Goal: Task Accomplishment & Management: Manage account settings

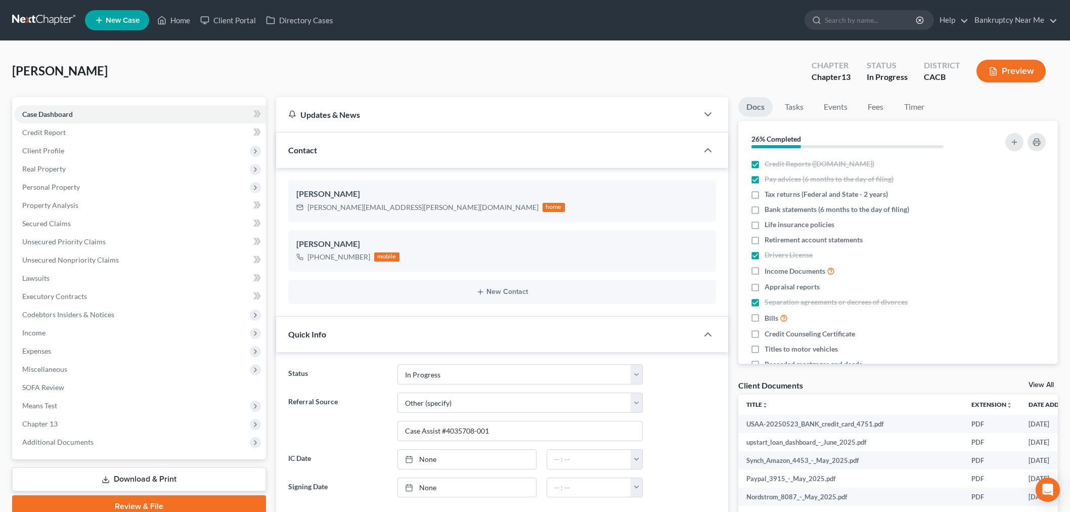
select select "9"
select select "6"
click at [88, 186] on span "Personal Property" at bounding box center [140, 187] width 252 height 18
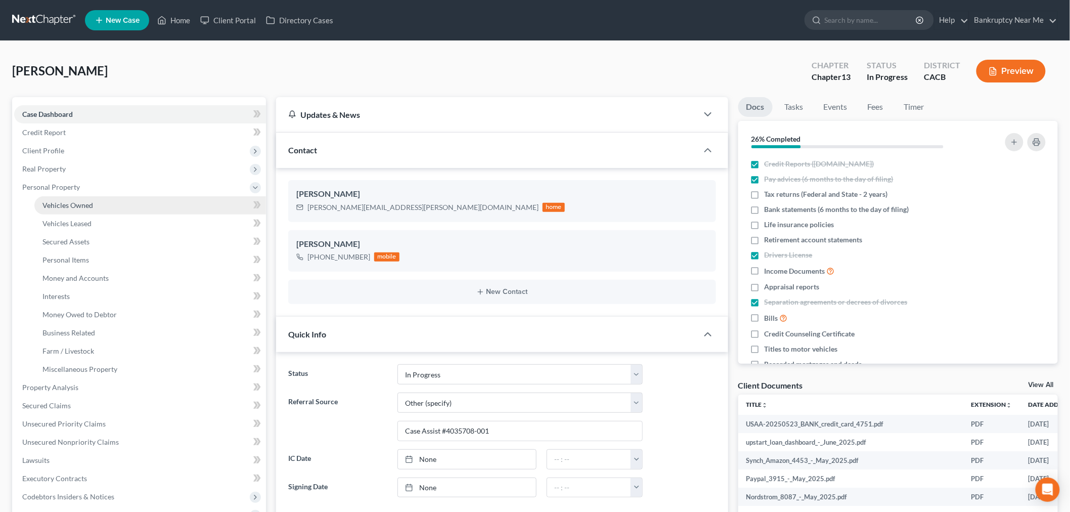
click at [84, 198] on link "Vehicles Owned" at bounding box center [150, 205] width 232 height 18
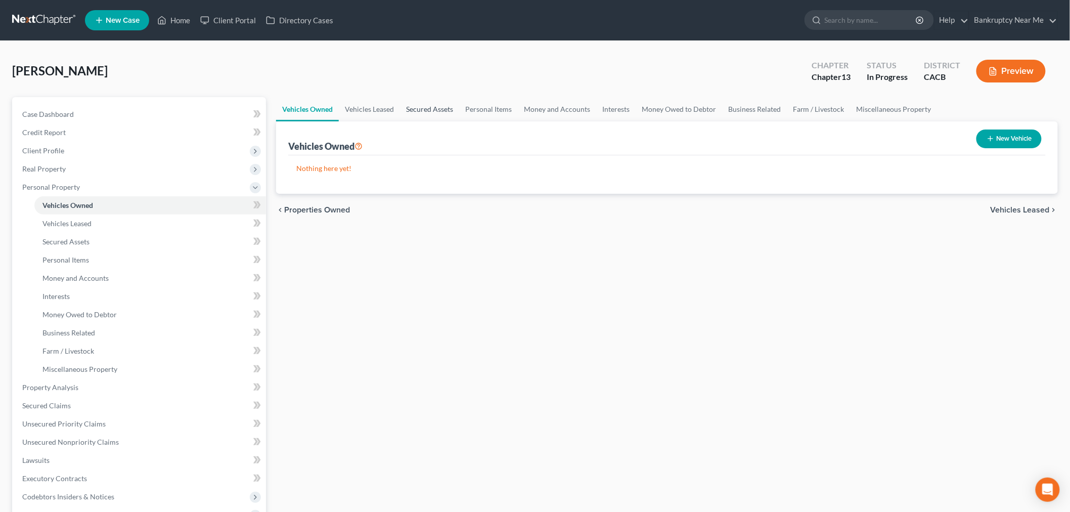
click at [425, 105] on link "Secured Assets" at bounding box center [429, 109] width 59 height 24
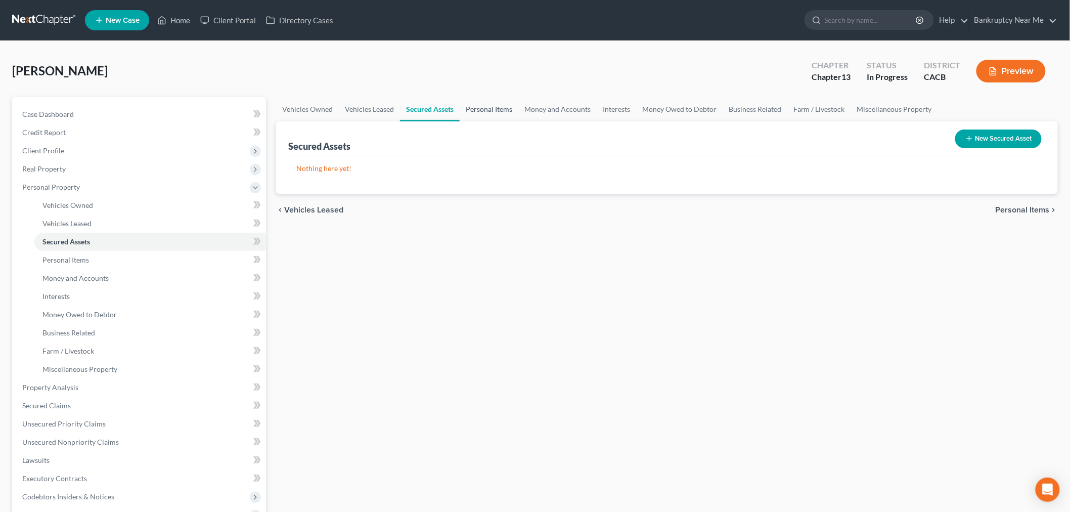
click at [498, 112] on link "Personal Items" at bounding box center [489, 109] width 59 height 24
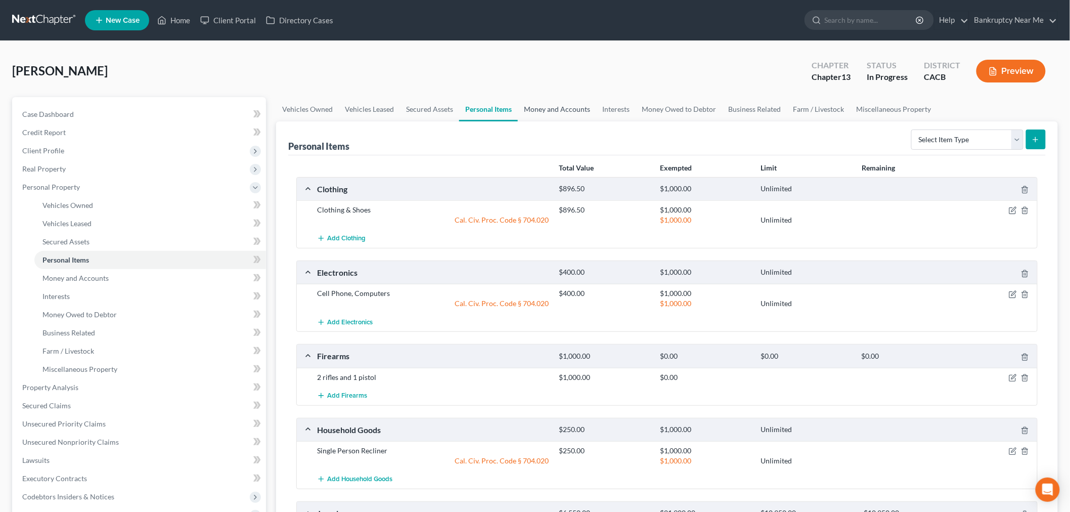
click at [580, 108] on link "Money and Accounts" at bounding box center [557, 109] width 78 height 24
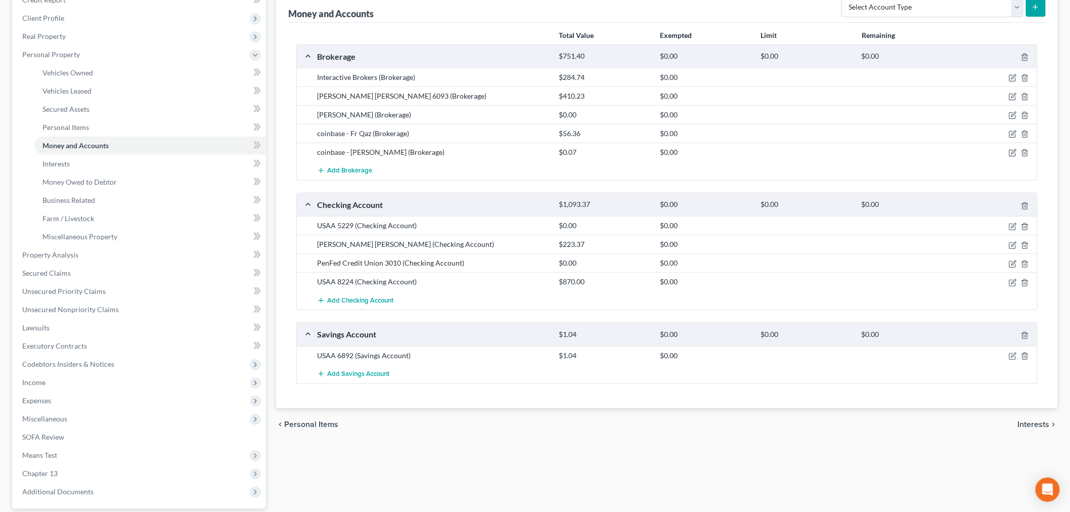
scroll to position [112, 0]
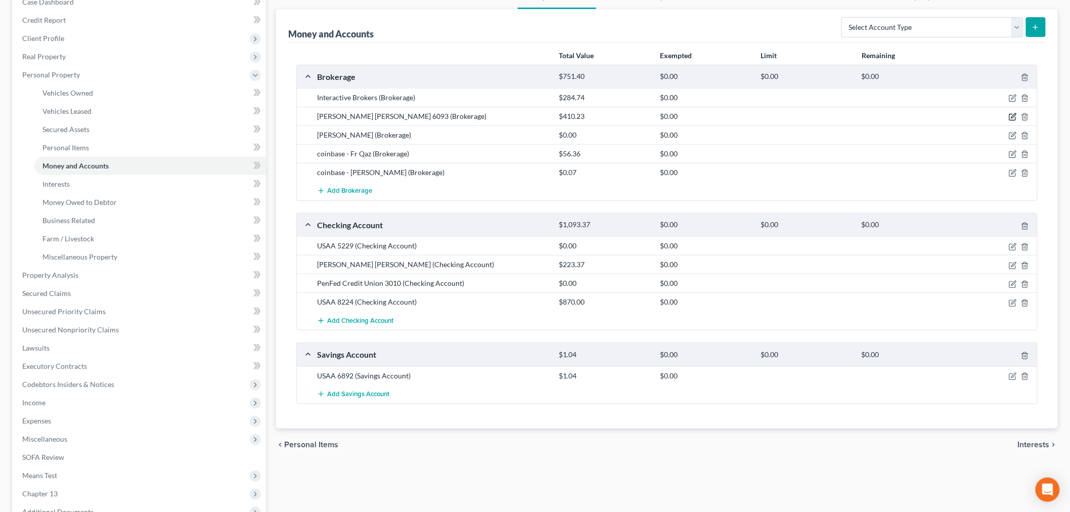
click at [1013, 117] on icon "button" at bounding box center [1013, 116] width 5 height 5
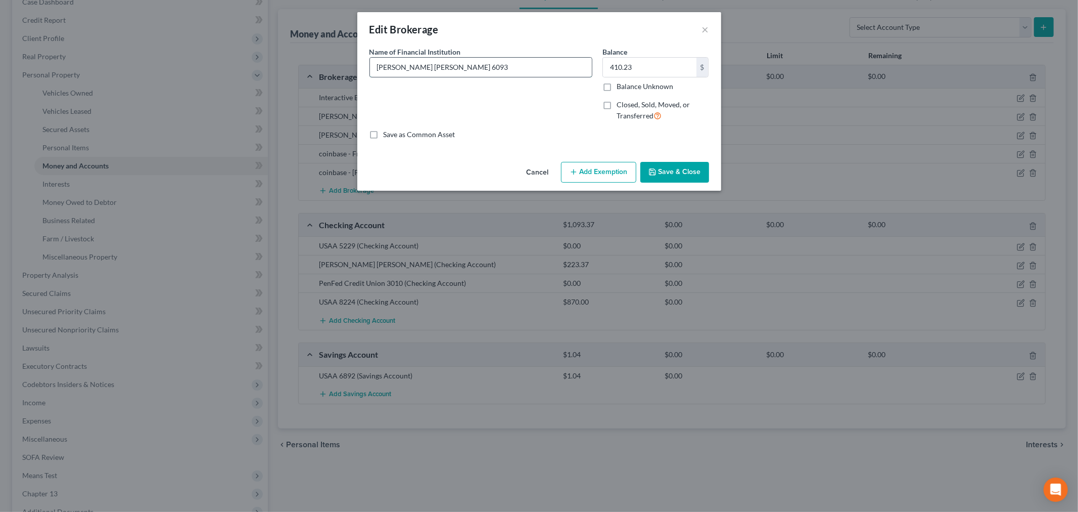
click at [392, 68] on input "CharLes Schwab 6093" at bounding box center [481, 67] width 222 height 19
click at [401, 70] on input "CharLes Schwab 6093" at bounding box center [481, 67] width 222 height 19
type input "Charles Schwab 6093"
click at [686, 177] on button "Save & Close" at bounding box center [675, 172] width 69 height 21
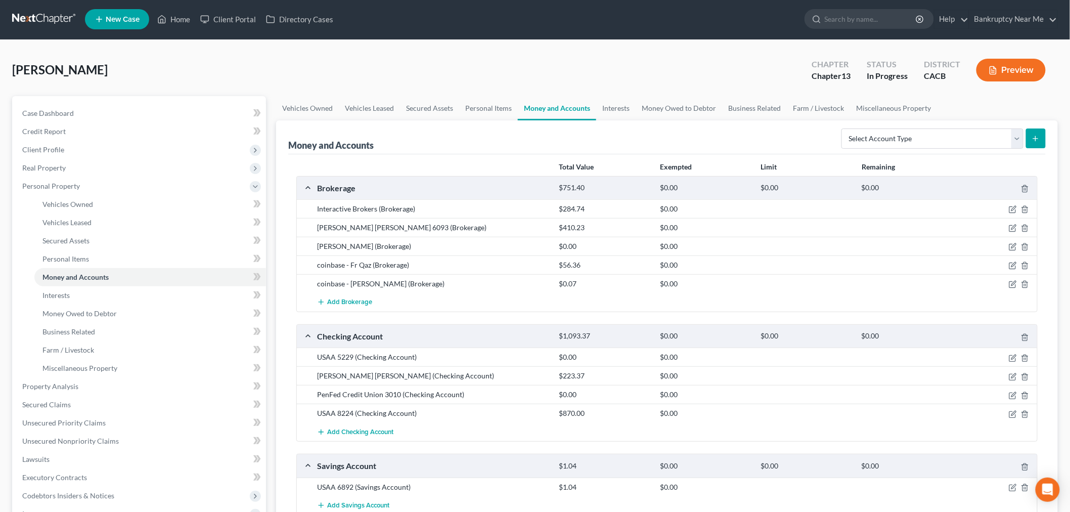
scroll to position [0, 0]
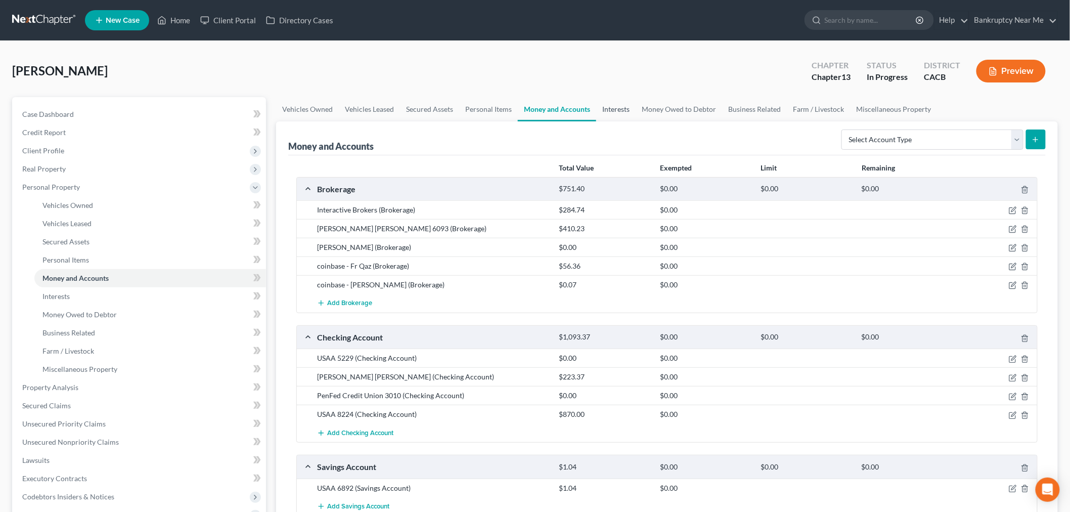
click at [624, 106] on link "Interests" at bounding box center [615, 109] width 39 height 24
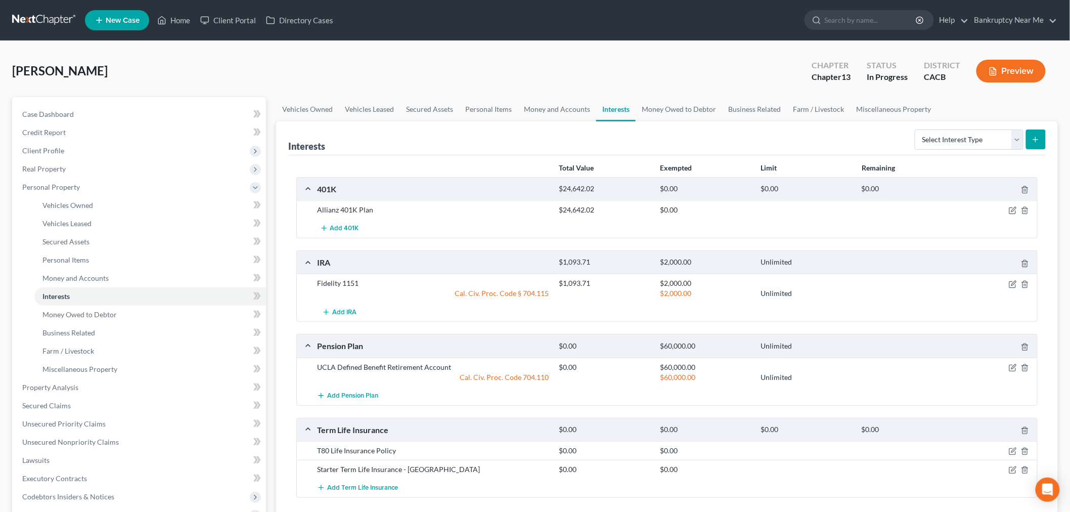
click at [1006, 211] on div at bounding box center [997, 210] width 81 height 10
click at [1014, 209] on icon "button" at bounding box center [1013, 210] width 8 height 8
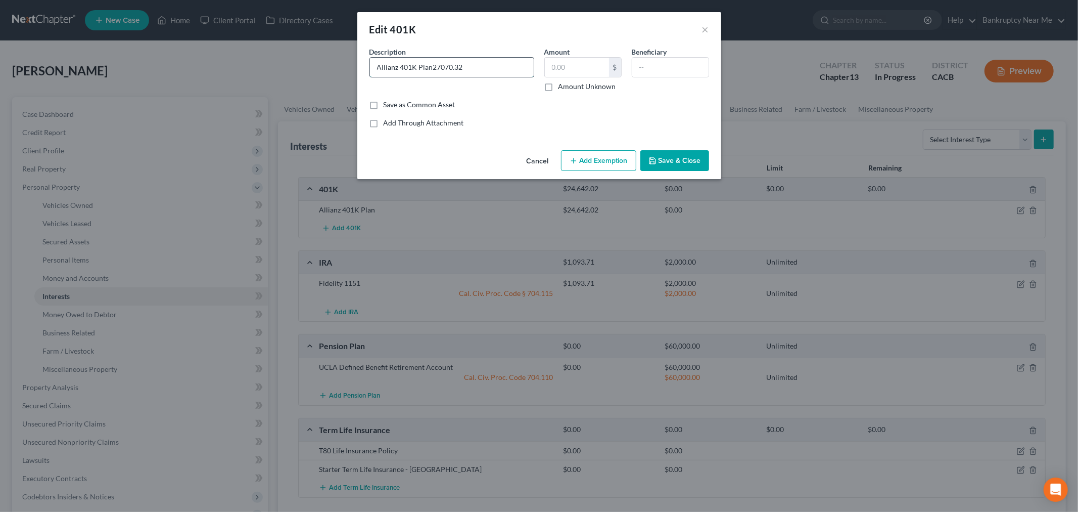
drag, startPoint x: 464, startPoint y: 66, endPoint x: 431, endPoint y: 66, distance: 32.4
click at [431, 66] on input "Allianz 401K Plan27070.32" at bounding box center [452, 67] width 164 height 19
type input "Allianz 401K Plan27070.32"
click at [604, 66] on input "text" at bounding box center [577, 67] width 64 height 19
paste input "27070.32"
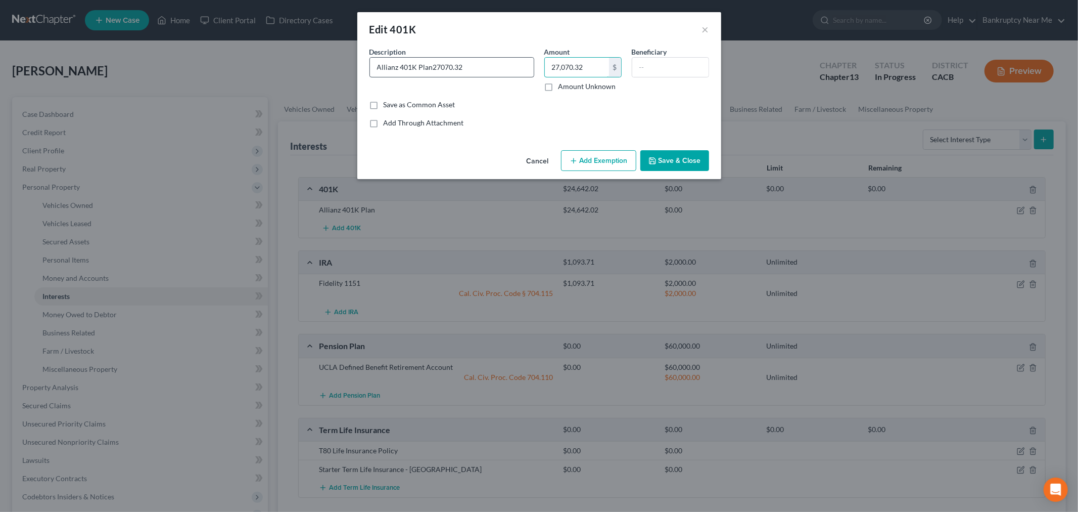
type input "27,070.32"
drag, startPoint x: 466, startPoint y: 68, endPoint x: 431, endPoint y: 71, distance: 34.5
click at [431, 71] on input "Allianz 401K Plan27070.32" at bounding box center [452, 67] width 164 height 19
type input "Allianz 401K Plan"
click at [559, 87] on label "Amount Unknown" at bounding box center [588, 86] width 58 height 10
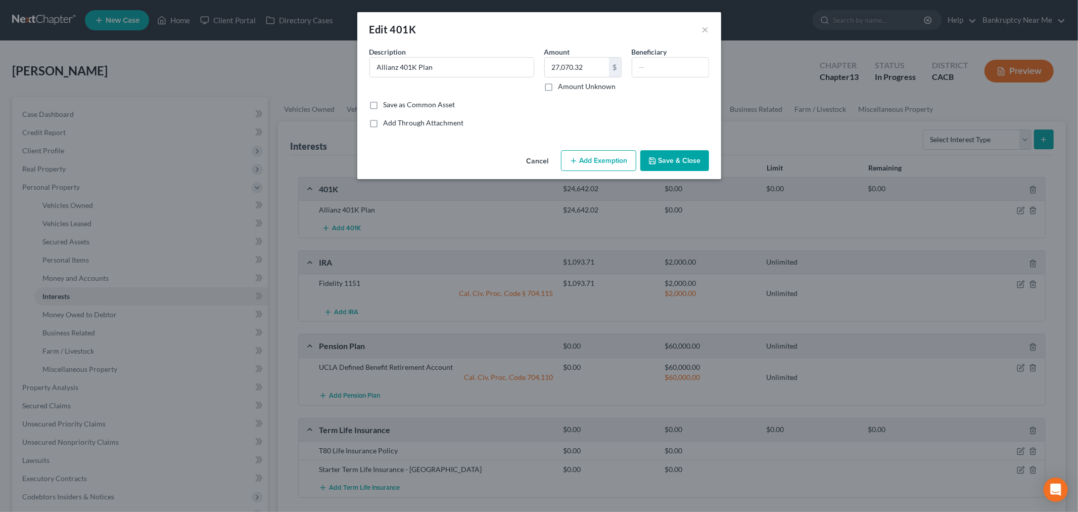
click at [563, 87] on input "Amount Unknown" at bounding box center [566, 84] width 7 height 7
checkbox input "true"
click at [598, 157] on button "Add Exemption" at bounding box center [598, 160] width 75 height 21
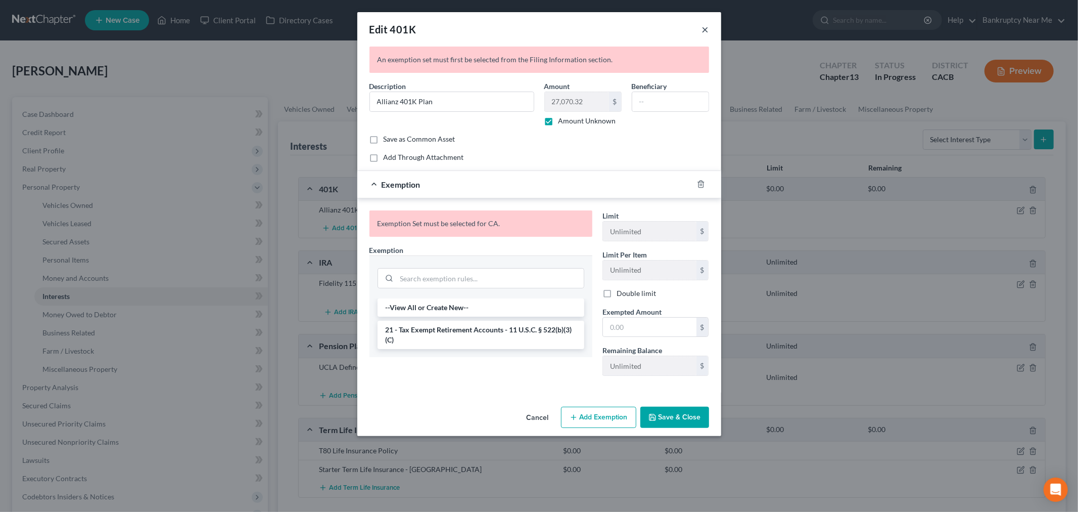
click at [705, 31] on button "×" at bounding box center [705, 29] width 7 height 12
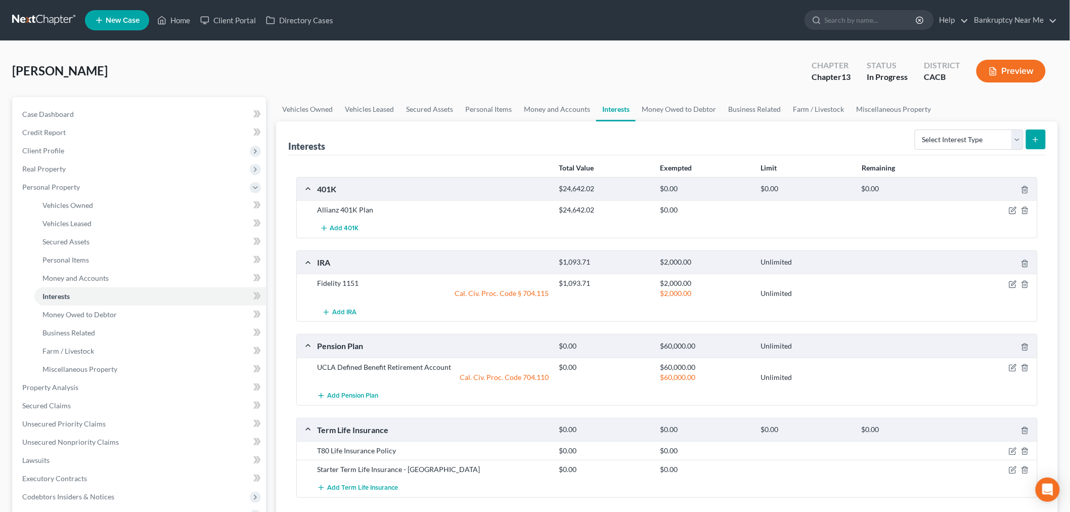
click at [39, 13] on link at bounding box center [44, 20] width 65 height 18
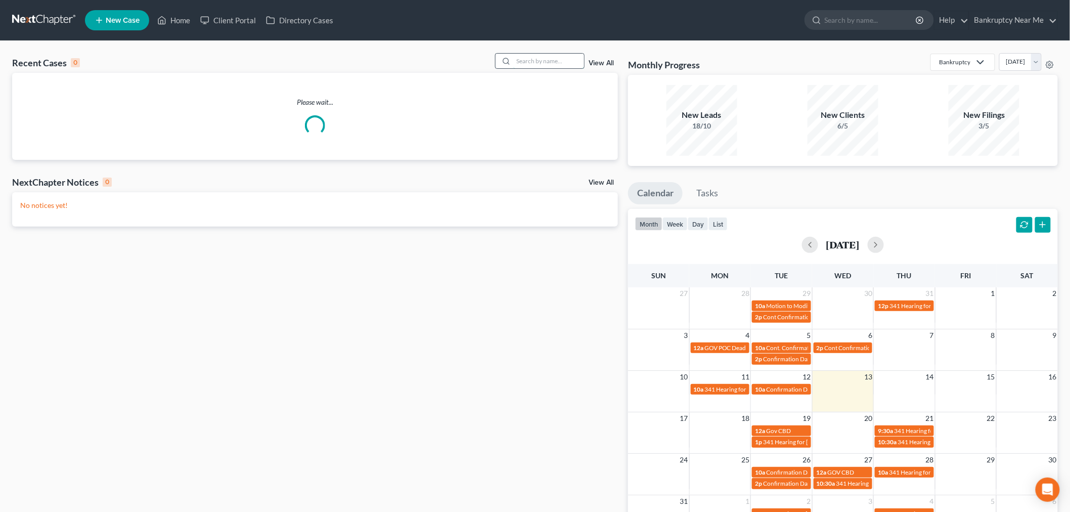
click at [540, 65] on input "search" at bounding box center [548, 61] width 71 height 15
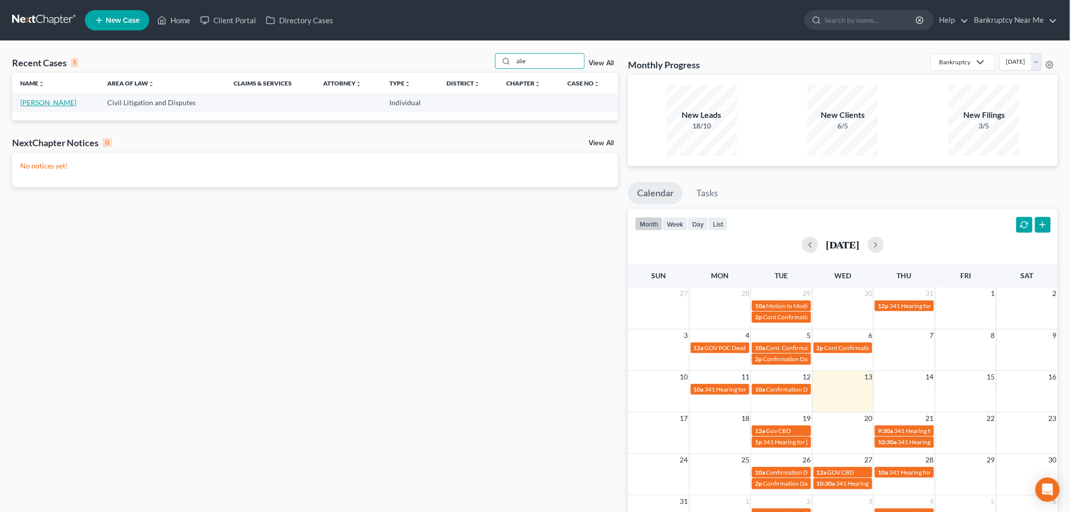
type input "alie"
click at [54, 104] on link "[PERSON_NAME]" at bounding box center [48, 102] width 56 height 9
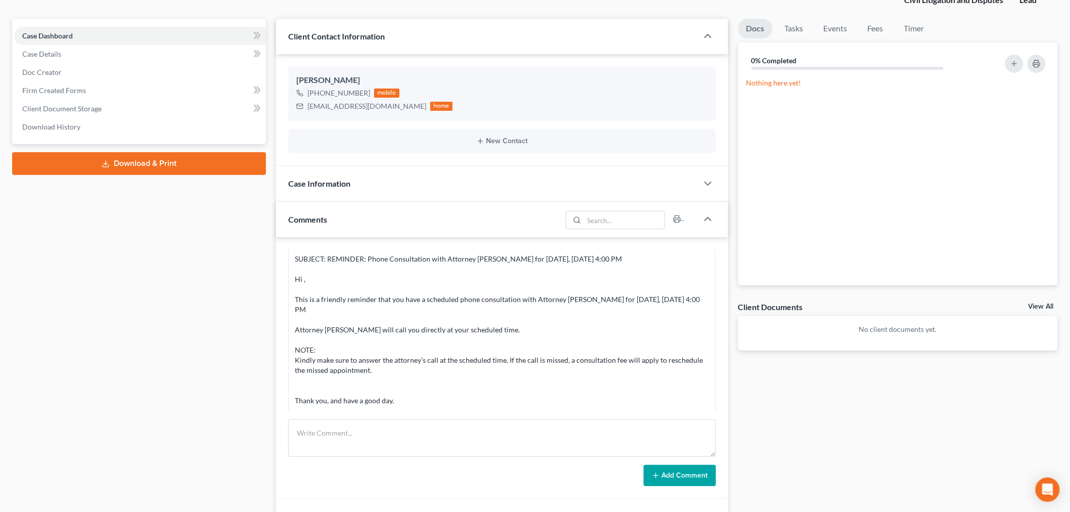
scroll to position [168, 0]
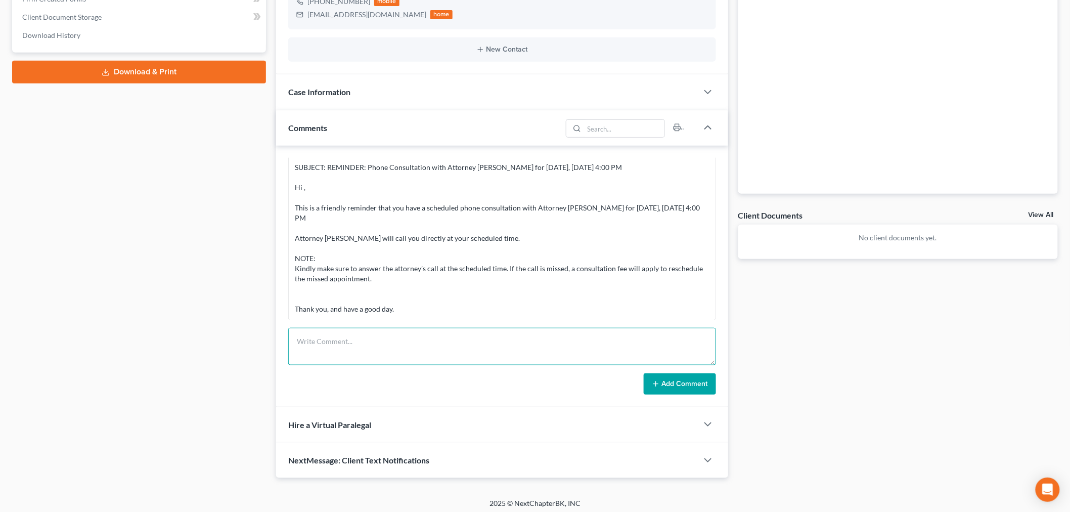
click at [542, 335] on textarea at bounding box center [502, 346] width 428 height 37
drag, startPoint x: 715, startPoint y: 360, endPoint x: 708, endPoint y: 508, distance: 147.3
click at [708, 508] on div "Home New Case Client Portal Directory Cases Bankruptcy Near Me iris@bankruptcyn…" at bounding box center [535, 174] width 1070 height 685
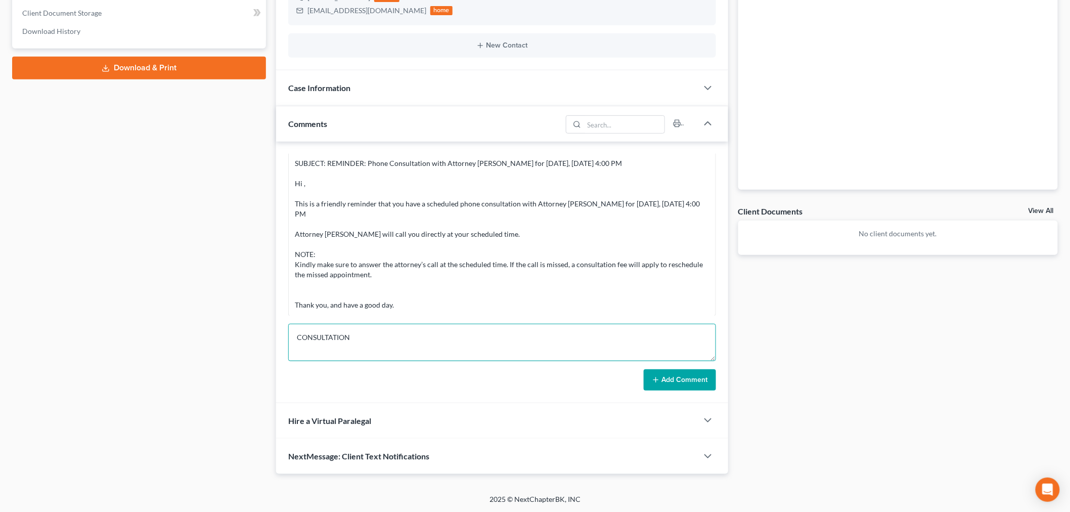
scroll to position [173, 0]
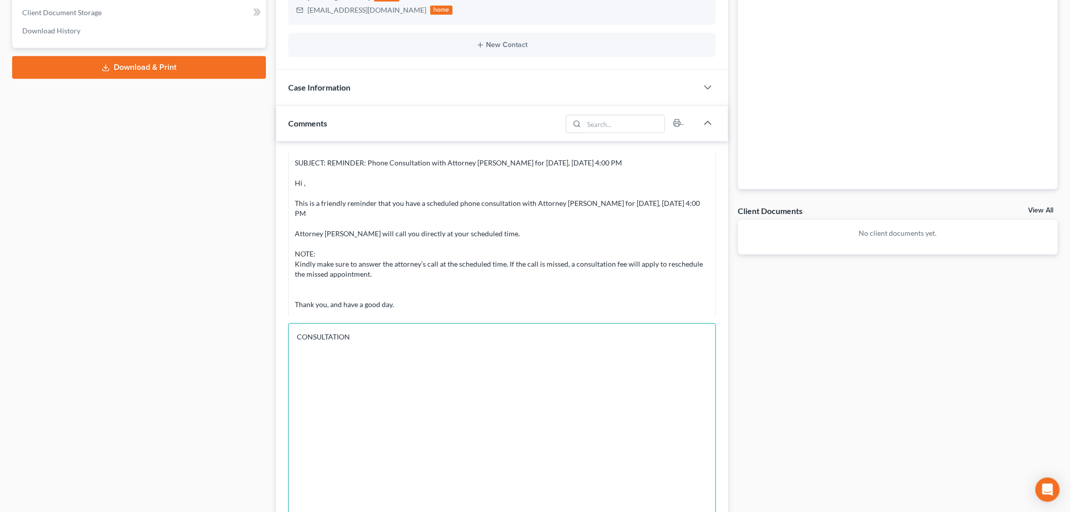
drag, startPoint x: 711, startPoint y: 356, endPoint x: 744, endPoint y: 534, distance: 181.0
click at [744, 511] on html "Home New Case Client Portal Directory Cases Bankruptcy Near Me iris@bankruptcyn…" at bounding box center [535, 260] width 1070 height 866
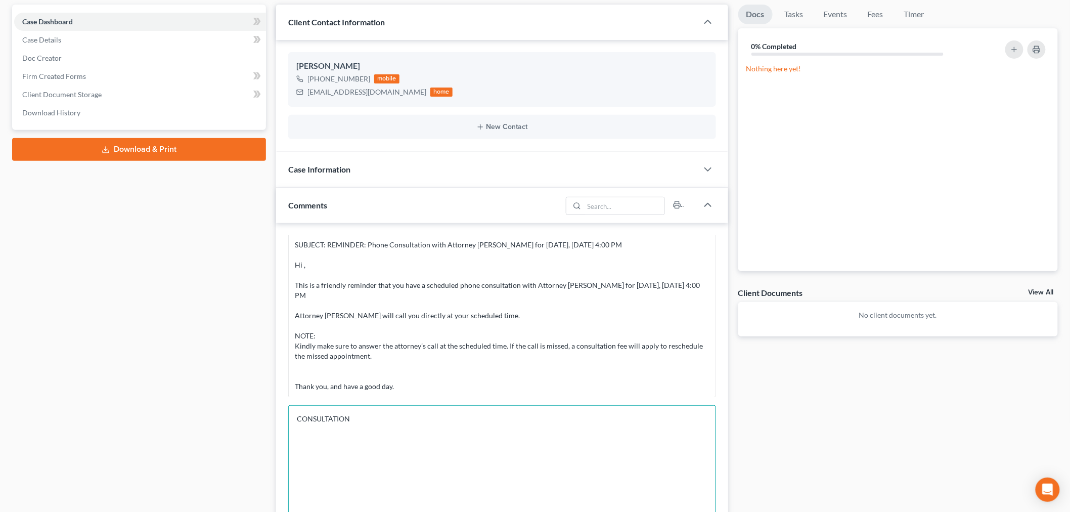
scroll to position [117, 0]
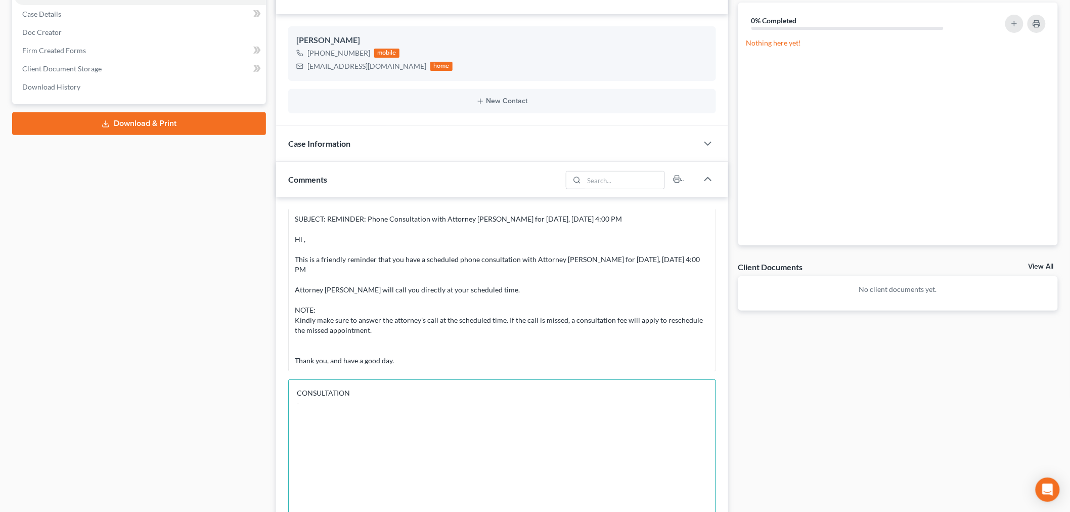
type textarea "CONSULTATION -"
click at [449, 148] on div "Case Information" at bounding box center [487, 143] width 422 height 35
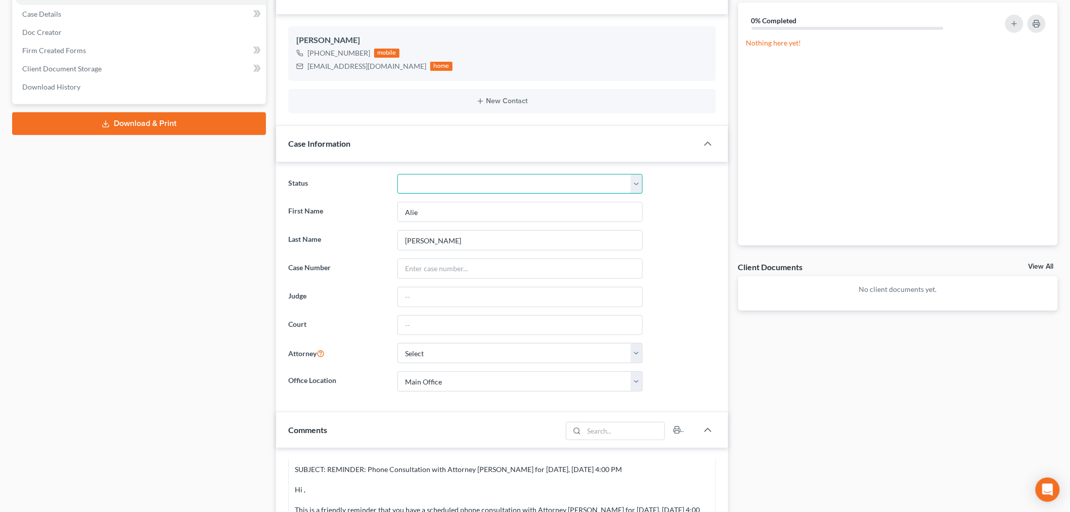
click at [503, 179] on select "Discharged Discharged & Reported Discharge Litigation Dismissal Notice Dismisse…" at bounding box center [519, 184] width 245 height 20
click at [696, 188] on div "Status Discharged Discharged & Reported Discharge Litigation Dismissal Notice D…" at bounding box center [502, 184] width 438 height 20
click at [590, 366] on ng-include "Status Discharged Discharged & Reported Discharge Litigation Dismissal Notice D…" at bounding box center [502, 282] width 428 height 217
click at [602, 352] on select "Select Iris Kwon - MDB Iris Kwon - CACB" at bounding box center [519, 353] width 245 height 20
select select "0"
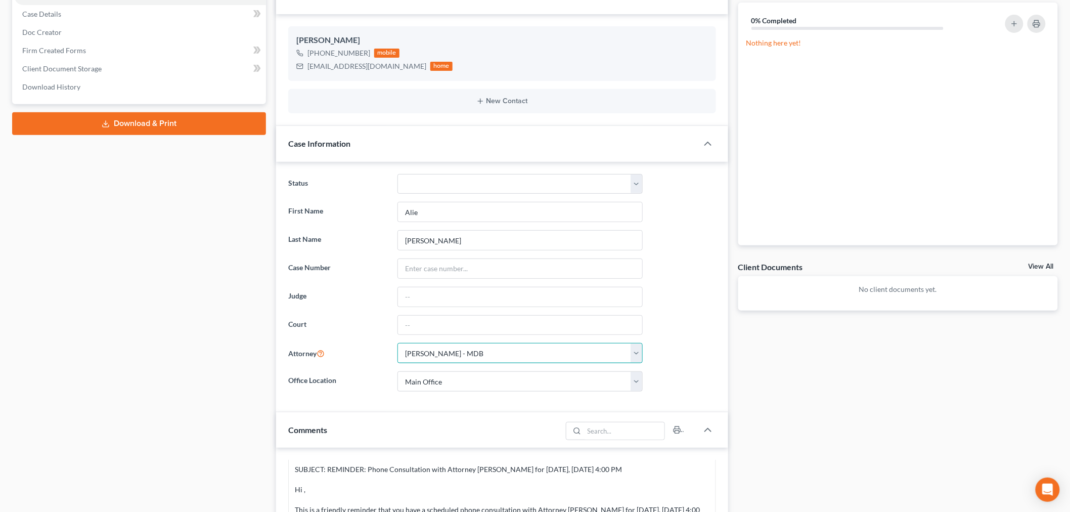
click at [397, 343] on select "Select Iris Kwon - MDB Iris Kwon - CACB" at bounding box center [519, 353] width 245 height 20
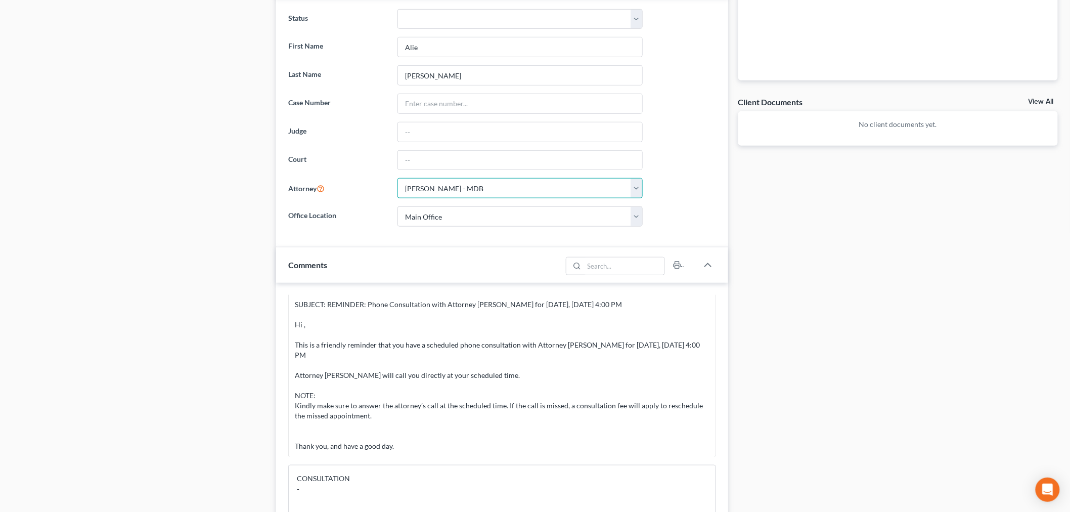
scroll to position [285, 0]
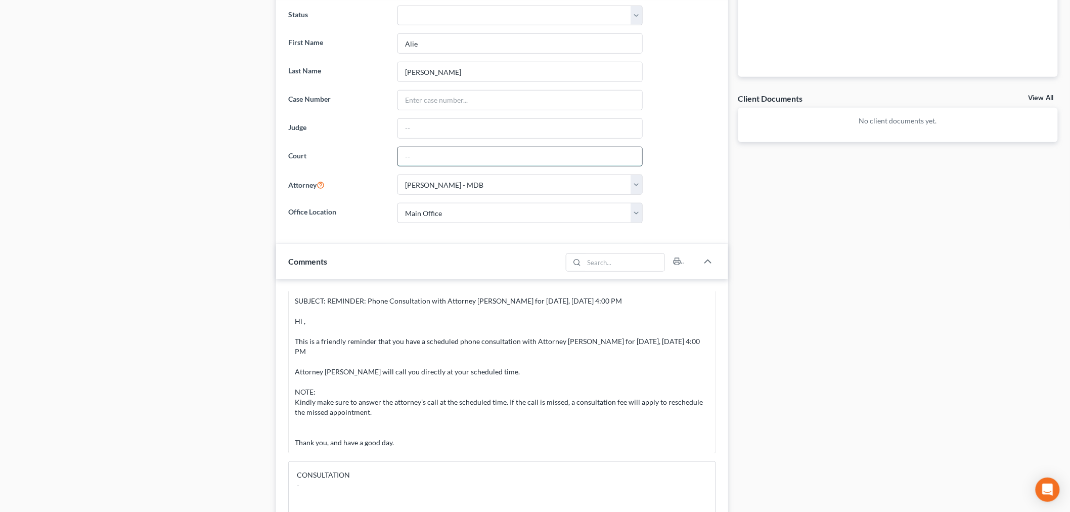
click at [535, 159] on input "text" at bounding box center [520, 156] width 244 height 19
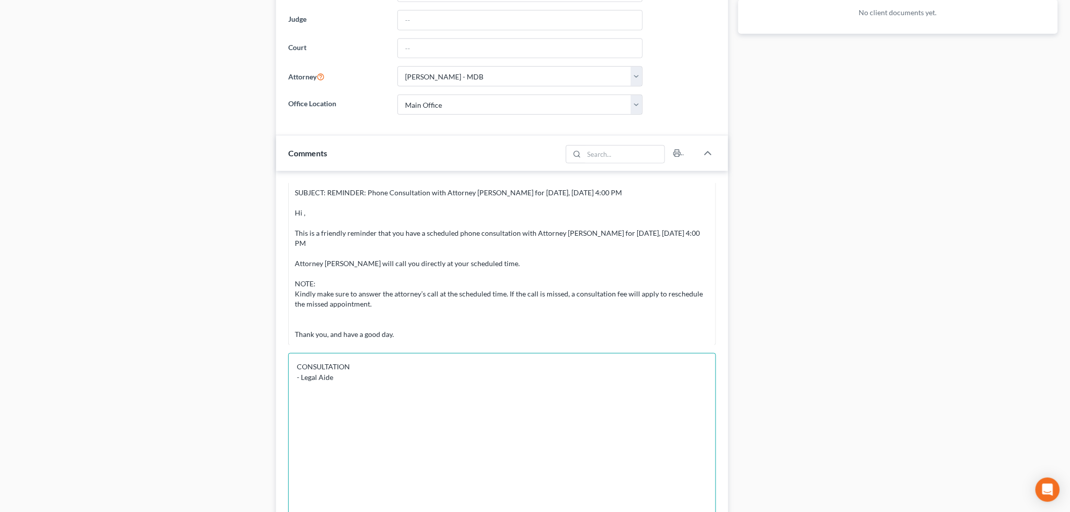
scroll to position [454, 0]
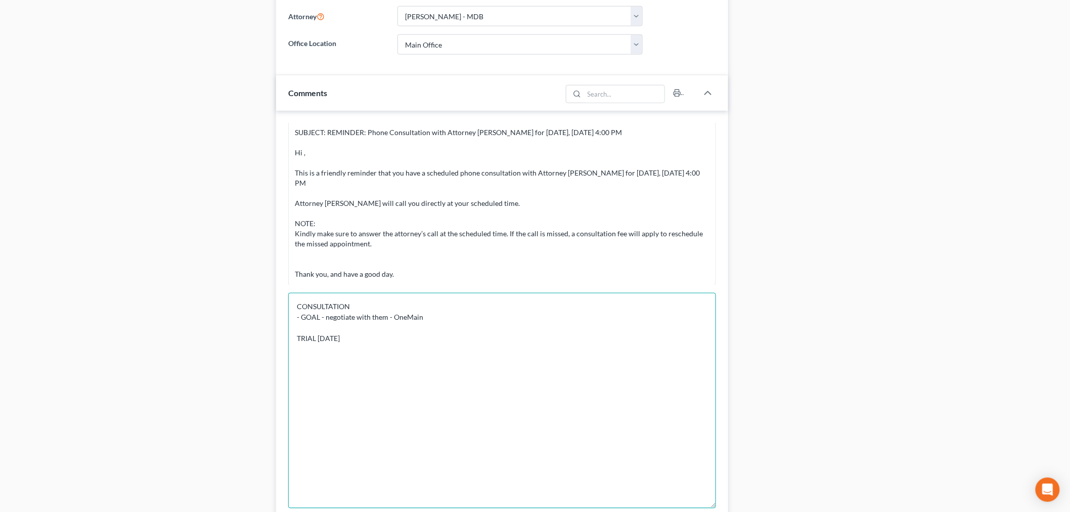
drag, startPoint x: 353, startPoint y: 345, endPoint x: 382, endPoint y: 335, distance: 31.2
click at [353, 345] on textarea "CONSULTATION - GOAL - negotiate with them - OneMain TRIAL SEPT 15 2025" at bounding box center [502, 400] width 428 height 215
click at [382, 335] on textarea "CONSULTATION - GOAL - negotiate with them - OneMain TRIAL SEPT 15 2025" at bounding box center [502, 400] width 428 height 215
click at [561, 347] on textarea "CONSULTATION - GOAL - negotiate with them - OneMain TRIAL SEPT 15 2025 $9100" at bounding box center [502, 400] width 428 height 215
click at [575, 356] on textarea "CONSULTATION - GOAL - negotiate with them - OneMain TRIAL SEPT 15 2025 $9100 to…" at bounding box center [502, 400] width 428 height 215
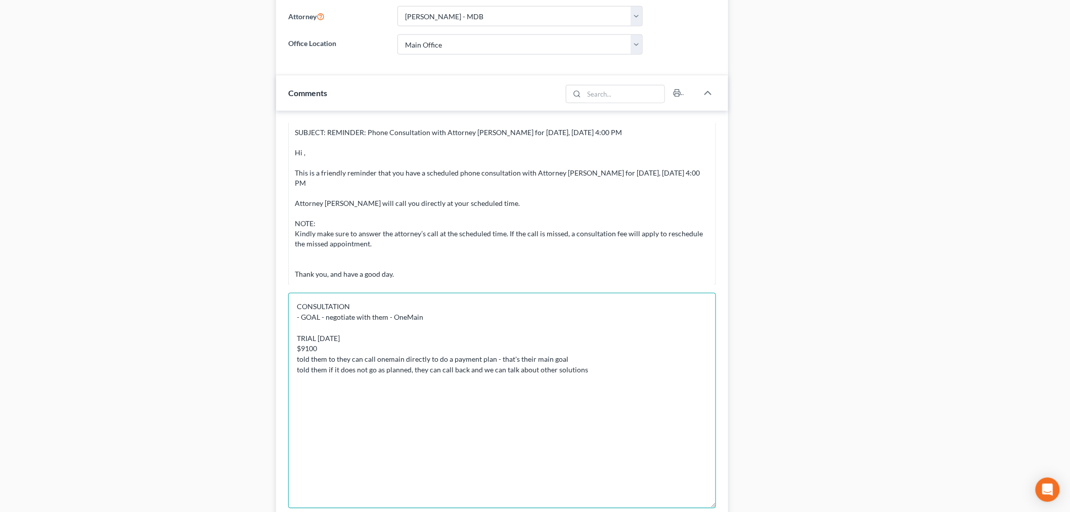
click at [575, 356] on textarea "CONSULTATION - GOAL - negotiate with them - OneMain TRIAL SEPT 15 2025 $9100 to…" at bounding box center [502, 400] width 428 height 215
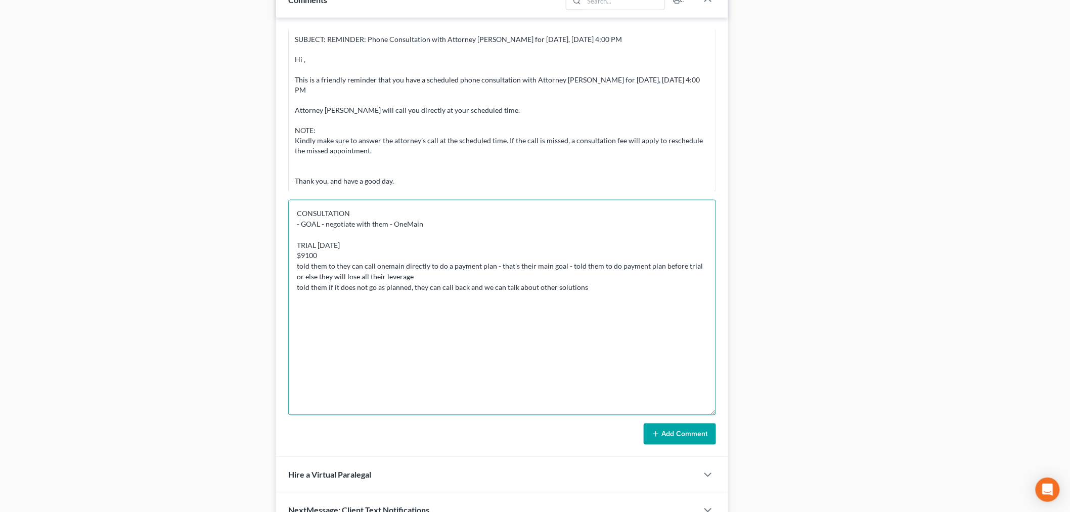
scroll to position [602, 0]
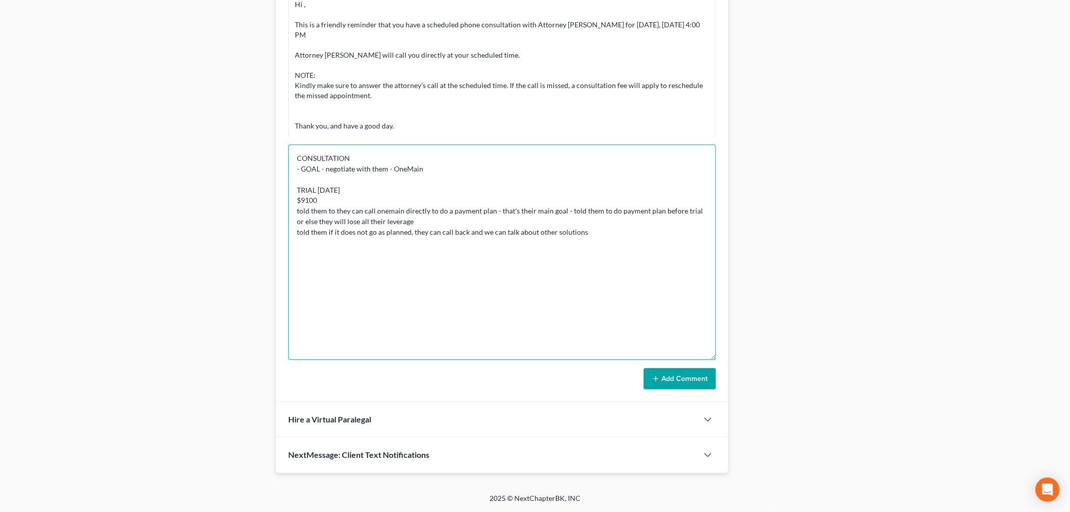
type textarea "CONSULTATION - GOAL - negotiate with them - OneMain TRIAL SEPT 15 2025 $9100 to…"
drag, startPoint x: 686, startPoint y: 376, endPoint x: 808, endPoint y: 129, distance: 275.4
click at [685, 376] on button "Add Comment" at bounding box center [680, 378] width 72 height 21
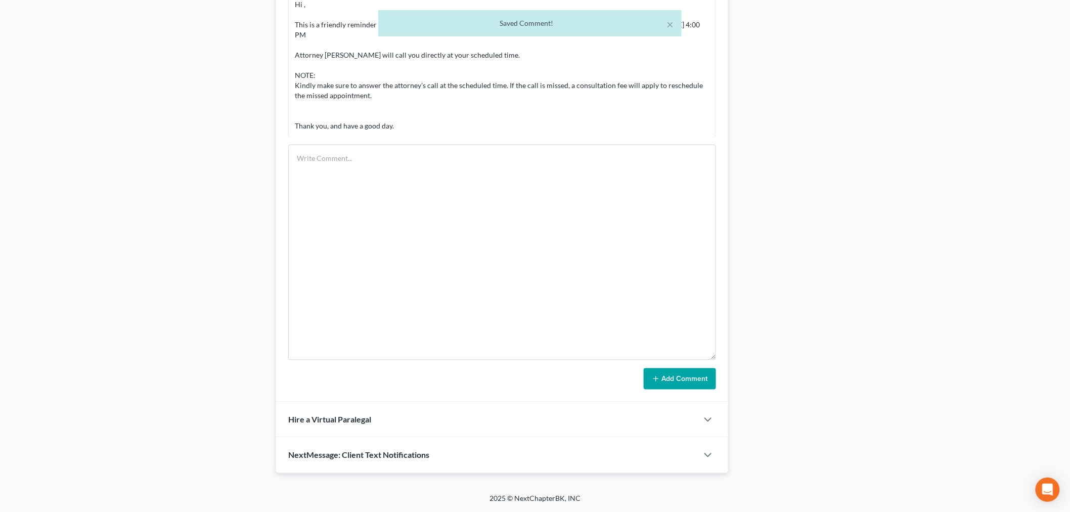
scroll to position [608, 0]
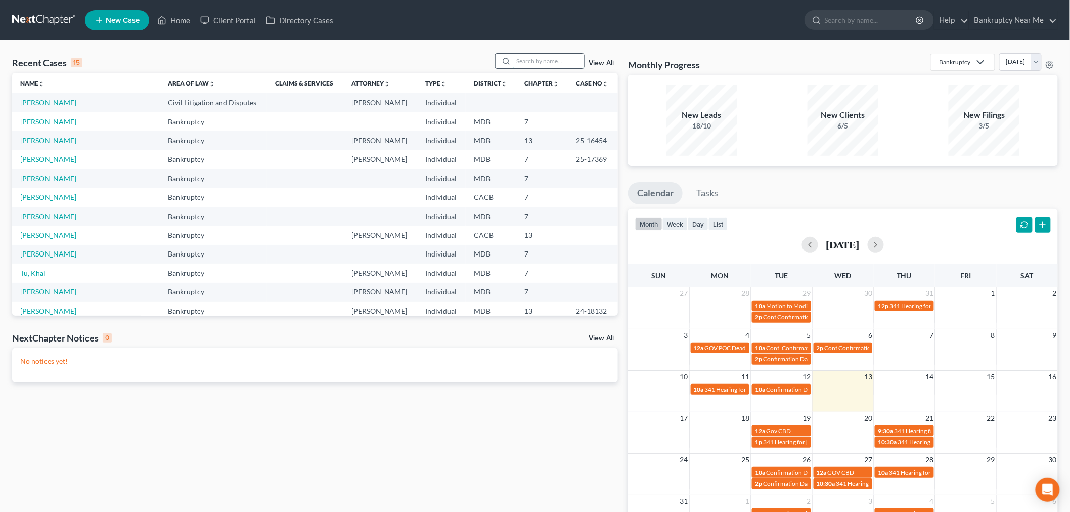
click at [543, 58] on input "search" at bounding box center [548, 61] width 71 height 15
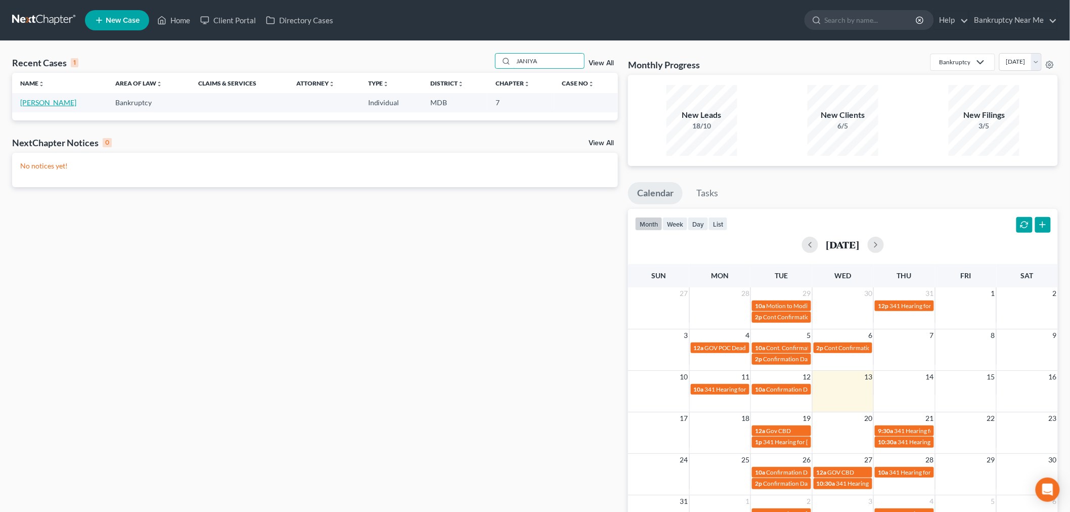
type input "JANIYA"
click at [51, 102] on link "[PERSON_NAME]" at bounding box center [48, 102] width 56 height 9
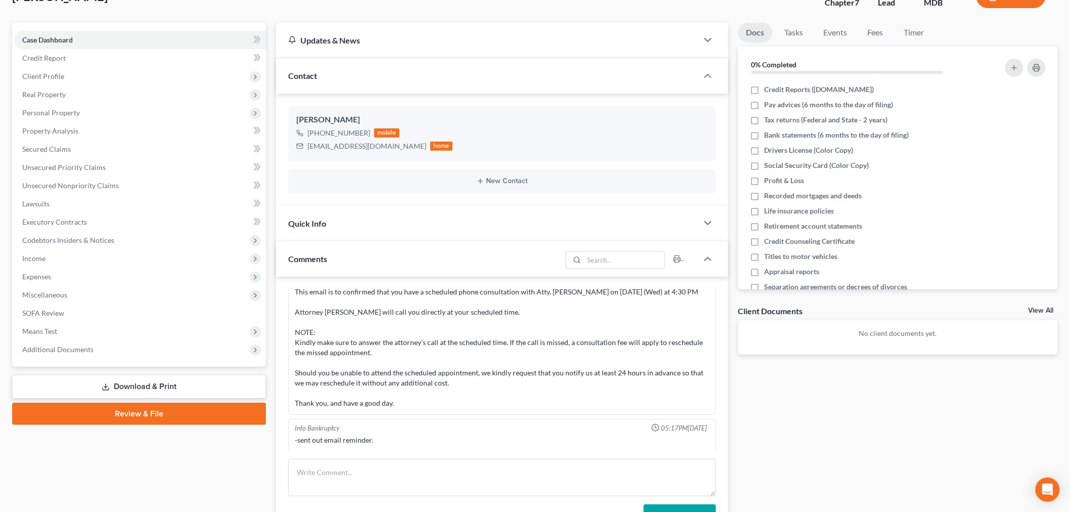
scroll to position [168, 0]
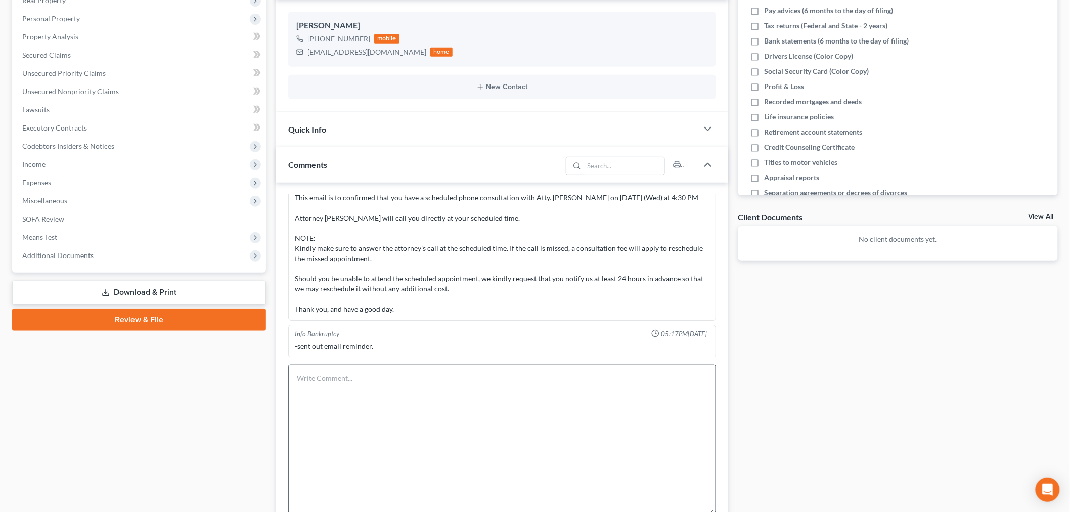
drag, startPoint x: 714, startPoint y: 401, endPoint x: 682, endPoint y: 504, distance: 107.6
click at [676, 509] on textarea at bounding box center [502, 439] width 428 height 149
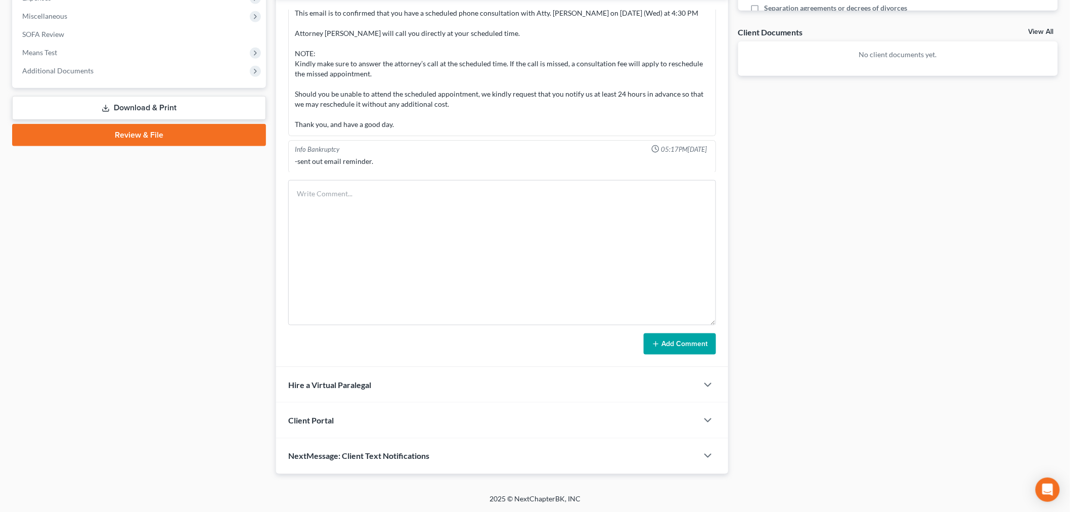
scroll to position [353, 0]
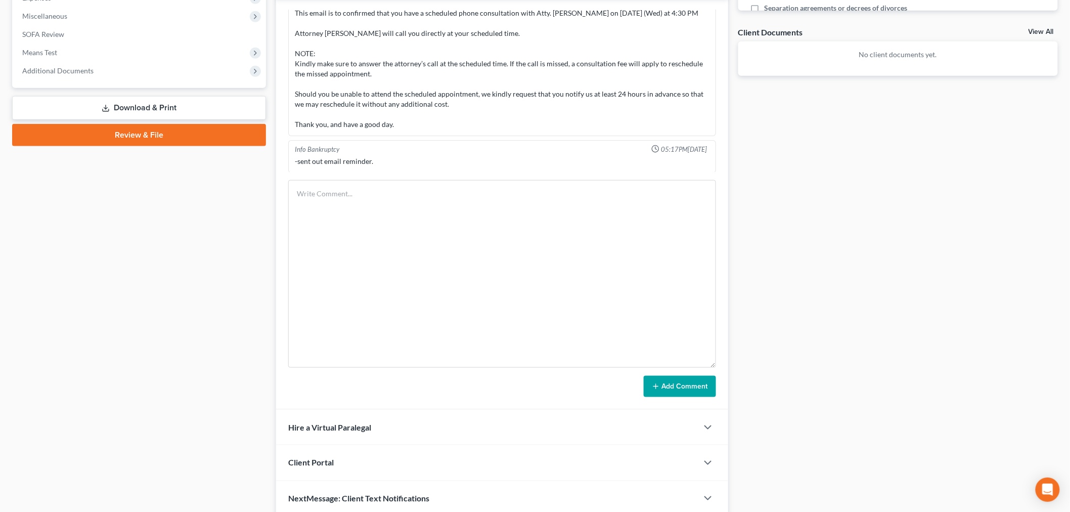
drag, startPoint x: 708, startPoint y: 321, endPoint x: 725, endPoint y: 363, distance: 45.8
click at [725, 363] on div "Info Bankruptcy 08:15AM[DATE] Info Bankruptcy 08:29AM[DATE] SENT TO: [EMAIL_ADD…" at bounding box center [502, 204] width 452 height 412
click at [604, 240] on textarea at bounding box center [502, 274] width 428 height 188
click at [322, 211] on textarea "CONSULTATION - not familiar with the process or anything - -" at bounding box center [502, 274] width 428 height 188
click at [421, 231] on textarea "CONSULTATION - not familiar with the process or anything - - MD - 2 years since…" at bounding box center [502, 274] width 428 height 188
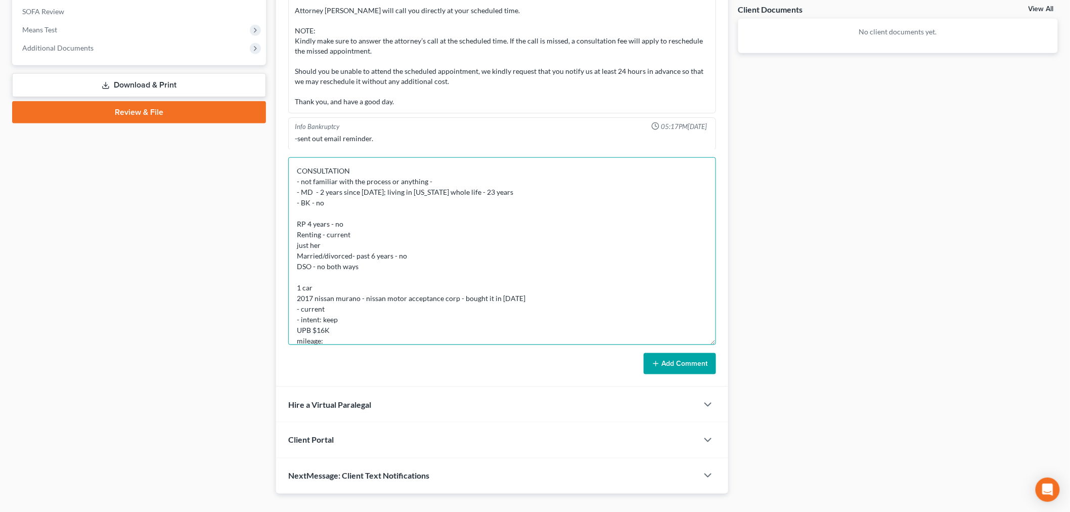
scroll to position [396, 0]
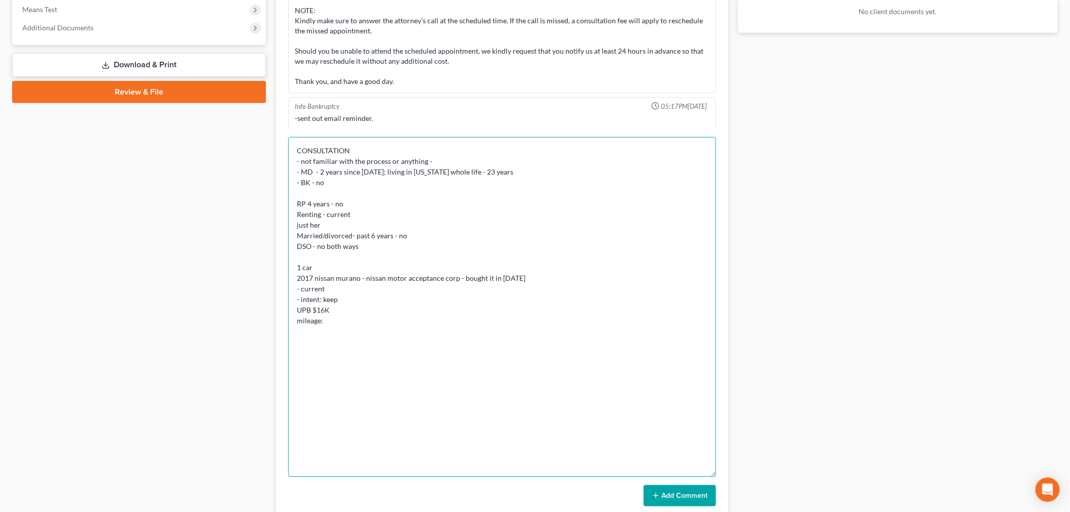
drag, startPoint x: 712, startPoint y: 322, endPoint x: 732, endPoint y: 538, distance: 217.3
click at [732, 511] on html "Home New Case Client Portal Directory Cases Bankruptcy Near Me [EMAIL_ADDRESS][…" at bounding box center [535, 134] width 1070 height 1060
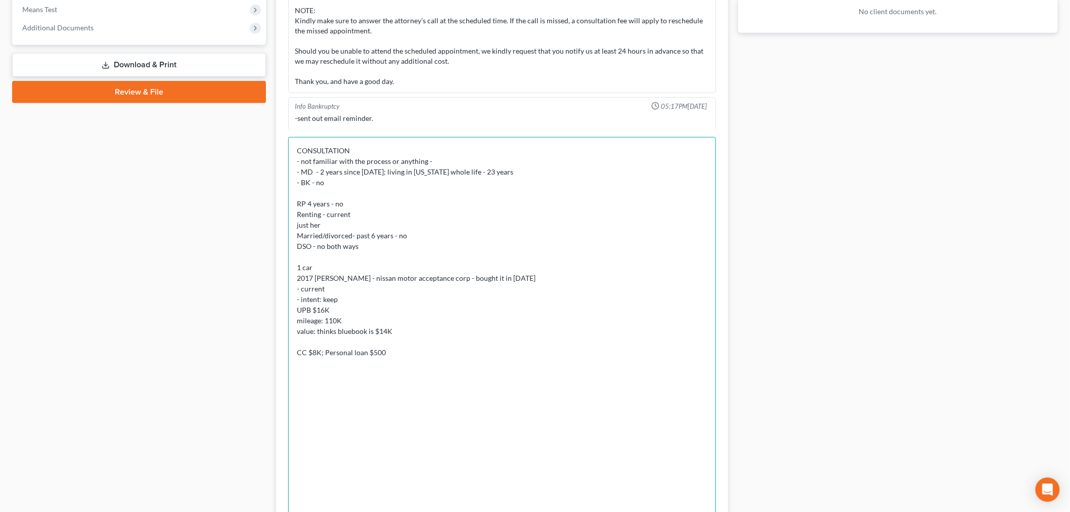
click at [396, 352] on textarea "CONSULTATION - not familiar with the process or anything - - MD - 2 years since…" at bounding box center [502, 338] width 428 height 403
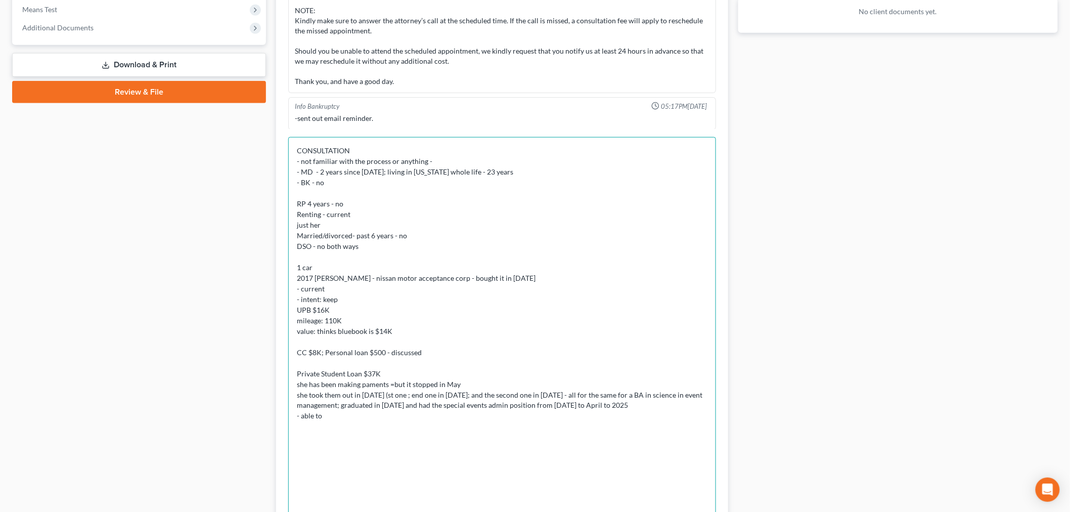
drag, startPoint x: 373, startPoint y: 415, endPoint x: 302, endPoint y: 416, distance: 70.8
click at [302, 416] on textarea "CONSULTATION - not familiar with the process or anything - - MD - 2 years since…" at bounding box center [502, 338] width 428 height 403
click at [381, 410] on textarea "CONSULTATION - not familiar with the process or anything - - MD - 2 years since…" at bounding box center [502, 338] width 428 height 403
drag, startPoint x: 371, startPoint y: 418, endPoint x: 302, endPoint y: 422, distance: 68.9
click at [302, 422] on textarea "CONSULTATION - not familiar with the process or anything - - MD - 2 years since…" at bounding box center [502, 338] width 428 height 403
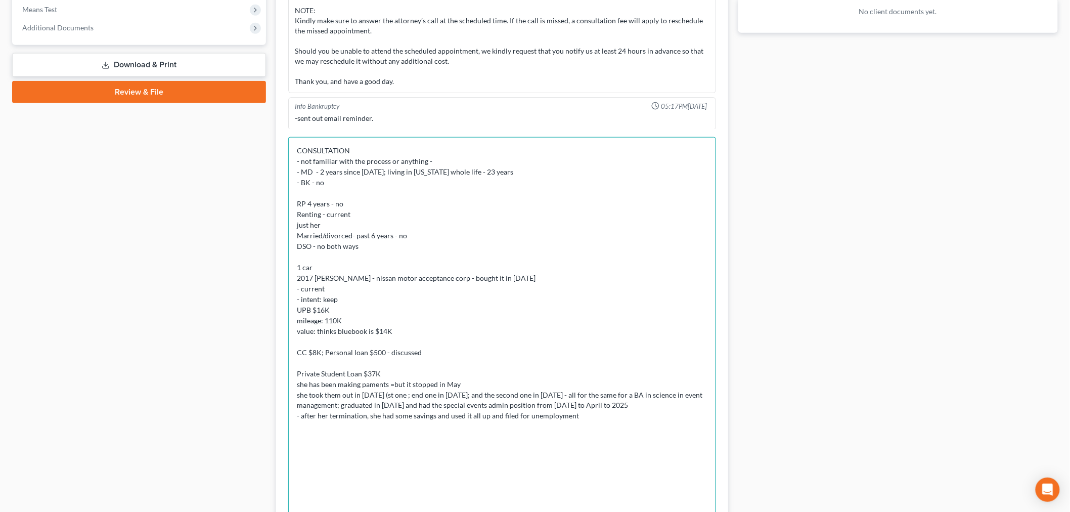
click at [600, 417] on textarea "CONSULTATION - not familiar with the process or anything - - MD - 2 years since…" at bounding box center [502, 338] width 428 height 403
type textarea "CONSULTATION - not familiar with the process or anything - - MD - 2 years since…"
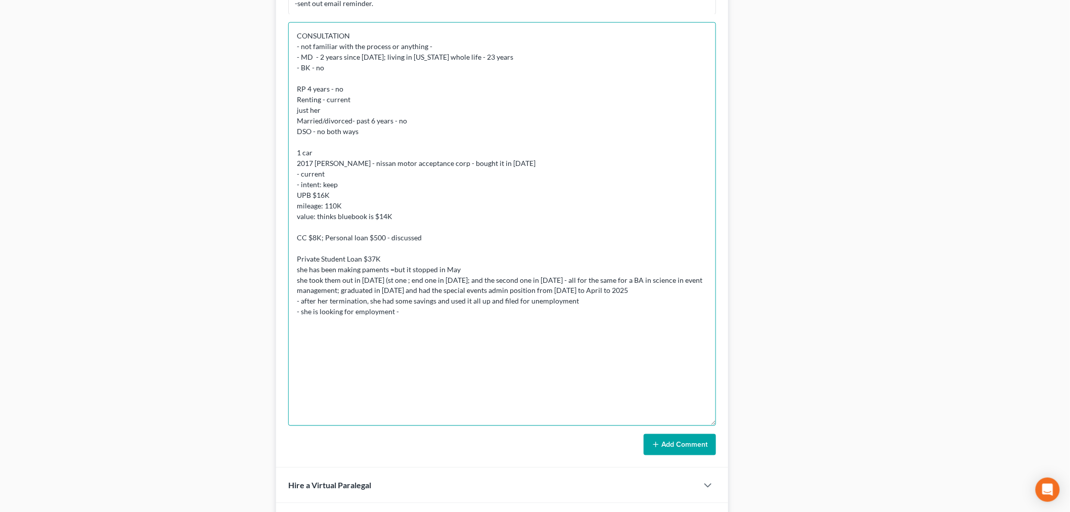
scroll to position [612, 0]
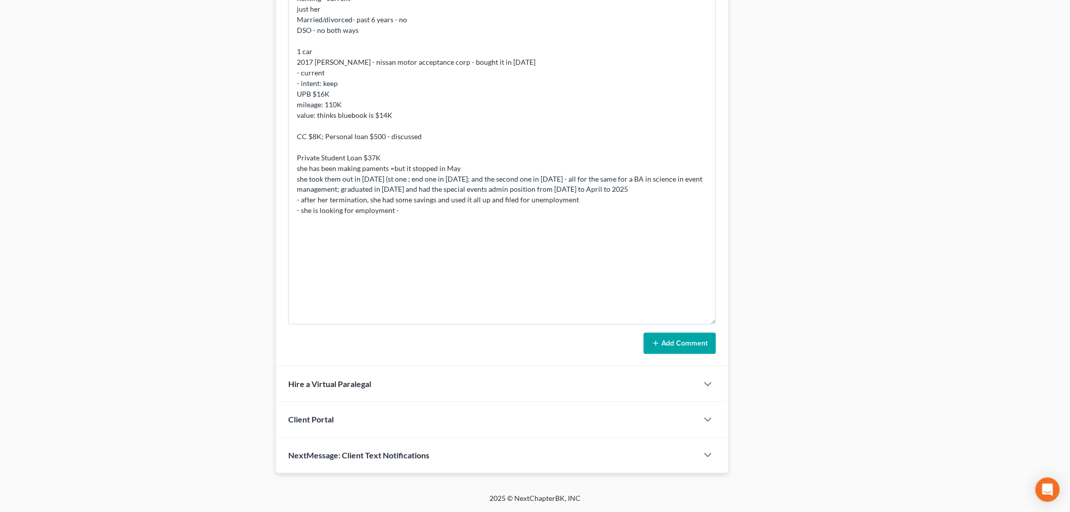
click at [683, 341] on button "Add Comment" at bounding box center [680, 343] width 72 height 21
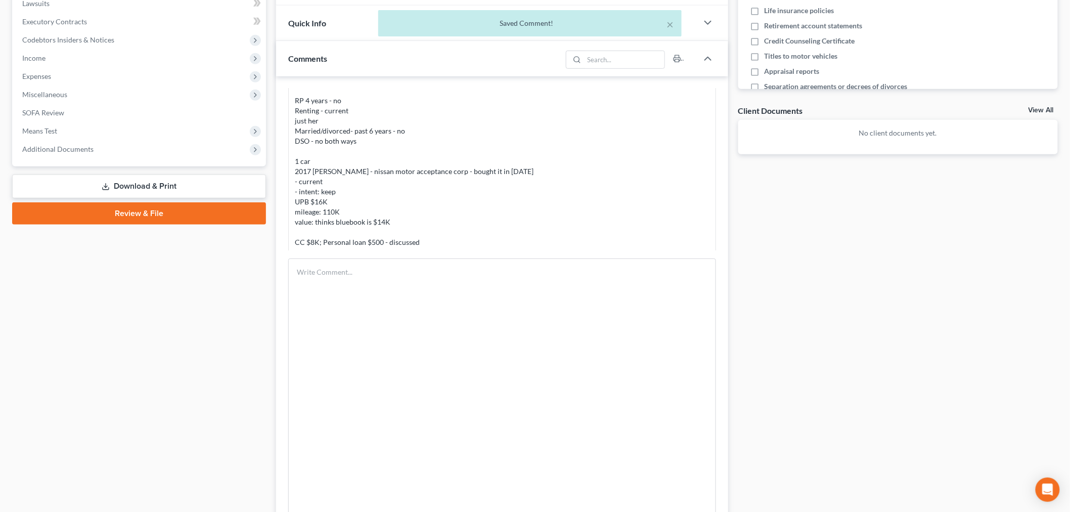
scroll to position [1439, 0]
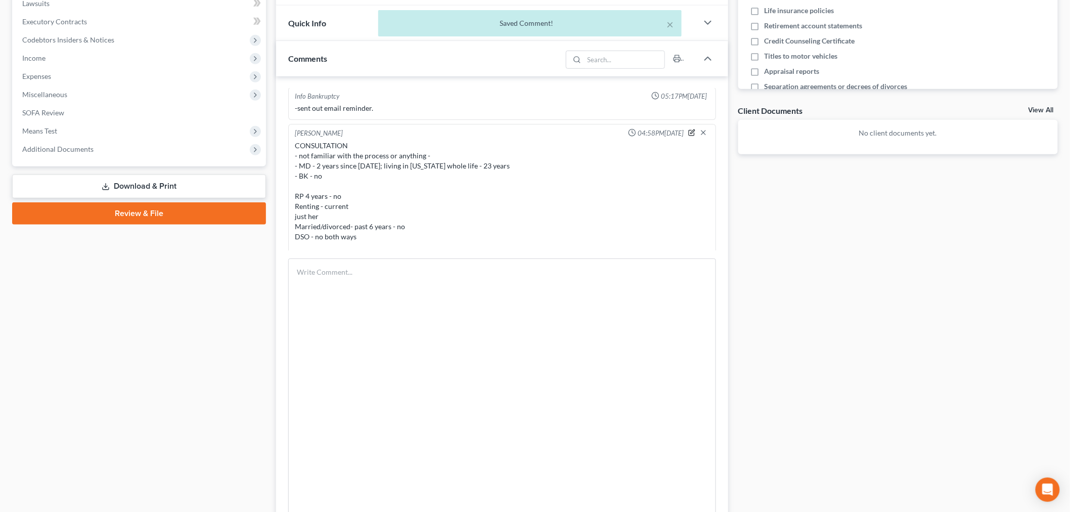
click at [690, 130] on icon "button" at bounding box center [692, 131] width 4 height 4
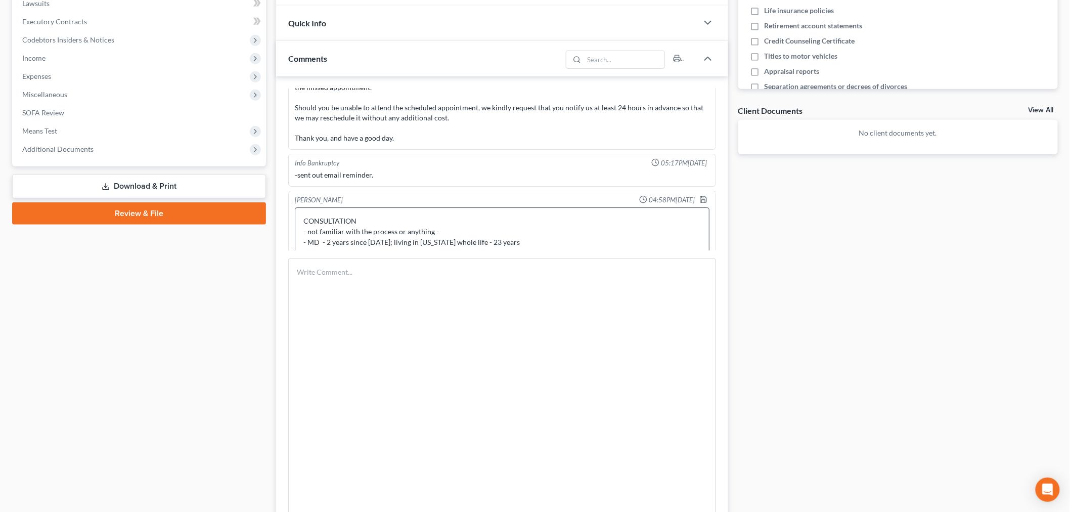
drag, startPoint x: 699, startPoint y: 242, endPoint x: 649, endPoint y: 228, distance: 51.5
click at [715, 417] on div "Info Bankruptcy 08:15AM, 08/08/2025 CONSULTATION - not familiar with the proces…" at bounding box center [502, 389] width 452 height 627
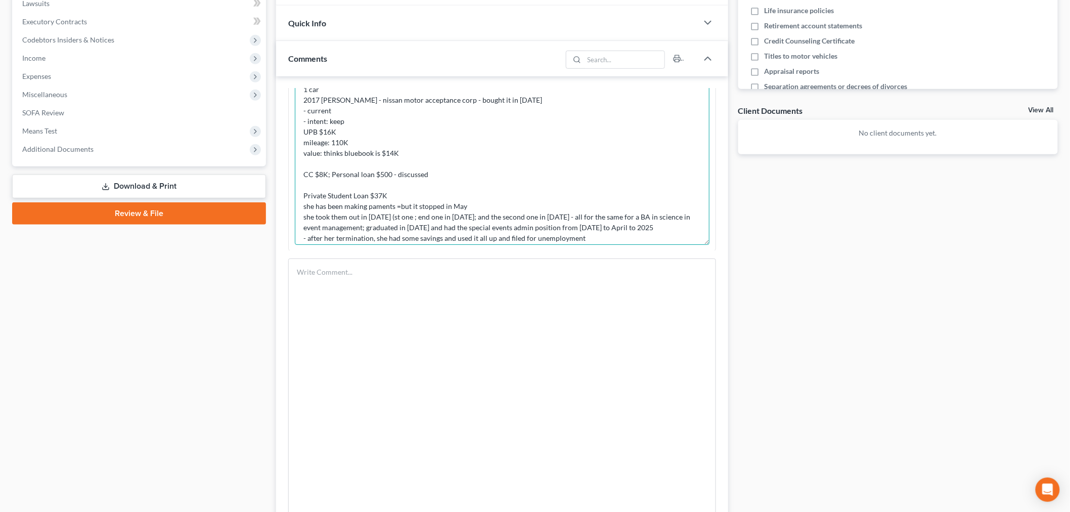
scroll to position [90, 0]
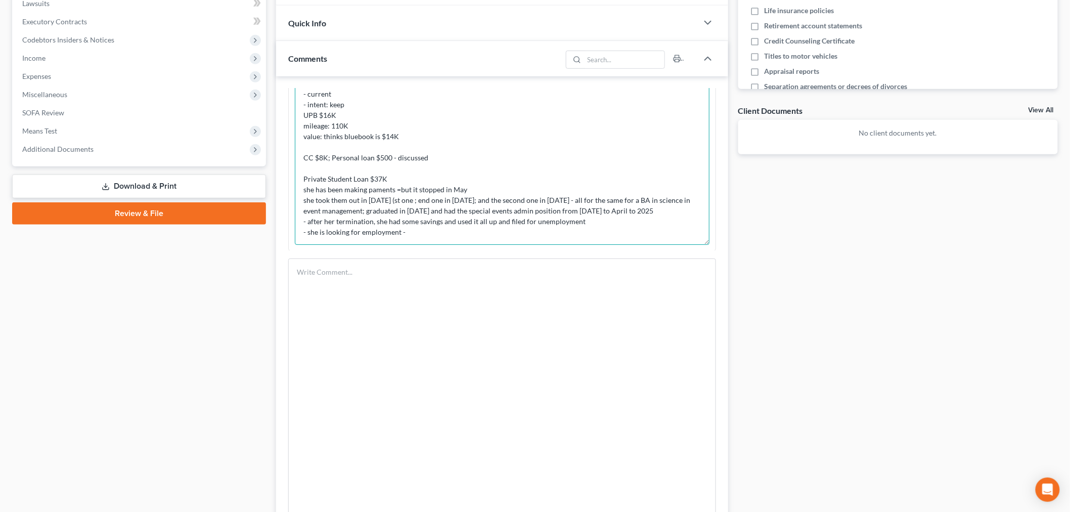
click at [555, 238] on textarea "CONSULTATION - not familiar with the process or anything - - MD - 2 years since…" at bounding box center [502, 138] width 415 height 212
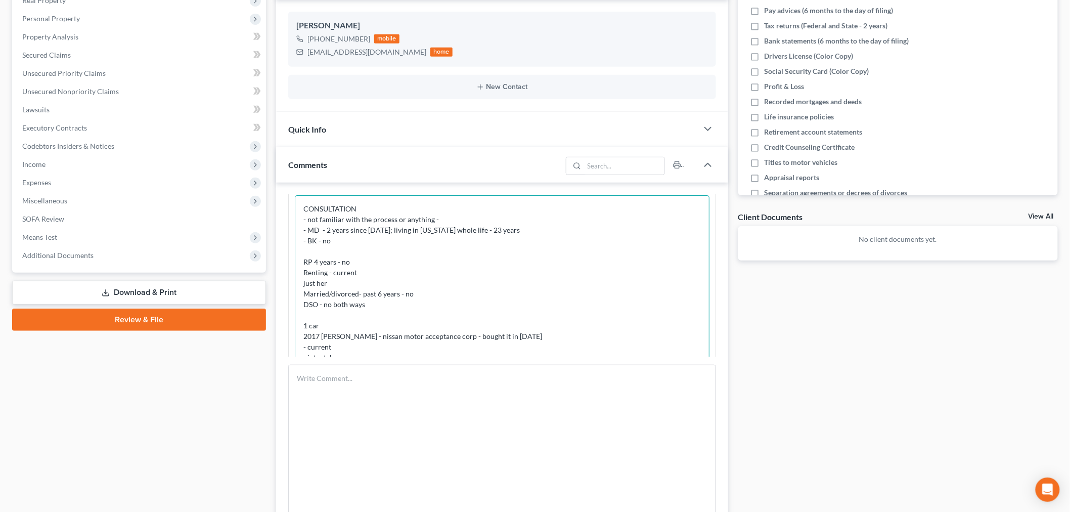
scroll to position [1434, 0]
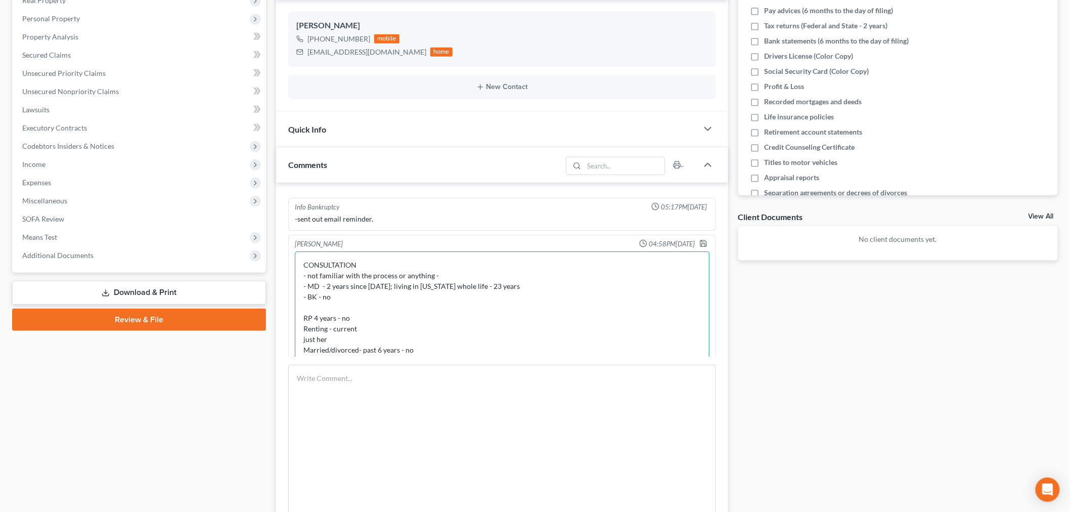
type textarea "CONSULTATION - not familiar with the process or anything - - MD - 2 years since…"
click at [694, 236] on div "Iris Kwon 04:58PM, 08/13/2025 CONSULTATION - not familiar with the process or a…" at bounding box center [502, 353] width 428 height 236
click at [701, 244] on polyline "button" at bounding box center [703, 244] width 4 height 3
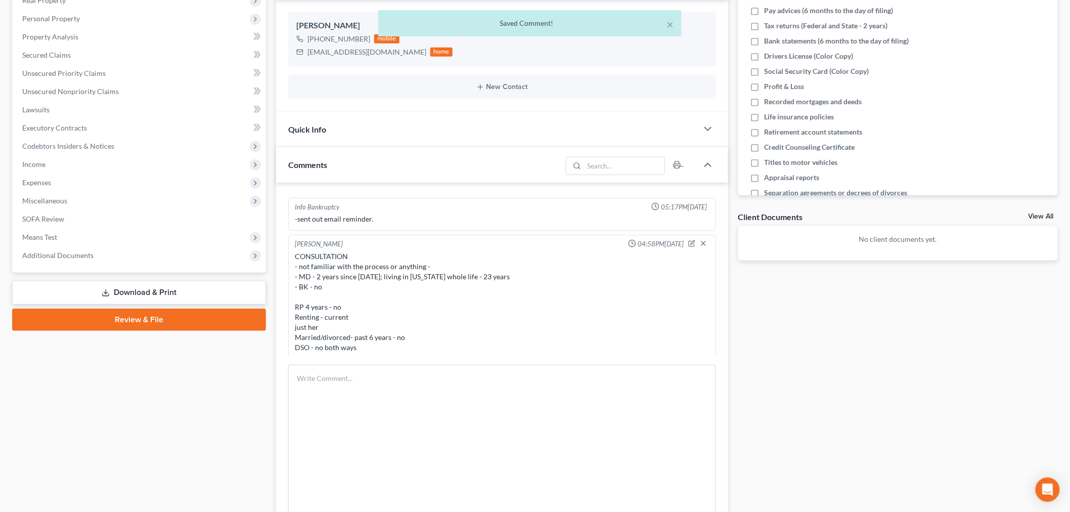
click at [808, 326] on div "Docs Tasks Events Fees Timer 0% Completed Nothing here yet! Credit Reports (www…" at bounding box center [898, 423] width 330 height 988
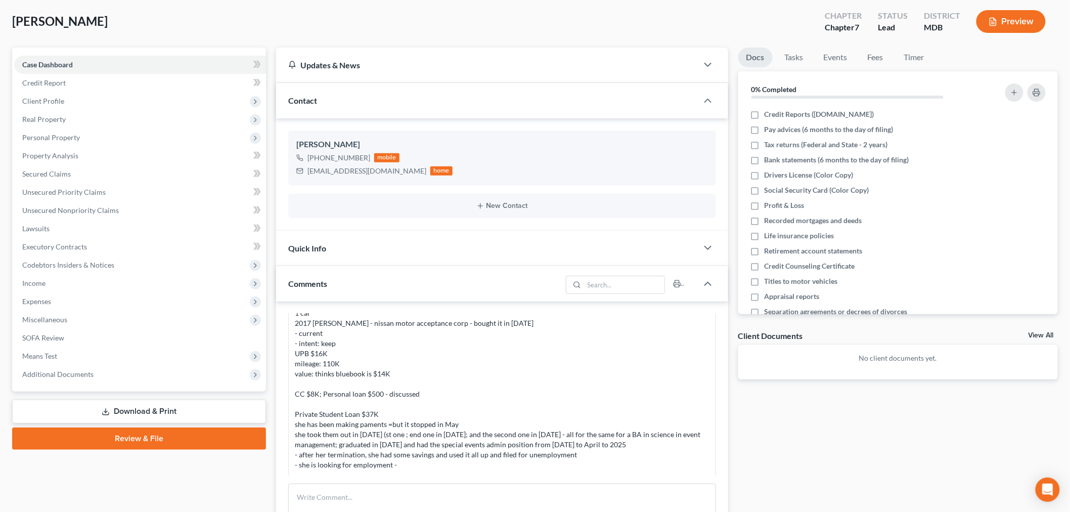
scroll to position [0, 0]
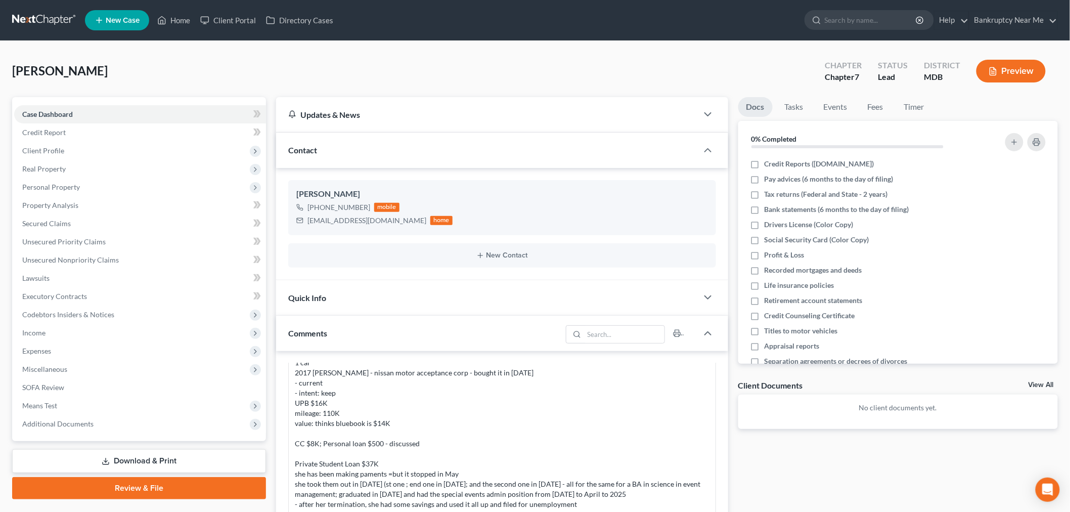
click at [52, 19] on link at bounding box center [44, 20] width 65 height 18
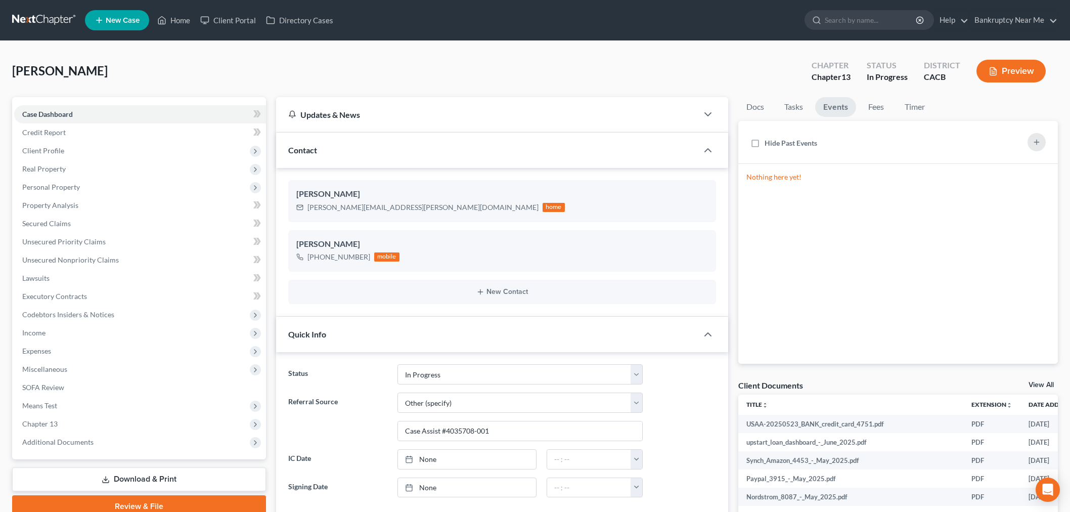
select select "9"
select select "6"
drag, startPoint x: 40, startPoint y: 16, endPoint x: 73, endPoint y: 18, distance: 32.9
click at [40, 16] on link at bounding box center [44, 20] width 65 height 18
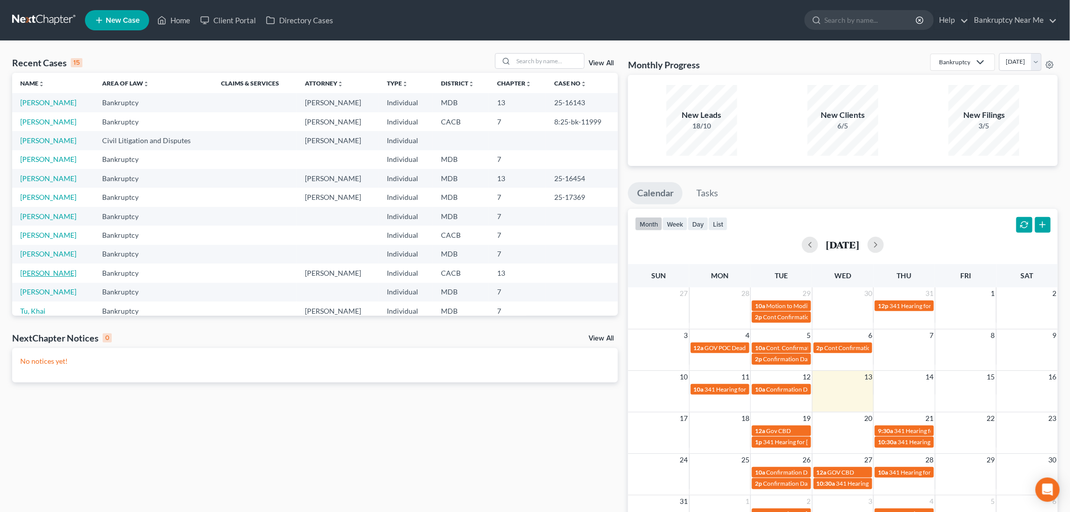
click at [56, 274] on link "[PERSON_NAME]" at bounding box center [48, 272] width 56 height 9
click at [56, 274] on link "Quimby, Francis" at bounding box center [48, 272] width 56 height 9
select select "6"
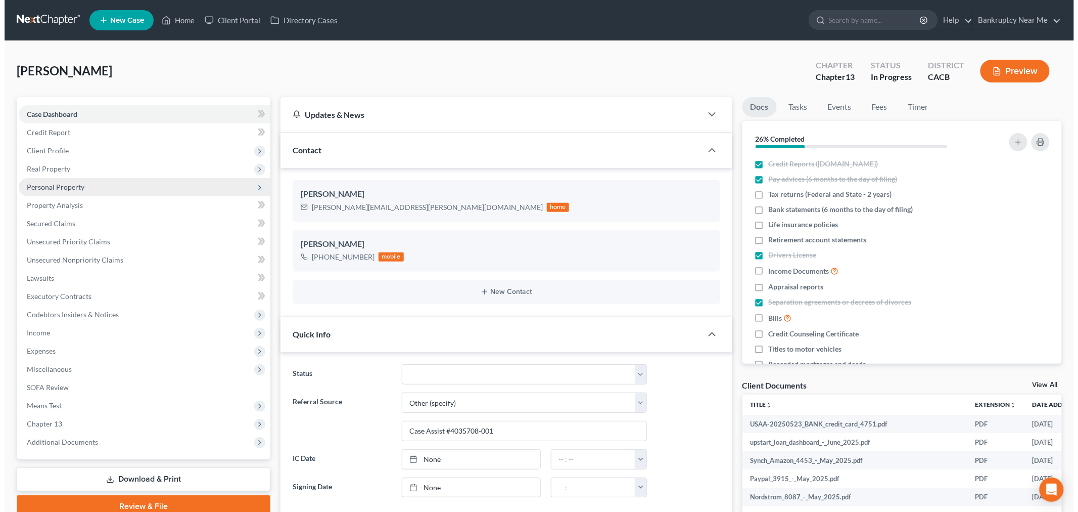
scroll to position [4685, 0]
click at [72, 193] on span "Personal Property" at bounding box center [140, 187] width 252 height 18
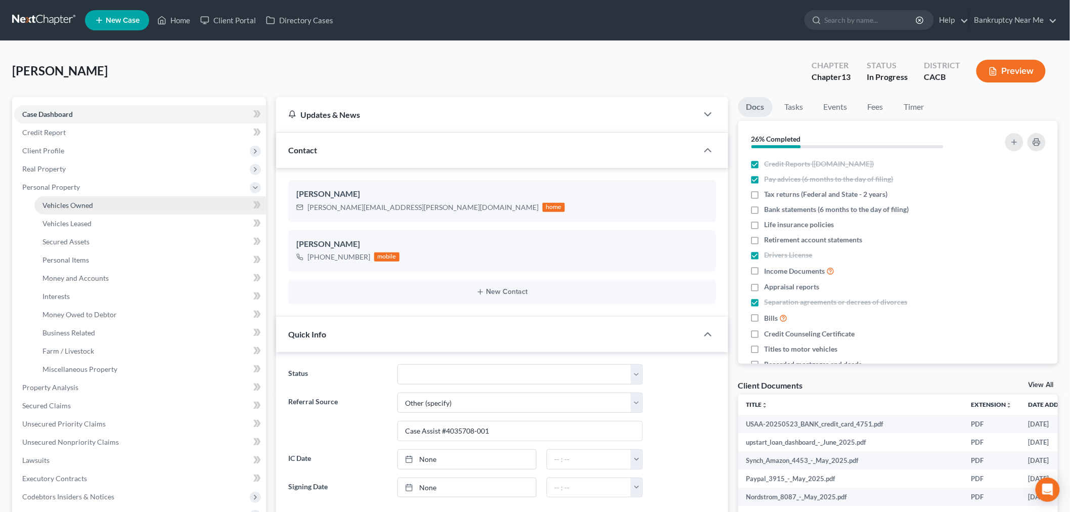
click at [107, 201] on link "Vehicles Owned" at bounding box center [150, 205] width 232 height 18
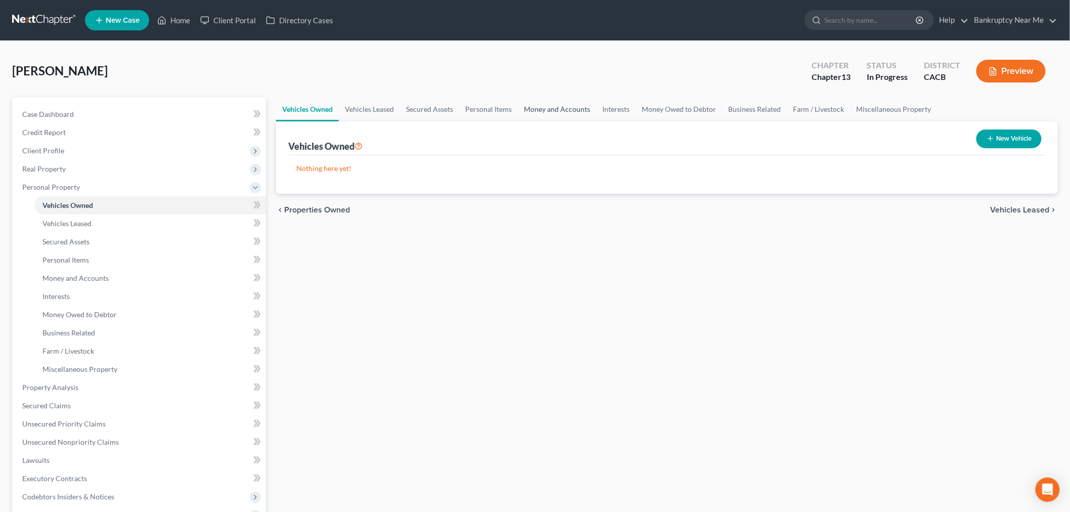
click at [558, 109] on link "Money and Accounts" at bounding box center [557, 109] width 78 height 24
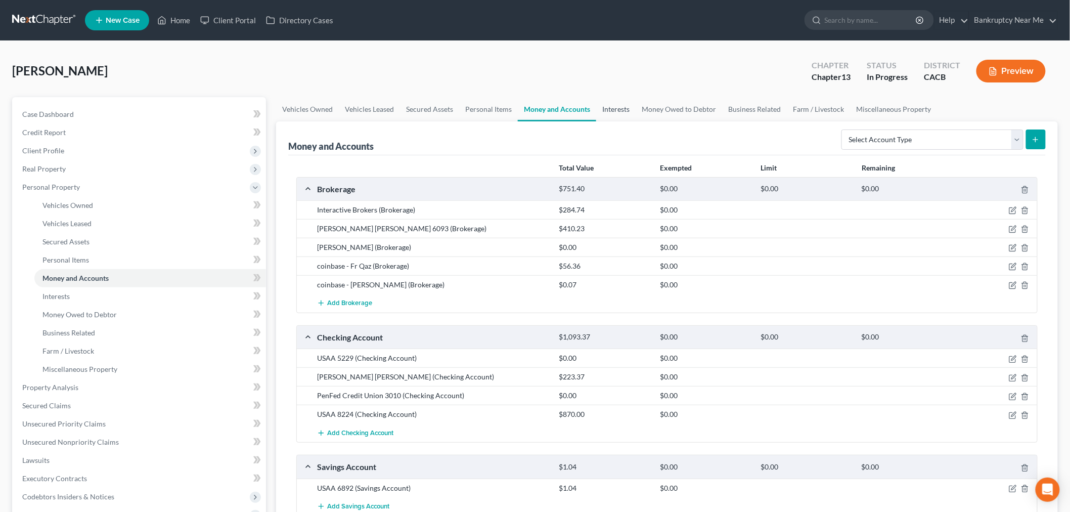
click at [607, 112] on link "Interests" at bounding box center [615, 109] width 39 height 24
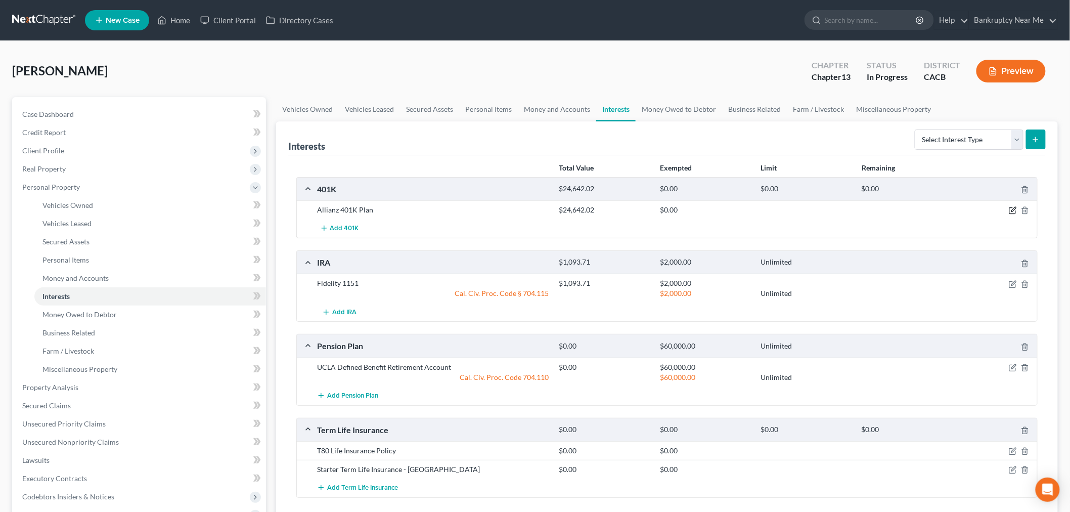
click at [1012, 213] on icon "button" at bounding box center [1012, 211] width 6 height 6
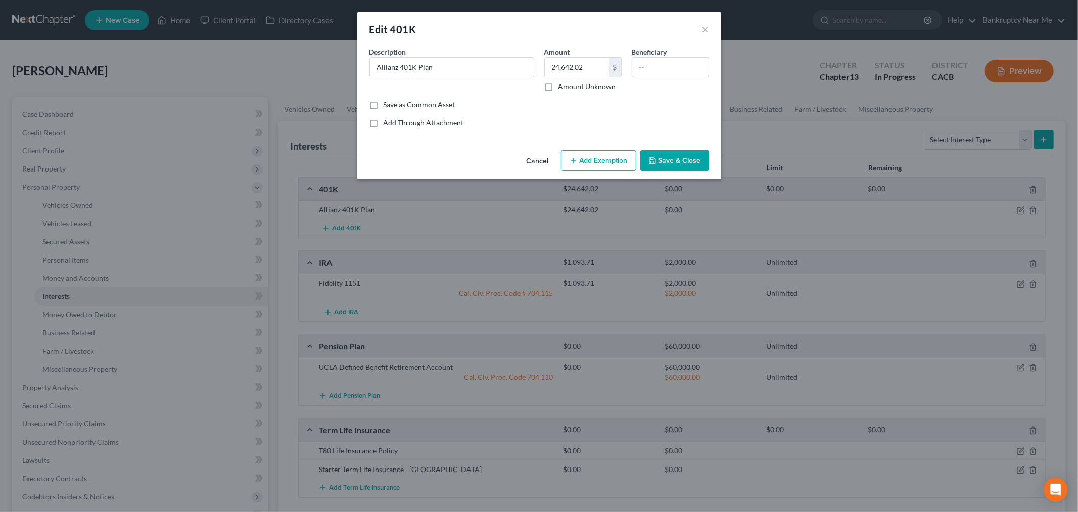
click at [606, 163] on button "Add Exemption" at bounding box center [598, 160] width 75 height 21
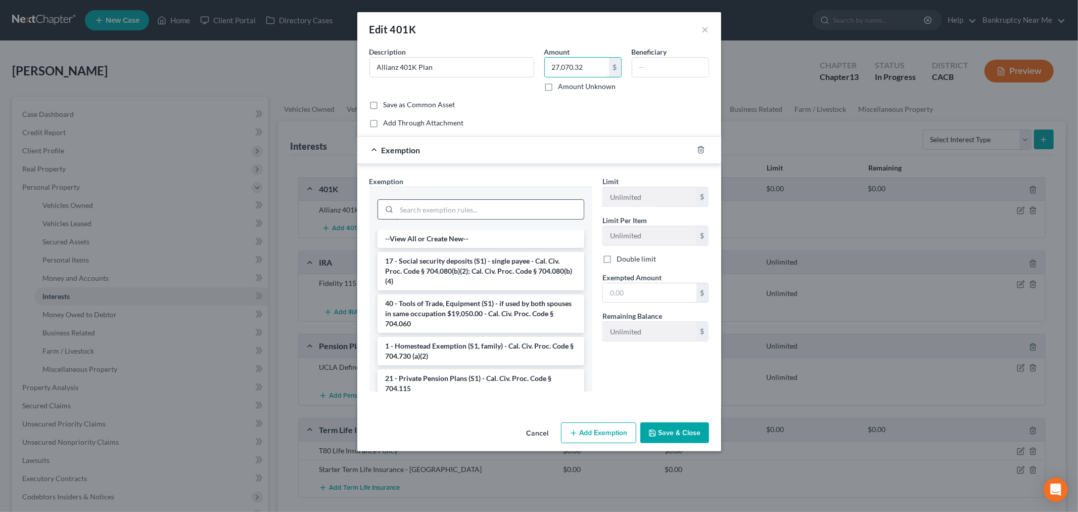
type input "27,070.32"
click at [509, 211] on input "search" at bounding box center [490, 209] width 187 height 19
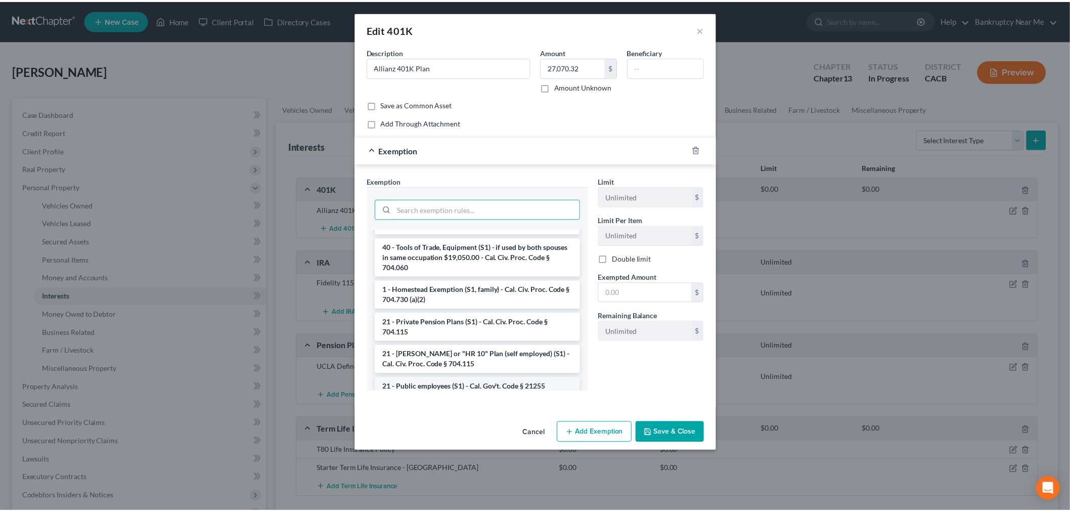
scroll to position [112, 0]
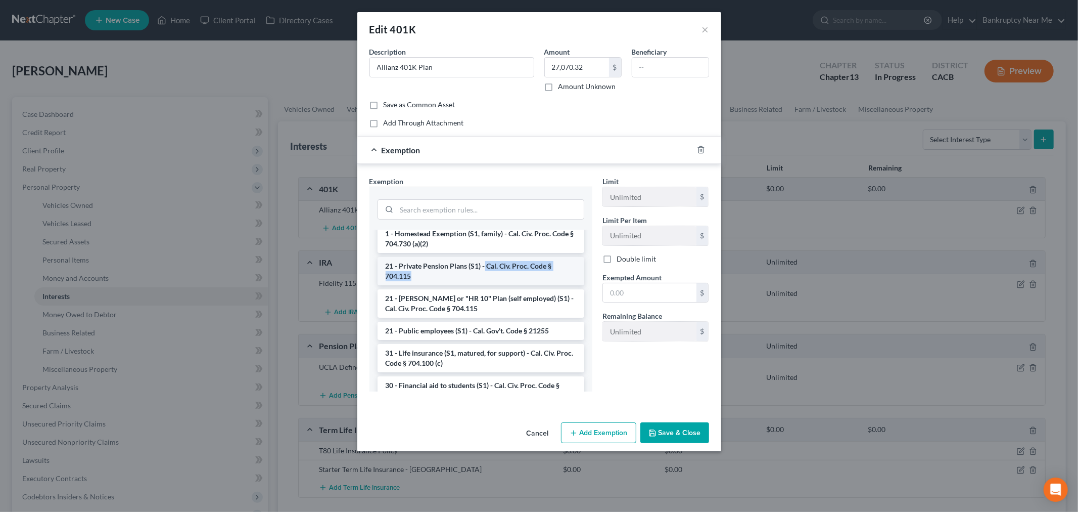
drag, startPoint x: 512, startPoint y: 274, endPoint x: 484, endPoint y: 268, distance: 27.9
click at [484, 268] on li "21 - Private Pension Plans (S1) - Cal. Civ. Proc. Code § 704.115" at bounding box center [481, 271] width 207 height 28
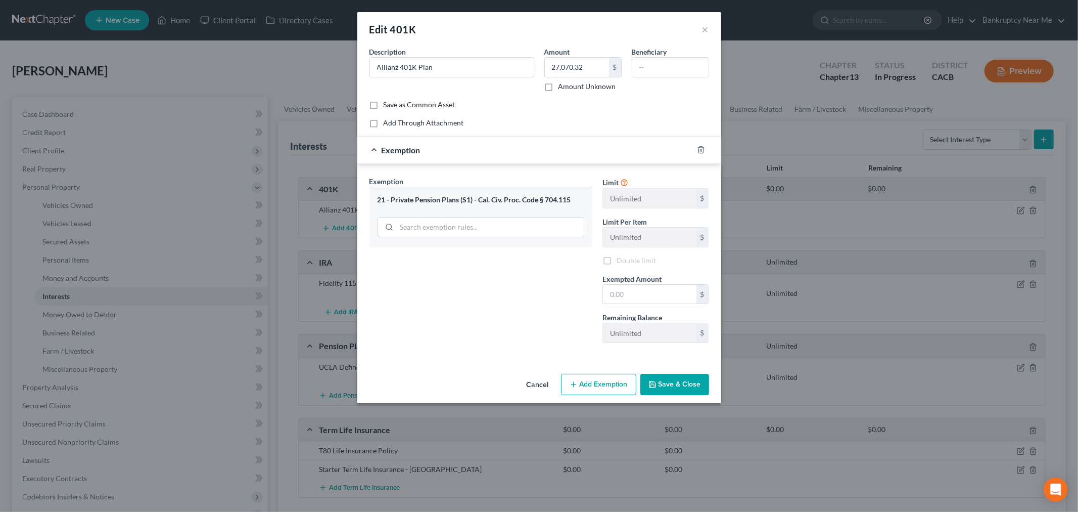
copy li "Cal. Civ. Proc. Code § 704.115"
drag, startPoint x: 573, startPoint y: 198, endPoint x: 478, endPoint y: 201, distance: 95.6
click at [478, 201] on div "21 - Private Pension Plans (S1) - Cal. Civ. Proc. Code § 704.115" at bounding box center [481, 200] width 207 height 10
copy div "Cal. Civ. Proc. Code § 704.115"
click at [645, 291] on input "text" at bounding box center [650, 294] width 94 height 19
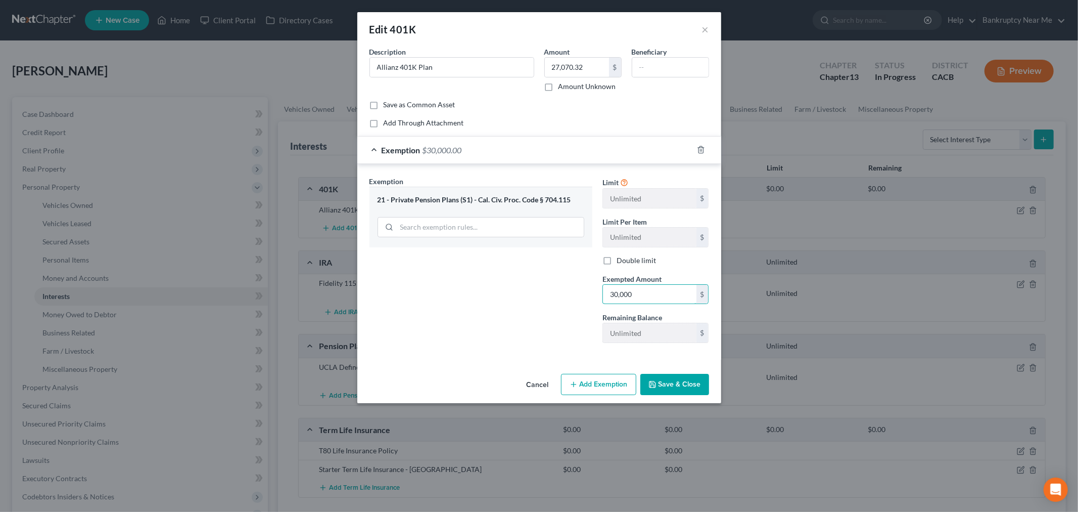
type input "30,000"
click at [679, 385] on button "Save & Close" at bounding box center [675, 384] width 69 height 21
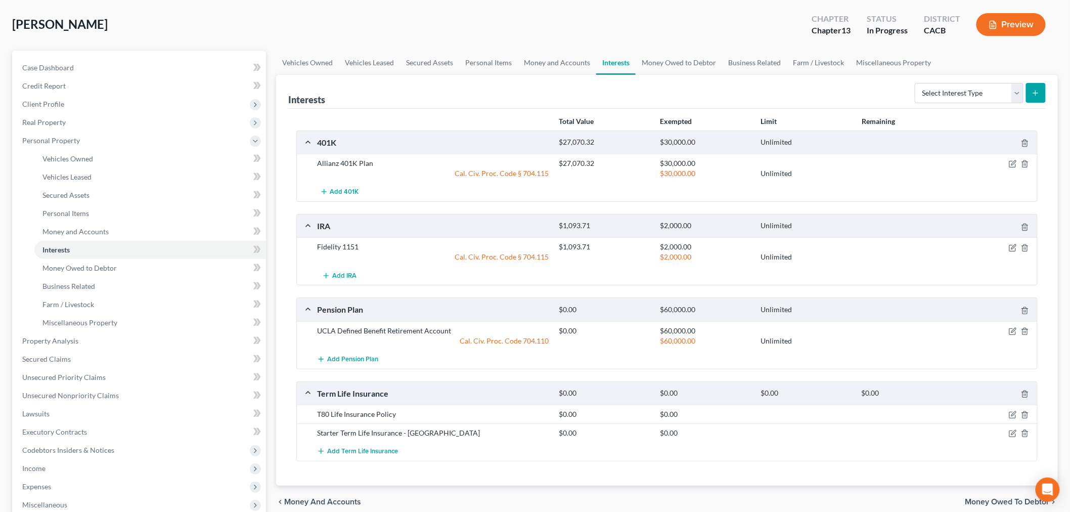
scroll to position [0, 0]
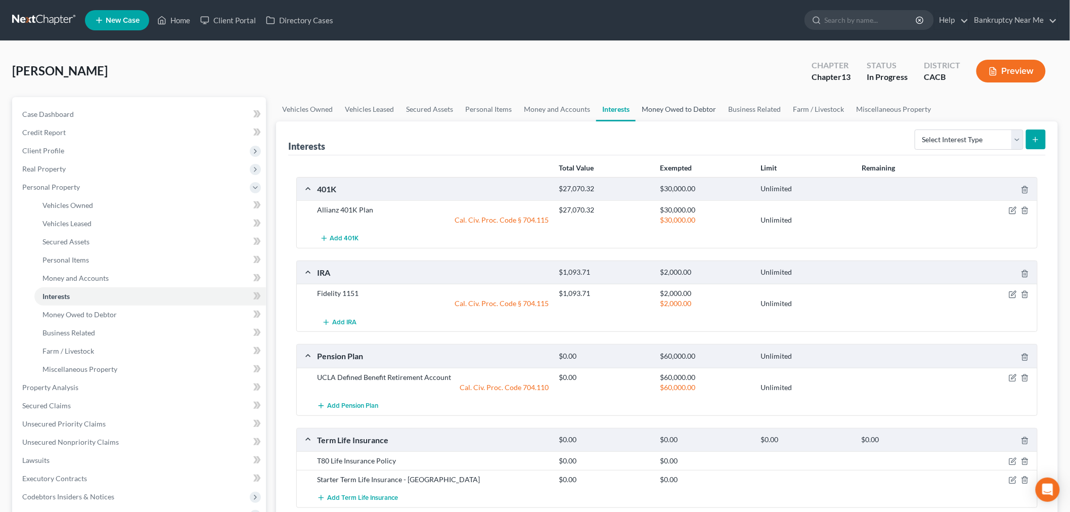
click at [668, 112] on link "Money Owed to Debtor" at bounding box center [679, 109] width 86 height 24
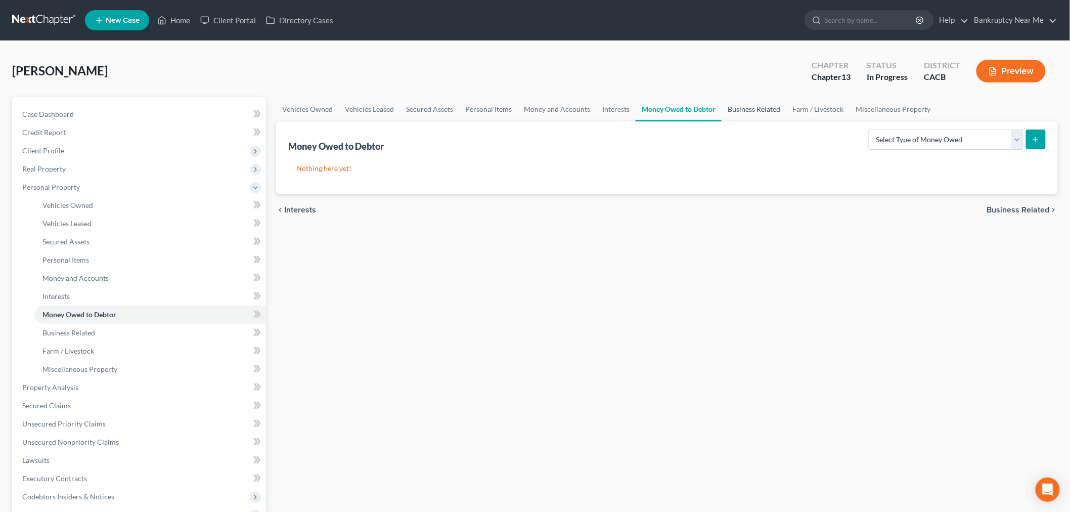
click at [759, 107] on link "Business Related" at bounding box center [753, 109] width 65 height 24
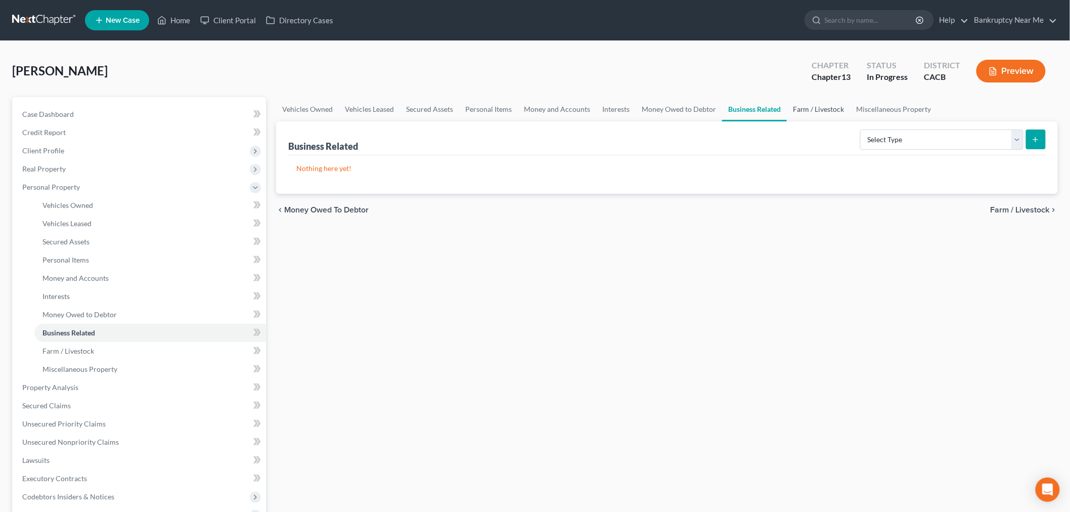
click at [807, 113] on link "Farm / Livestock" at bounding box center [819, 109] width 64 height 24
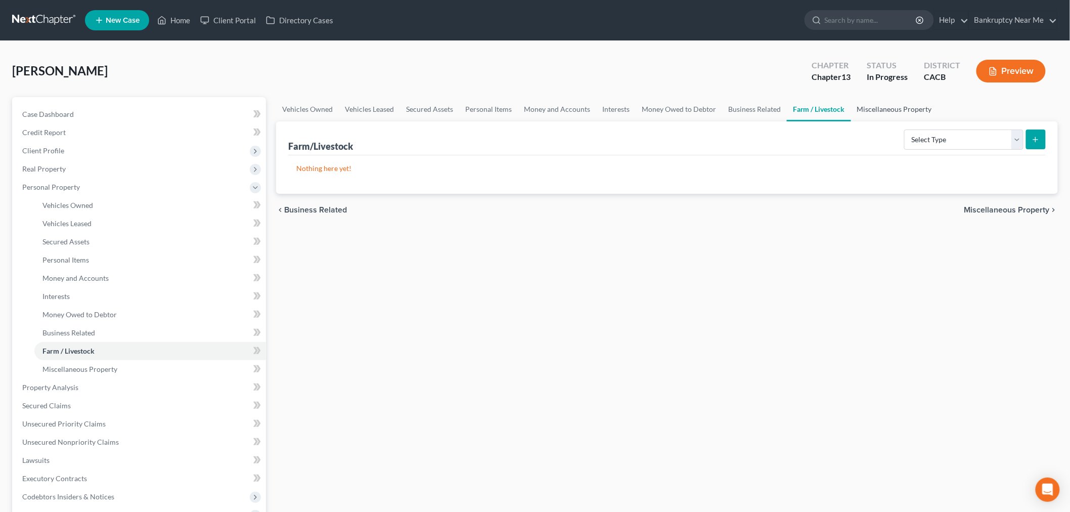
click at [886, 107] on link "Miscellaneous Property" at bounding box center [894, 109] width 87 height 24
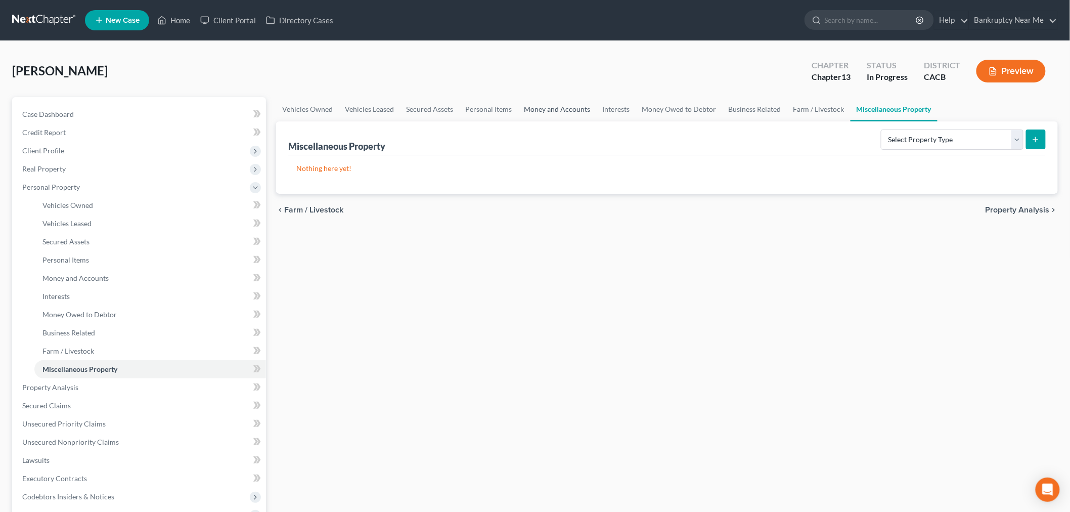
click at [548, 111] on link "Money and Accounts" at bounding box center [557, 109] width 78 height 24
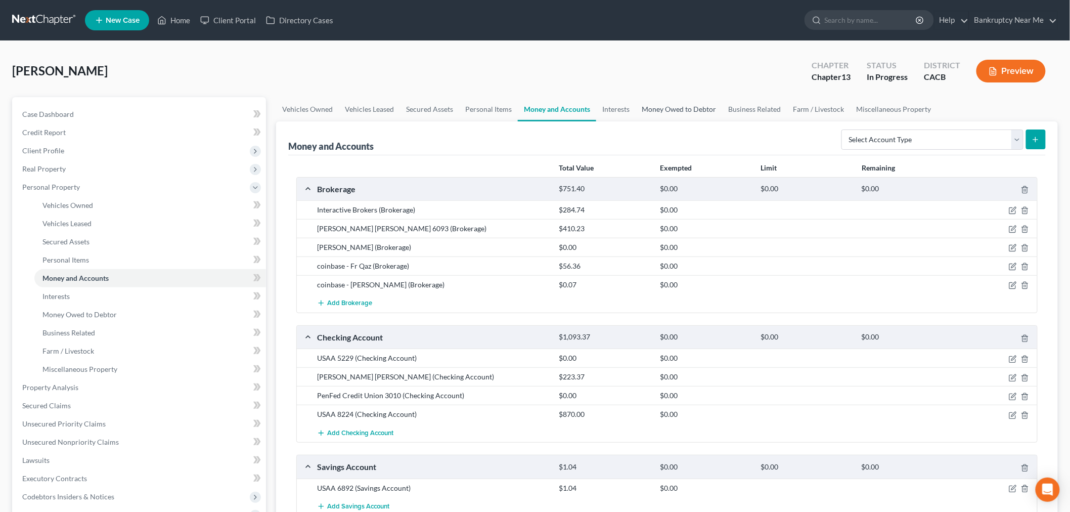
click at [678, 101] on link "Money Owed to Debtor" at bounding box center [679, 109] width 86 height 24
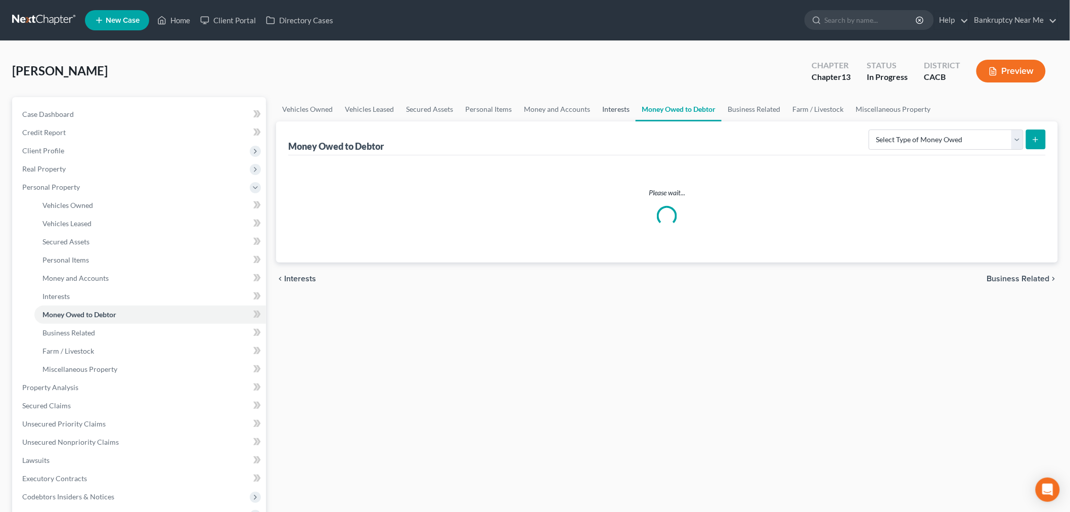
click at [615, 106] on link "Interests" at bounding box center [615, 109] width 39 height 24
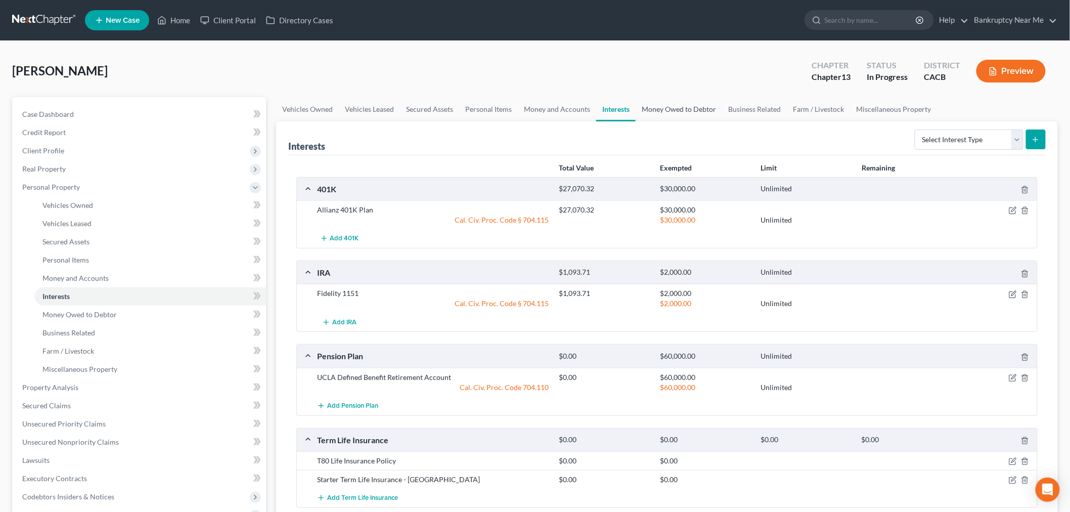
click at [688, 102] on link "Money Owed to Debtor" at bounding box center [679, 109] width 86 height 24
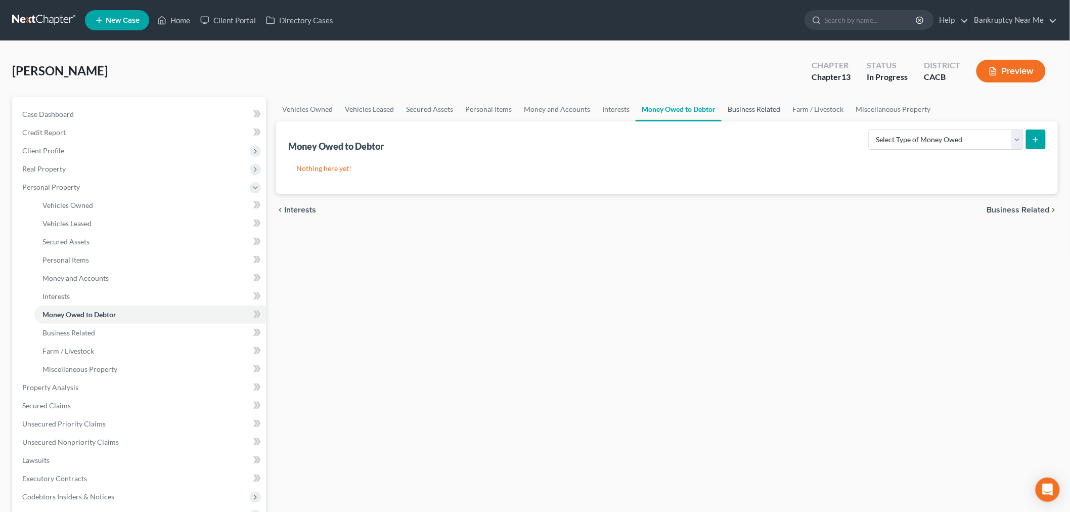
click at [747, 100] on link "Business Related" at bounding box center [753, 109] width 65 height 24
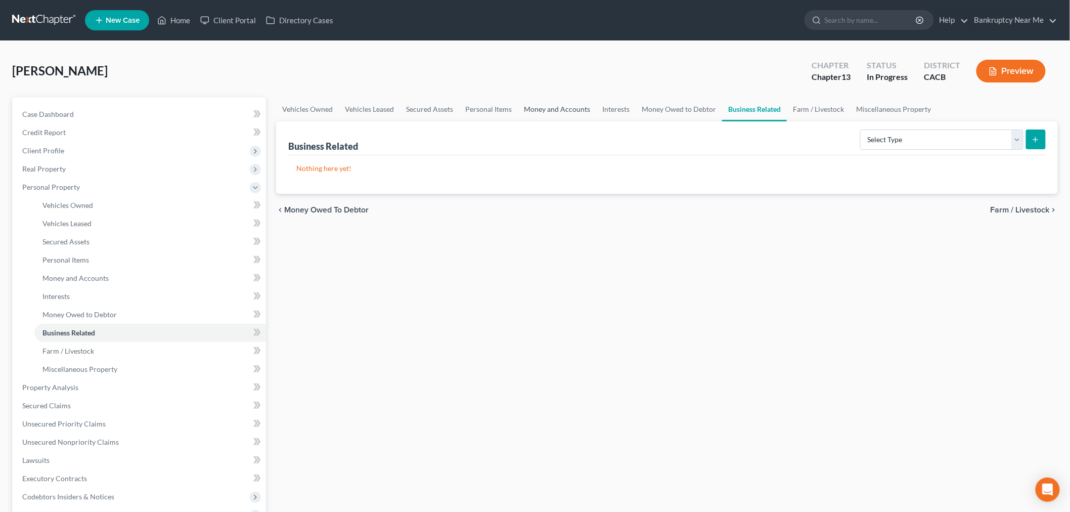
click at [536, 106] on link "Money and Accounts" at bounding box center [557, 109] width 78 height 24
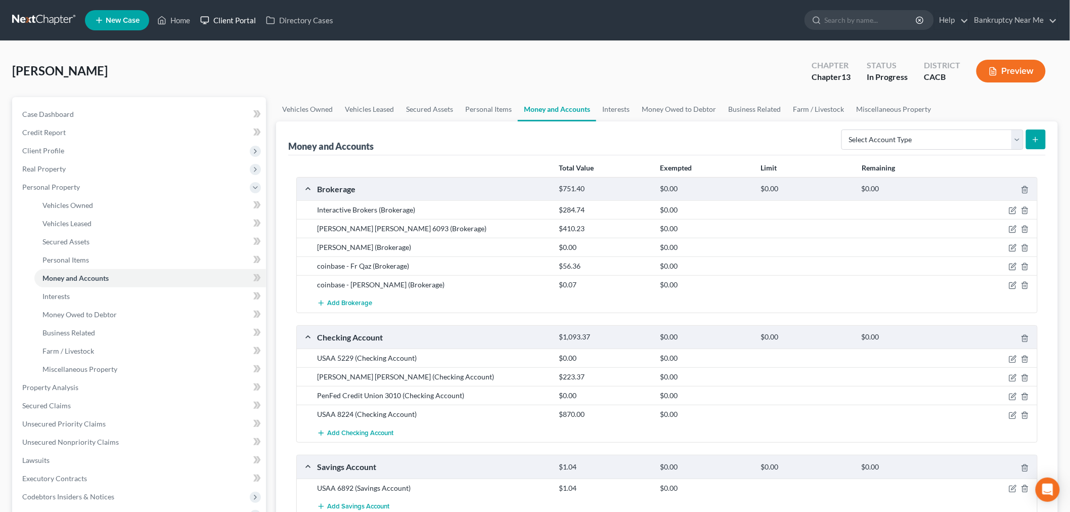
click at [238, 17] on link "Client Portal" at bounding box center [228, 20] width 66 height 18
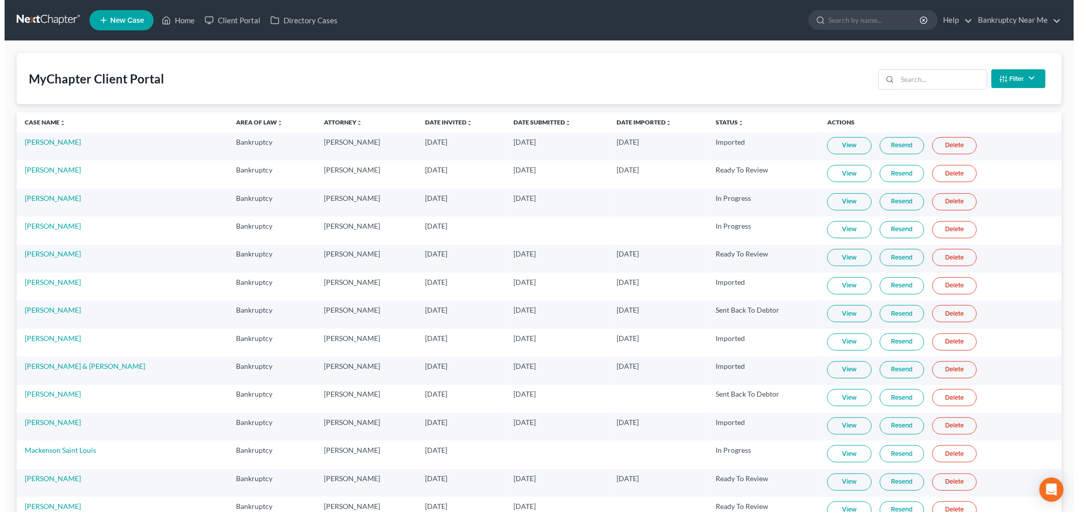
scroll to position [5762, 0]
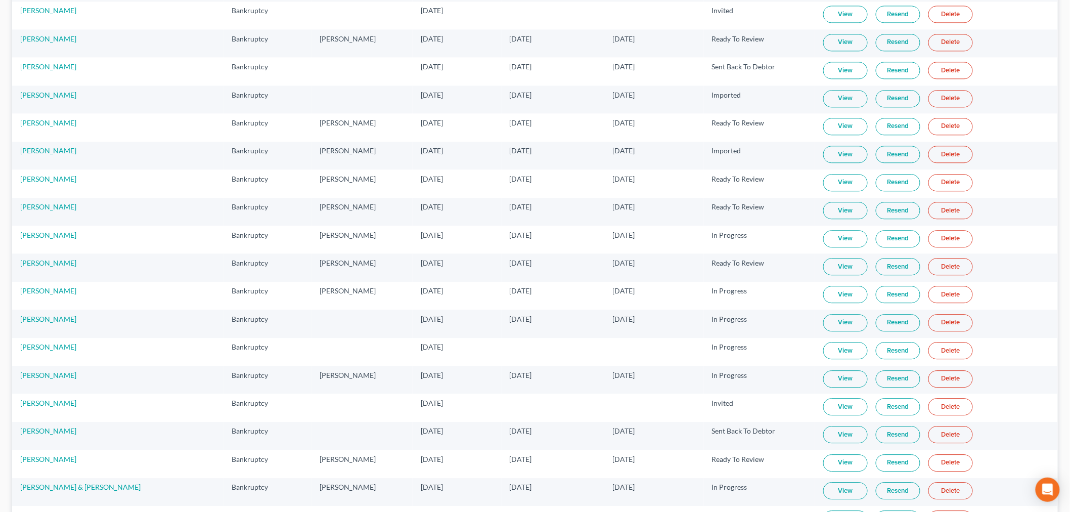
click at [844, 247] on link "View" at bounding box center [845, 238] width 44 height 17
click at [886, 247] on link "Resend" at bounding box center [898, 238] width 44 height 17
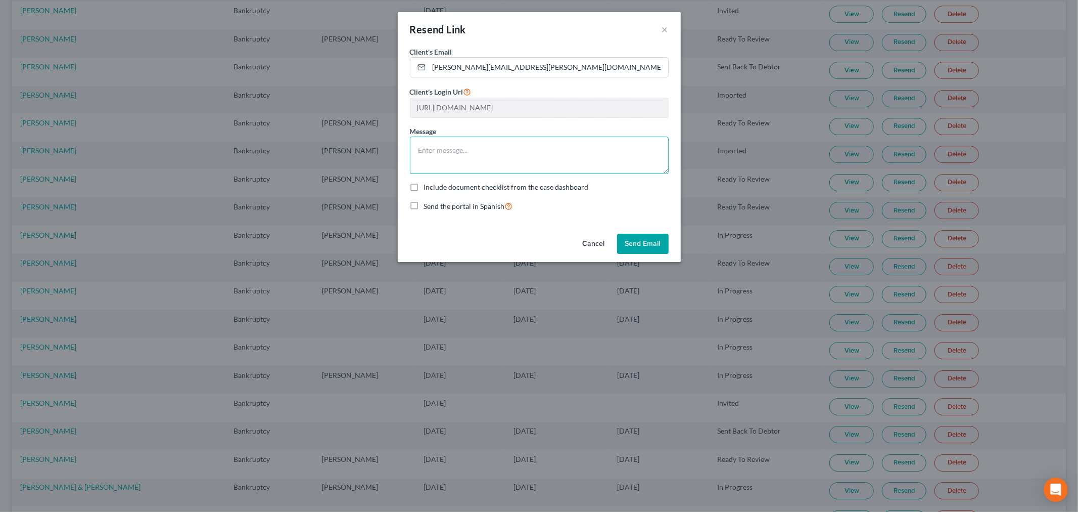
click at [489, 158] on textarea at bounding box center [539, 155] width 259 height 37
click at [516, 168] on textarea "Hi Francis, Please submit the below documents: -" at bounding box center [539, 155] width 259 height 37
click at [451, 169] on textarea "Hi Francis, Please submit the below documents: - foreclosure documents; only re…" at bounding box center [539, 155] width 259 height 37
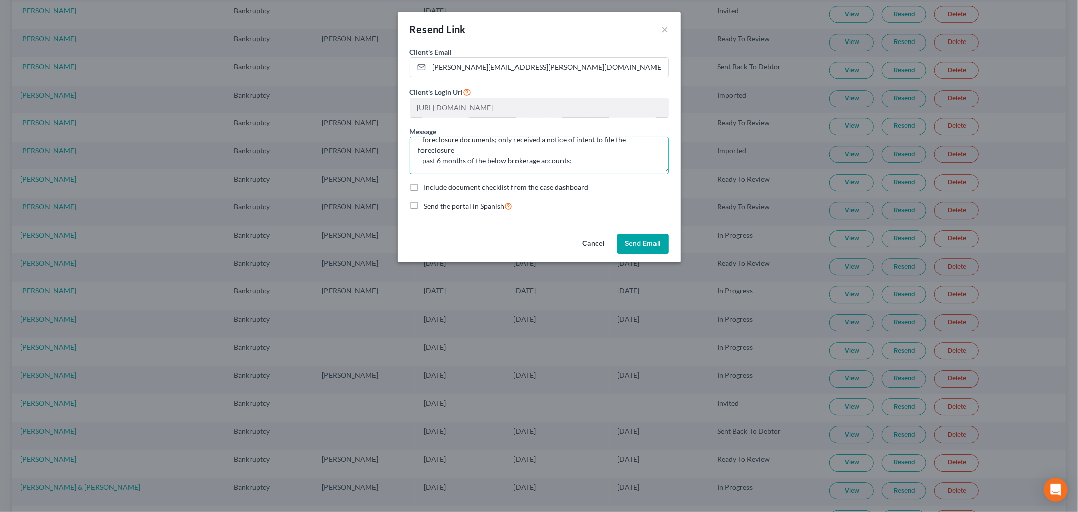
paste textarea "Interactive Brokers (Brokerage) $284.74 $0.00 Charles Schwab 6093 (Brokerage) $…"
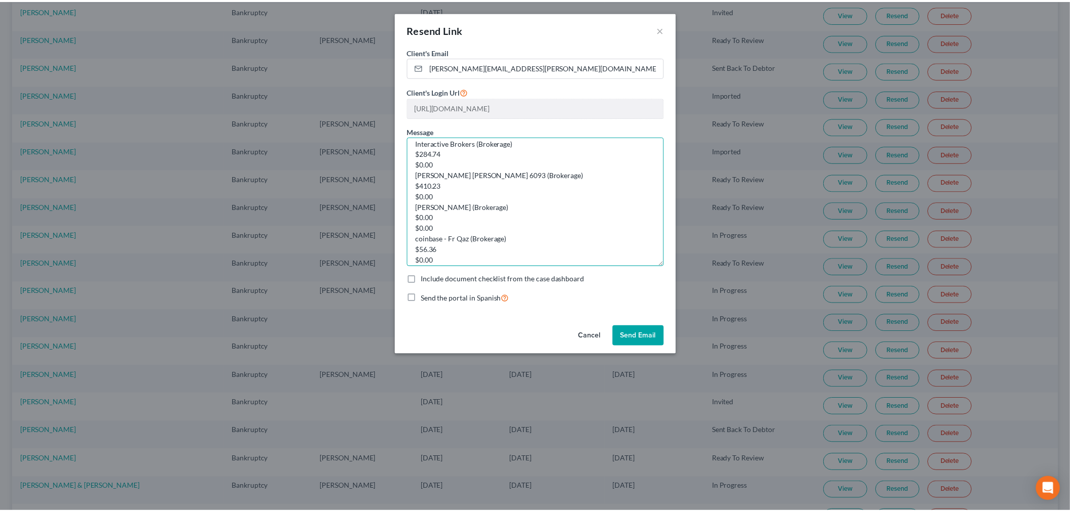
scroll to position [0, 0]
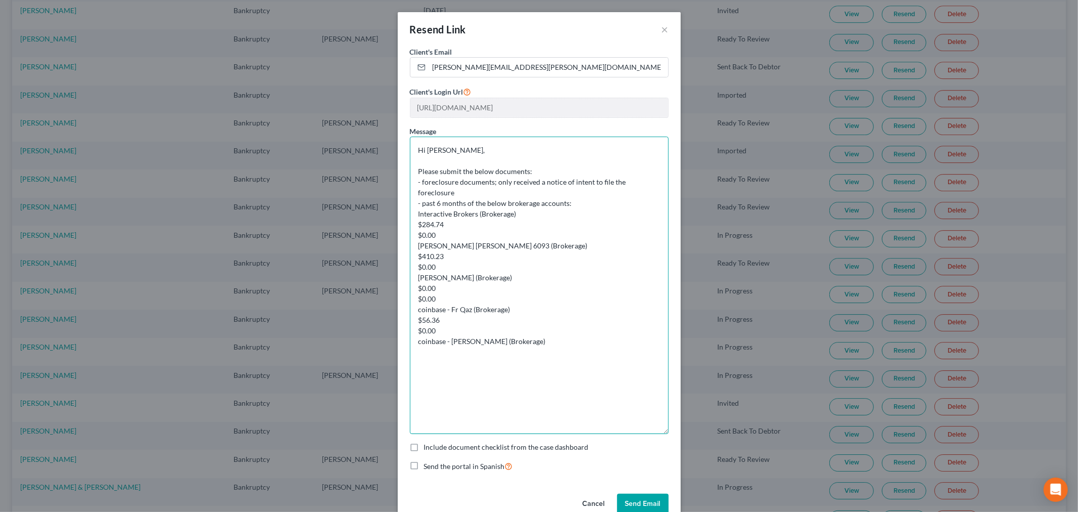
drag, startPoint x: 665, startPoint y: 170, endPoint x: 638, endPoint y: 403, distance: 234.7
click at [664, 430] on div "Client's Email * francis.quimby@gmail.com Client's Login Url https://app.mychap…" at bounding box center [539, 268] width 283 height 443
click at [528, 201] on textarea "Hi Francis, Please submit the below documents: - foreclosure documents; only re…" at bounding box center [539, 285] width 259 height 297
click at [538, 228] on textarea "Hi Francis, Please submit the below documents: - foreclosure documents; only re…" at bounding box center [539, 285] width 259 height 297
click at [412, 201] on textarea "Hi Francis, Please submit the below documents: - foreclosure documents; only re…" at bounding box center [539, 285] width 259 height 297
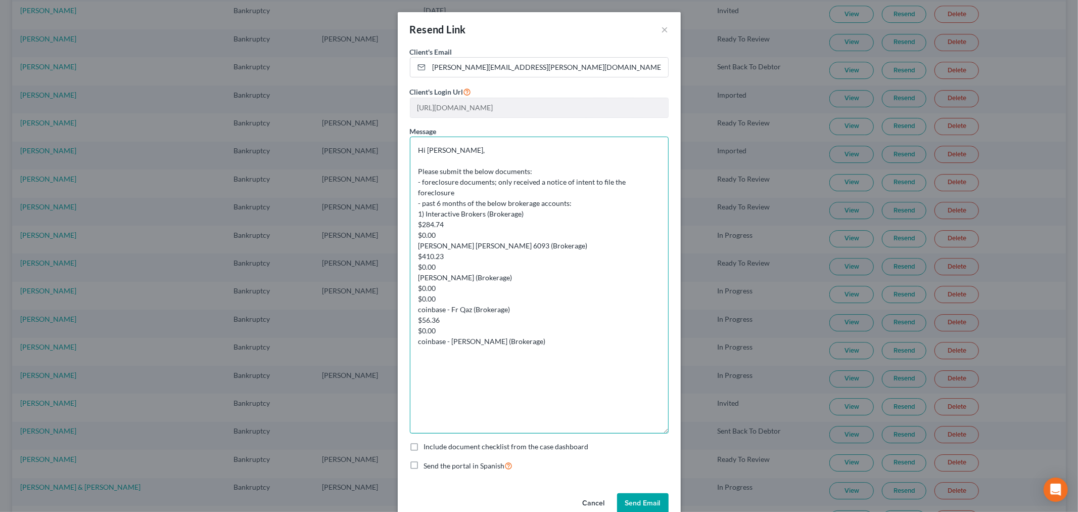
drag, startPoint x: 529, startPoint y: 220, endPoint x: 536, endPoint y: 203, distance: 18.8
click at [536, 203] on textarea "Hi Francis, Please submit the below documents: - foreclosure documents; only re…" at bounding box center [539, 285] width 259 height 297
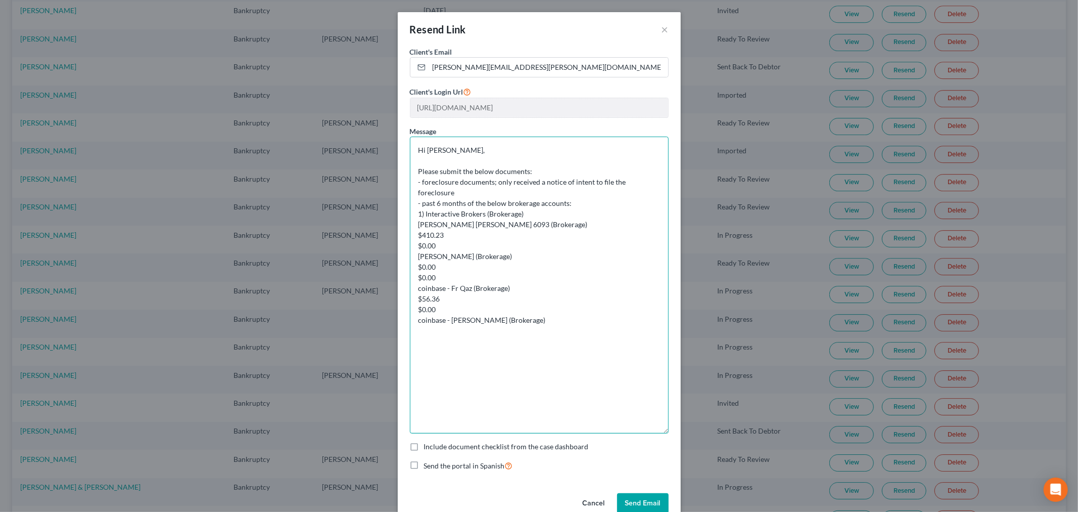
click at [411, 209] on textarea "Hi Francis, Please submit the below documents: - foreclosure documents; only re…" at bounding box center [539, 285] width 259 height 297
drag, startPoint x: 489, startPoint y: 233, endPoint x: 568, endPoint y: 214, distance: 80.7
click at [568, 214] on textarea "Hi Francis, Please submit the below documents: - foreclosure documents; only re…" at bounding box center [539, 285] width 259 height 297
click at [414, 221] on textarea "Hi Francis, Please submit the below documents: - foreclosure documents; only re…" at bounding box center [539, 285] width 259 height 297
drag, startPoint x: 461, startPoint y: 246, endPoint x: 535, endPoint y: 223, distance: 77.1
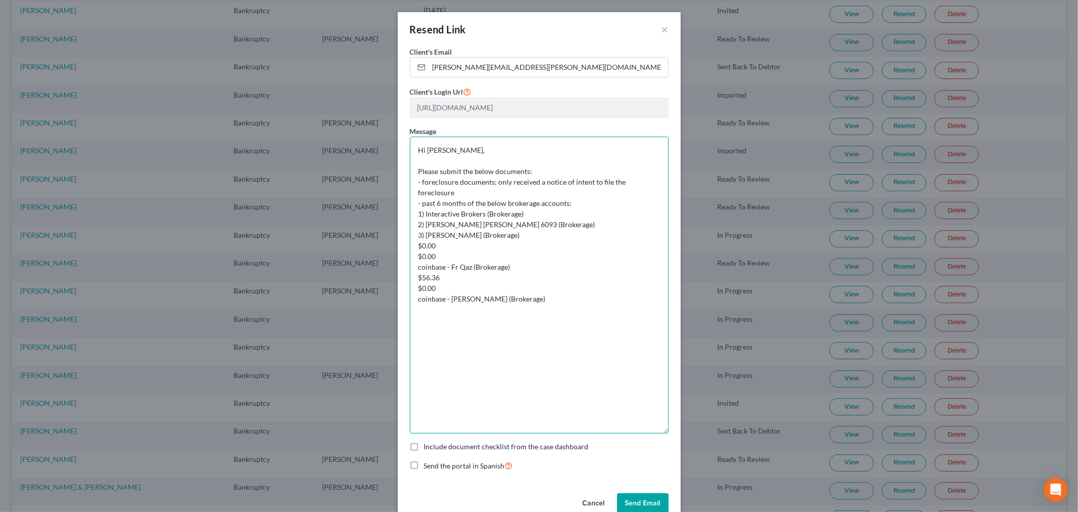
click at [535, 223] on textarea "Hi Francis, Please submit the below documents: - foreclosure documents; only re…" at bounding box center [539, 285] width 259 height 297
click at [413, 237] on textarea "Hi Francis, Please submit the below documents: - foreclosure documents; only re…" at bounding box center [539, 285] width 259 height 297
drag, startPoint x: 513, startPoint y: 255, endPoint x: 532, endPoint y: 238, distance: 26.5
click at [532, 238] on textarea "Hi Francis, Please submit the below documents: - foreclosure documents; only re…" at bounding box center [539, 285] width 259 height 297
click at [410, 253] on textarea "Hi Francis, Please submit the below documents: - foreclosure documents; only re…" at bounding box center [539, 285] width 259 height 297
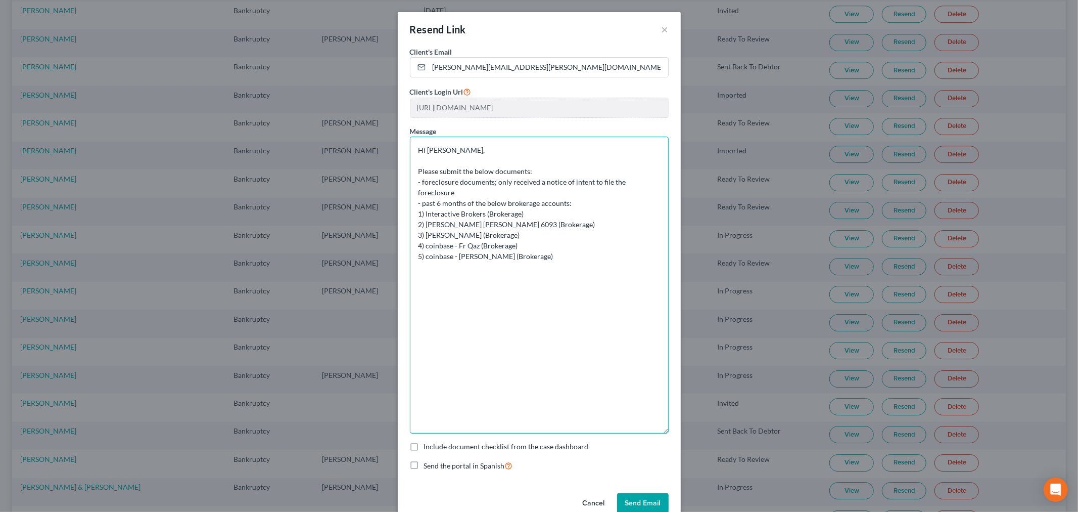
click at [585, 239] on textarea "Hi Francis, Please submit the below documents: - foreclosure documents; only re…" at bounding box center [539, 285] width 259 height 297
click at [580, 247] on textarea "Hi Francis, Please submit the below documents: - foreclosure documents; only re…" at bounding box center [539, 285] width 259 height 297
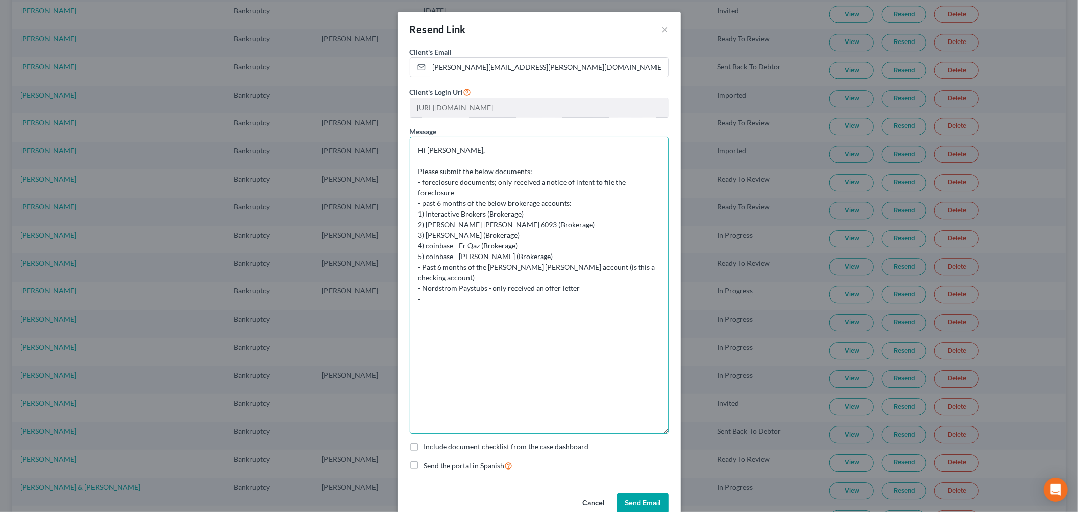
click at [521, 284] on textarea "Hi Francis, Please submit the below documents: - foreclosure documents; only re…" at bounding box center [539, 285] width 259 height 297
click at [538, 282] on textarea "Hi Francis, Please submit the below documents: - foreclosure documents; only re…" at bounding box center [539, 285] width 259 height 297
click at [467, 294] on textarea "Hi Francis, Please submit the below documents: - foreclosure documents; only re…" at bounding box center [539, 285] width 259 height 297
click at [455, 294] on textarea "Hi Francis, Please submit the below documents: - foreclosure documents; only re…" at bounding box center [539, 285] width 259 height 297
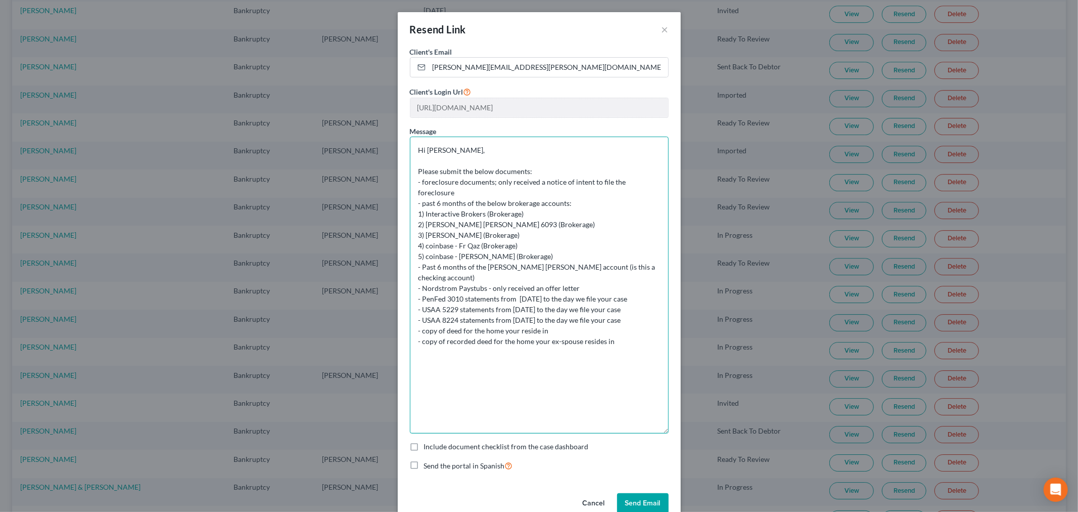
click at [443, 312] on textarea "Hi Francis, Please submit the below documents: - foreclosure documents; only re…" at bounding box center [539, 285] width 259 height 297
click at [612, 324] on textarea "Hi Francis, Please submit the below documents: - foreclosure documents; only re…" at bounding box center [539, 285] width 259 height 297
drag, startPoint x: 513, startPoint y: 379, endPoint x: 397, endPoint y: 148, distance: 258.7
click at [398, 148] on div "Client's Email * francis.quimby@gmail.com Client's Login Url https://app.mychap…" at bounding box center [539, 268] width 283 height 442
type textarea "Hi Francis, Please submit the below documents: - foreclosure documents; only re…"
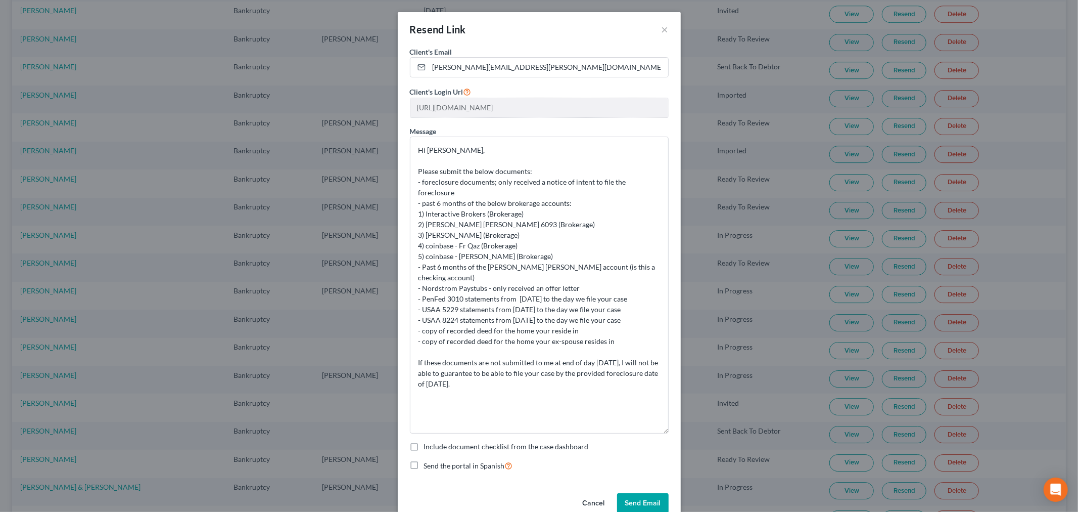
drag, startPoint x: 528, startPoint y: 446, endPoint x: 565, endPoint y: 456, distance: 38.1
click at [528, 446] on label "Include document checklist from the case dashboard" at bounding box center [506, 446] width 165 height 10
click at [435, 446] on input "Include document checklist from the case dashboard" at bounding box center [431, 444] width 7 height 7
checkbox input "true"
drag, startPoint x: 562, startPoint y: 398, endPoint x: 392, endPoint y: 139, distance: 310.0
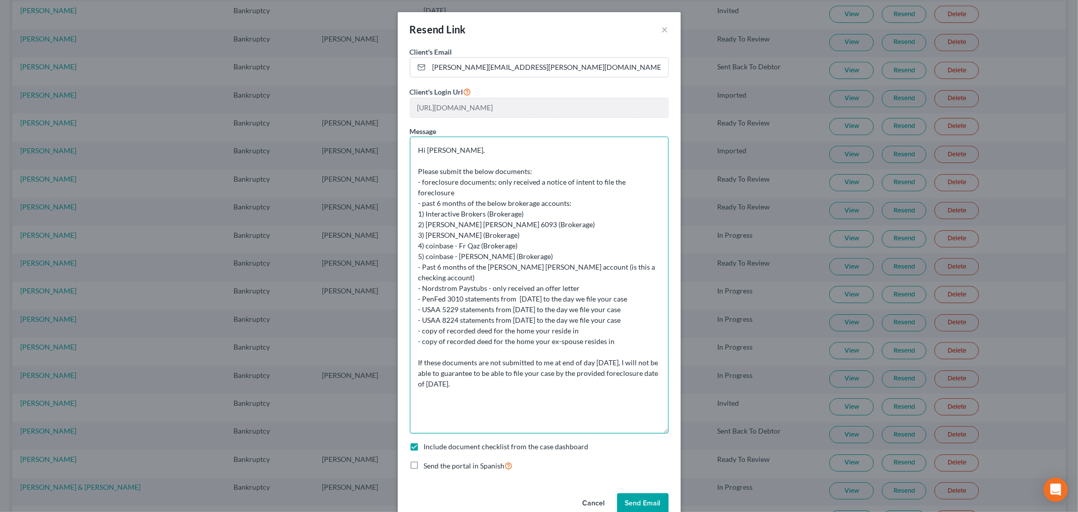
click at [392, 139] on div "Resend Link × Client's Email * francis.quimby@gmail.com Client's Login Url http…" at bounding box center [539, 256] width 1078 height 512
drag, startPoint x: 643, startPoint y: 507, endPoint x: 657, endPoint y: 494, distance: 19.0
click at [643, 507] on button "Send Email" at bounding box center [643, 503] width 52 height 20
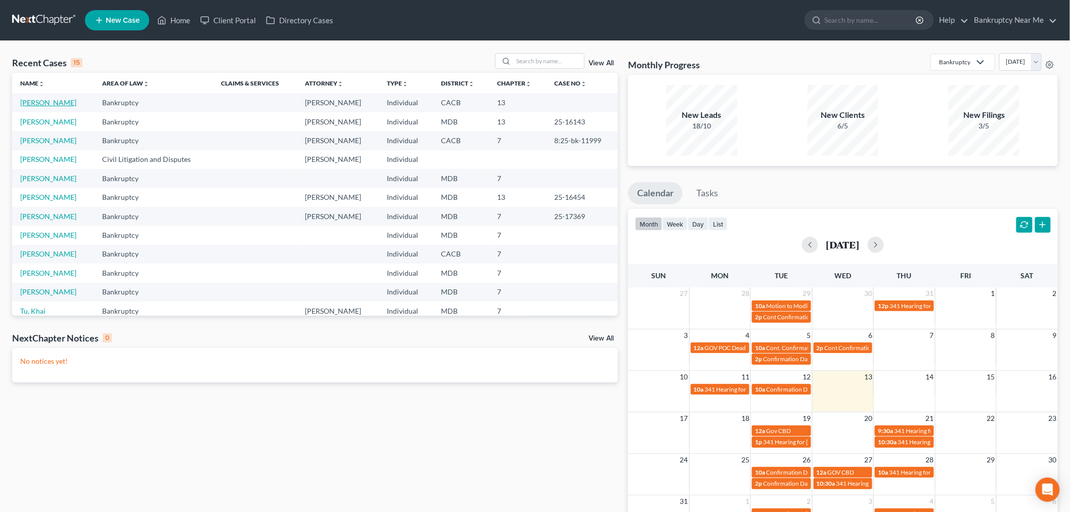
click at [37, 101] on link "[PERSON_NAME]" at bounding box center [48, 102] width 56 height 9
select select "6"
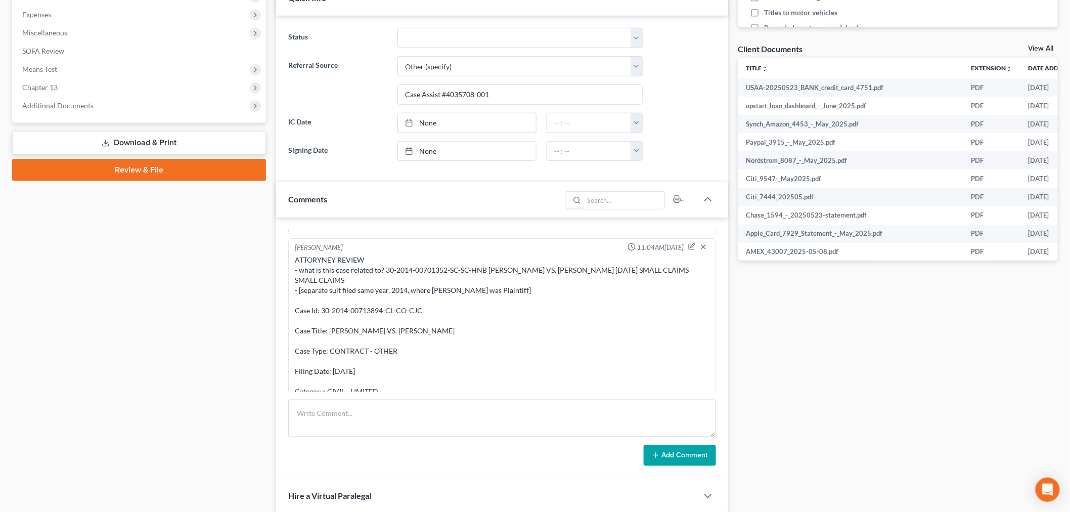
scroll to position [337, 0]
drag, startPoint x: 665, startPoint y: 378, endPoint x: 288, endPoint y: 383, distance: 377.2
click at [288, 383] on div "[PERSON_NAME] 11:04AM[DATE] ATTORYNEY REVIEW - what is this case related to? 30…" at bounding box center [502, 335] width 428 height 195
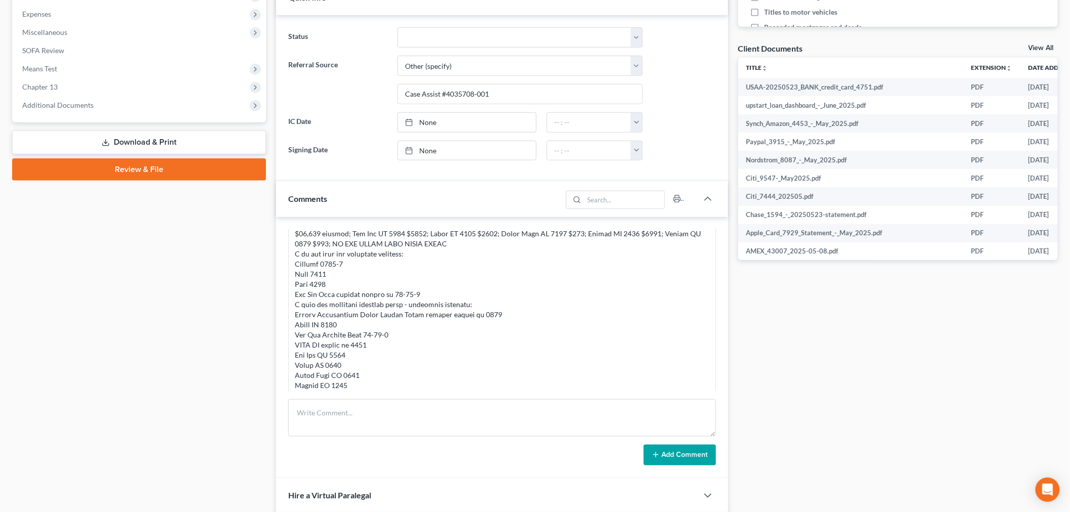
scroll to position [4348, 0]
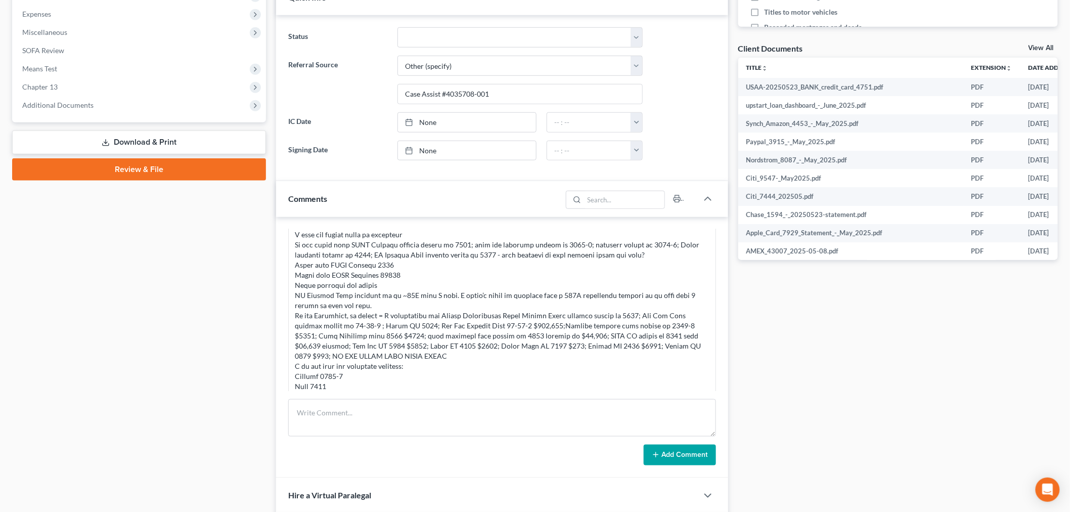
drag, startPoint x: 825, startPoint y: 314, endPoint x: 139, endPoint y: 260, distance: 687.7
click at [822, 312] on div "Docs Tasks Events Fees Timer 26% Completed Nothing here yet! Credit Reports (ww…" at bounding box center [898, 208] width 330 height 897
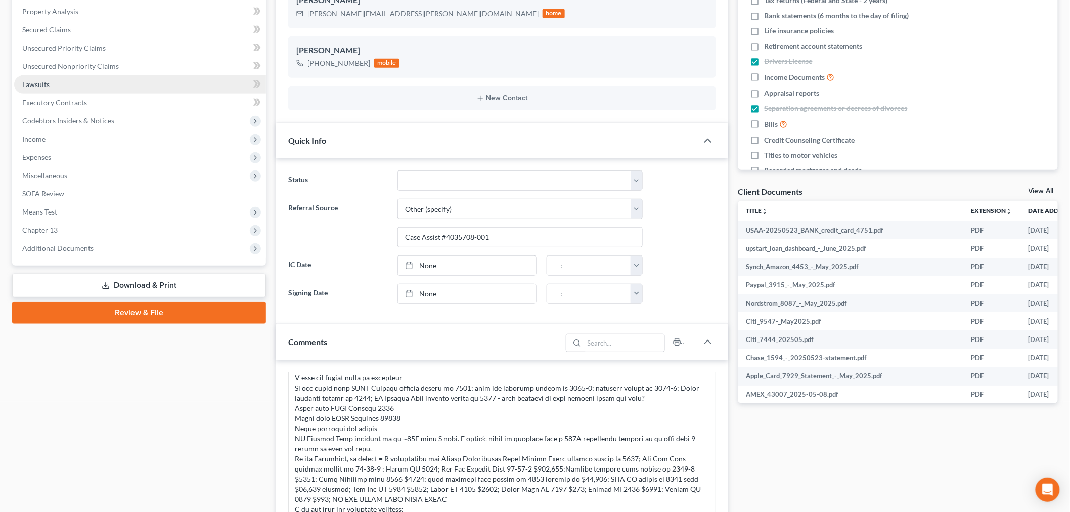
scroll to position [0, 0]
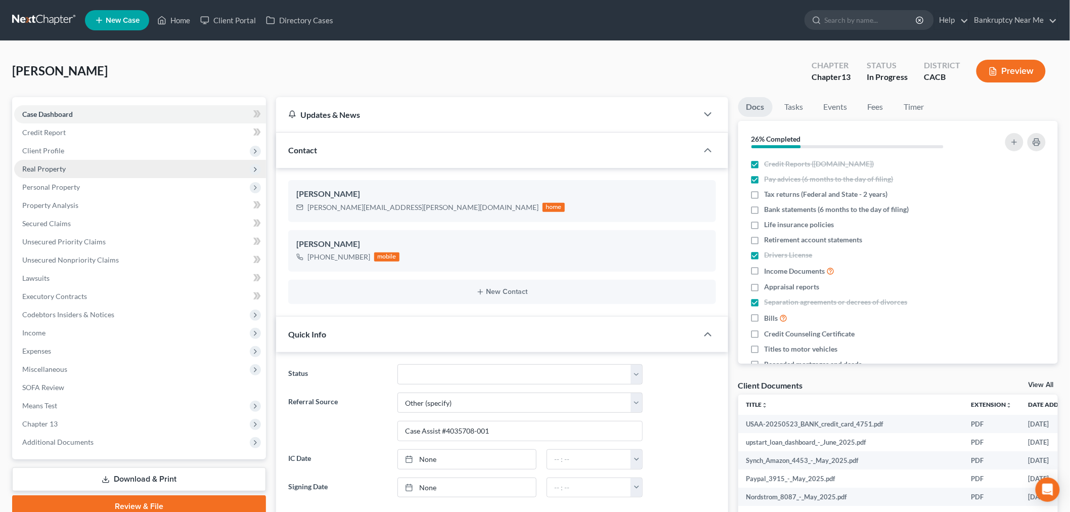
click at [64, 165] on span "Real Property" at bounding box center [43, 168] width 43 height 9
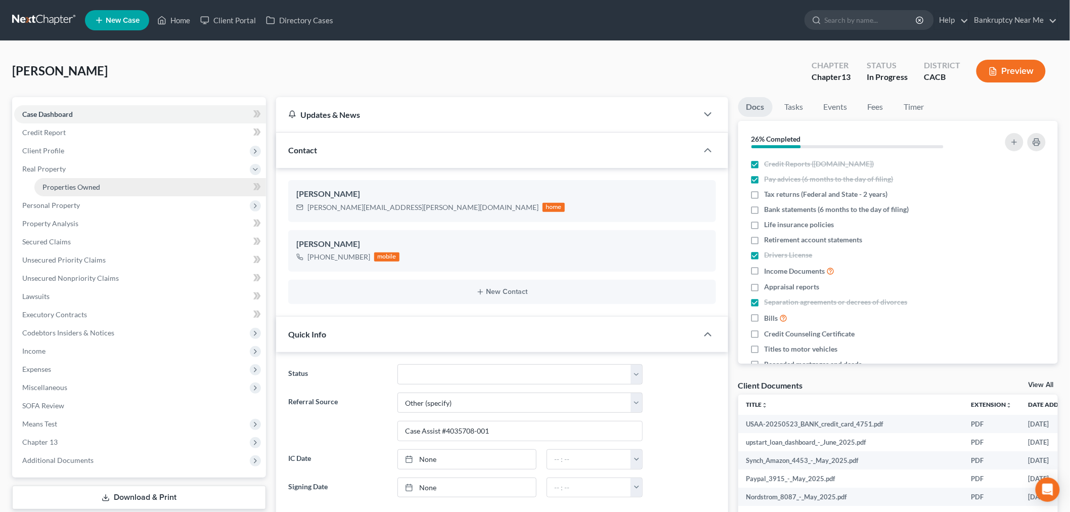
click at [93, 184] on span "Properties Owned" at bounding box center [71, 187] width 58 height 9
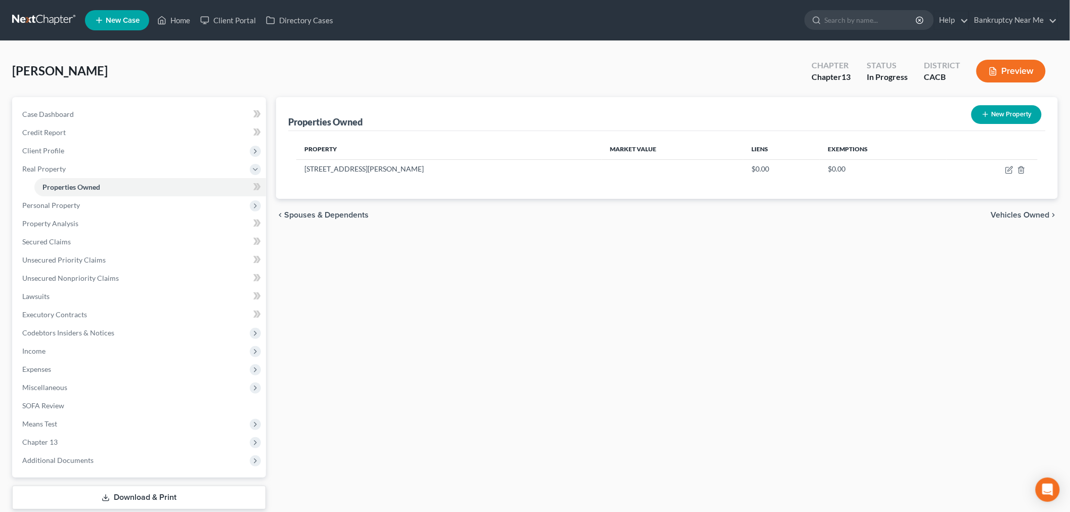
drag, startPoint x: 94, startPoint y: 206, endPoint x: 99, endPoint y: 215, distance: 10.9
click at [92, 206] on span "Personal Property" at bounding box center [140, 205] width 252 height 18
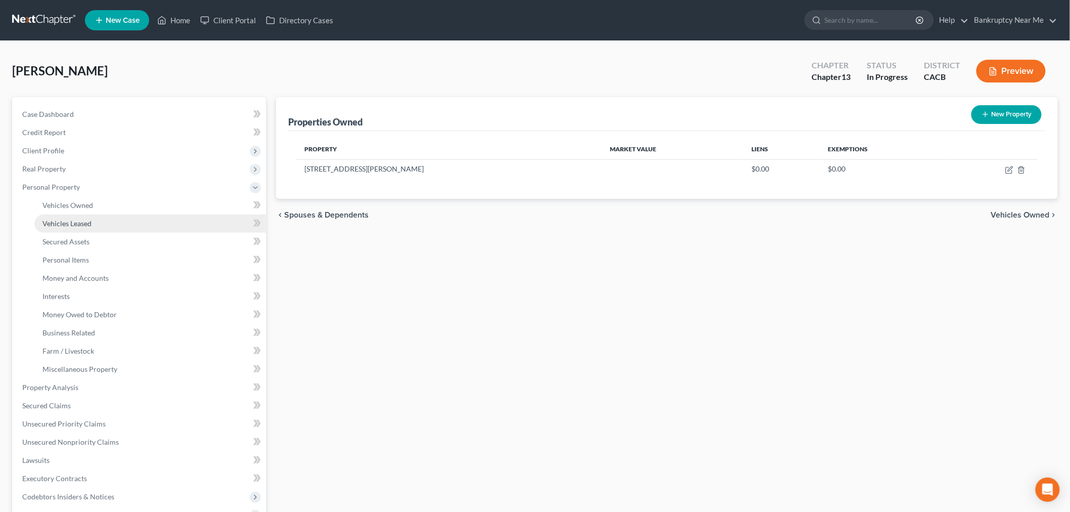
click at [99, 216] on link "Vehicles Leased" at bounding box center [150, 223] width 232 height 18
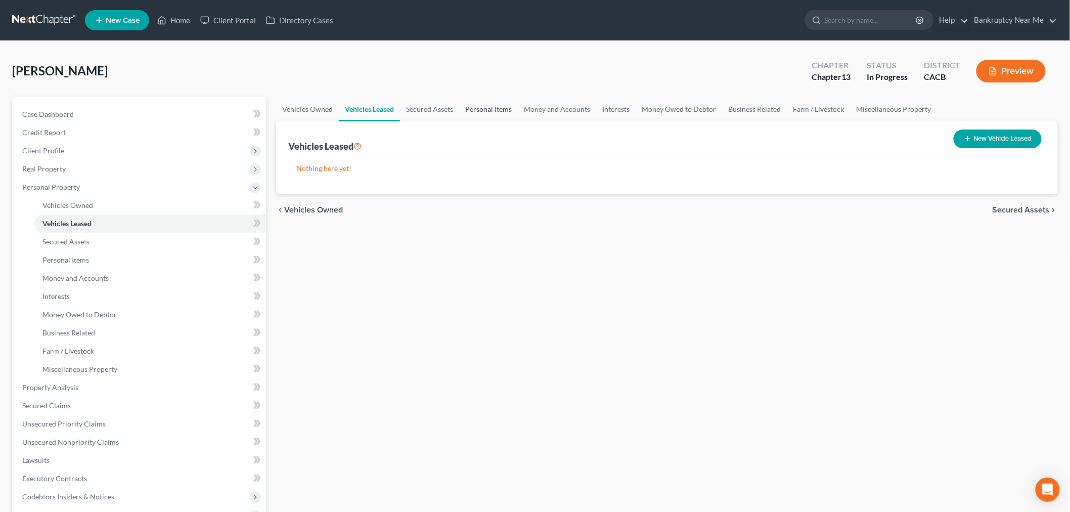
drag, startPoint x: 516, startPoint y: 102, endPoint x: 531, endPoint y: 102, distance: 14.7
click at [517, 102] on link "Personal Items" at bounding box center [488, 109] width 59 height 24
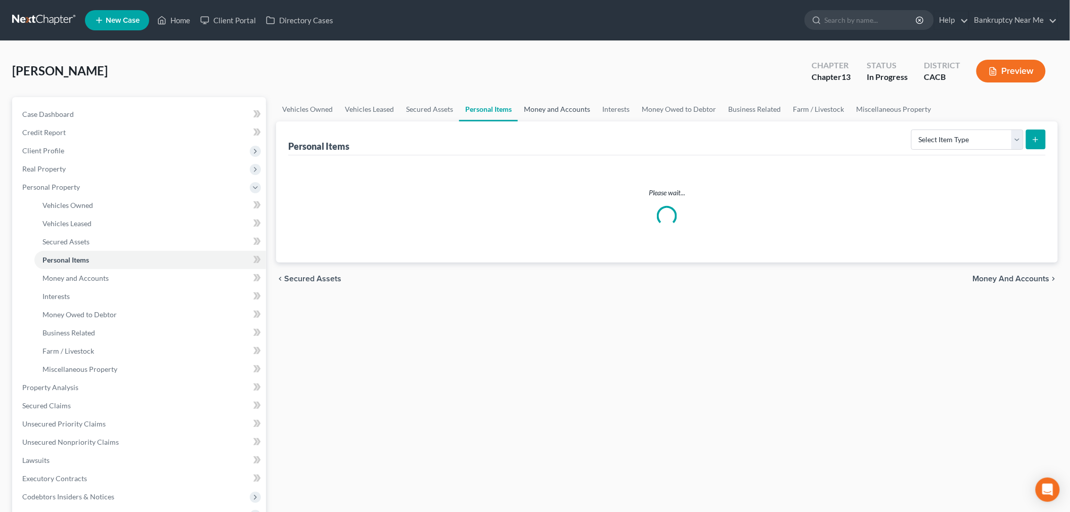
click at [569, 115] on link "Money and Accounts" at bounding box center [557, 109] width 78 height 24
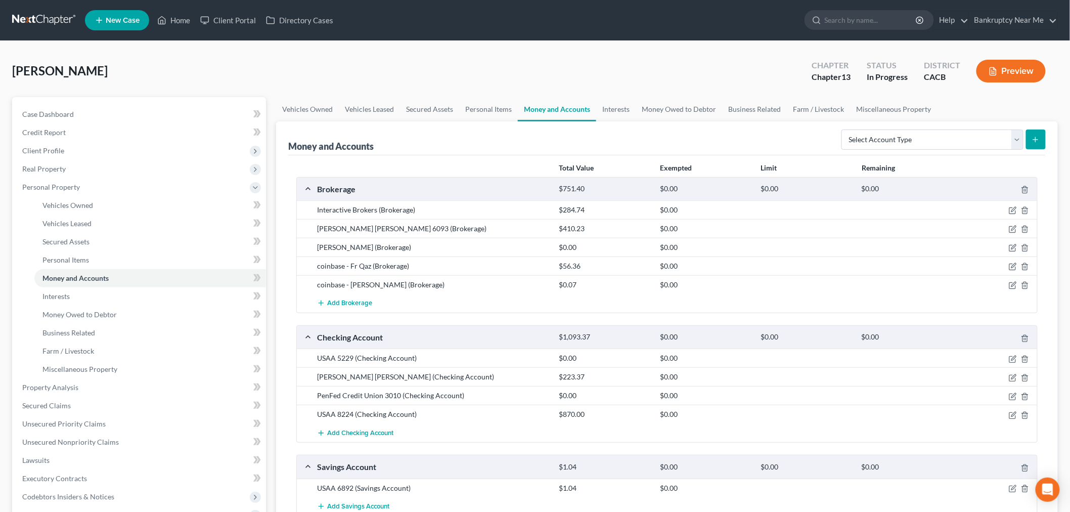
drag, startPoint x: 435, startPoint y: 281, endPoint x: 246, endPoint y: 219, distance: 198.7
click at [316, 209] on div "Interactive Brokers (Brokerage) $284.74 $0.00 Charles Schwab 6093 (Brokerage) $…" at bounding box center [667, 256] width 740 height 112
copy div "Interactive Brokers (Brokerage) $284.74 $0.00 Charles Schwab 6093 (Brokerage) $…"
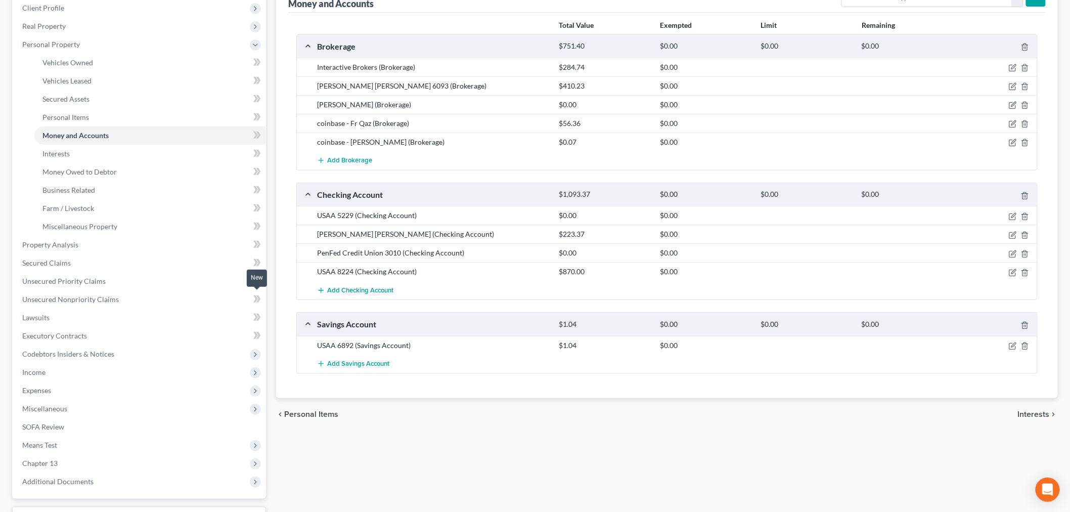
scroll to position [168, 0]
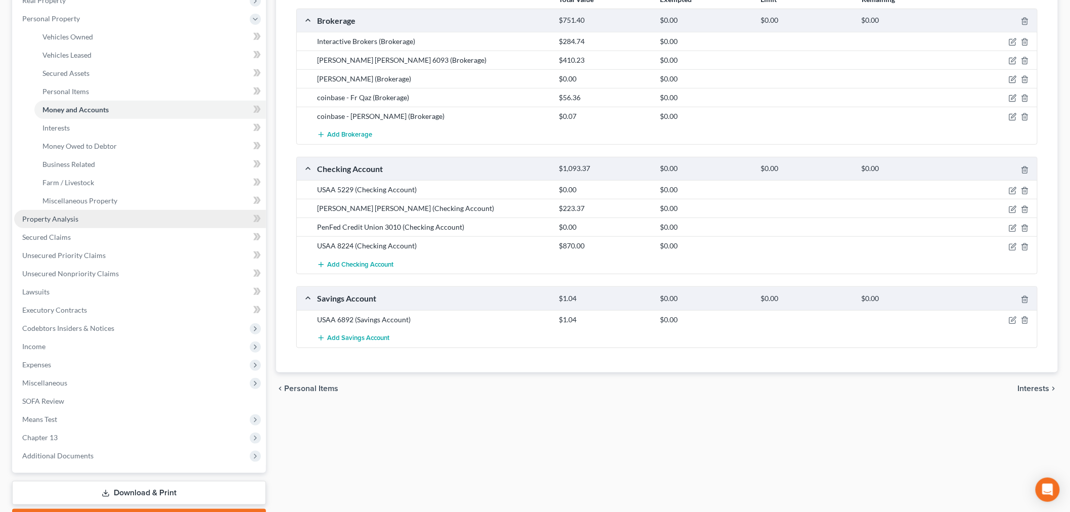
click at [127, 213] on link "Property Analysis" at bounding box center [140, 219] width 252 height 18
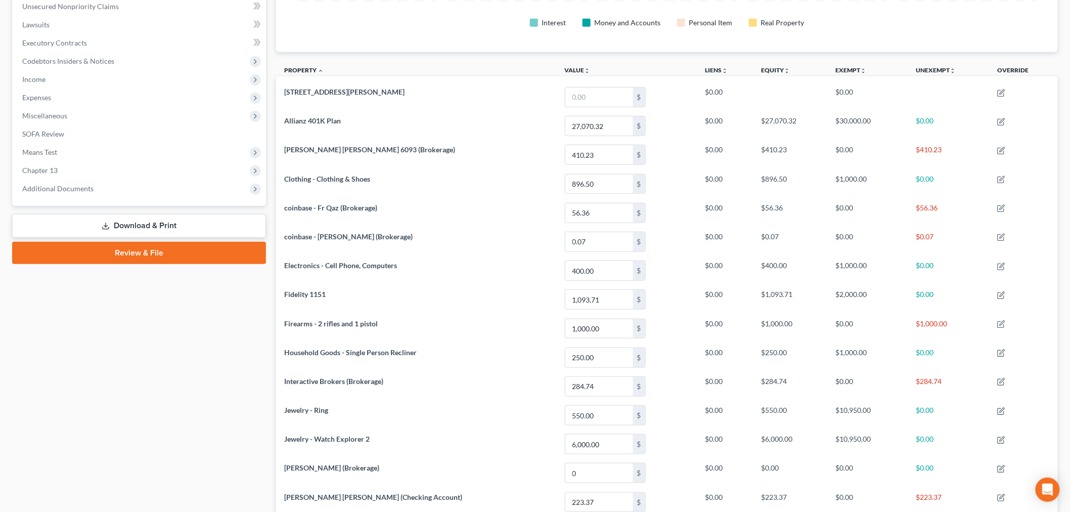
scroll to position [84, 0]
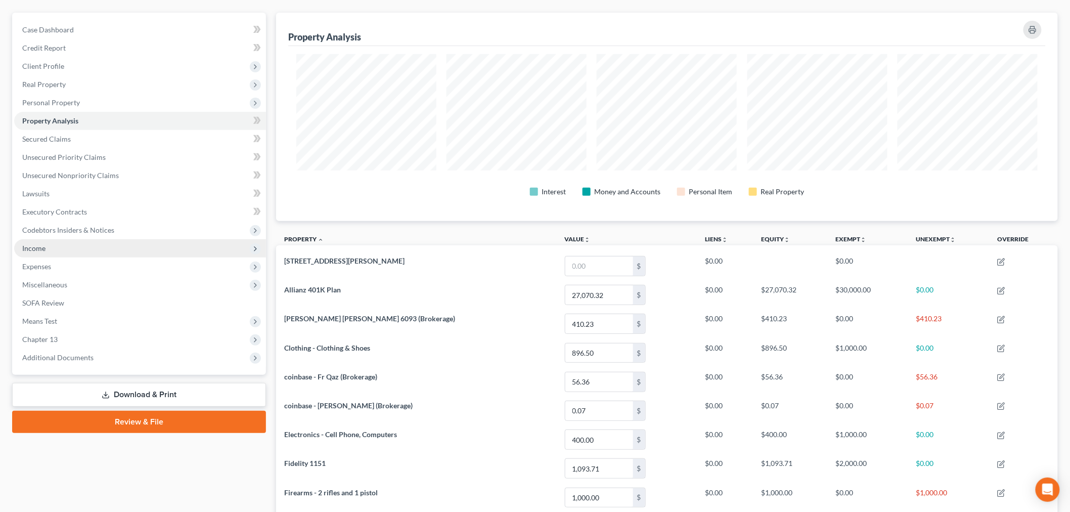
click at [163, 249] on span "Income" at bounding box center [140, 248] width 252 height 18
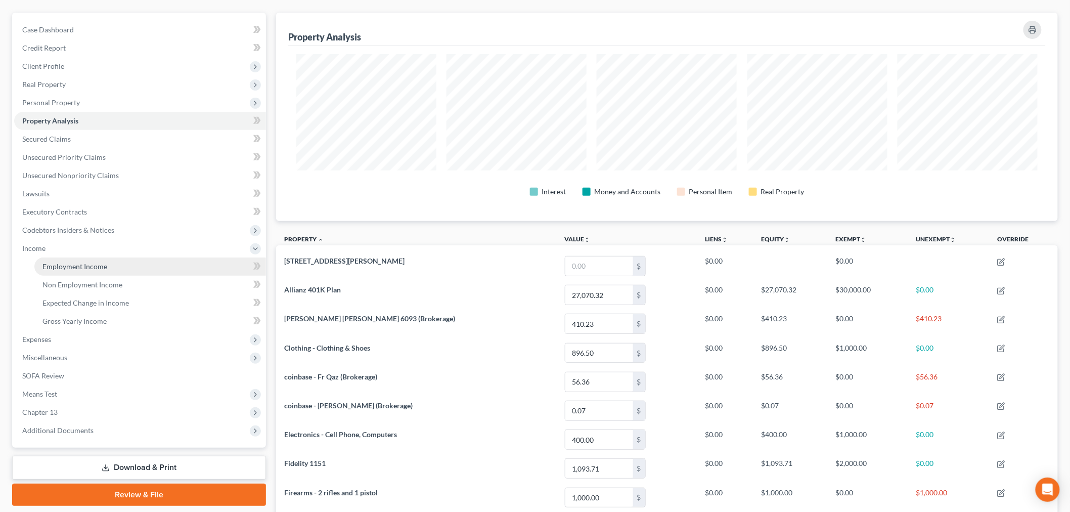
click at [159, 264] on link "Employment Income" at bounding box center [150, 266] width 232 height 18
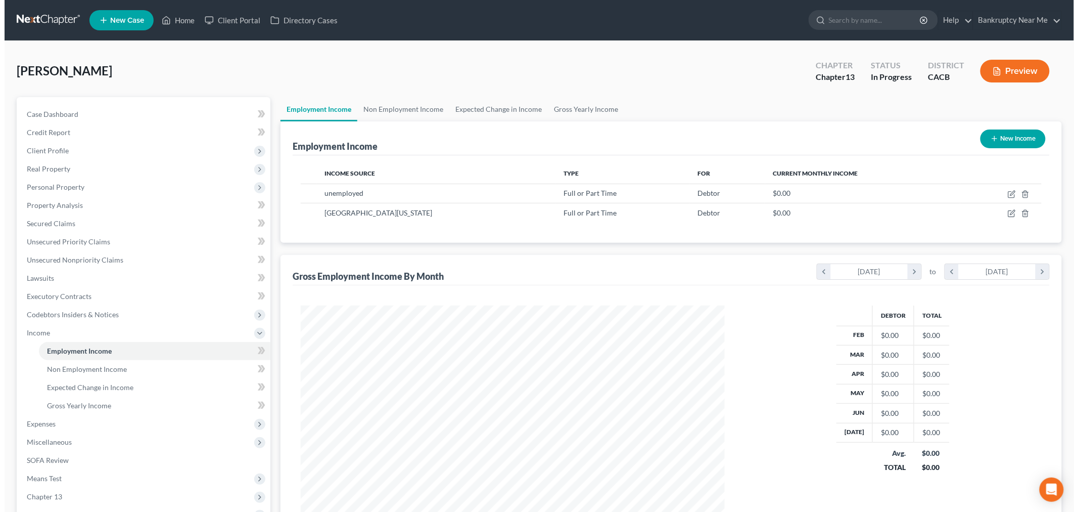
scroll to position [211, 444]
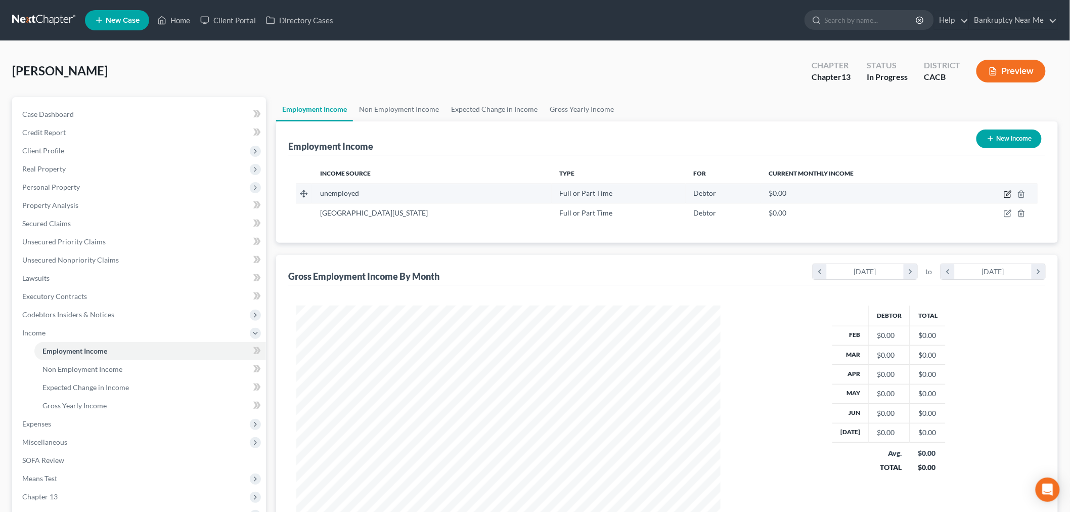
click at [1009, 194] on icon "button" at bounding box center [1008, 194] width 8 height 8
select select "0"
select select "4"
select select "3"
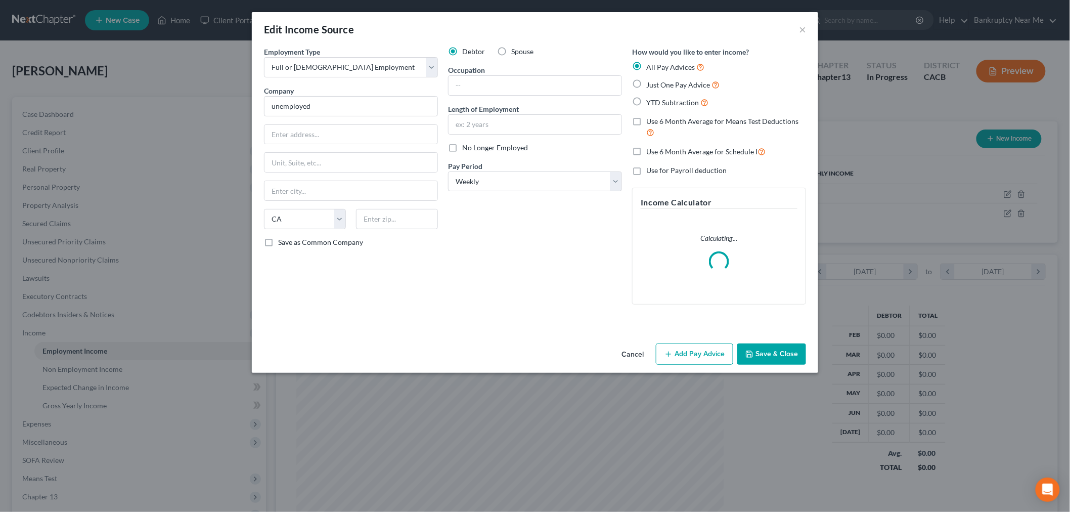
scroll to position [213, 448]
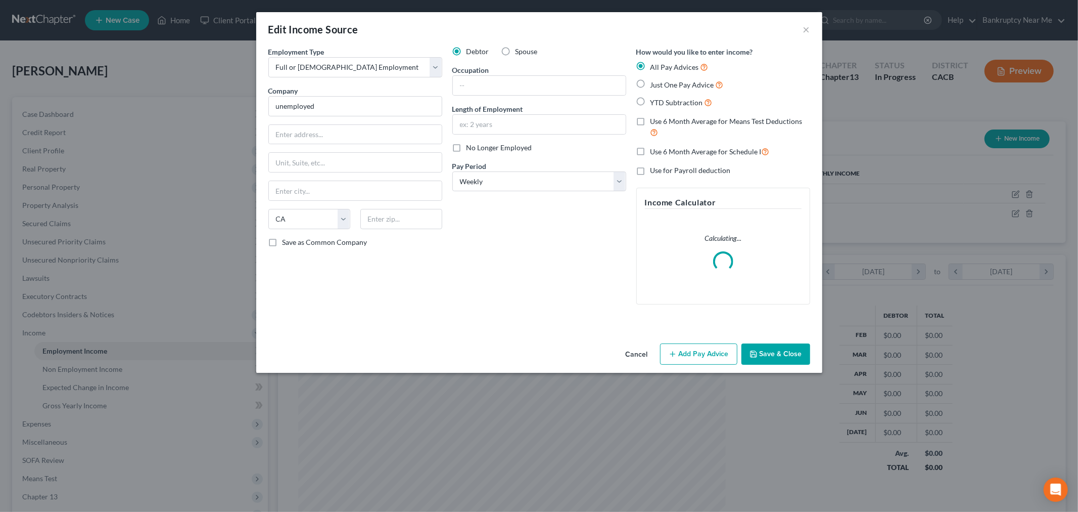
click at [813, 28] on div "Edit Income Source ×" at bounding box center [539, 29] width 566 height 34
click at [808, 30] on button "×" at bounding box center [806, 29] width 7 height 12
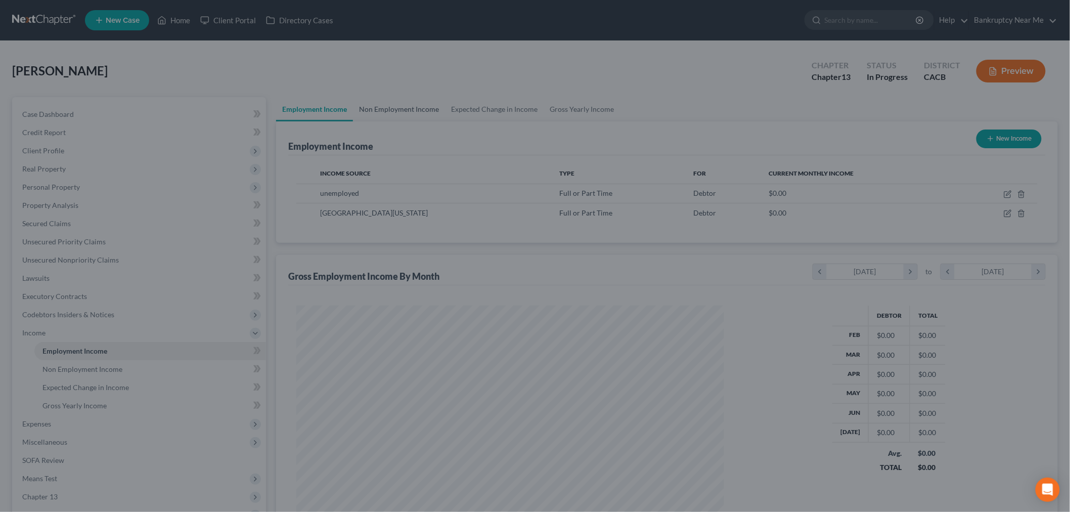
scroll to position [505365, 505132]
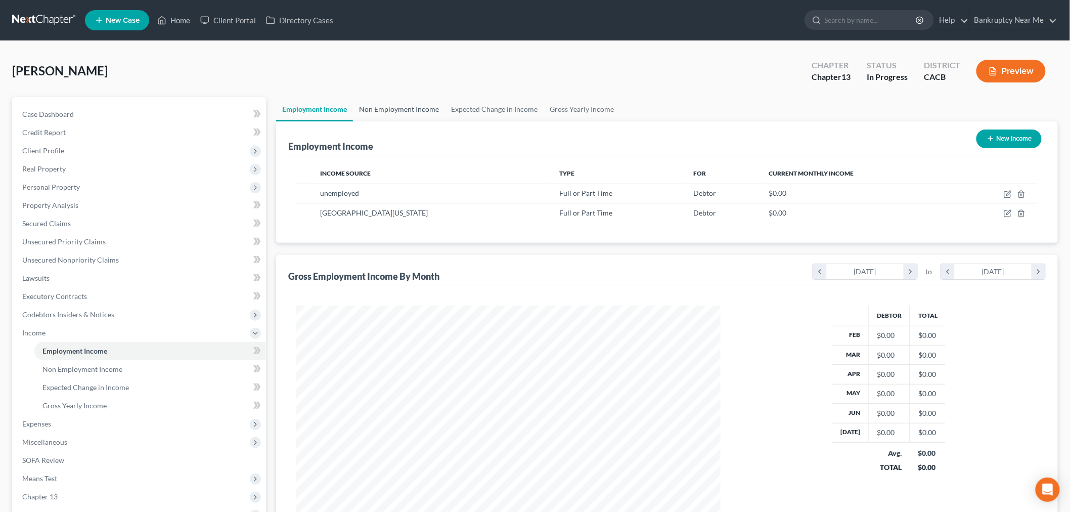
click at [381, 98] on link "Non Employment Income" at bounding box center [399, 109] width 92 height 24
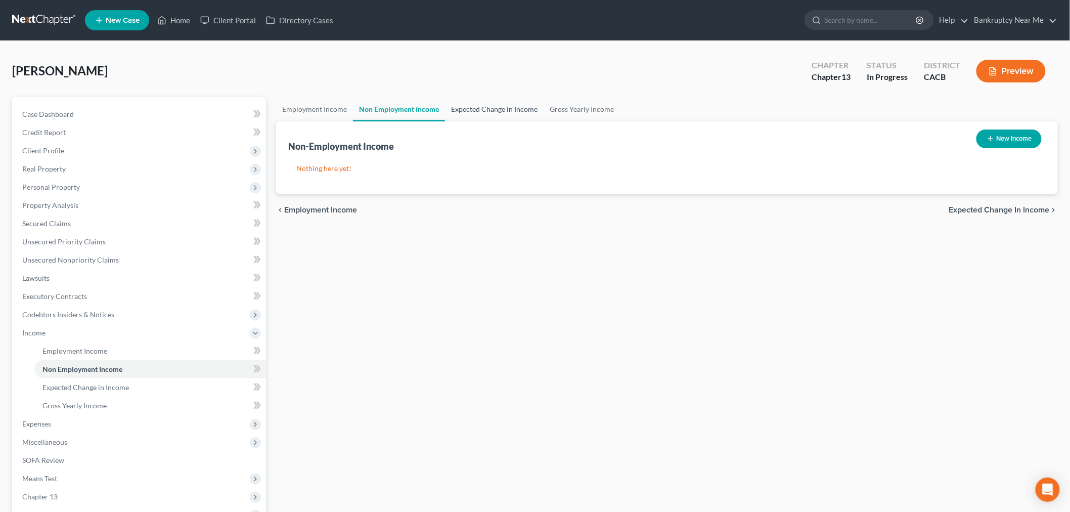
click at [483, 104] on link "Expected Change in Income" at bounding box center [494, 109] width 99 height 24
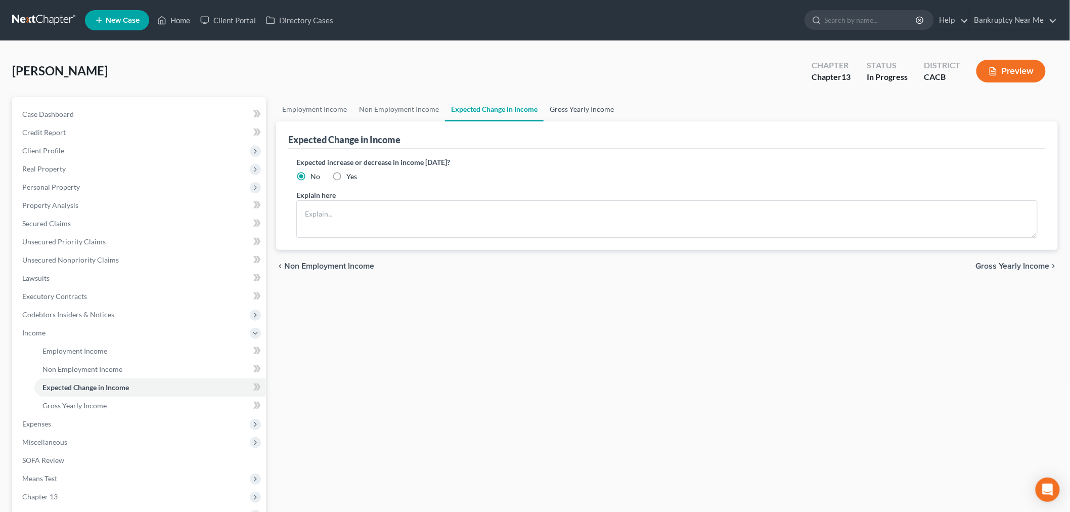
click at [575, 111] on link "Gross Yearly Income" at bounding box center [581, 109] width 76 height 24
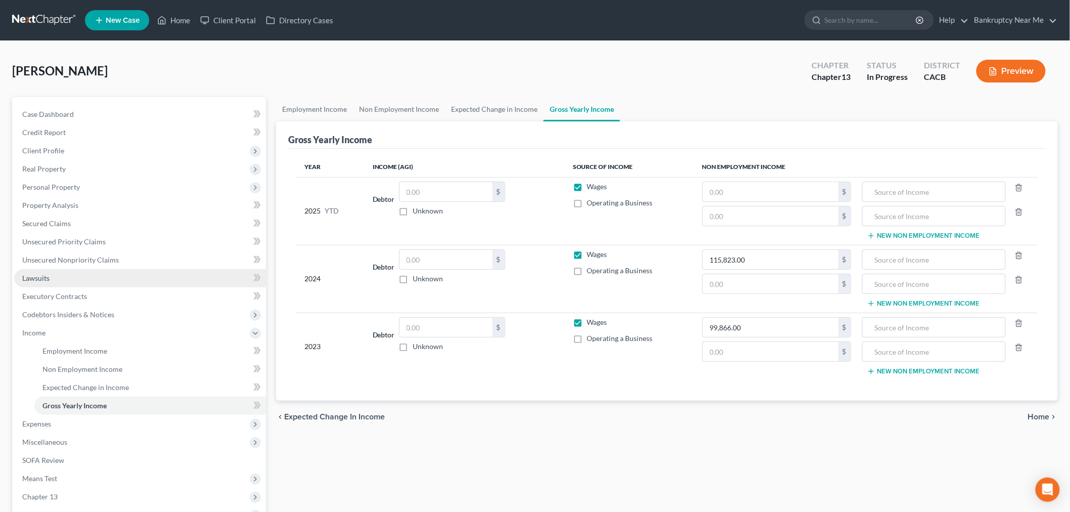
scroll to position [115, 0]
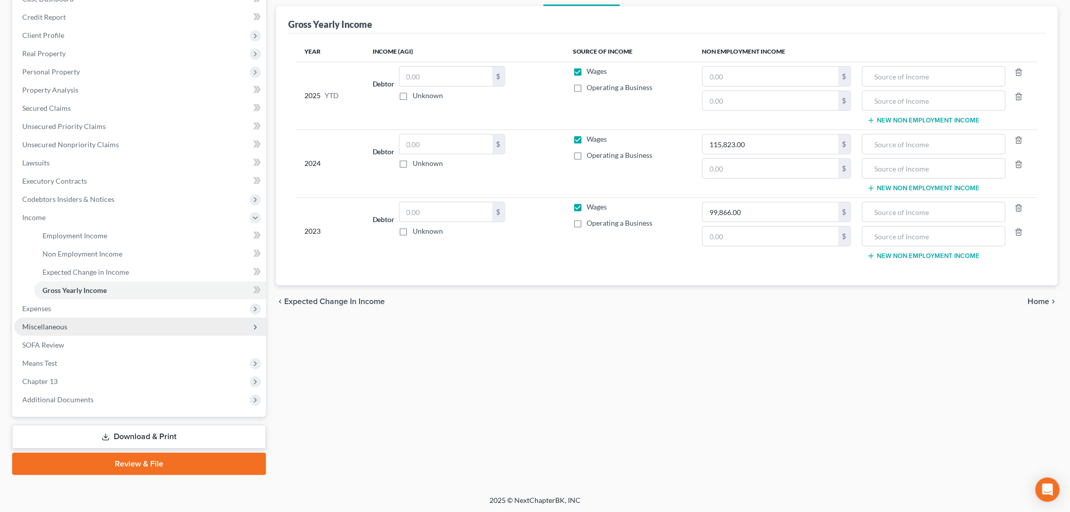
click at [145, 318] on span "Miscellaneous" at bounding box center [140, 327] width 252 height 18
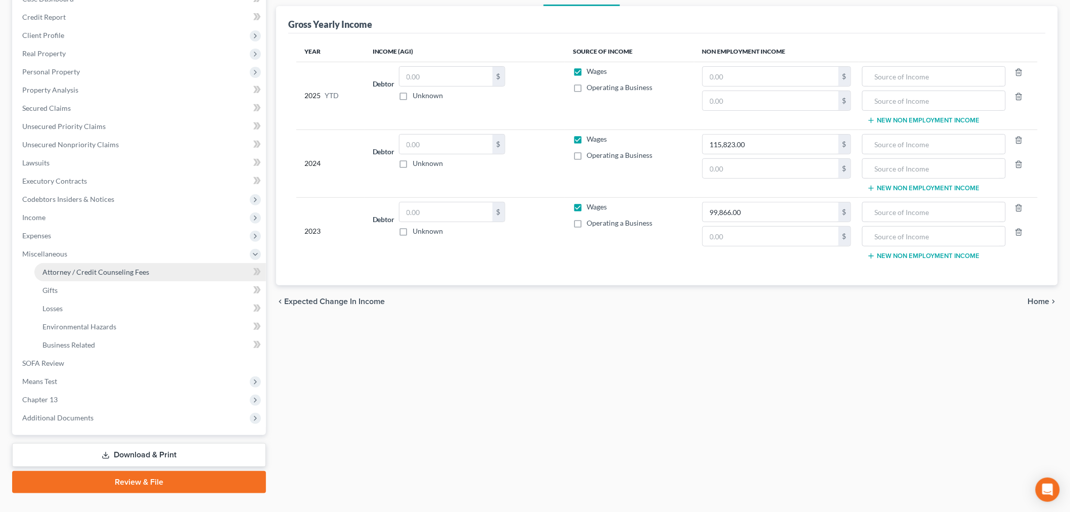
click at [153, 266] on link "Attorney / Credit Counseling Fees" at bounding box center [150, 272] width 232 height 18
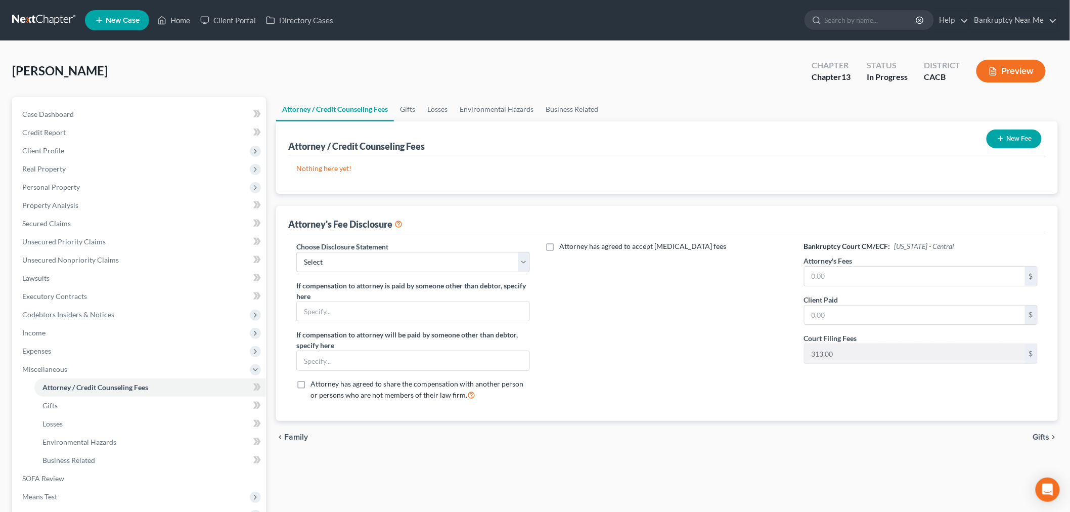
click at [1001, 134] on icon "button" at bounding box center [1000, 138] width 8 height 8
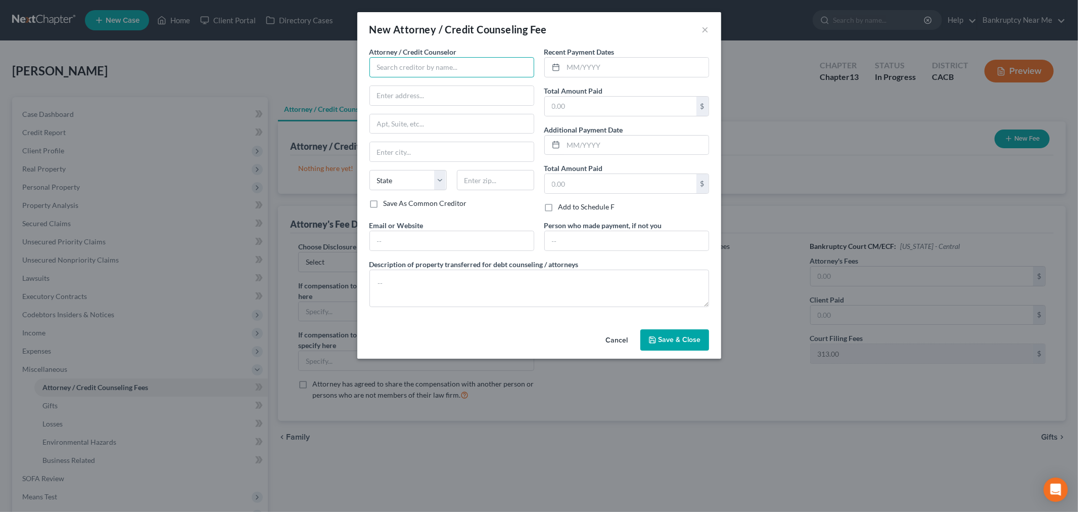
click at [450, 64] on input "text" at bounding box center [452, 67] width 165 height 20
click at [450, 95] on div "Bankruptcy Near Me, LLC" at bounding box center [430, 100] width 121 height 15
type input "Bankruptcy Near Me, LLC"
type input "10605 Concord Street"
type input "#440"
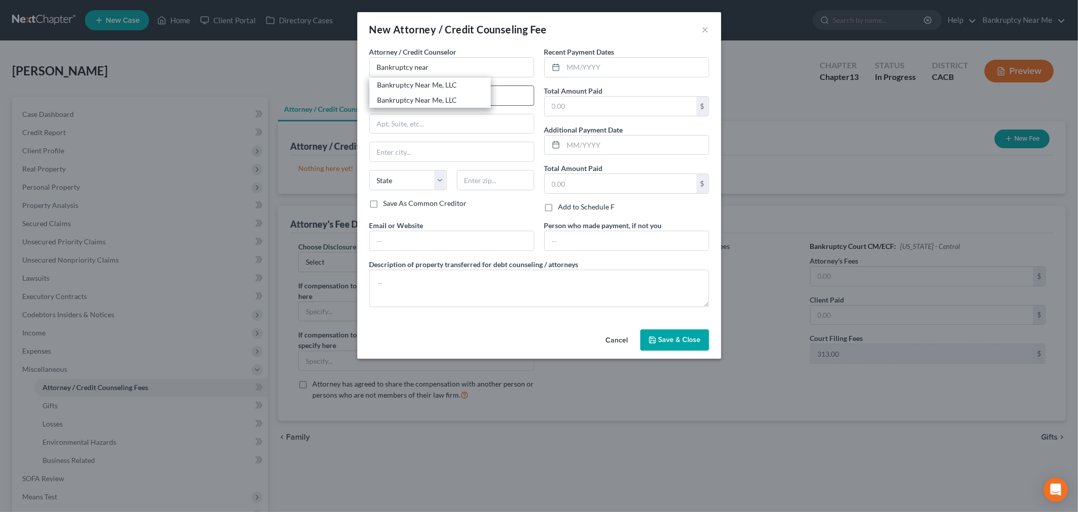
type input "Kensington"
select select "21"
type input "20895"
drag, startPoint x: 460, startPoint y: 99, endPoint x: 346, endPoint y: 92, distance: 114.5
click at [351, 95] on div "New Attorney / Credit Counseling Fee × Attorney / Credit Counselor * Bankruptcy…" at bounding box center [539, 256] width 1078 height 512
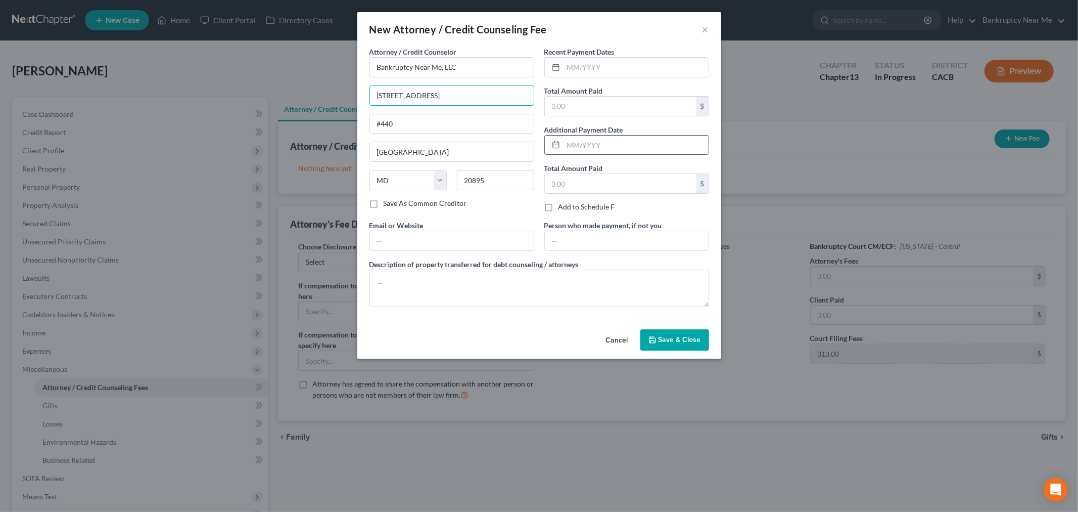
type input "901 W Civic Center, #200"
type input "Santa Ana"
select select "4"
type input "92703"
drag, startPoint x: 490, startPoint y: 246, endPoint x: 377, endPoint y: 246, distance: 113.2
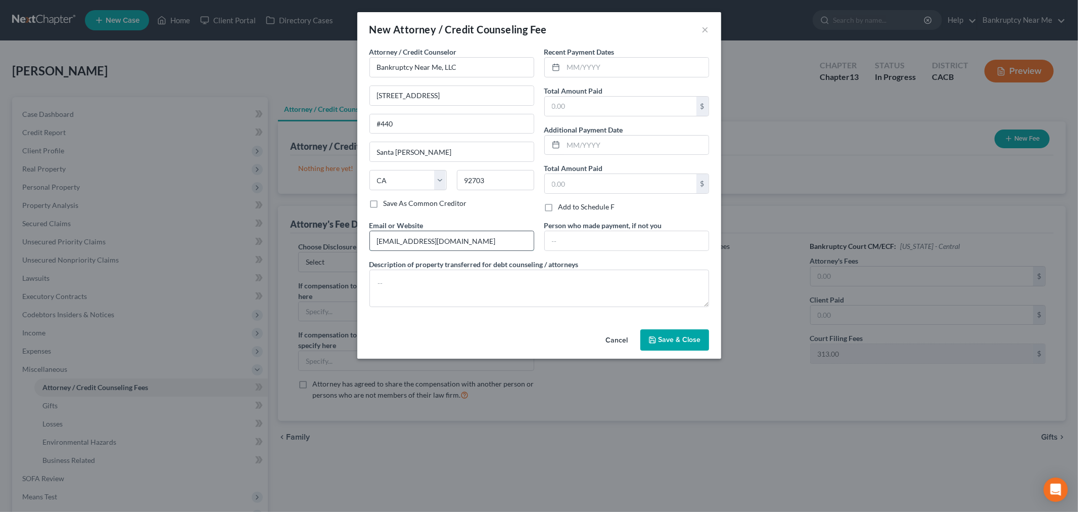
click at [377, 246] on input "iris@gmail.com" at bounding box center [452, 240] width 164 height 19
type input "w"
click at [649, 334] on button "Save & Close" at bounding box center [675, 339] width 69 height 21
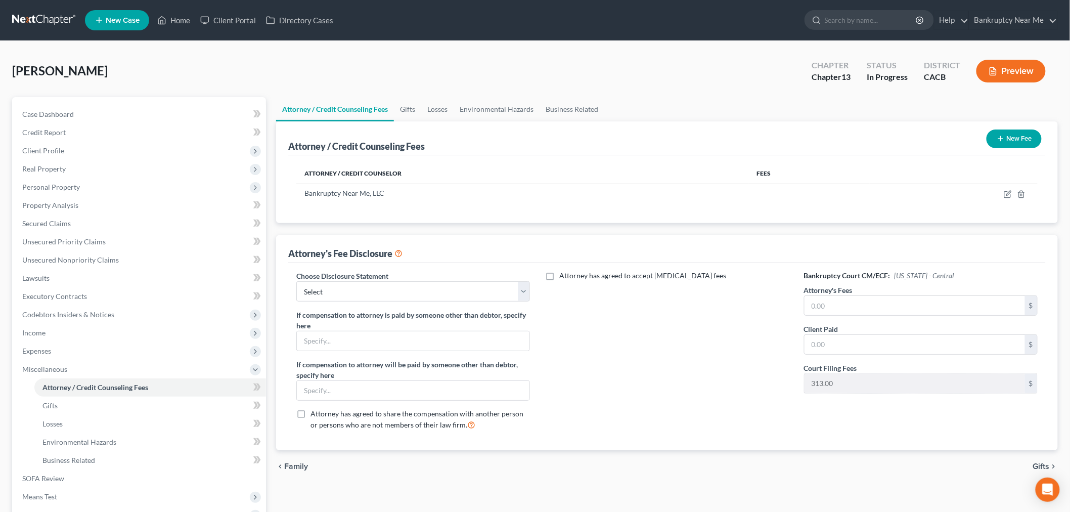
click at [843, 267] on div "Choose Disclosure Statement Select Central California Disclosure MD Disclosure …" at bounding box center [666, 356] width 757 height 188
click at [860, 302] on input "text" at bounding box center [914, 305] width 220 height 19
type input "1,100"
click at [878, 341] on input "text" at bounding box center [914, 344] width 220 height 19
type input "1,100"
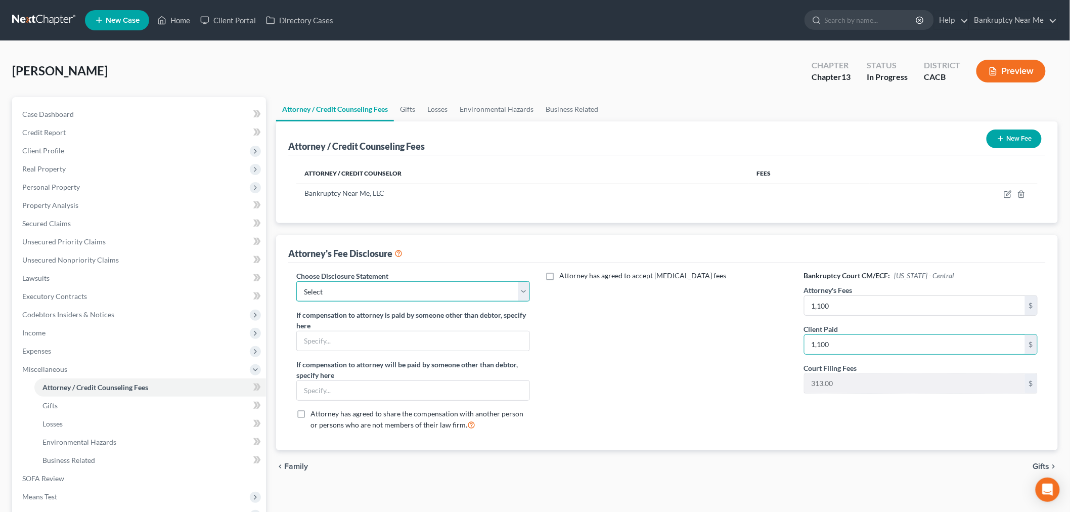
click at [436, 293] on select "Select Central California Disclosure MD Disclosure" at bounding box center [413, 291] width 234 height 20
select select "0"
click at [296, 281] on select "Select Central California Disclosure MD Disclosure" at bounding box center [413, 291] width 234 height 20
click at [427, 345] on input "text" at bounding box center [413, 340] width 233 height 19
type input "Insurance"
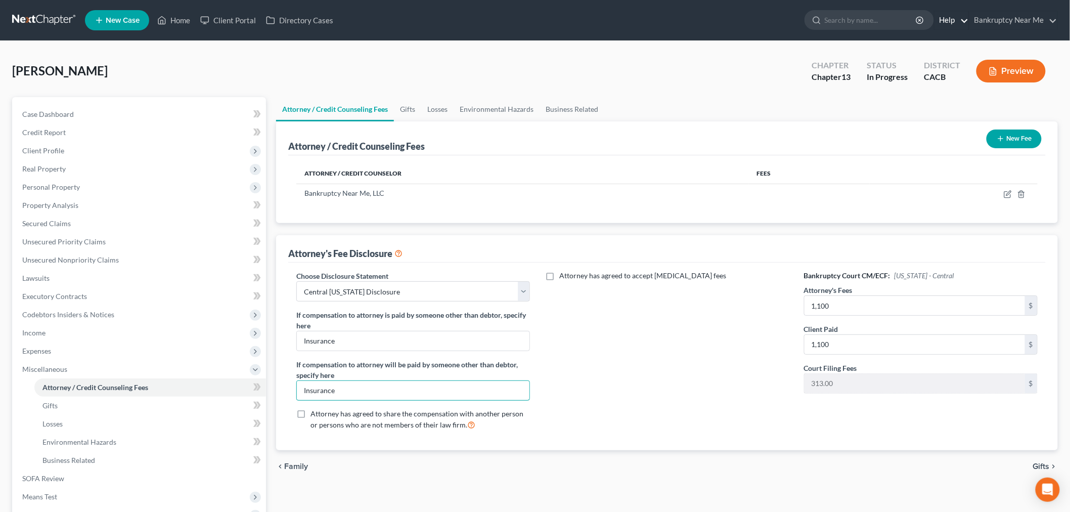
type input "Insurance"
click at [415, 100] on link "Gifts" at bounding box center [407, 109] width 27 height 24
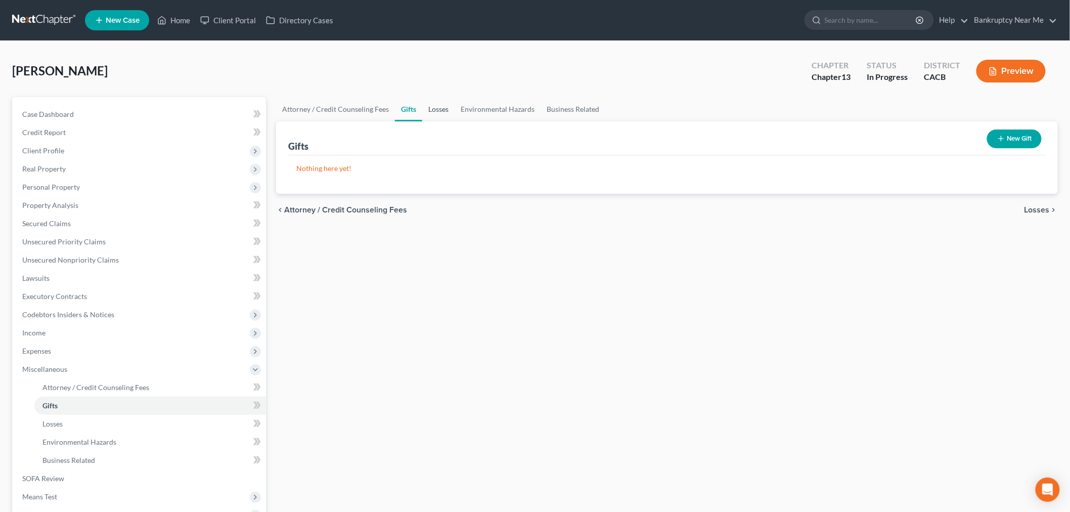
click at [444, 112] on link "Losses" at bounding box center [438, 109] width 32 height 24
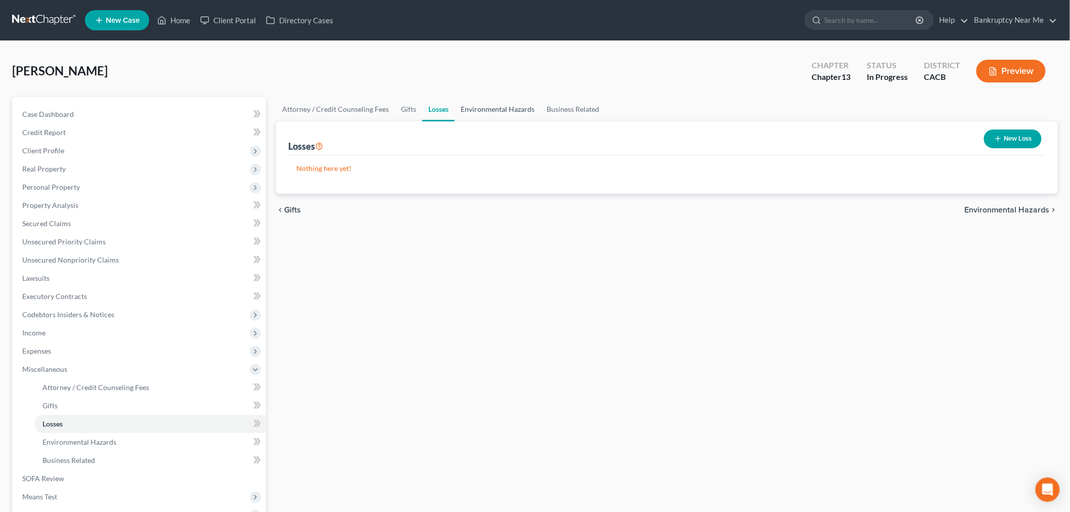
click at [477, 112] on link "Environmental Hazards" at bounding box center [498, 109] width 86 height 24
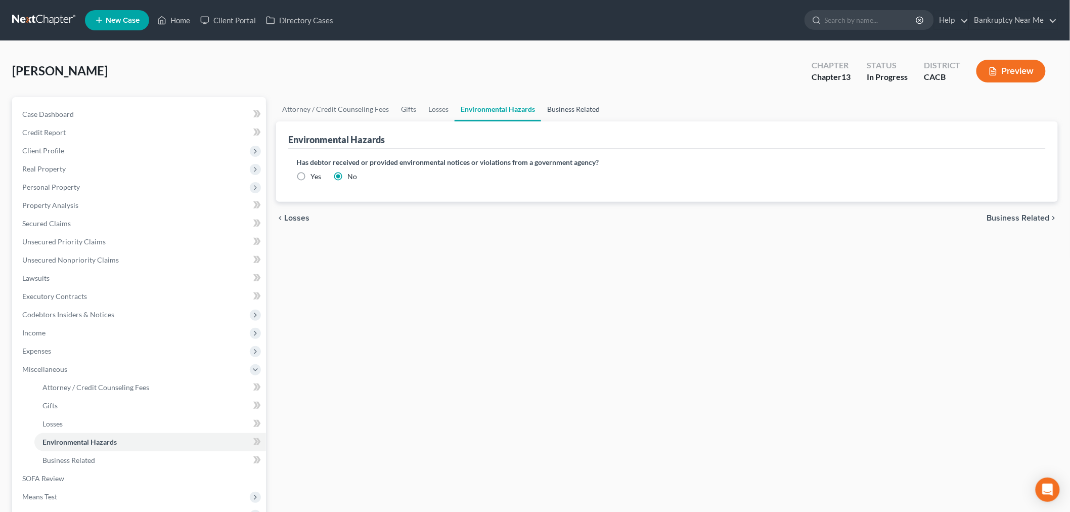
click at [554, 112] on link "Business Related" at bounding box center [573, 109] width 65 height 24
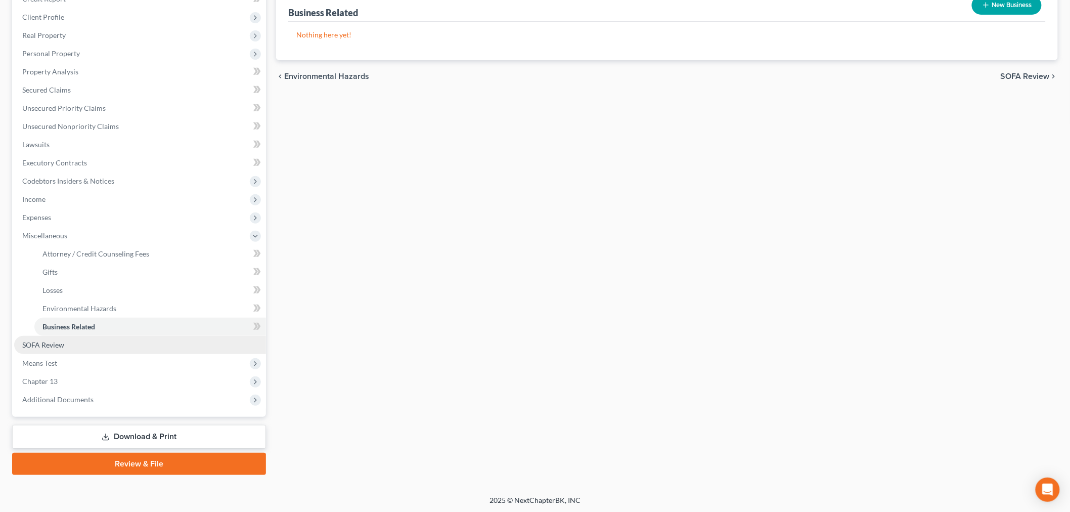
click at [95, 336] on link "SOFA Review" at bounding box center [140, 345] width 252 height 18
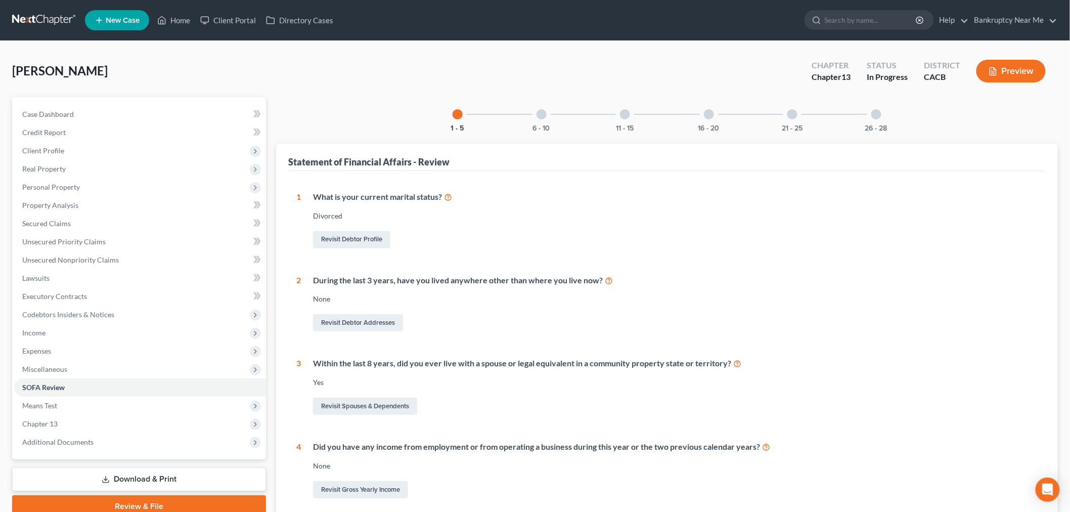
click at [551, 110] on div "6 - 10" at bounding box center [541, 114] width 34 height 34
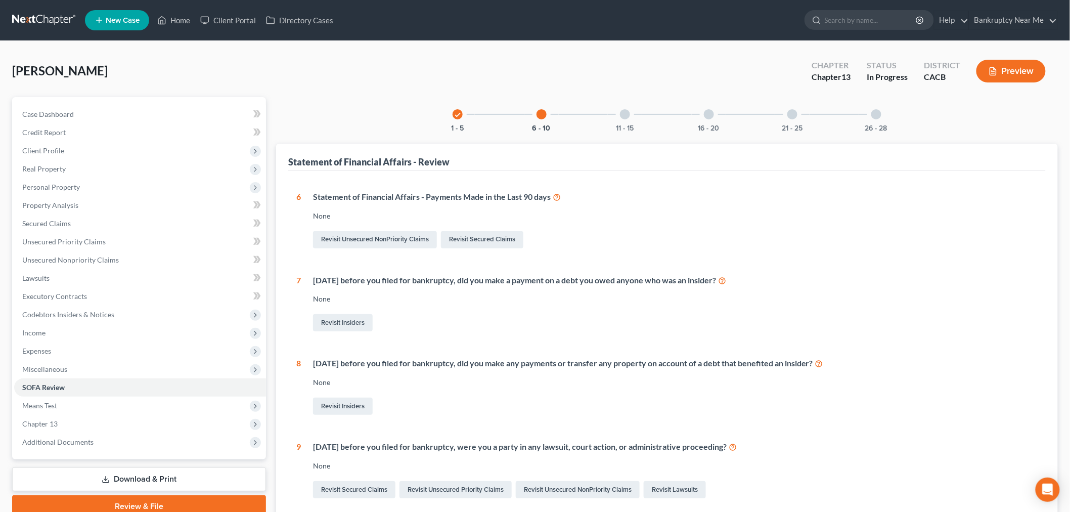
click at [634, 122] on div "11 - 15" at bounding box center [625, 114] width 34 height 34
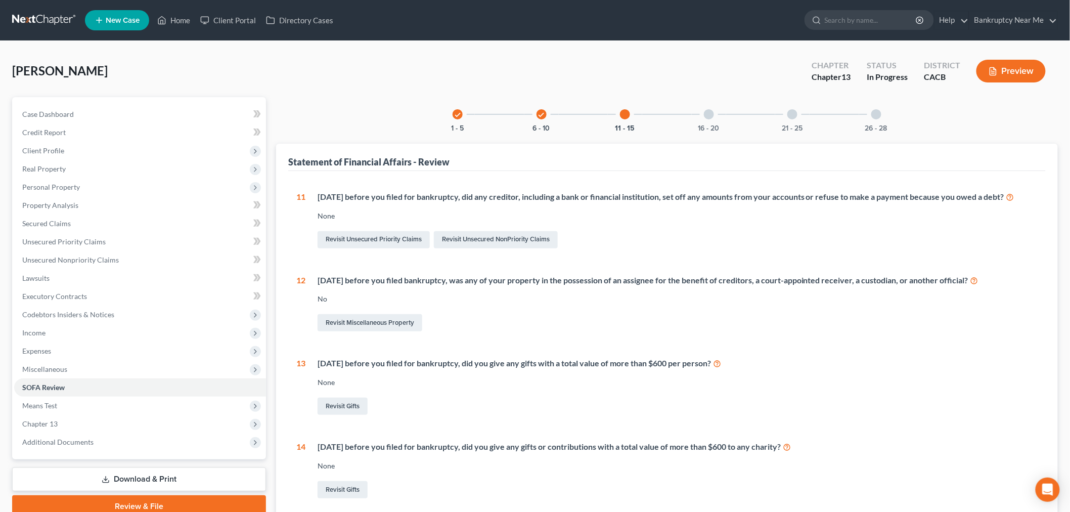
click at [721, 112] on div "16 - 20" at bounding box center [709, 114] width 34 height 34
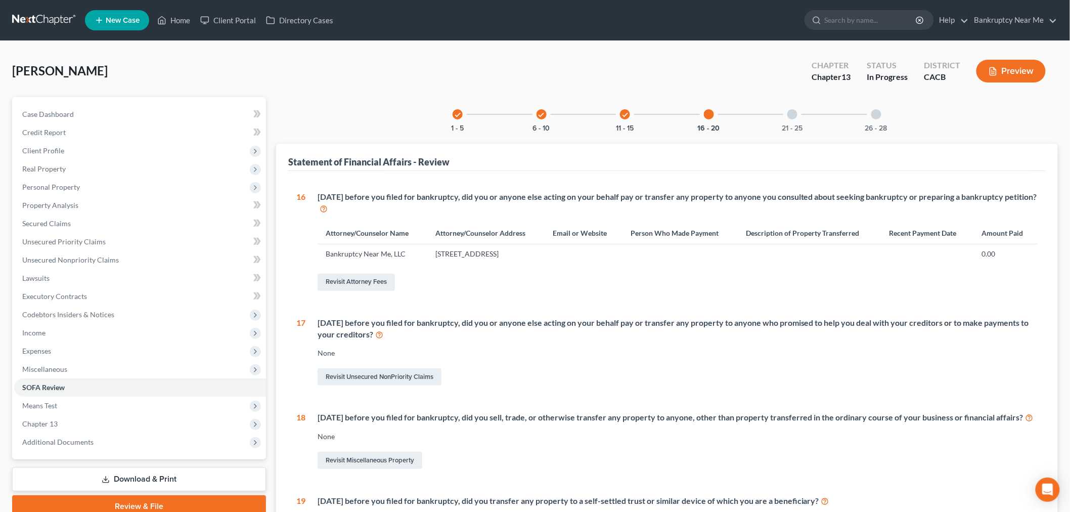
click at [777, 110] on div "21 - 25" at bounding box center [792, 114] width 34 height 34
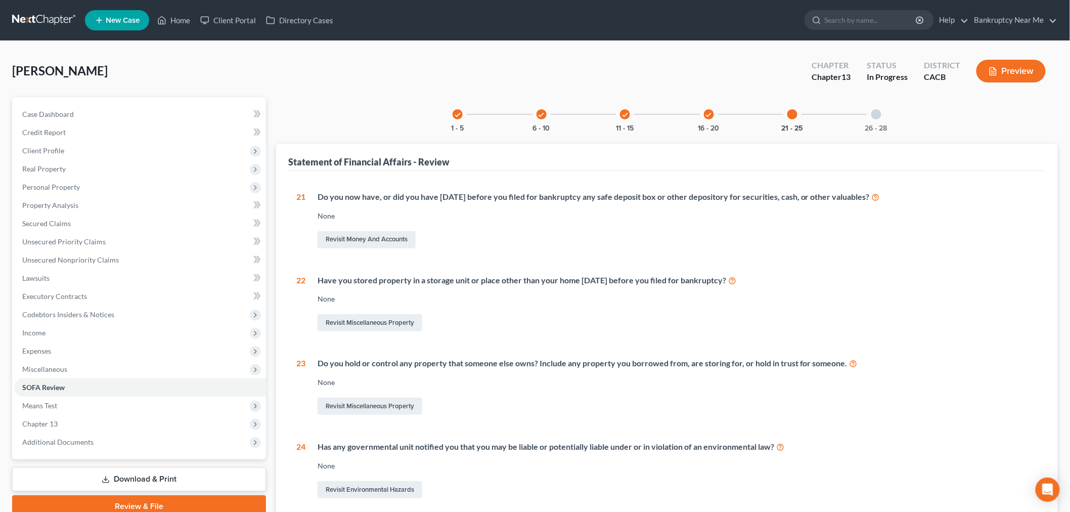
drag, startPoint x: 885, startPoint y: 104, endPoint x: 877, endPoint y: 107, distance: 9.0
click at [885, 104] on div "26 - 28" at bounding box center [876, 114] width 34 height 34
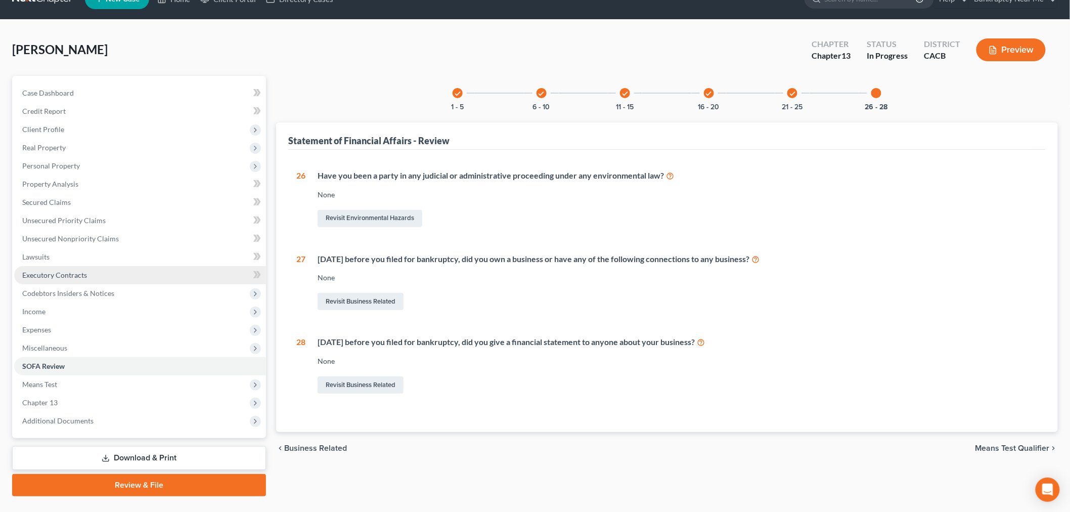
scroll to position [42, 0]
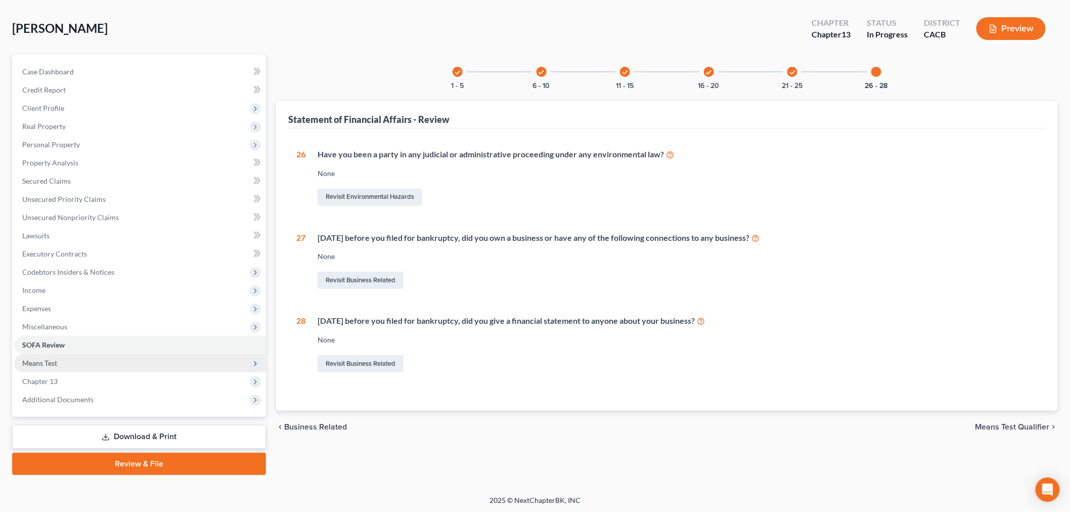
click at [81, 355] on span "Means Test" at bounding box center [140, 363] width 252 height 18
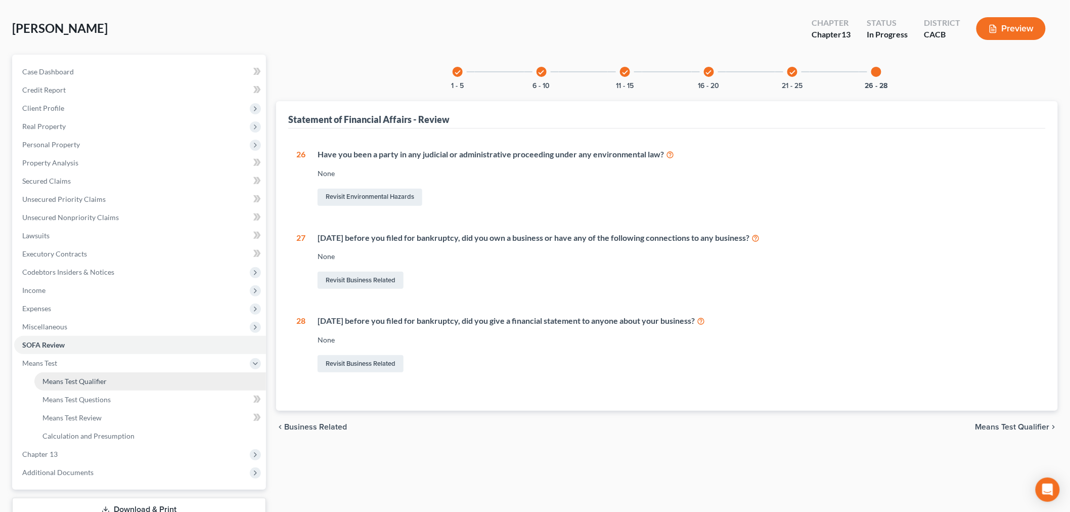
click at [138, 378] on link "Means Test Qualifier" at bounding box center [150, 381] width 232 height 18
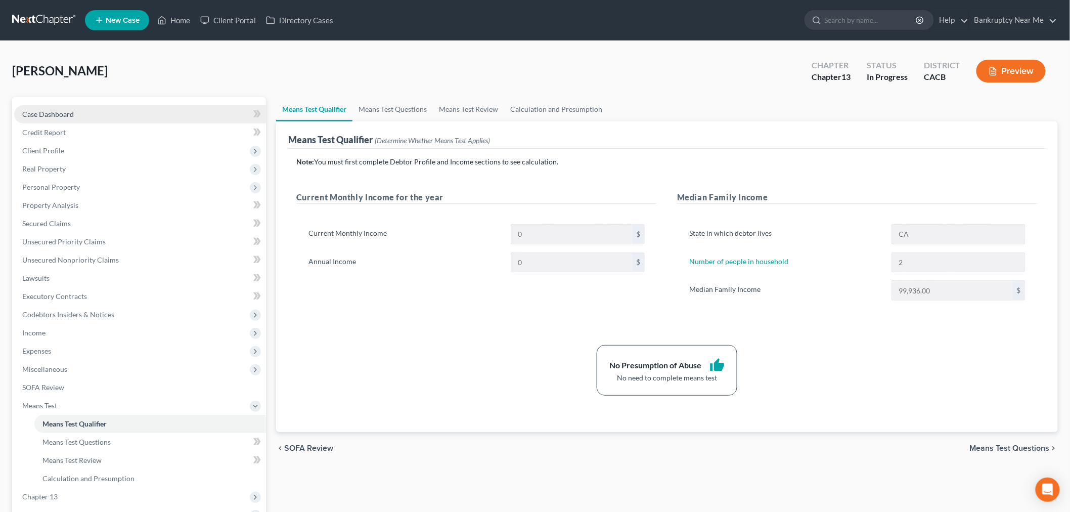
click at [122, 119] on link "Case Dashboard" at bounding box center [140, 114] width 252 height 18
select select "6"
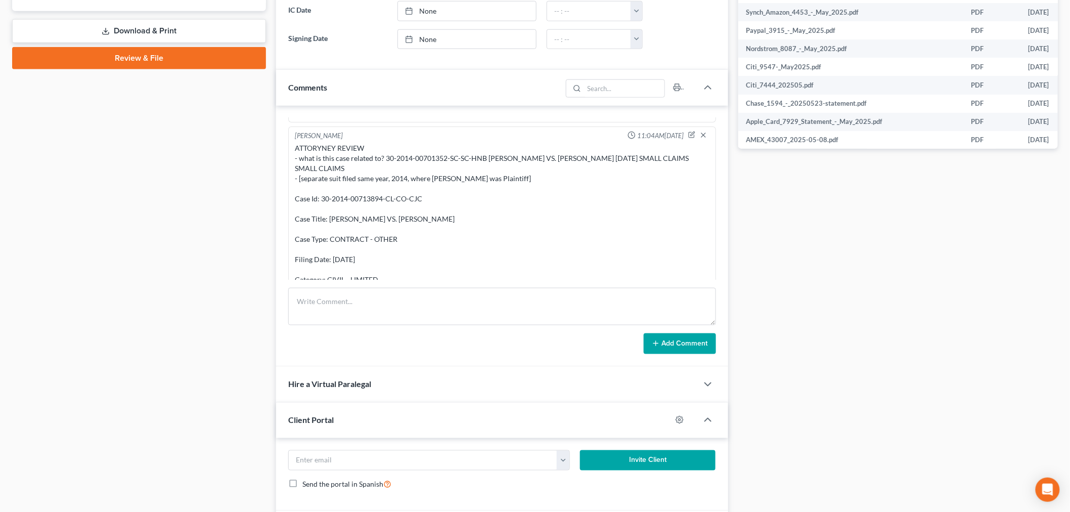
scroll to position [521, 0]
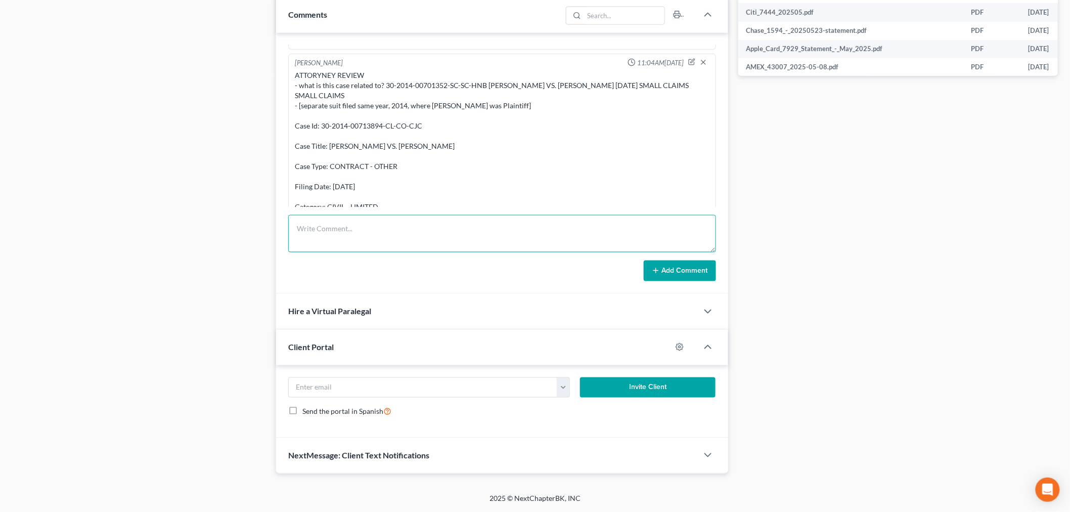
drag, startPoint x: 475, startPoint y: 241, endPoint x: 646, endPoint y: 255, distance: 171.4
click at [476, 242] on textarea at bounding box center [502, 233] width 428 height 37
paste textarea "Hi Francis, Please submit the below documents: - foreclosure documents; only re…"
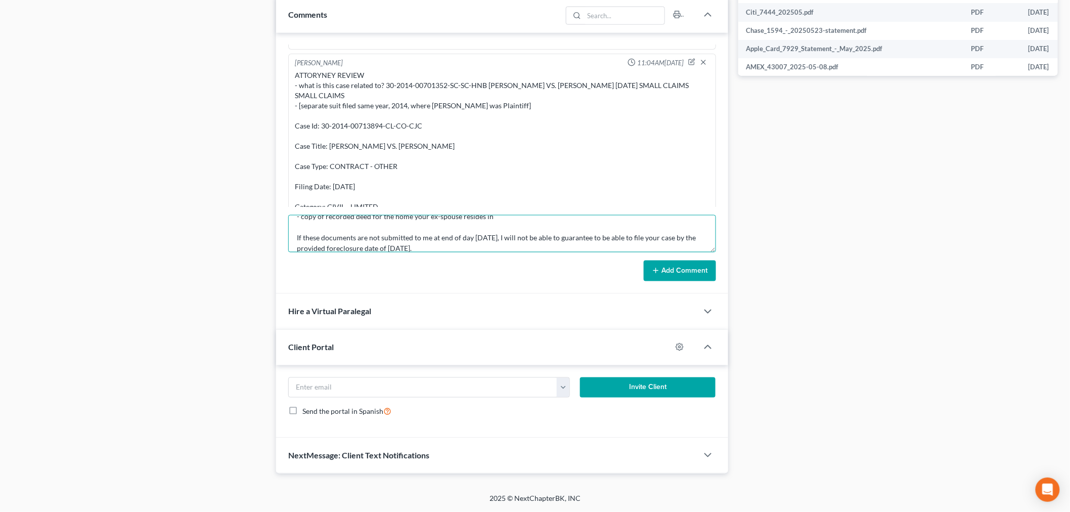
scroll to position [0, 0]
drag, startPoint x: 713, startPoint y: 249, endPoint x: 637, endPoint y: 359, distance: 133.8
click at [736, 448] on div "Updates & News × California Central District Notes: Take a look at NextChapter'…" at bounding box center [667, 24] width 792 height 897
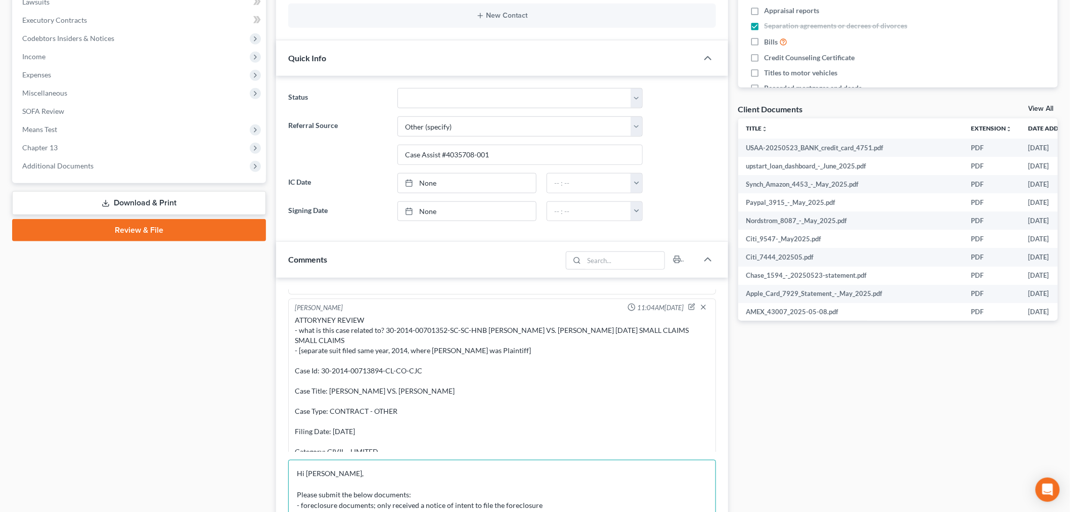
scroll to position [296, 0]
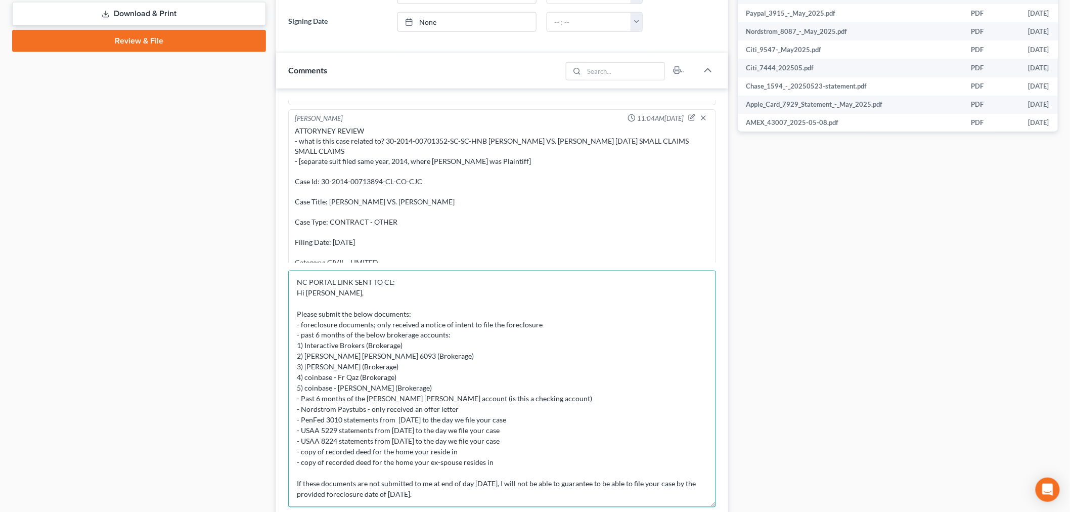
scroll to position [3, 0]
type textarea "NC PORTAL LINK SENT TO CL: Hi Francis, Please submit the below documents: - for…"
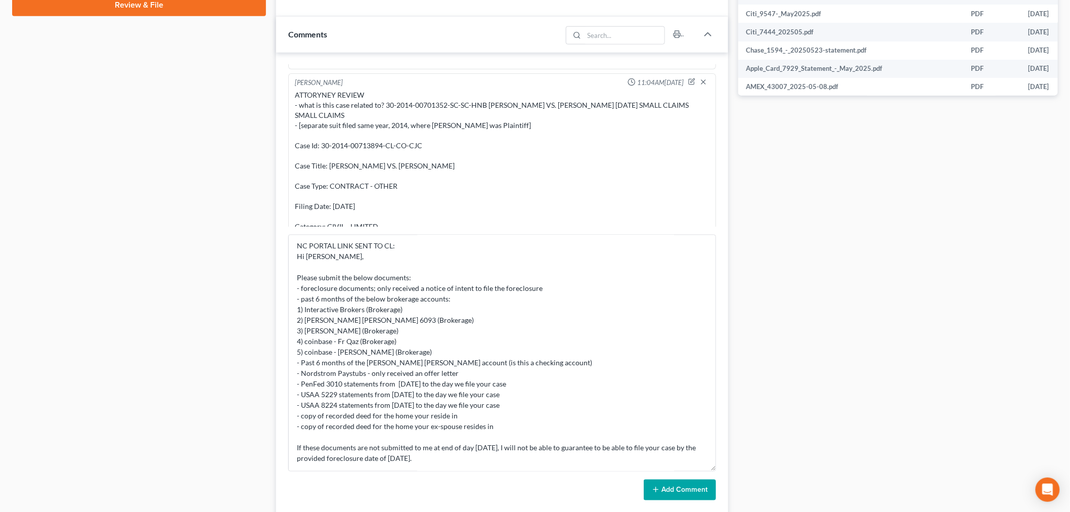
scroll to position [633, 0]
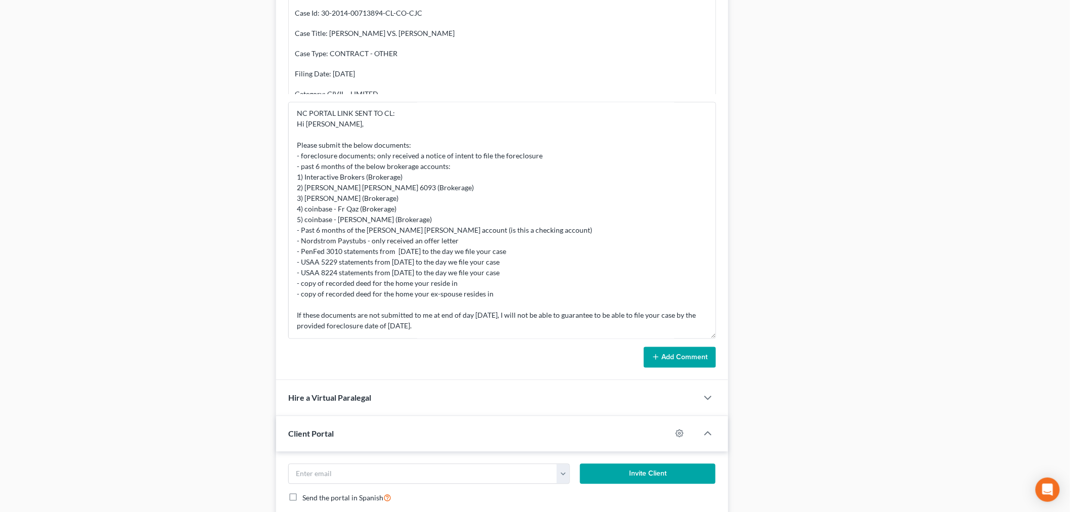
drag, startPoint x: 666, startPoint y: 362, endPoint x: 607, endPoint y: 361, distance: 59.7
click at [666, 361] on button "Add Comment" at bounding box center [680, 357] width 72 height 21
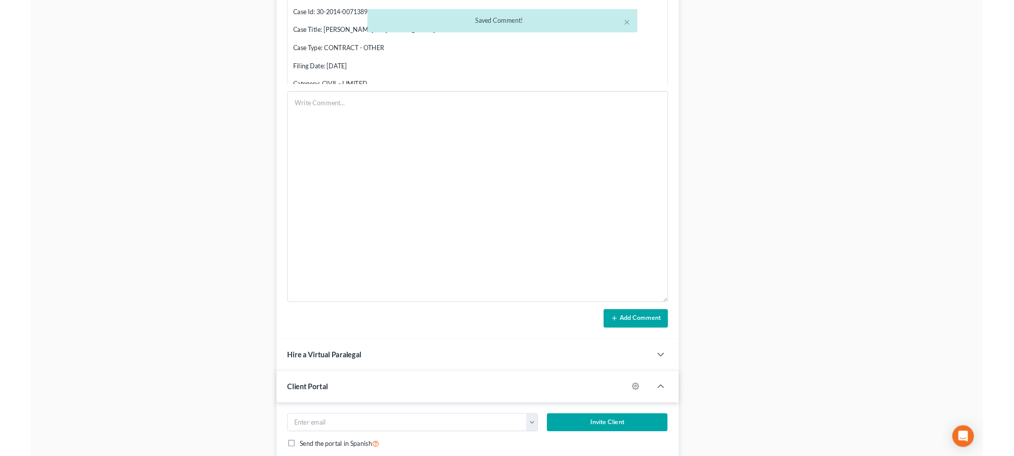
scroll to position [4925, 0]
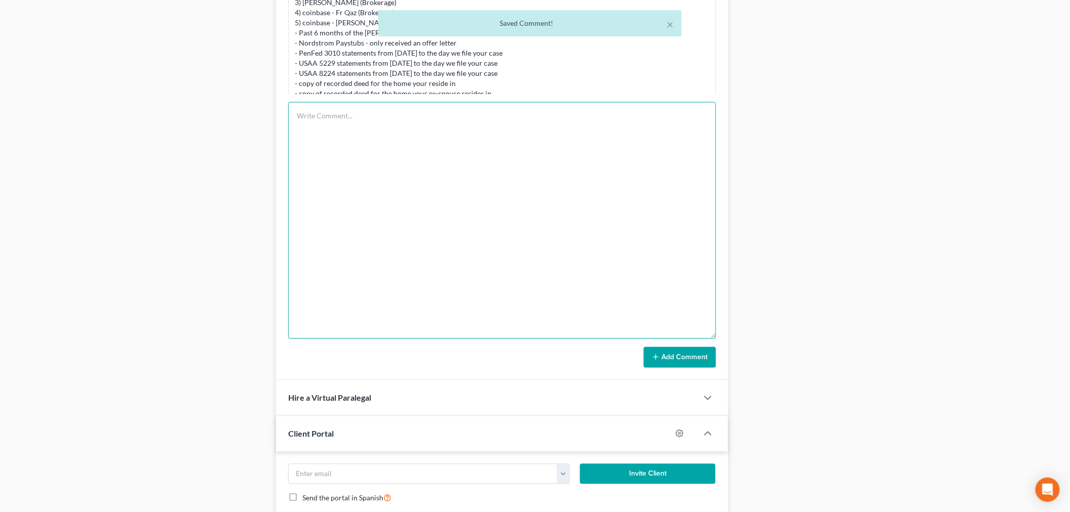
drag, startPoint x: 482, startPoint y: 150, endPoint x: 489, endPoint y: 143, distance: 10.0
click at [482, 150] on textarea at bounding box center [502, 220] width 428 height 237
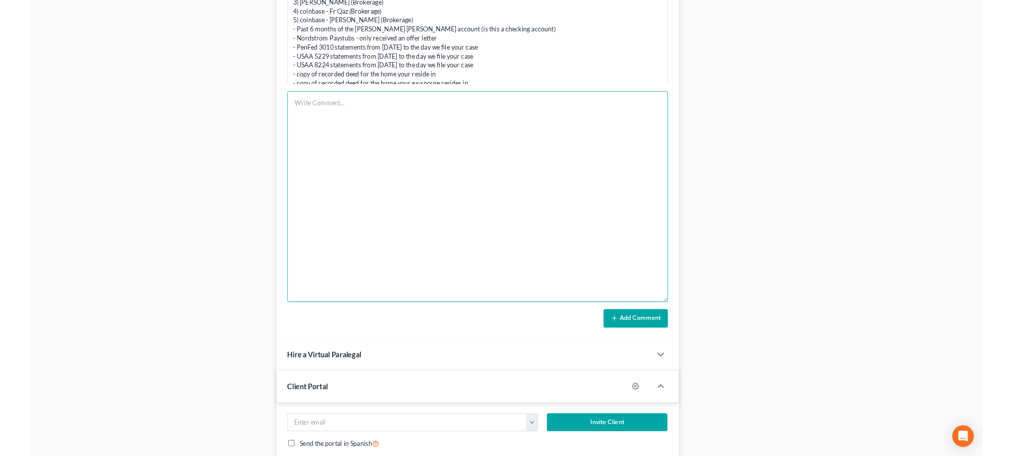
scroll to position [5006, 0]
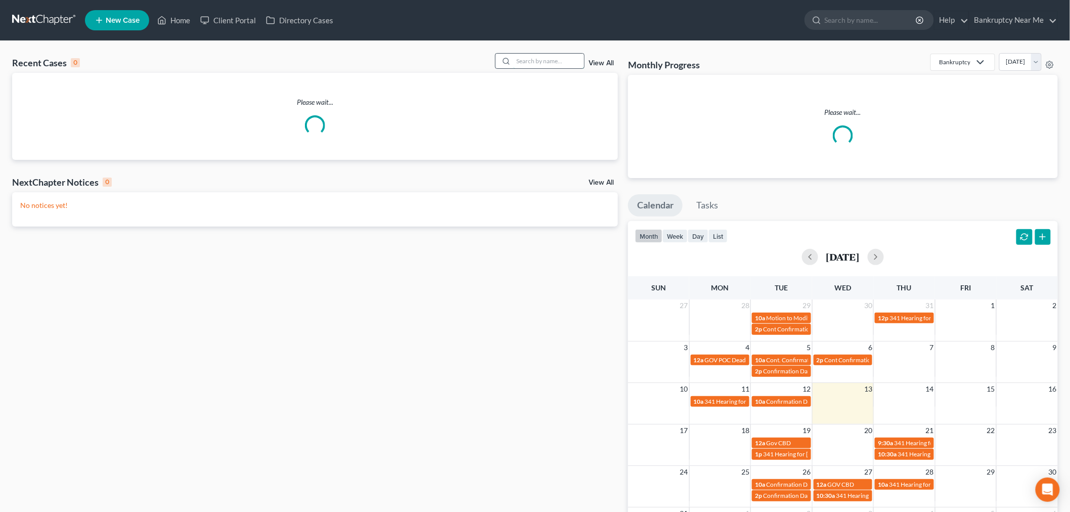
click at [532, 65] on input "search" at bounding box center [548, 61] width 71 height 15
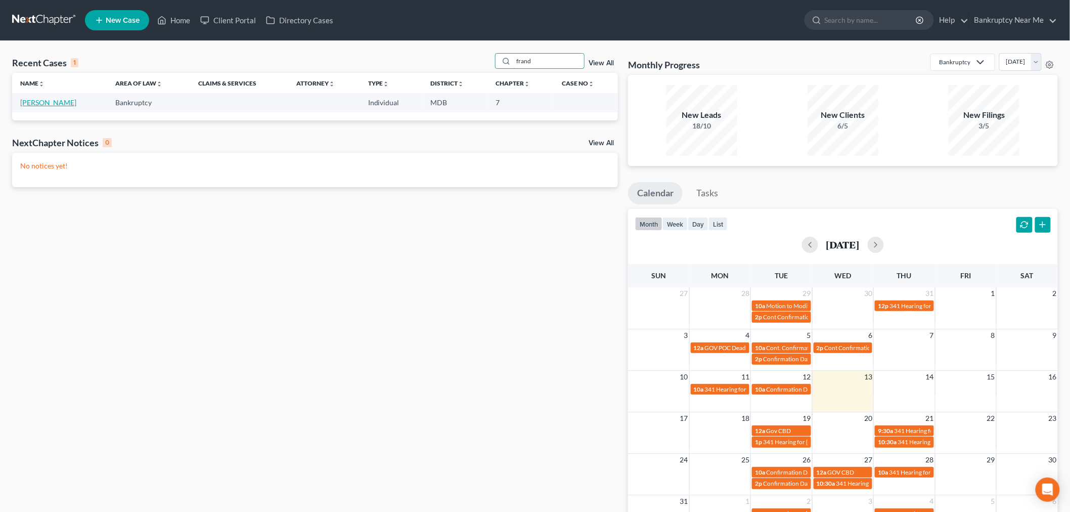
type input "frand"
click at [62, 103] on link "[PERSON_NAME]" at bounding box center [48, 102] width 56 height 9
select select "4"
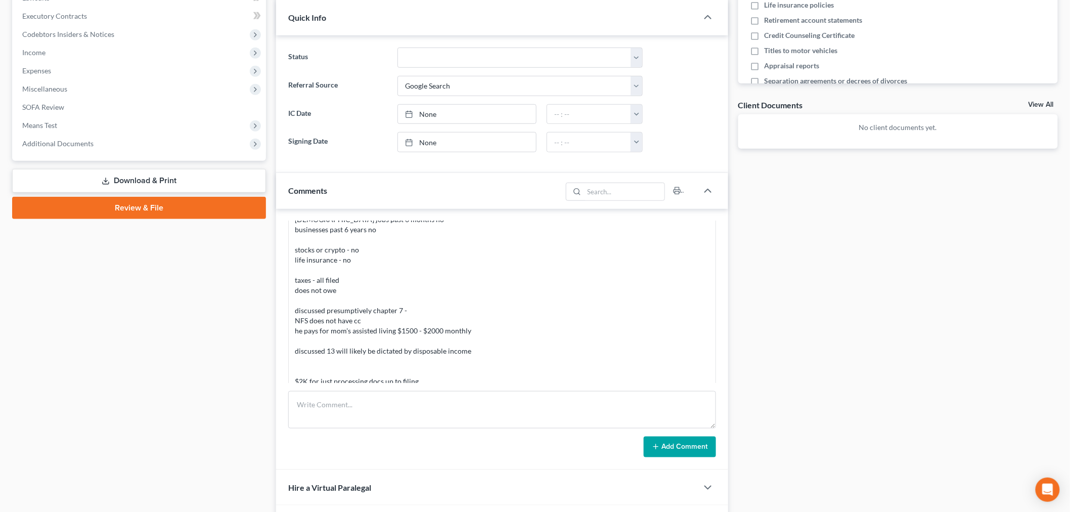
scroll to position [281, 0]
drag, startPoint x: 448, startPoint y: 414, endPoint x: 473, endPoint y: 413, distance: 25.3
click at [447, 414] on textarea at bounding box center [502, 408] width 428 height 37
paste textarea "From: Mike Frandsen <mikefrandsen43@gmail.com> Sent: Wednesday, August 13, 2025…"
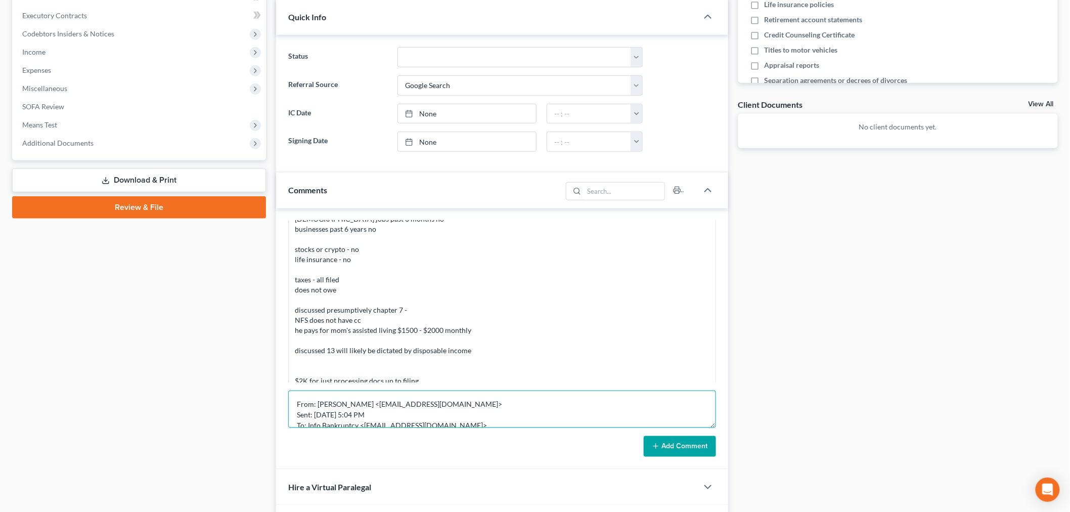
scroll to position [193, 0]
type textarea "From: Mike Frandsen <mikefrandsen43@gmail.com> Sent: Wednesday, August 13, 2025…"
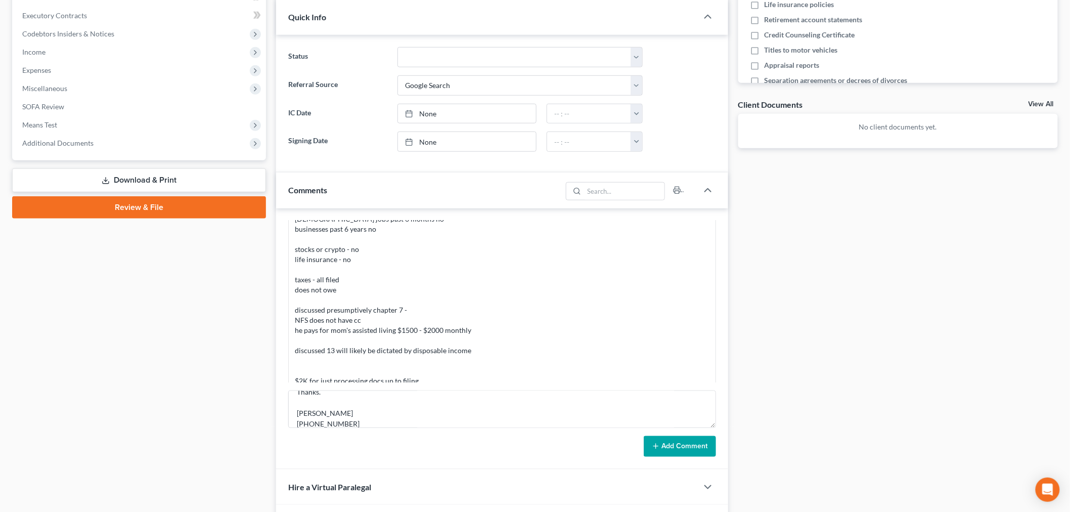
drag, startPoint x: 666, startPoint y: 455, endPoint x: 671, endPoint y: 443, distance: 13.0
click at [666, 454] on button "Add Comment" at bounding box center [680, 446] width 72 height 21
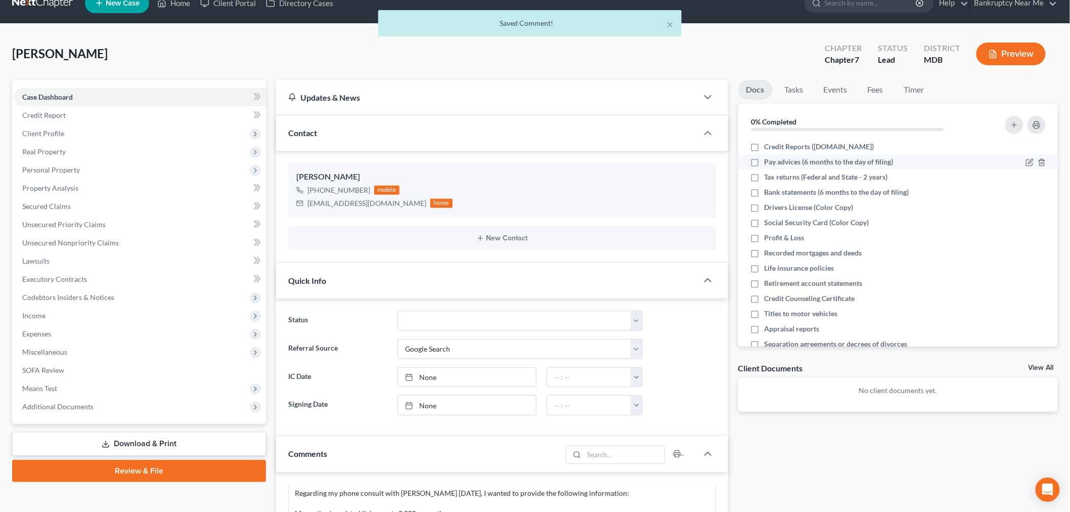
scroll to position [0, 0]
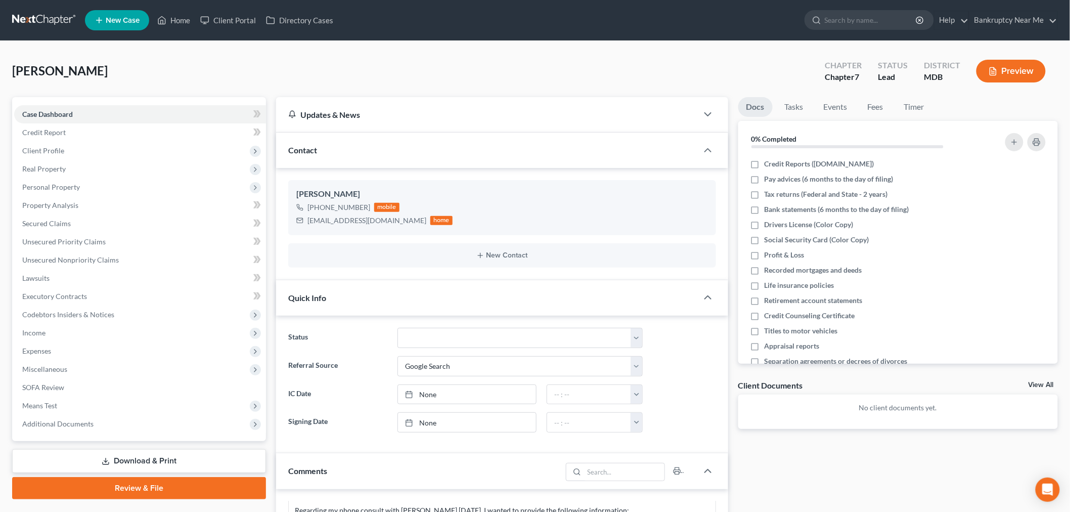
click at [50, 19] on link at bounding box center [44, 20] width 65 height 18
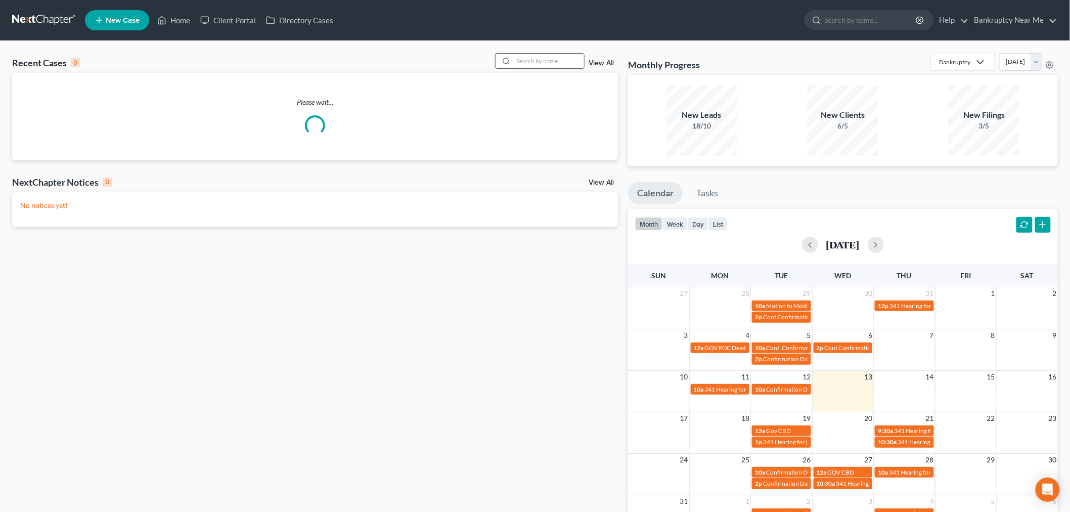
click at [526, 63] on input "search" at bounding box center [548, 61] width 71 height 15
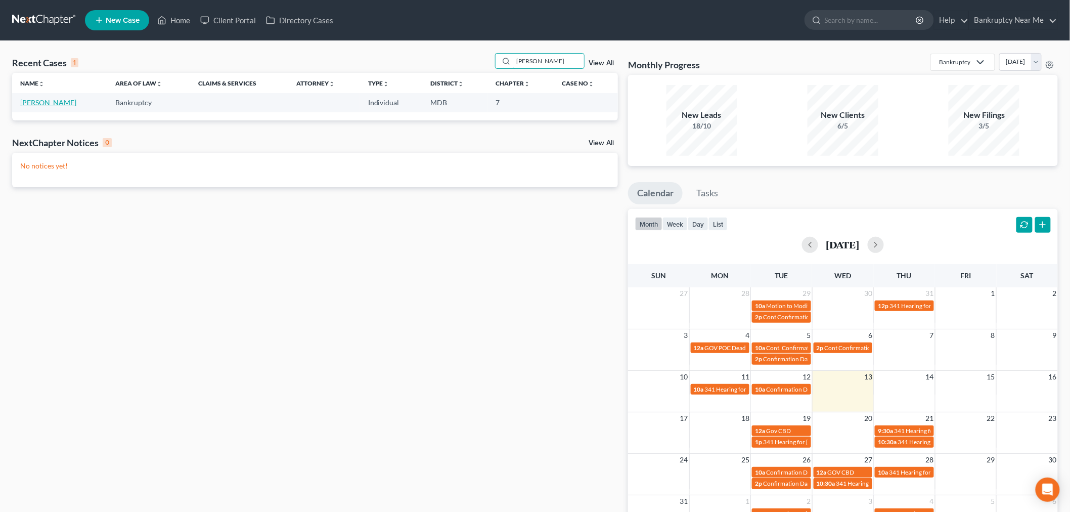
type input "[PERSON_NAME]"
click at [52, 105] on link "[PERSON_NAME]" at bounding box center [48, 102] width 56 height 9
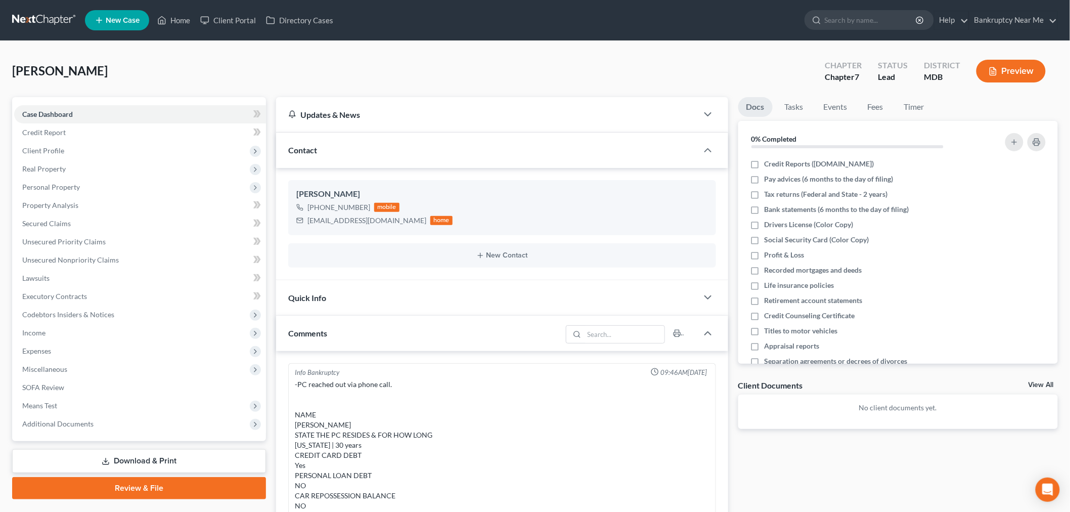
scroll to position [479, 0]
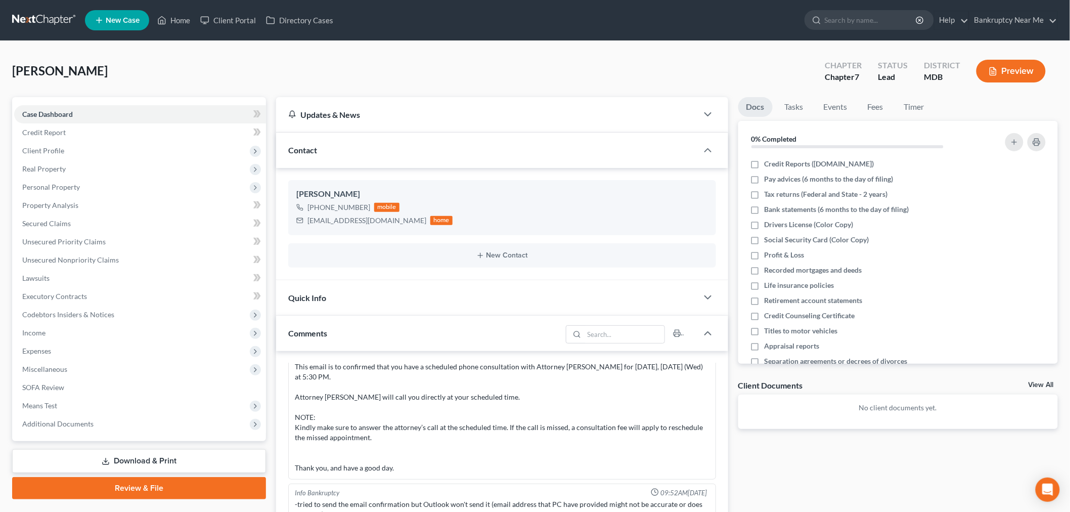
click at [674, 292] on div "Quick Info" at bounding box center [487, 297] width 422 height 35
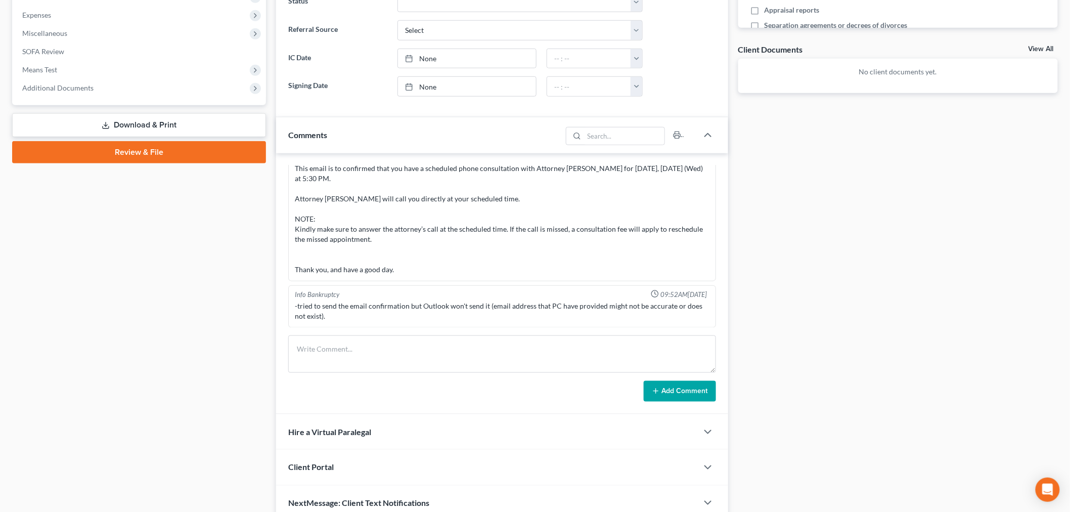
scroll to position [337, 0]
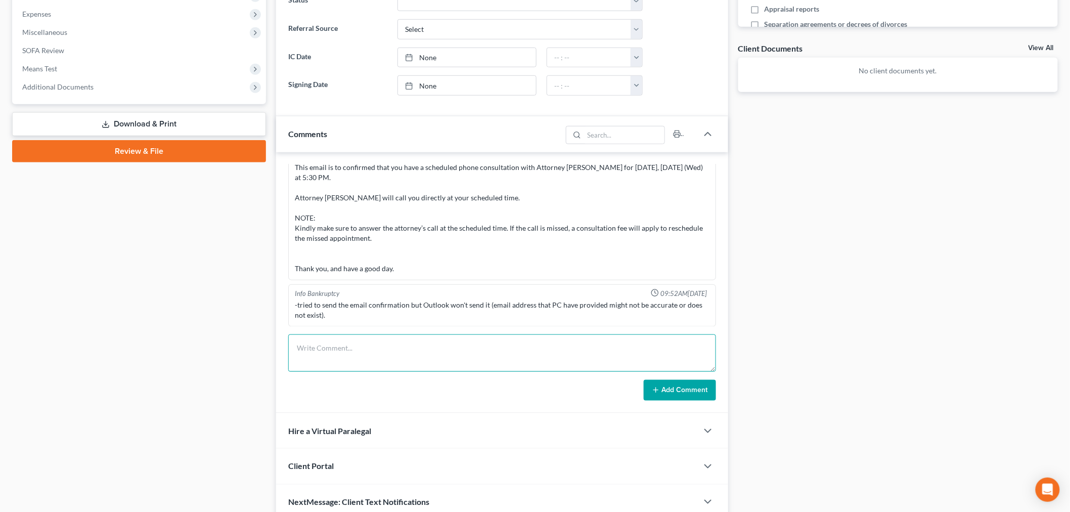
click at [487, 362] on textarea at bounding box center [502, 352] width 428 height 37
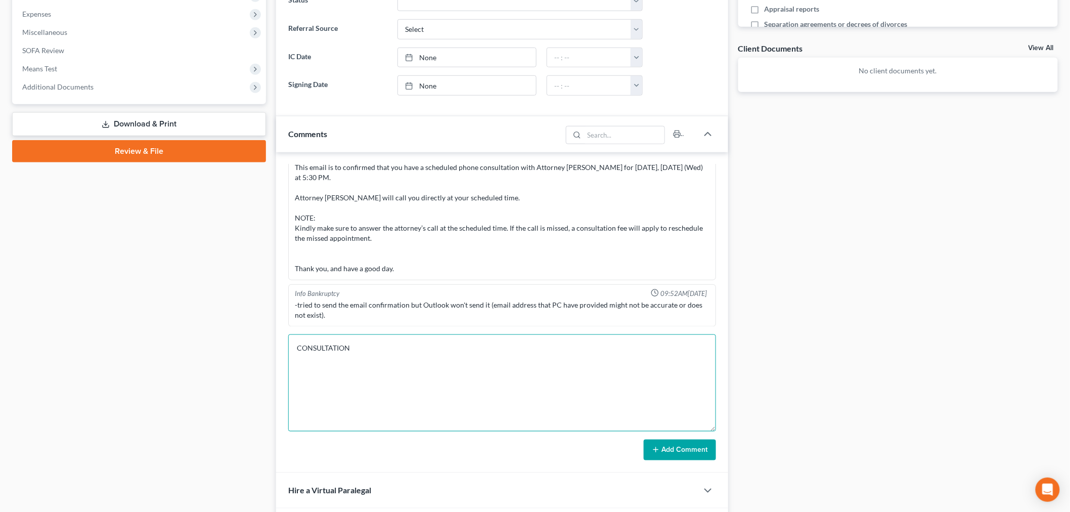
drag, startPoint x: 711, startPoint y: 366, endPoint x: 755, endPoint y: 500, distance: 140.9
click at [755, 500] on div "Updates & News × [US_STATE] District Notes: Take a look at NextChapter's Distri…" at bounding box center [667, 169] width 792 height 819
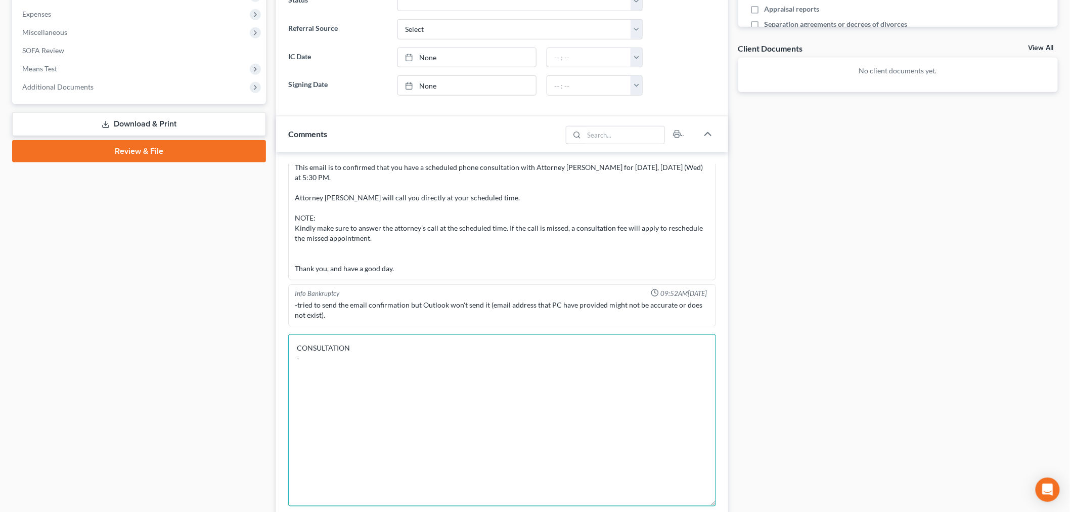
click at [455, 367] on textarea "CONSULTATION -" at bounding box center [502, 420] width 428 height 172
click at [476, 370] on textarea "CONSULTATION - CC she got a CC when she was 18 - she thinks it might" at bounding box center [502, 420] width 428 height 172
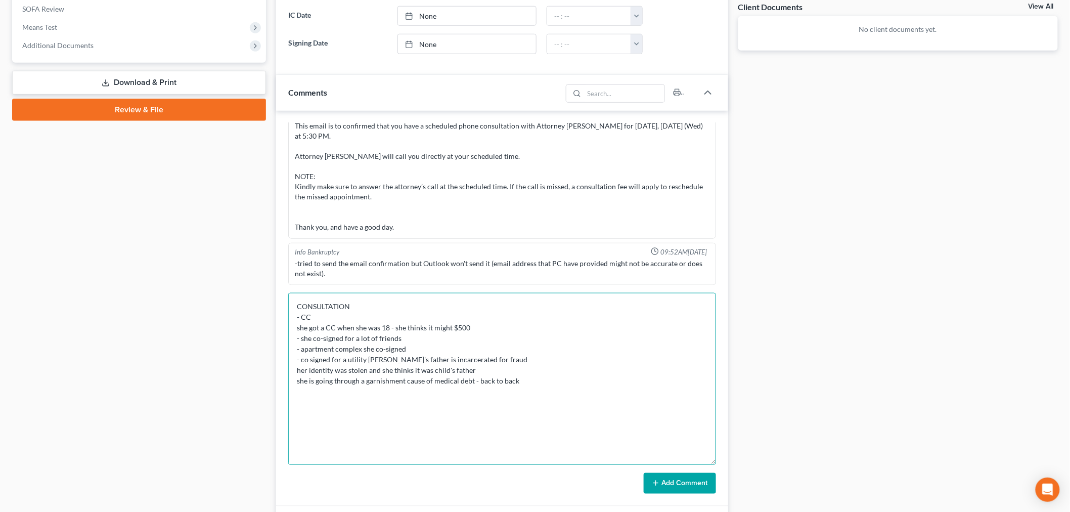
scroll to position [449, 0]
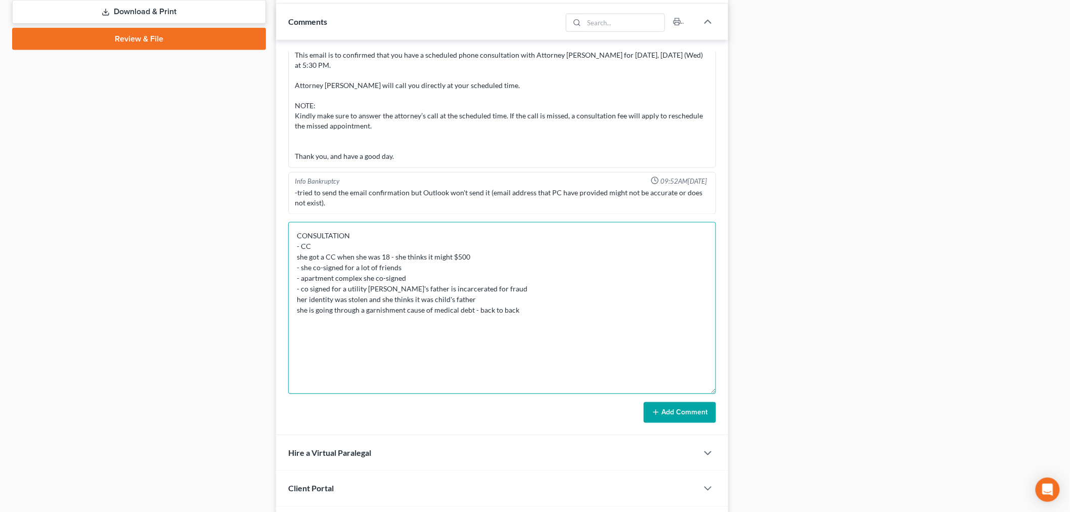
click at [620, 320] on textarea "CONSULTATION - CC she got a CC when she was 18 - she thinks it might $500 - she…" at bounding box center [502, 308] width 428 height 172
type textarea "CONSULTATION - CC she got a CC when she was 18 - she thinks it might $500 - she…"
click at [696, 420] on button "Add Comment" at bounding box center [680, 412] width 72 height 21
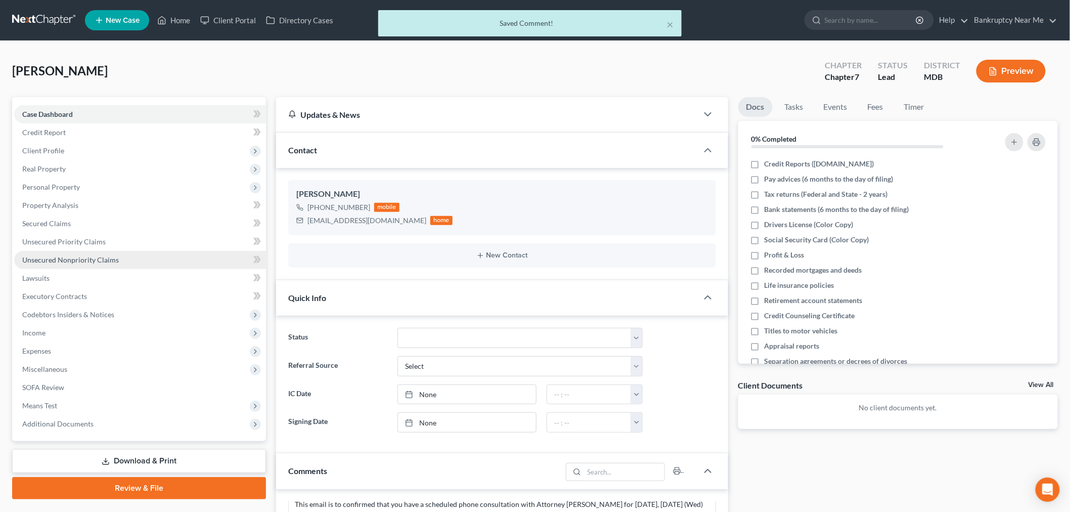
scroll to position [608, 0]
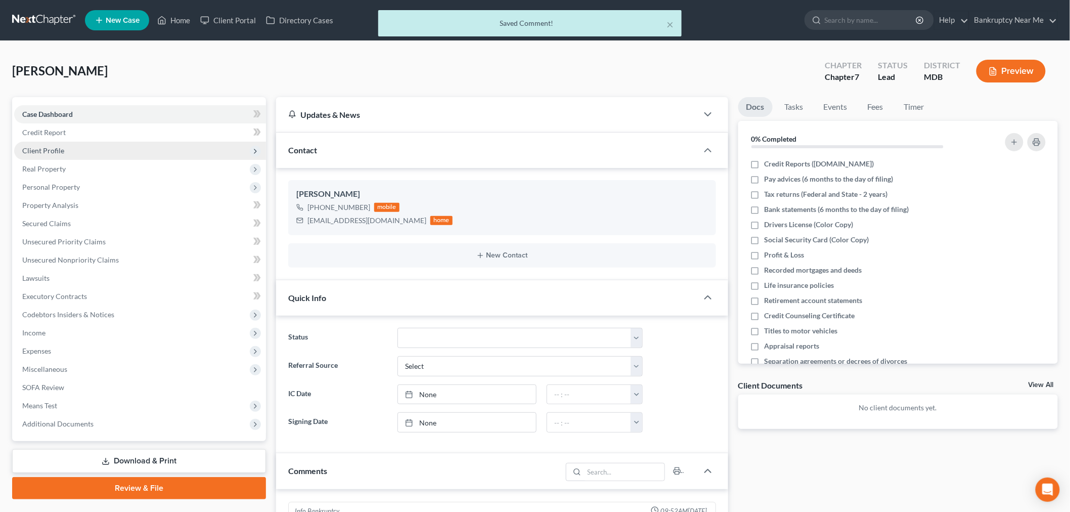
click at [127, 153] on span "Client Profile" at bounding box center [140, 151] width 252 height 18
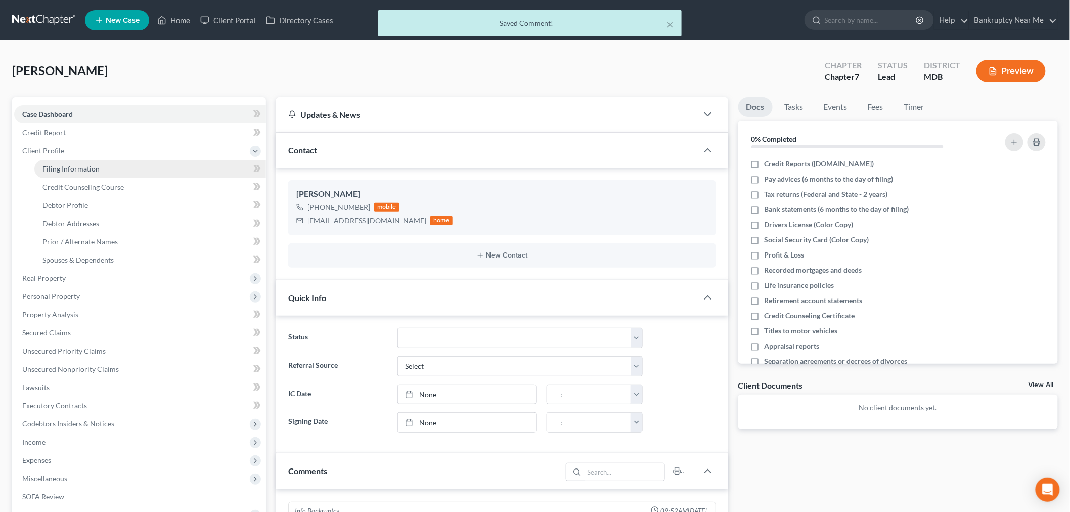
click at [142, 169] on link "Filing Information" at bounding box center [150, 169] width 232 height 18
select select "1"
select select "0"
select select "21"
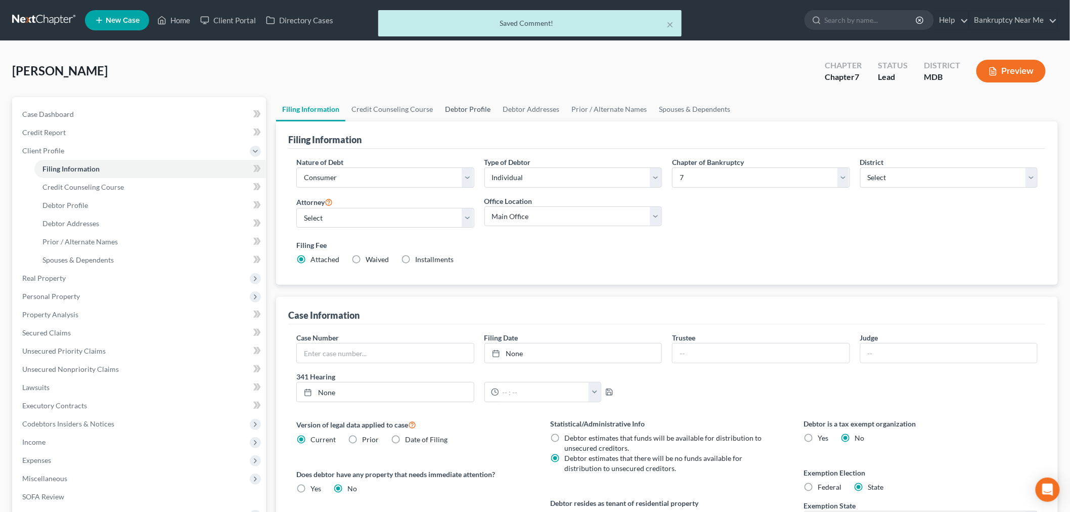
click at [458, 109] on link "Debtor Profile" at bounding box center [468, 109] width 58 height 24
select select "0"
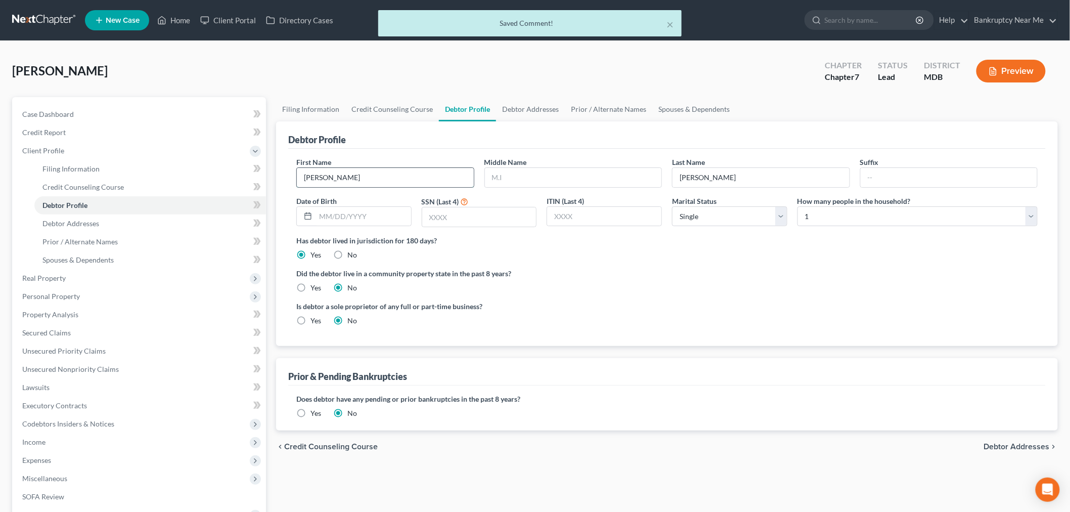
drag, startPoint x: 418, startPoint y: 176, endPoint x: 426, endPoint y: 170, distance: 10.1
click at [417, 176] on input "[PERSON_NAME]" at bounding box center [385, 177] width 177 height 19
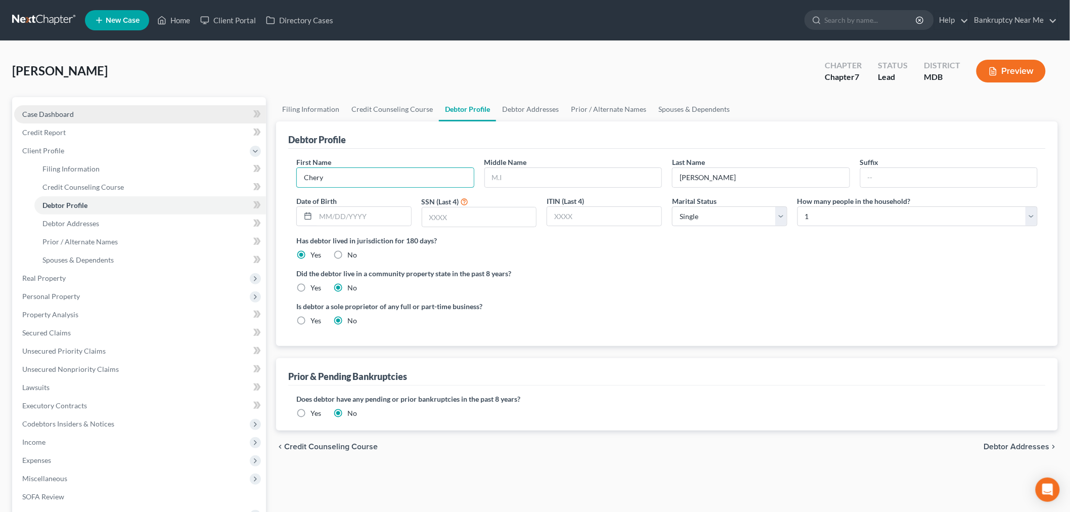
type input "Chery"
click at [41, 107] on link "Case Dashboard" at bounding box center [140, 114] width 252 height 18
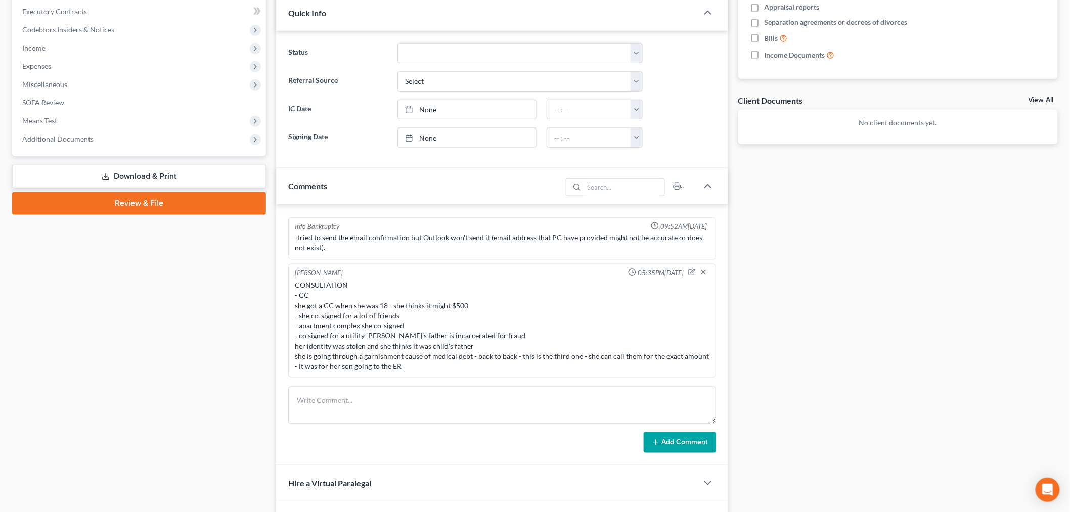
scroll to position [383, 0]
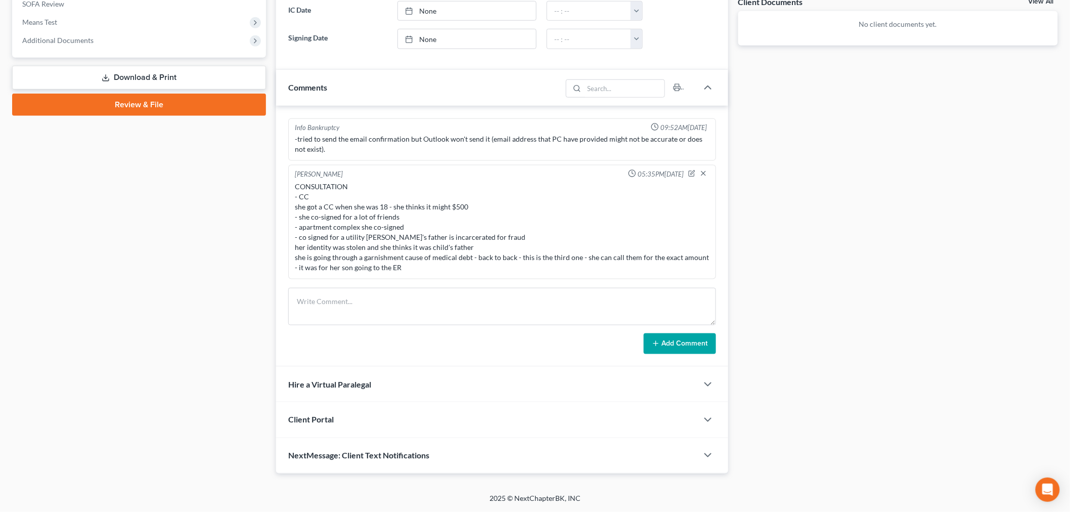
click at [510, 246] on div "CONSULTATION - CC she got a CC when she was 18 - she thinks it might $500 - she…" at bounding box center [502, 227] width 415 height 91
click at [492, 246] on div "CONSULTATION - CC she got a CC when she was 18 - she thinks it might $500 - she…" at bounding box center [502, 227] width 415 height 91
click at [495, 244] on div "CONSULTATION - CC she got a CC when she was 18 - she thinks it might $500 - she…" at bounding box center [502, 227] width 415 height 91
click at [689, 171] on icon "button" at bounding box center [692, 174] width 6 height 6
type textarea "CONSULTATION - CC she got a CC when she was 18 - she thinks it might $500 - she…"
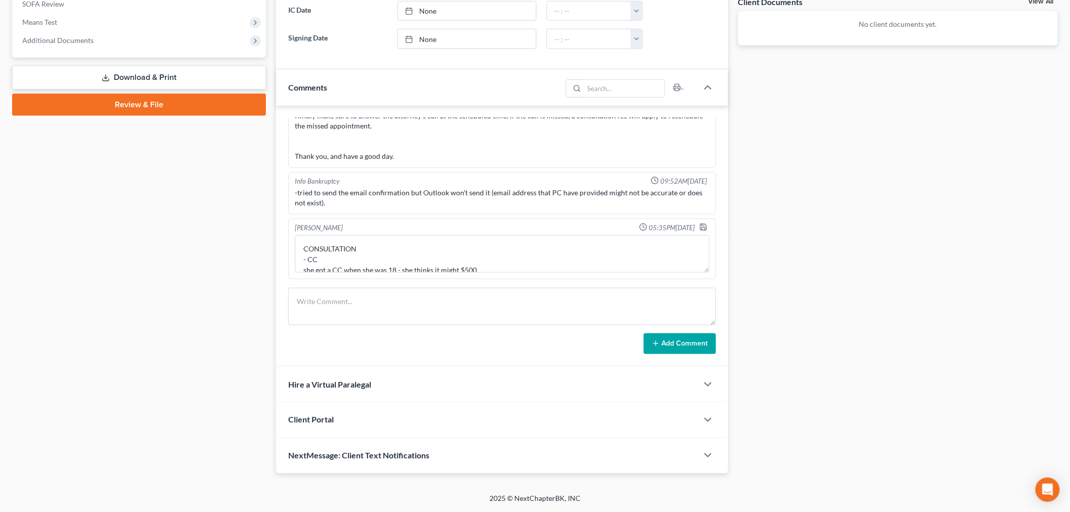
scroll to position [545, 0]
click at [699, 229] on div at bounding box center [705, 228] width 12 height 10
click at [701, 228] on polyline "button" at bounding box center [703, 229] width 4 height 3
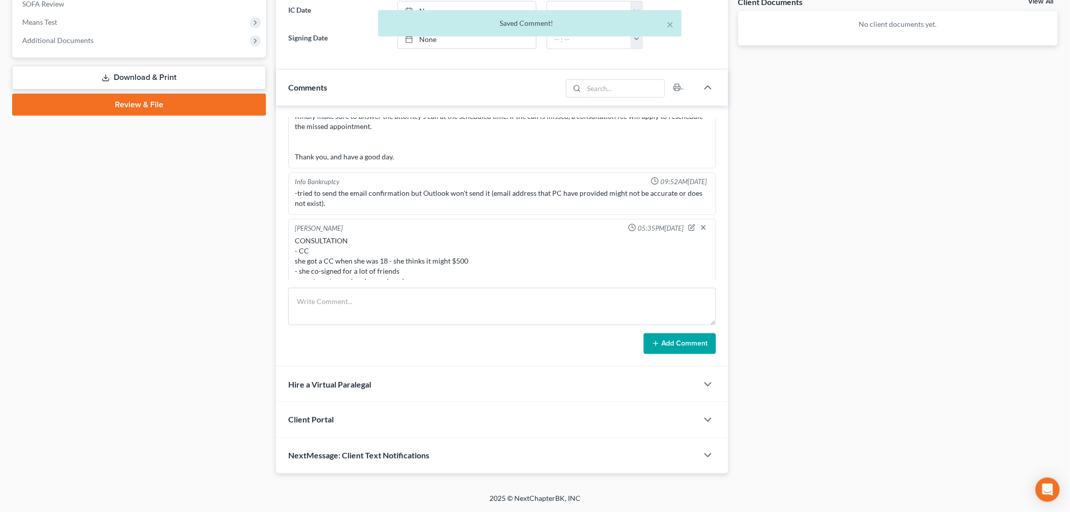
scroll to position [608, 0]
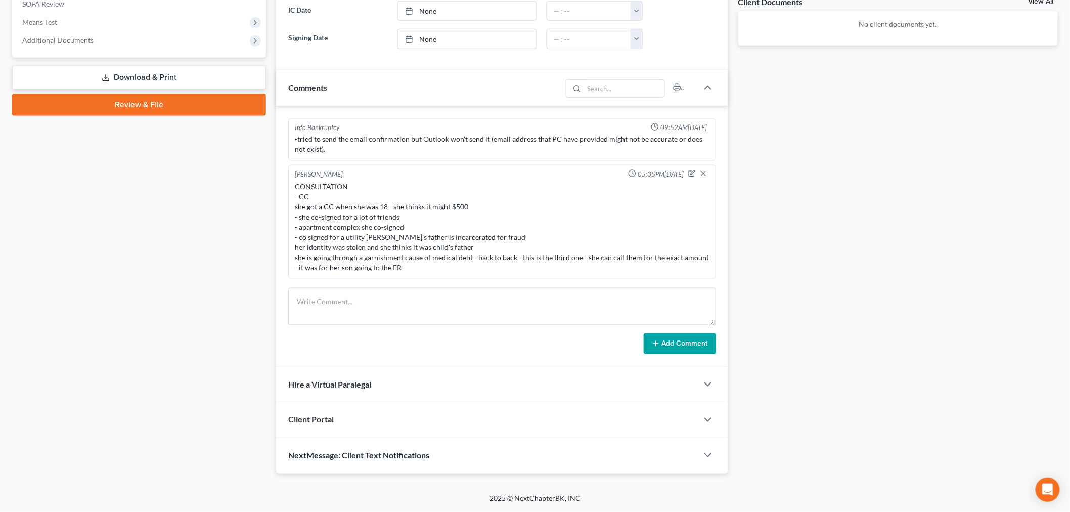
click at [420, 214] on div "CONSULTATION - CC she got a CC when she was 18 - she thinks it might $500 - she…" at bounding box center [502, 227] width 415 height 91
click at [690, 170] on icon "button" at bounding box center [692, 172] width 4 height 4
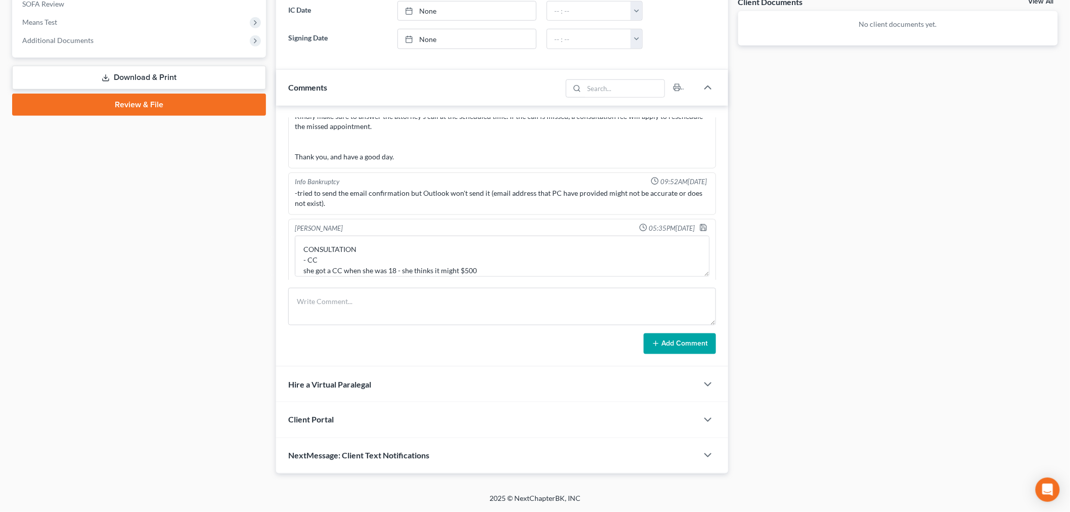
drag, startPoint x: 696, startPoint y: 271, endPoint x: 713, endPoint y: 377, distance: 107.6
click at [719, 380] on div "Updates & News × [US_STATE] District Notes: Take a look at NextChapter's Distri…" at bounding box center [502, 93] width 452 height 759
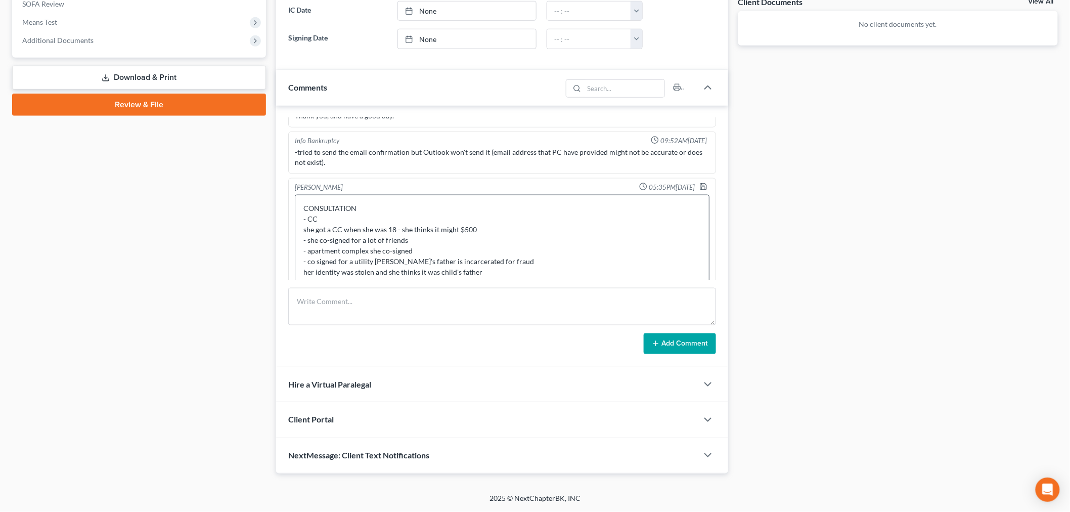
scroll to position [653, 0]
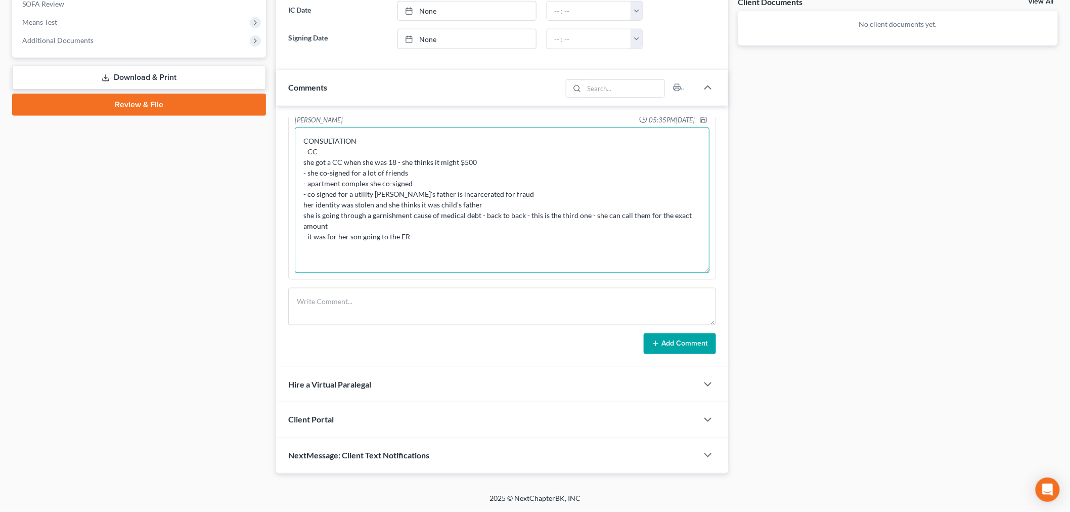
click at [425, 185] on textarea "CONSULTATION - CC she got a CC when she was 18 - she thinks it might $500 - she…" at bounding box center [502, 200] width 415 height 146
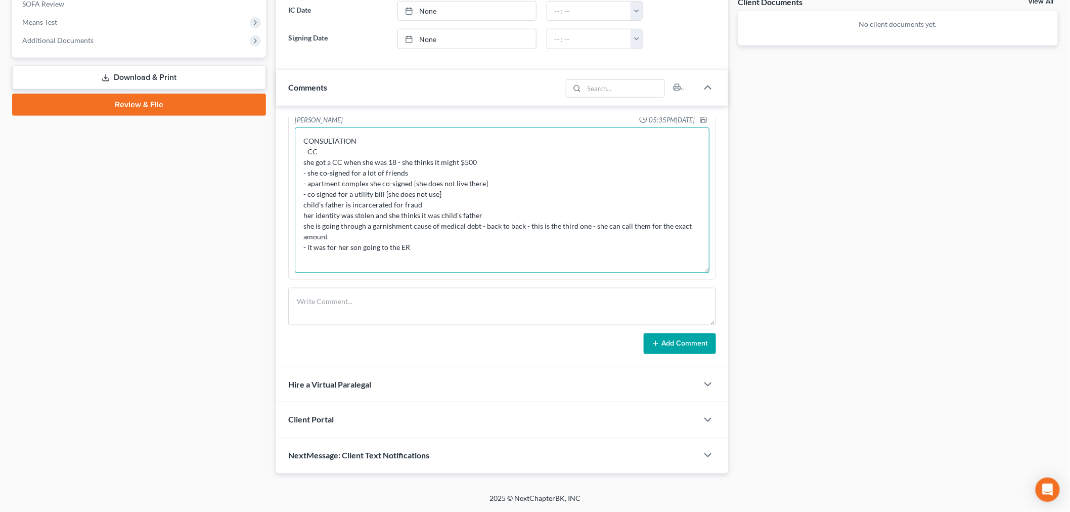
click at [528, 206] on textarea "CONSULTATION - CC she got a CC when she was 18 - she thinks it might $500 - she…" at bounding box center [502, 200] width 415 height 146
click at [527, 214] on textarea "CONSULTATION - CC she got a CC when she was 18 - she thinks it might $500 - she…" at bounding box center [502, 200] width 415 height 146
click at [422, 248] on textarea "CONSULTATION - CC she got a CC when she was 18 - she thinks it might $500 - she…" at bounding box center [502, 200] width 415 height 146
drag, startPoint x: 700, startPoint y: 269, endPoint x: 545, endPoint y: 395, distance: 199.8
click at [559, 403] on div "Updates & News × [US_STATE] District Notes: Take a look at NextChapter's Distri…" at bounding box center [502, 93] width 452 height 759
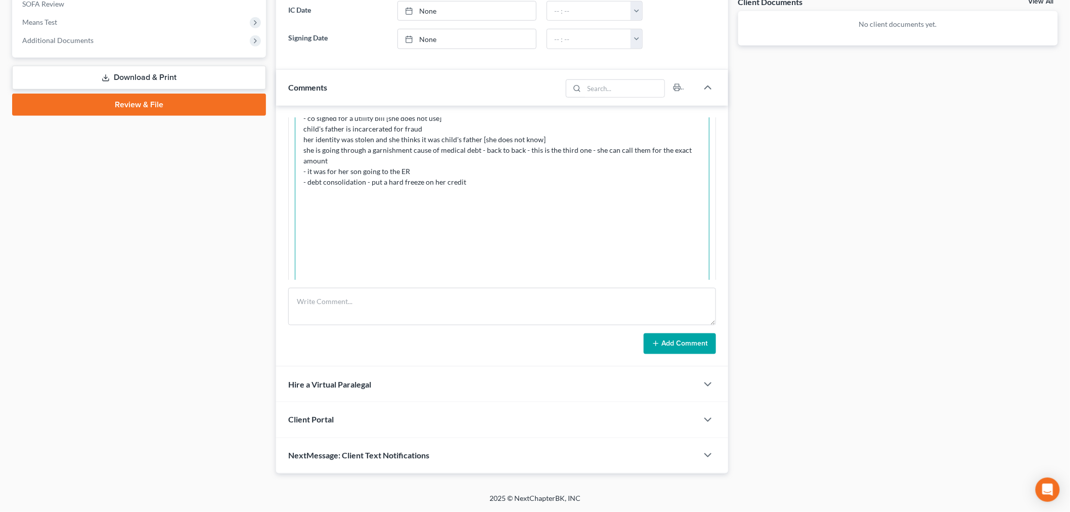
scroll to position [731, 0]
click at [378, 202] on textarea "CONSULTATION - CC she got a CC when she was 18 - she thinks it might $500 - she…" at bounding box center [502, 190] width 415 height 280
click at [392, 208] on textarea "CONSULTATION - CC she got a CC when she was 18 - she thinks it might $500 - she…" at bounding box center [502, 190] width 415 height 280
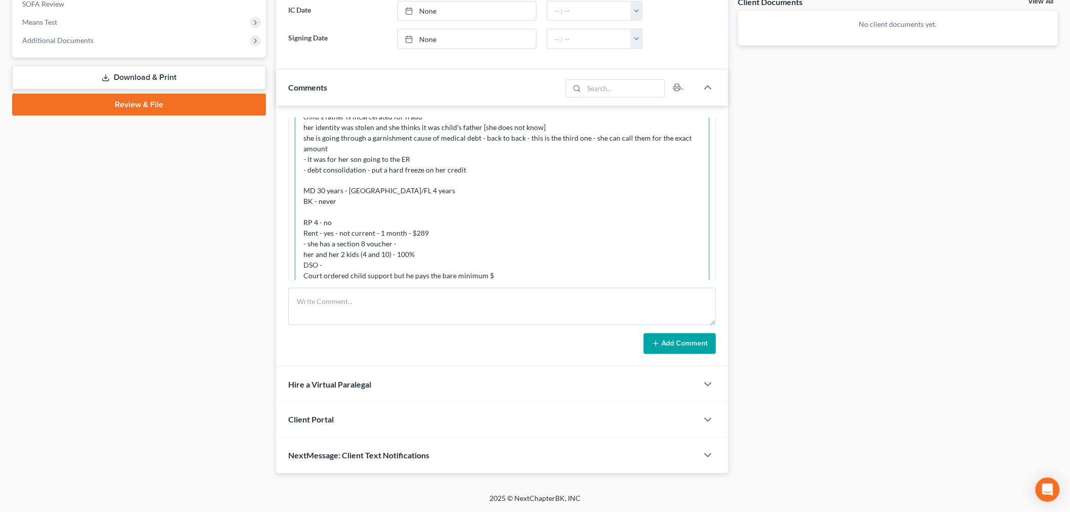
click at [340, 269] on textarea "CONSULTATION - CC she got a CC when she was 18 - she thinks it might $500 - she…" at bounding box center [502, 179] width 415 height 280
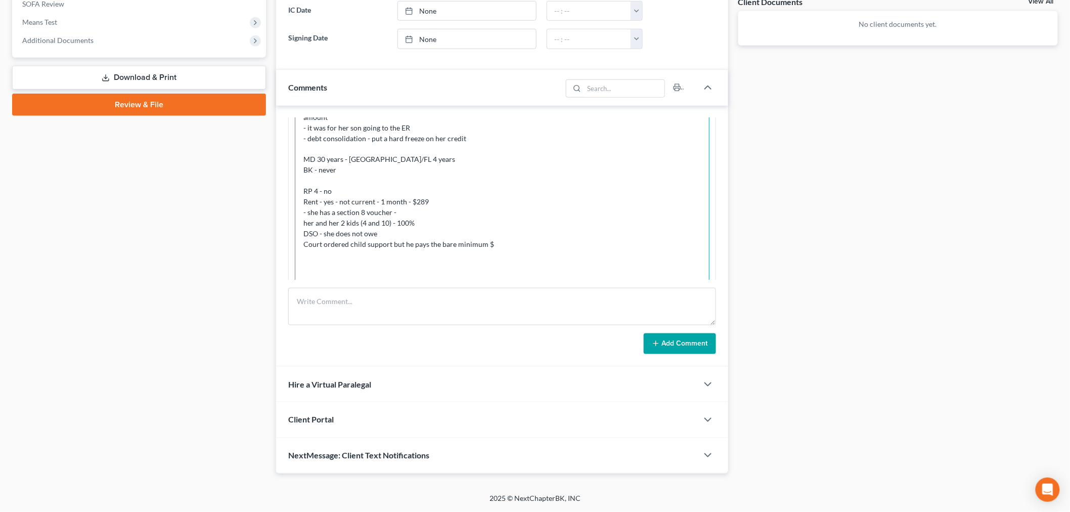
scroll to position [787, 0]
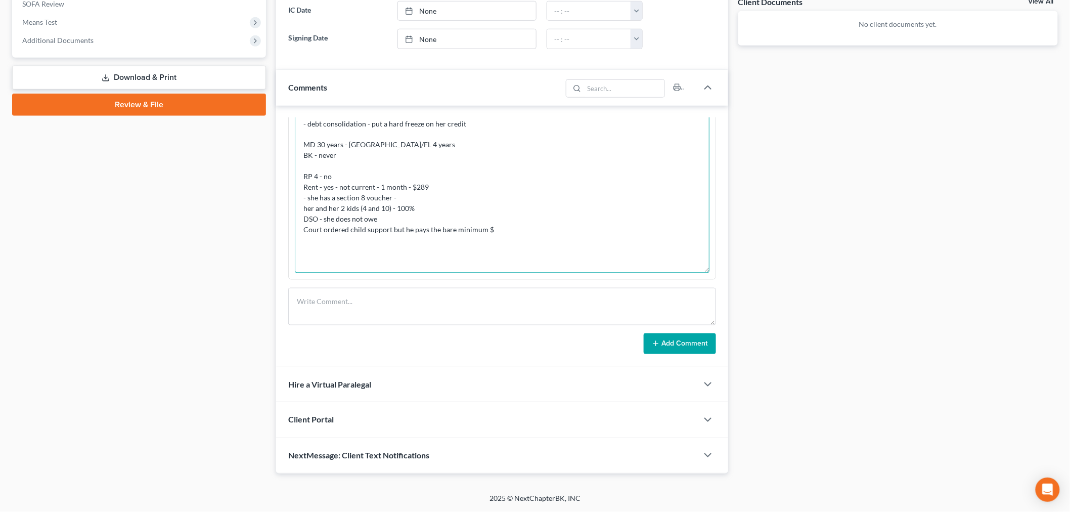
click at [543, 233] on textarea "CONSULTATION - CC she got a CC when she was 18 - she thinks it might $500 - she…" at bounding box center [502, 133] width 415 height 280
drag, startPoint x: 695, startPoint y: 270, endPoint x: 690, endPoint y: 385, distance: 114.9
click at [694, 391] on div "Updates & News × Maryland District Notes: Take a look at NextChapter's District…" at bounding box center [502, 93] width 452 height 759
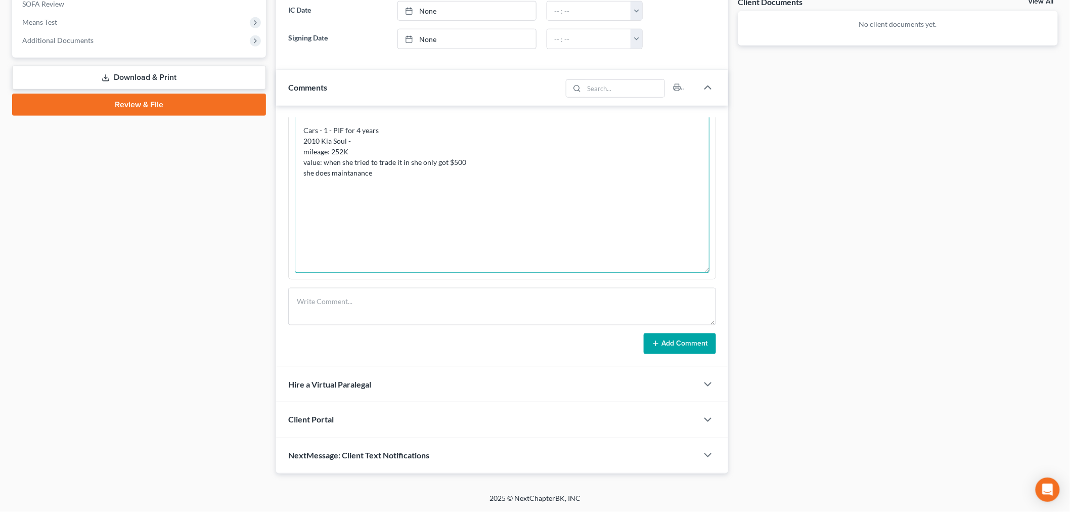
click at [418, 170] on textarea "CONSULTATION - CC she got a CC when she was 18 - she thinks it might $500 - she…" at bounding box center [502, 73] width 415 height 400
click at [539, 194] on textarea at bounding box center [502, 73] width 415 height 400
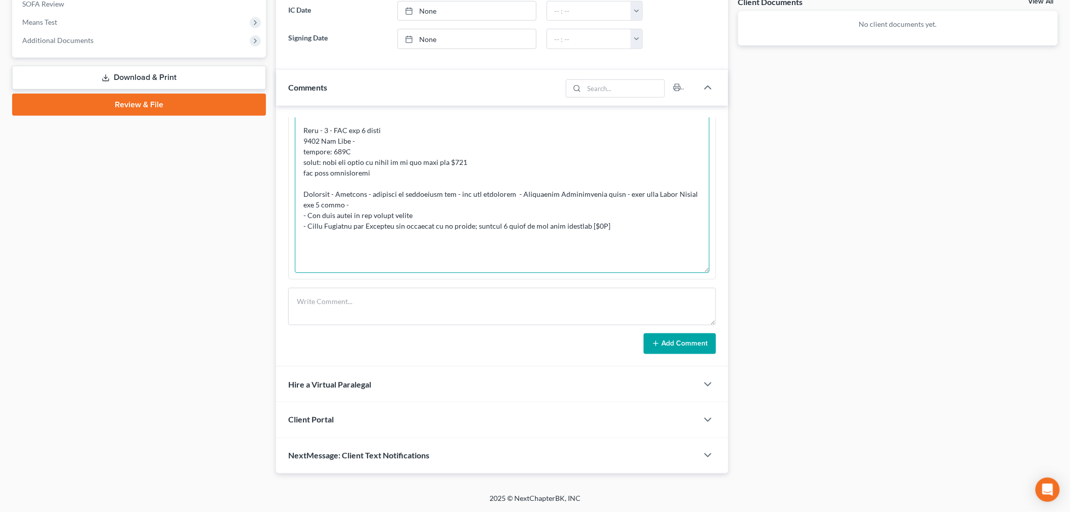
click at [455, 200] on textarea at bounding box center [502, 73] width 415 height 400
click at [477, 215] on textarea at bounding box center [502, 73] width 415 height 400
click at [562, 216] on textarea at bounding box center [502, 73] width 415 height 400
click at [649, 228] on textarea at bounding box center [502, 73] width 415 height 400
click at [655, 213] on textarea at bounding box center [502, 73] width 415 height 400
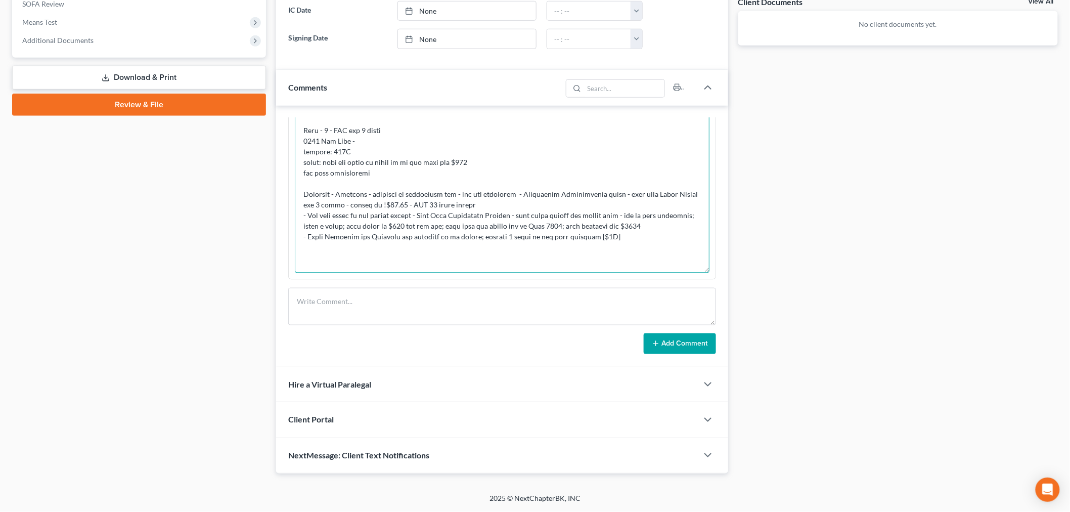
click at [634, 234] on textarea at bounding box center [502, 73] width 415 height 400
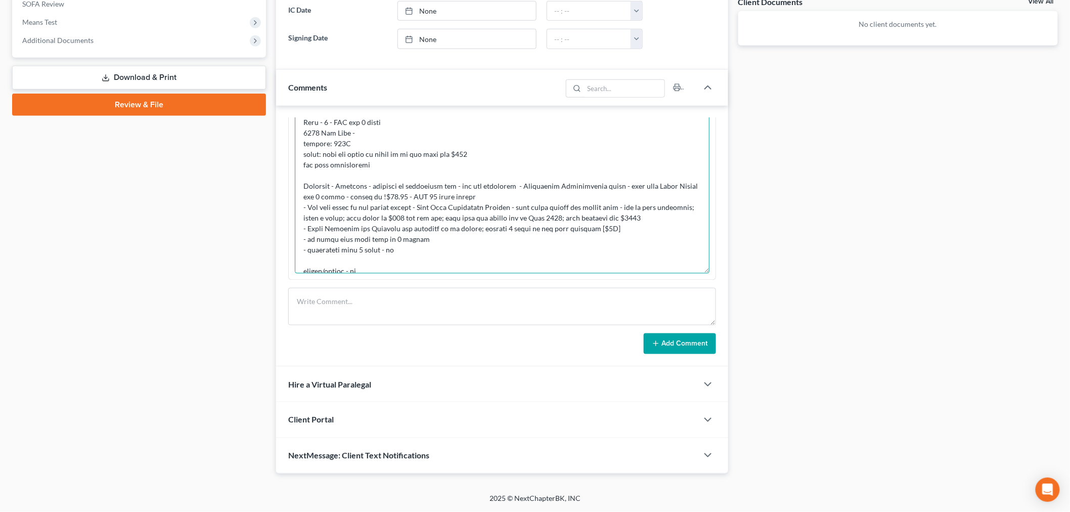
scroll to position [0, 0]
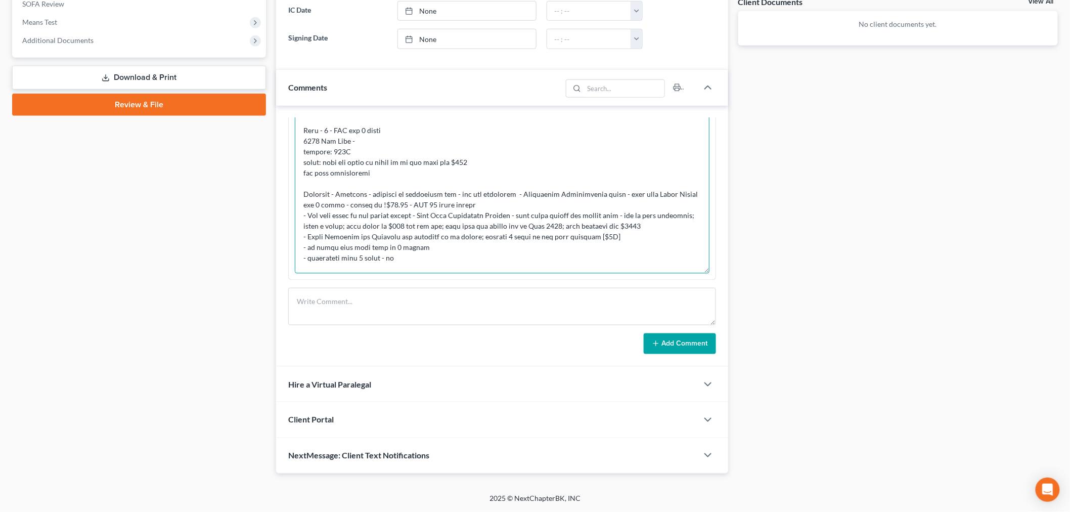
drag, startPoint x: 698, startPoint y: 271, endPoint x: 695, endPoint y: 367, distance: 96.1
click at [700, 371] on div "Updates & News × Maryland District Notes: Take a look at NextChapter's District…" at bounding box center [502, 93] width 452 height 759
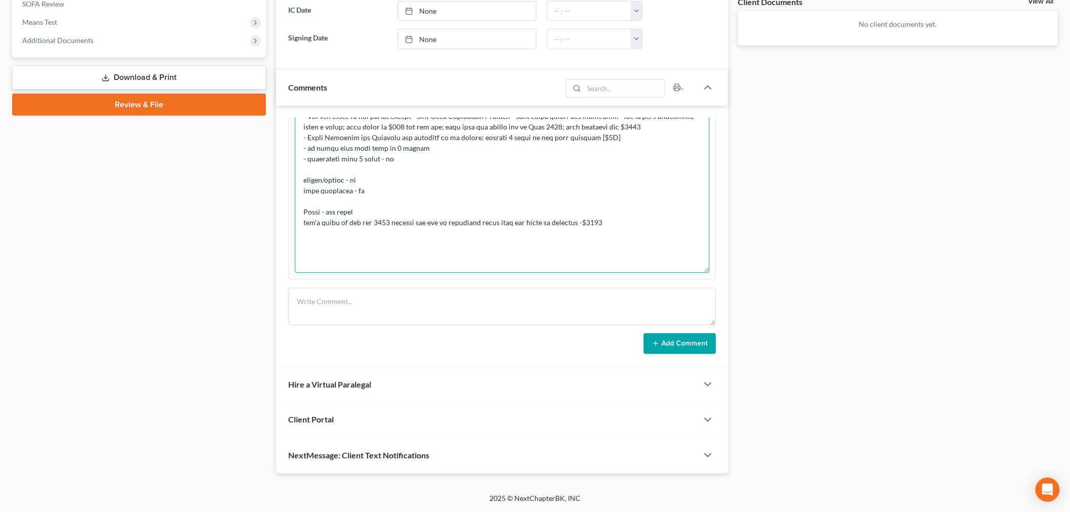
click at [648, 225] on textarea at bounding box center [502, 23] width 415 height 499
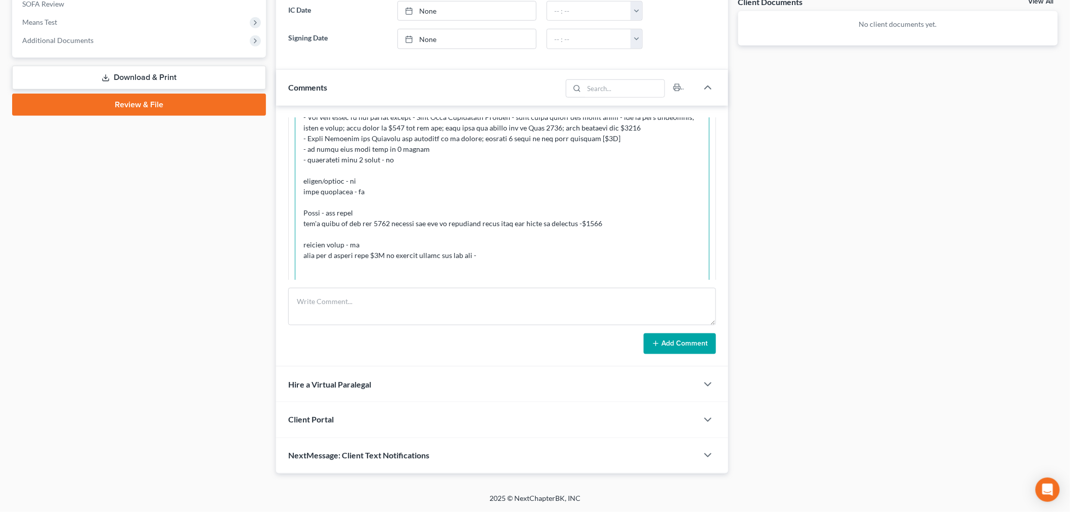
drag, startPoint x: 698, startPoint y: 270, endPoint x: 691, endPoint y: 343, distance: 72.6
click at [691, 343] on div "Info Bankruptcy 09:46AM, 08/12/2025 -PC reached out via phone call. NAME Cheri …" at bounding box center [502, 236] width 452 height 261
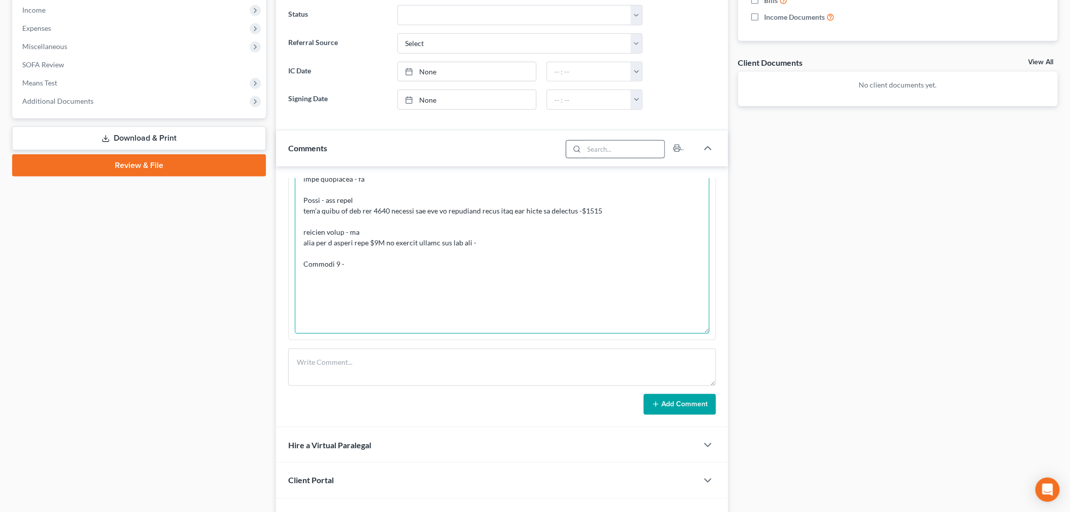
scroll to position [271, 0]
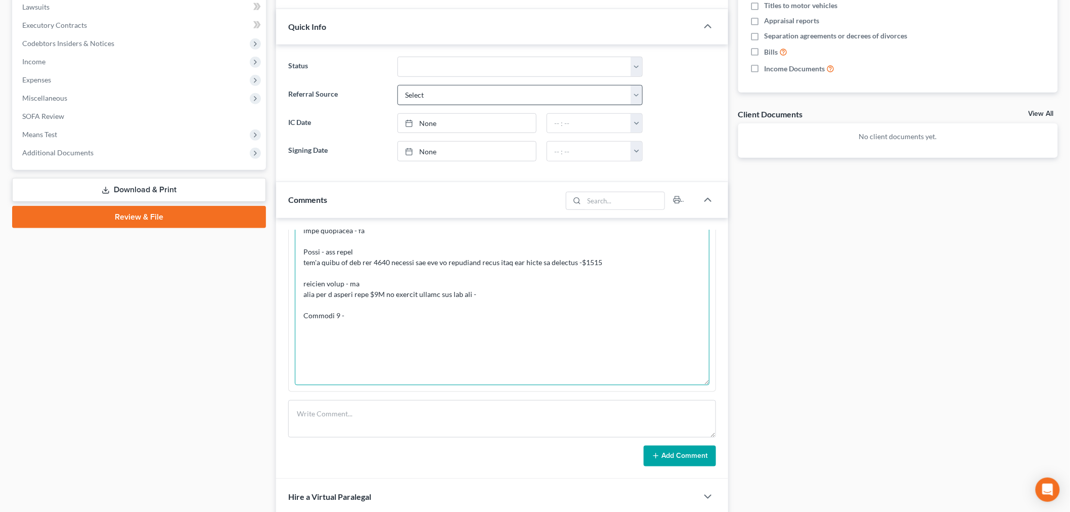
type textarea "CONSULTATION - CC she got a CC when she was 18 - she thinks it might $500 - she…"
click at [512, 90] on select "Select Word Of Mouth Previous Clients Direct Mail Website Google Search Modern …" at bounding box center [519, 95] width 245 height 20
select select "6"
click at [397, 85] on select "Select Word Of Mouth Previous Clients Direct Mail Website Google Search Modern …" at bounding box center [519, 95] width 245 height 20
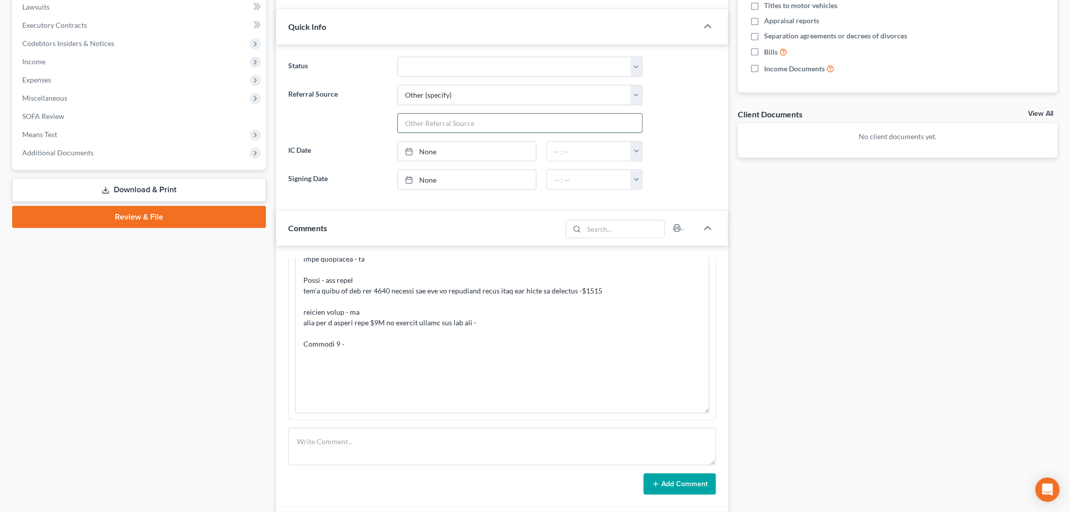
click at [500, 124] on input "text" at bounding box center [520, 123] width 244 height 19
type input "Maryland Legal Aide"
drag, startPoint x: 550, startPoint y: 291, endPoint x: 555, endPoint y: 290, distance: 5.2
click at [555, 290] on textarea at bounding box center [502, 127] width 415 height 571
click at [507, 357] on textarea at bounding box center [502, 127] width 415 height 571
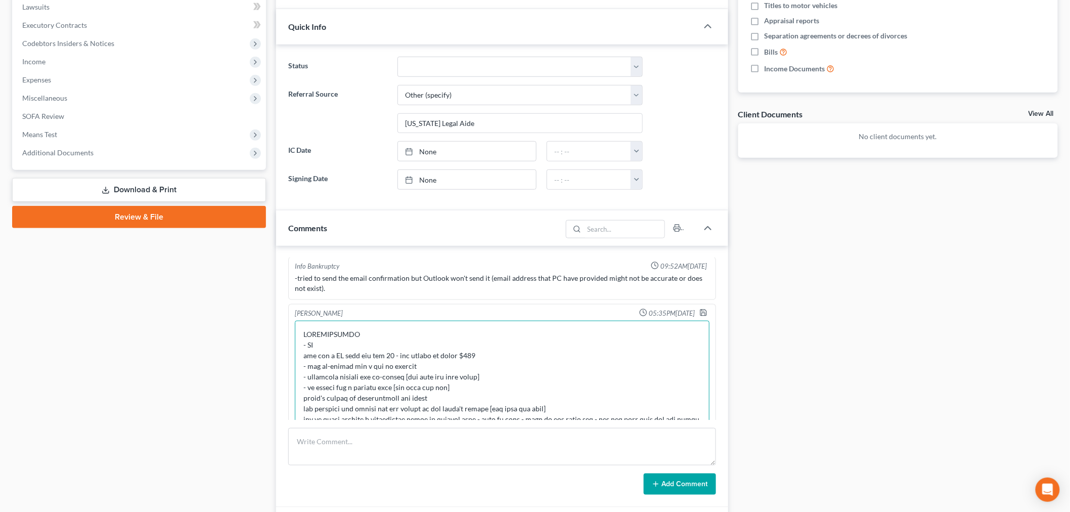
scroll to position [517, 0]
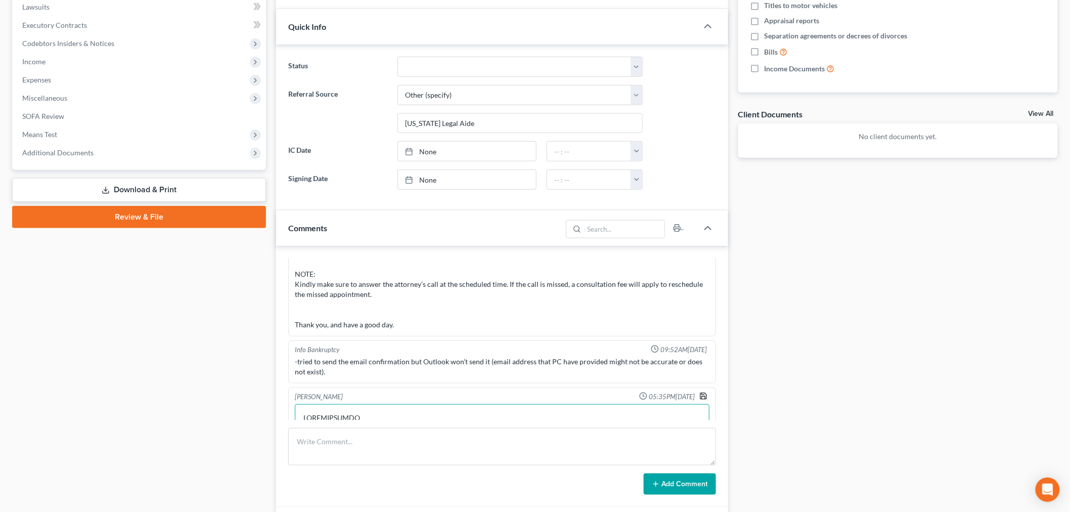
type textarea "CONSULTATION - CC she got a CC when she was 18 - she thinks it might $500 - she…"
click at [699, 392] on icon "button" at bounding box center [703, 396] width 8 height 8
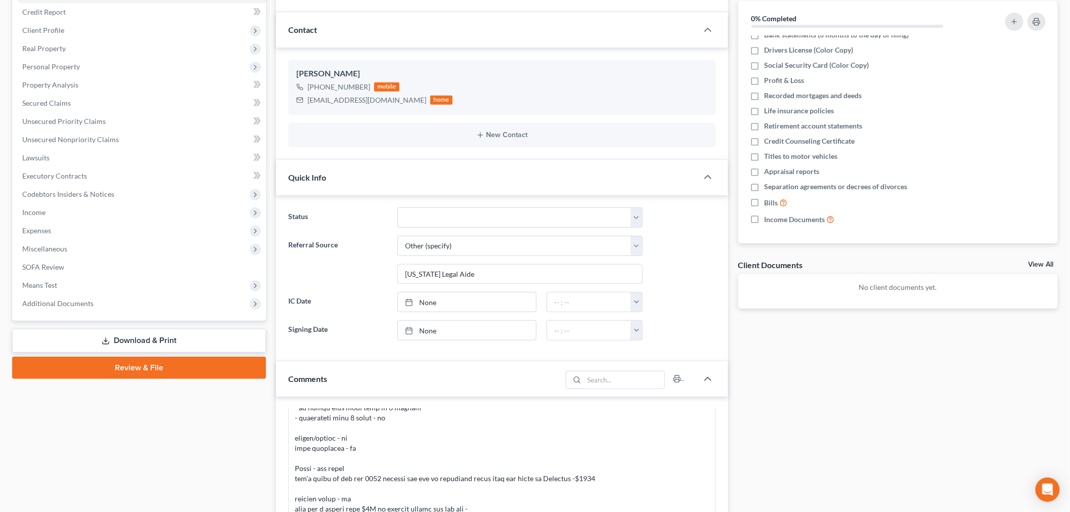
scroll to position [103, 0]
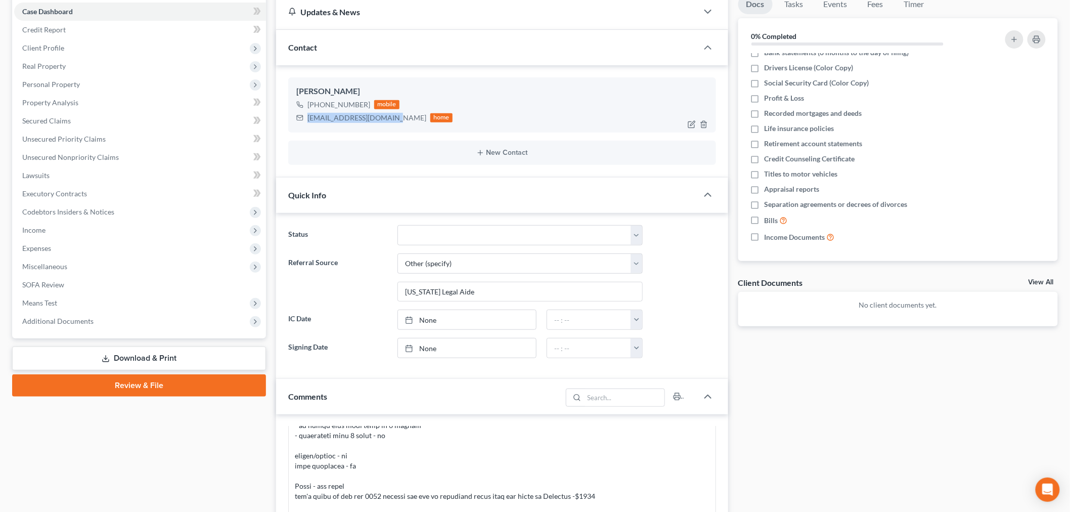
drag, startPoint x: 392, startPoint y: 117, endPoint x: 307, endPoint y: 124, distance: 85.7
click at [307, 124] on div "Cheri Joseph +1 (443) 783-9046 mobile cherijoseph21@yahoo.com home" at bounding box center [502, 104] width 428 height 55
copy div "cherijoseph21@yahoo.com"
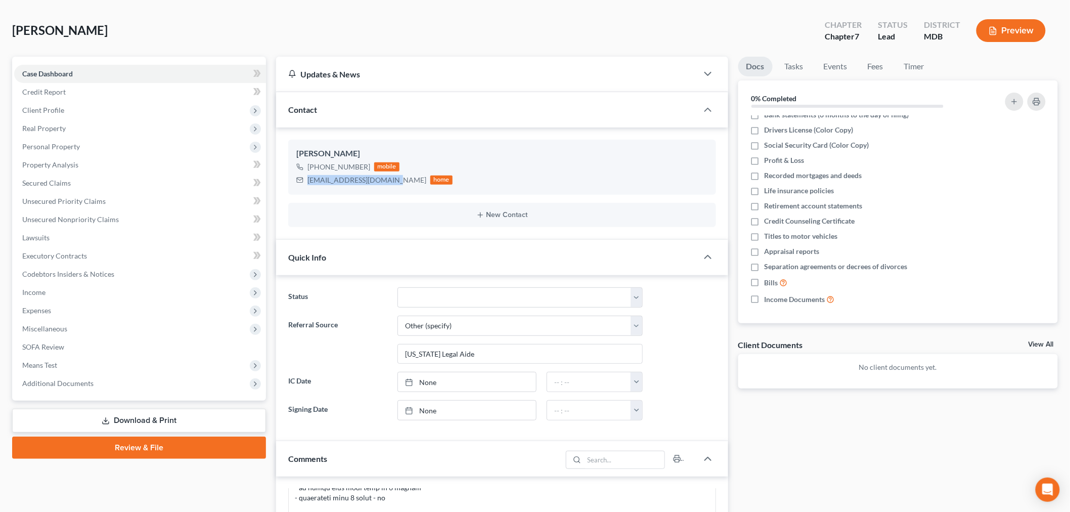
scroll to position [0, 0]
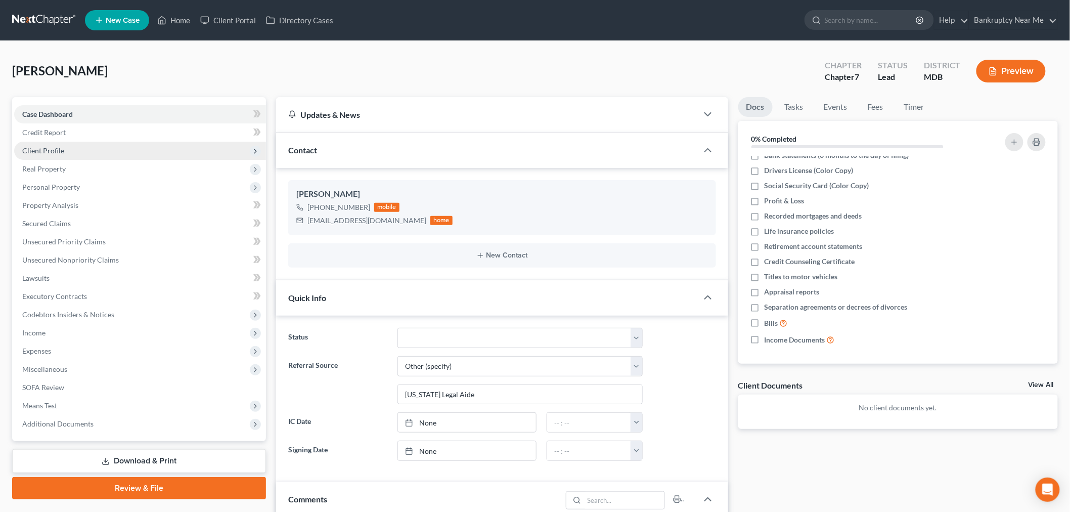
click at [77, 145] on span "Client Profile" at bounding box center [140, 151] width 252 height 18
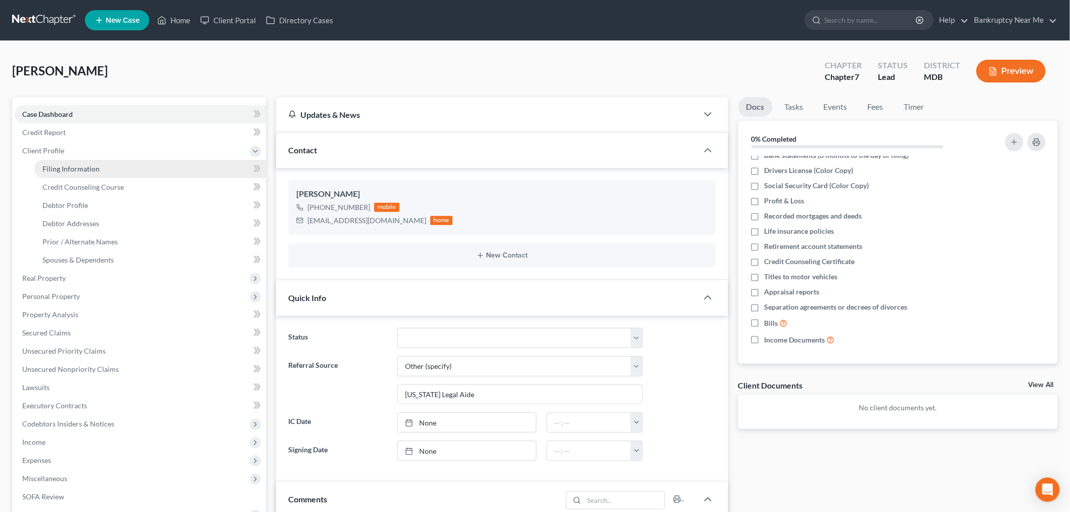
click at [83, 164] on span "Filing Information" at bounding box center [70, 168] width 57 height 9
select select "1"
select select "0"
select select "38"
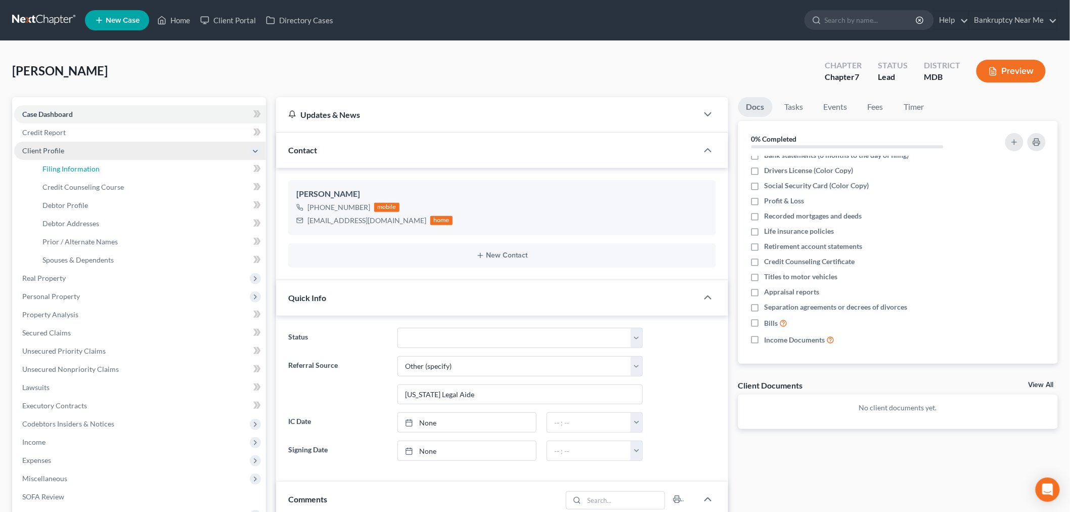
select select "21"
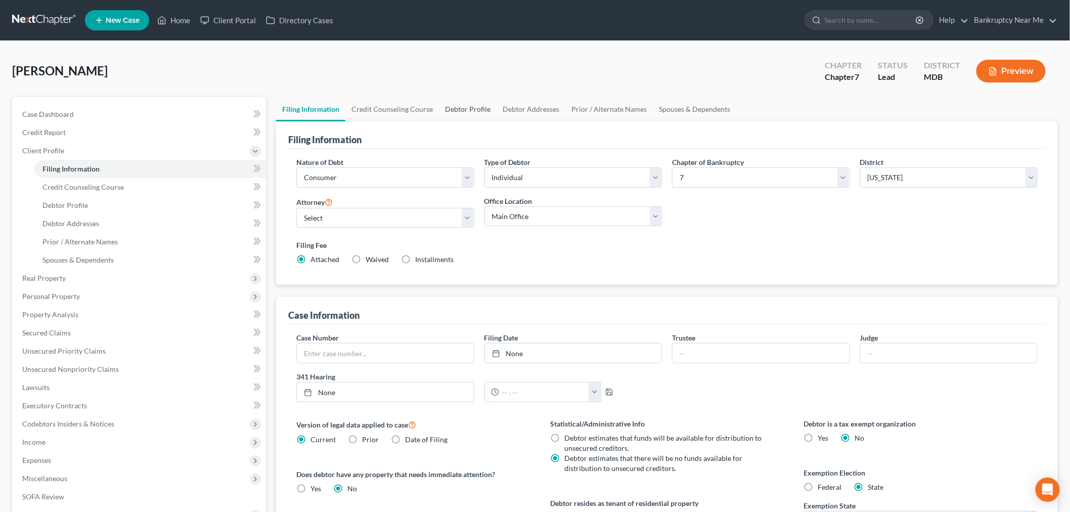
click at [454, 115] on link "Debtor Profile" at bounding box center [468, 109] width 58 height 24
select select "0"
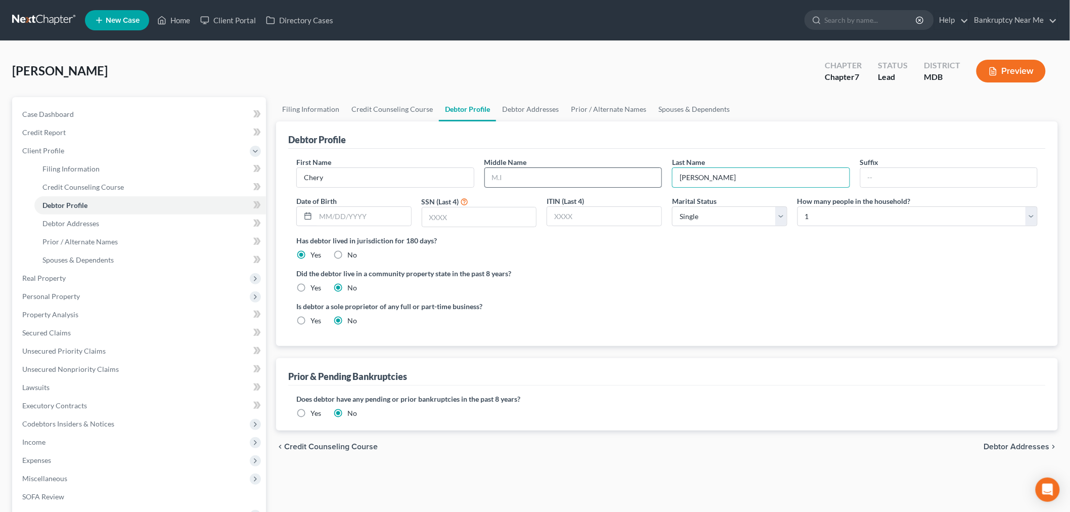
drag, startPoint x: 708, startPoint y: 174, endPoint x: 644, endPoint y: 172, distance: 64.8
click at [643, 172] on div "First Name Chery Middle Name Last Name Joseph Suffix Date of Birth SSN (Last 4)…" at bounding box center [666, 196] width 751 height 78
drag, startPoint x: 364, startPoint y: 177, endPoint x: 350, endPoint y: 177, distance: 14.2
click at [274, 179] on div "Filing Information Credit Counseling Course Debtor Profile Debtor Addresses Pri…" at bounding box center [667, 352] width 792 height 511
drag, startPoint x: 99, startPoint y: 119, endPoint x: 129, endPoint y: 113, distance: 31.0
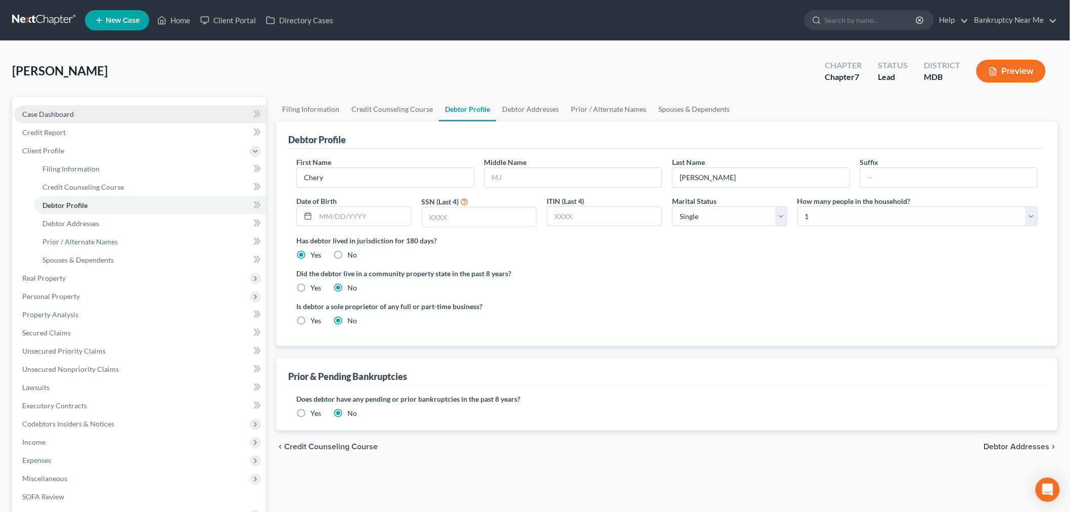
click at [99, 119] on link "Case Dashboard" at bounding box center [140, 114] width 252 height 18
select select "6"
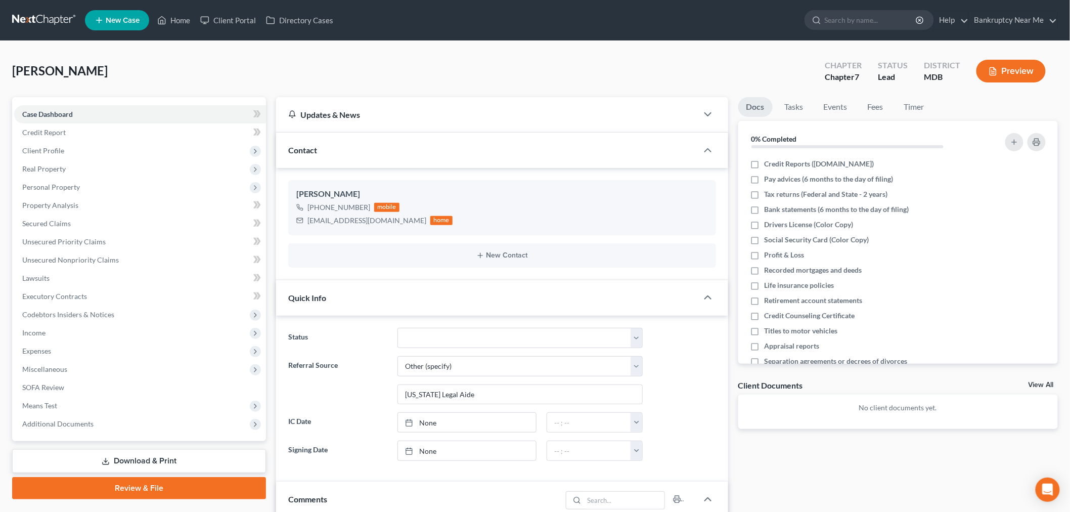
scroll to position [1012, 0]
click at [690, 225] on icon "button" at bounding box center [692, 227] width 8 height 8
select select "0"
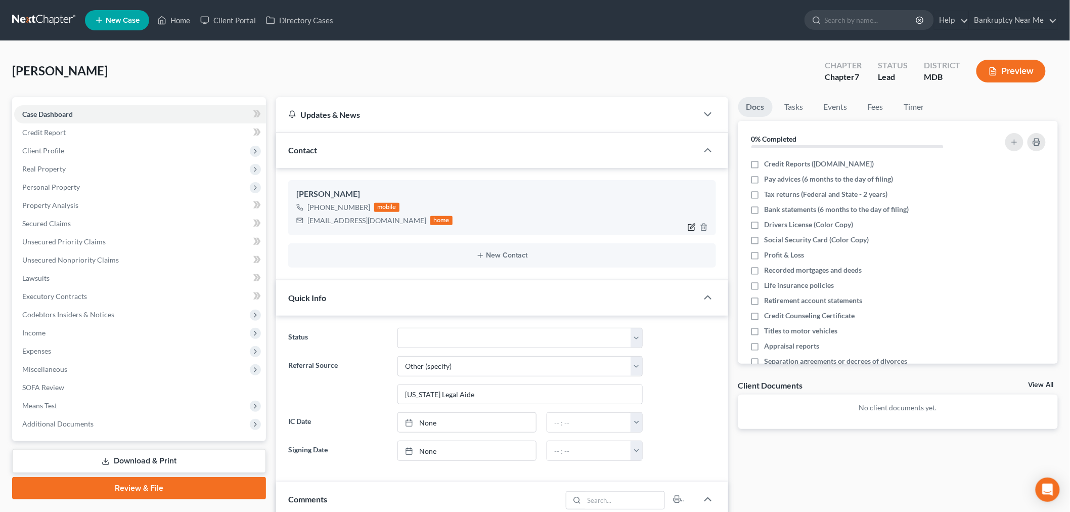
select select "0"
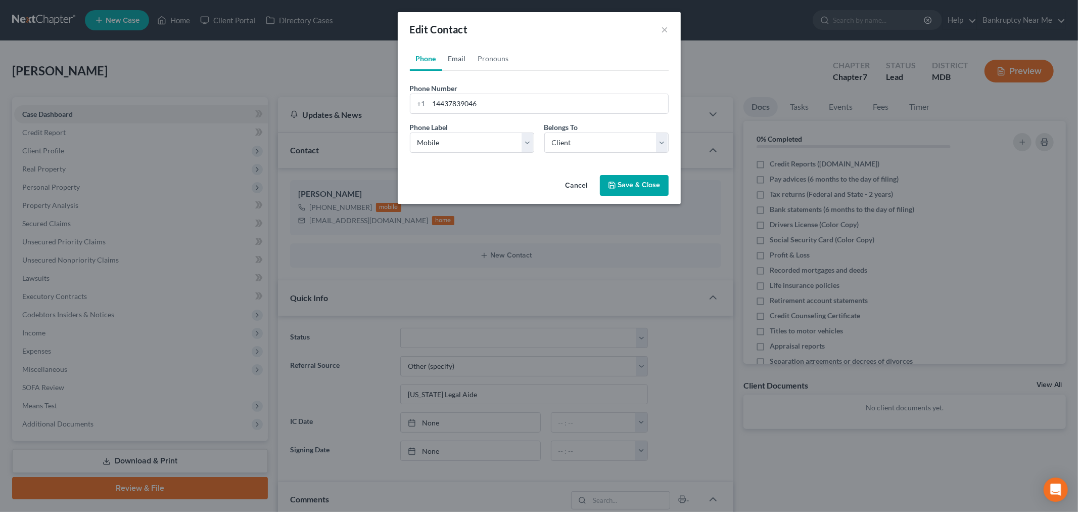
click at [453, 60] on link "Email" at bounding box center [457, 59] width 30 height 24
click at [447, 105] on input "cherijoseph21@yahoo.com" at bounding box center [548, 103] width 239 height 19
type input "cheryjoseph21@yahoo.com"
click at [627, 180] on button "Save & Close" at bounding box center [634, 185] width 69 height 21
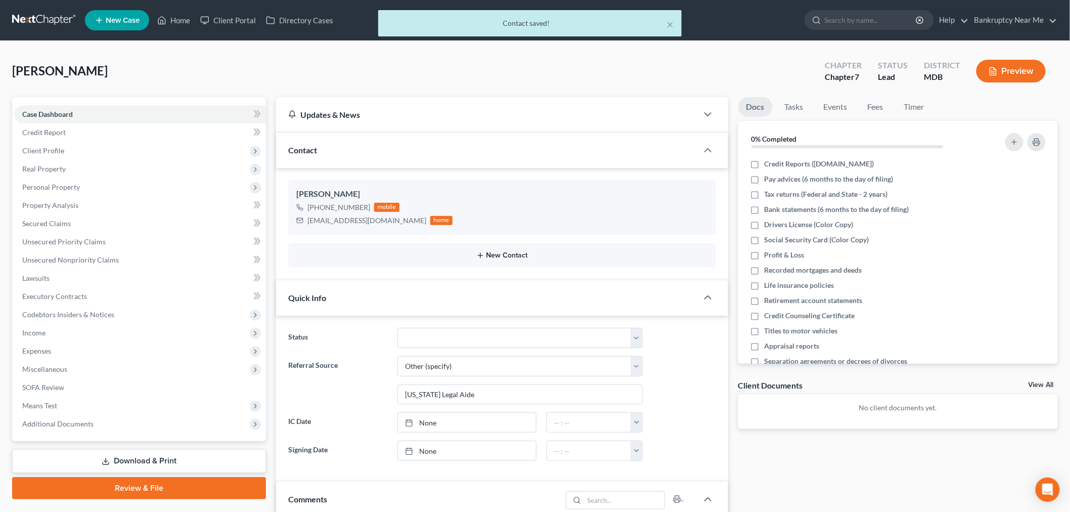
click at [511, 258] on button "New Contact" at bounding box center [502, 255] width 412 height 8
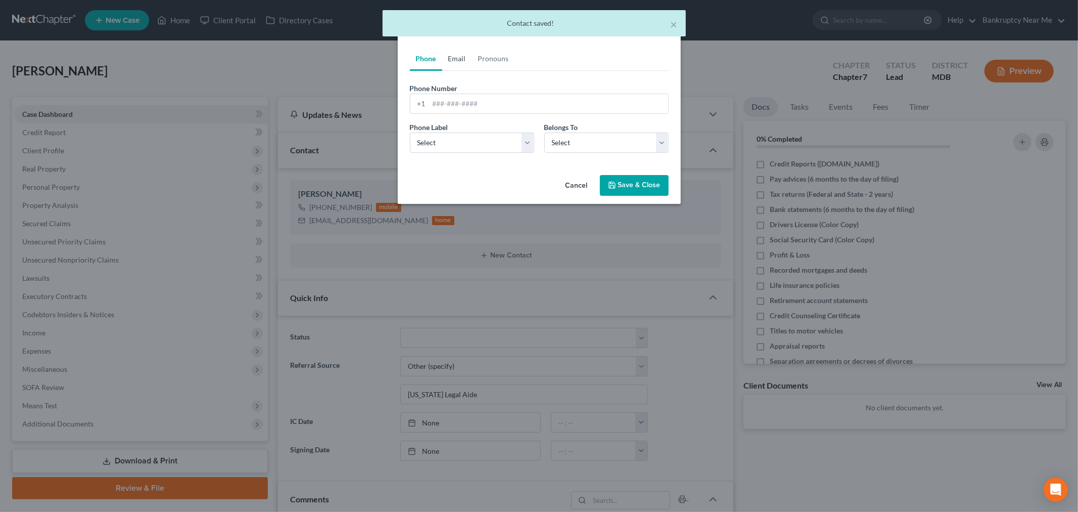
drag, startPoint x: 453, startPoint y: 41, endPoint x: 454, endPoint y: 52, distance: 10.7
click at [453, 46] on body "Home New Case Client Portal Directory Cases Bankruptcy Near Me iris@bankruptcyn…" at bounding box center [539, 461] width 1078 height 923
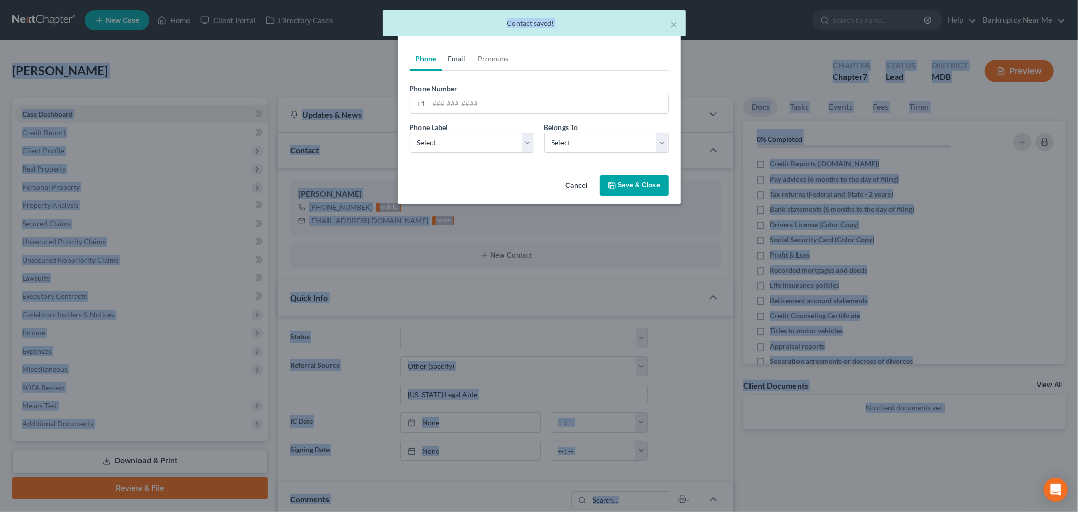
click at [454, 56] on link "Email" at bounding box center [457, 59] width 30 height 24
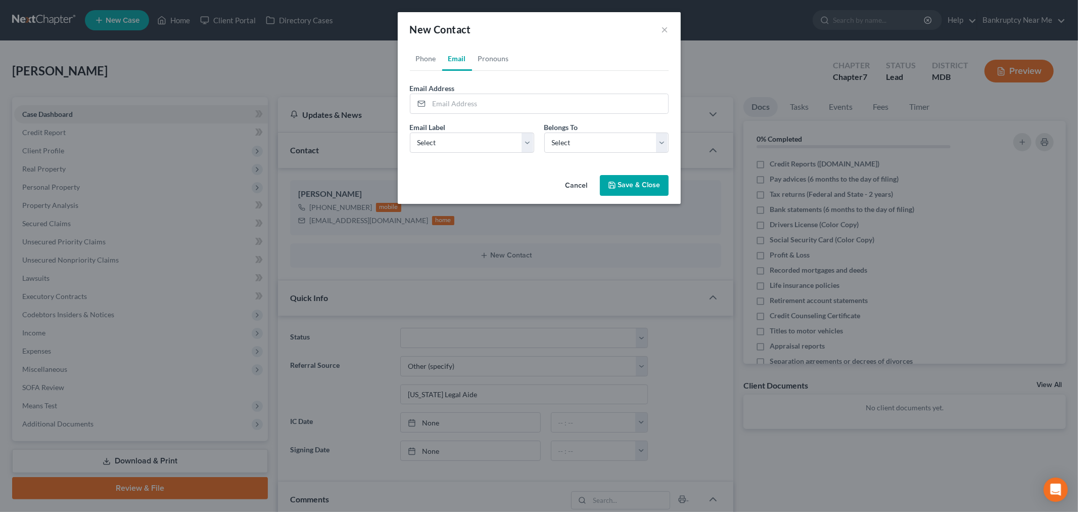
drag, startPoint x: 555, startPoint y: 51, endPoint x: 564, endPoint y: 47, distance: 9.8
click at [555, 51] on ul "Phone Email Pronouns" at bounding box center [539, 59] width 259 height 24
click at [503, 69] on link "Pronouns" at bounding box center [493, 59] width 43 height 24
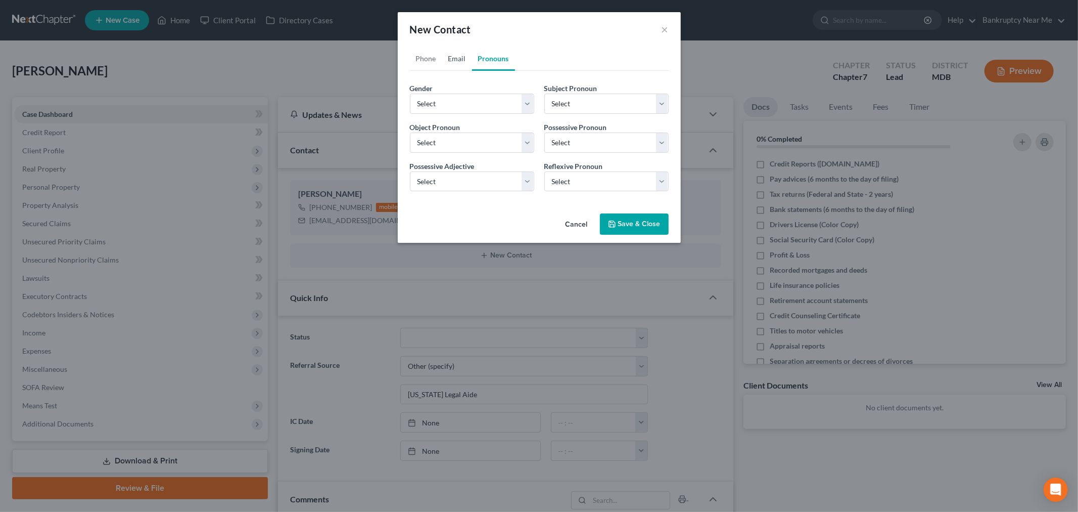
drag, startPoint x: 463, startPoint y: 61, endPoint x: 487, endPoint y: 87, distance: 36.5
click at [462, 62] on link "Email" at bounding box center [457, 59] width 30 height 24
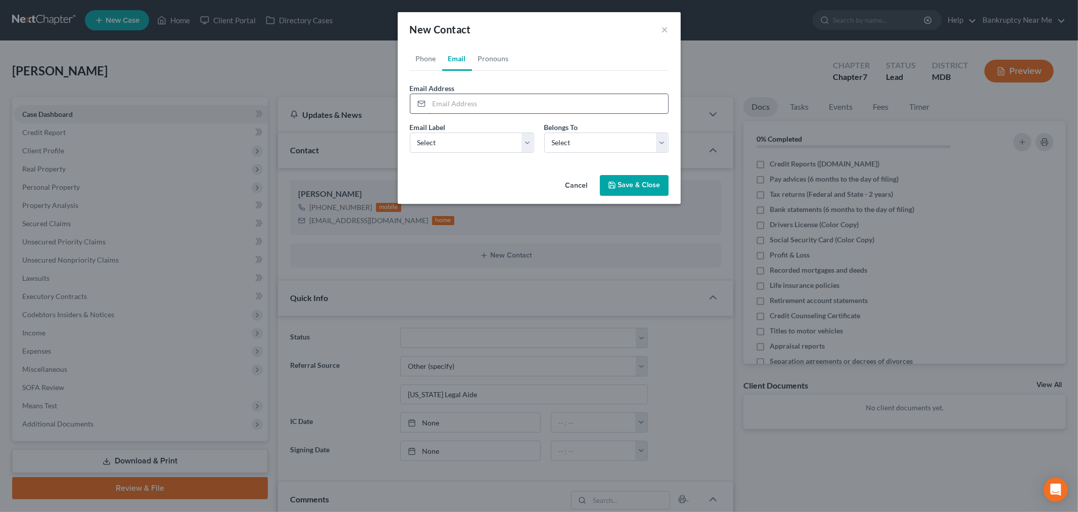
click at [482, 103] on input "email" at bounding box center [548, 103] width 239 height 19
type input "chery.joseph@tidalhealth.org"
click at [648, 182] on button "Save & Close" at bounding box center [634, 185] width 69 height 21
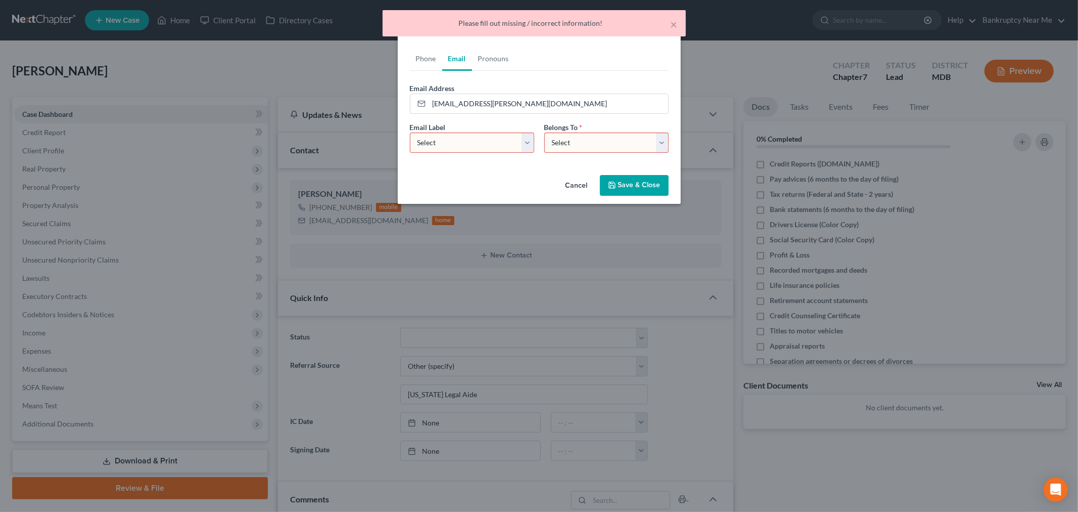
click at [497, 150] on select "Select Home Work Other" at bounding box center [472, 142] width 124 height 20
select select "0"
click at [410, 132] on select "Select Home Work Other" at bounding box center [472, 142] width 124 height 20
click at [620, 144] on select "Select Client Other" at bounding box center [607, 142] width 124 height 20
click at [545, 132] on select "Select Client Other" at bounding box center [607, 142] width 124 height 20
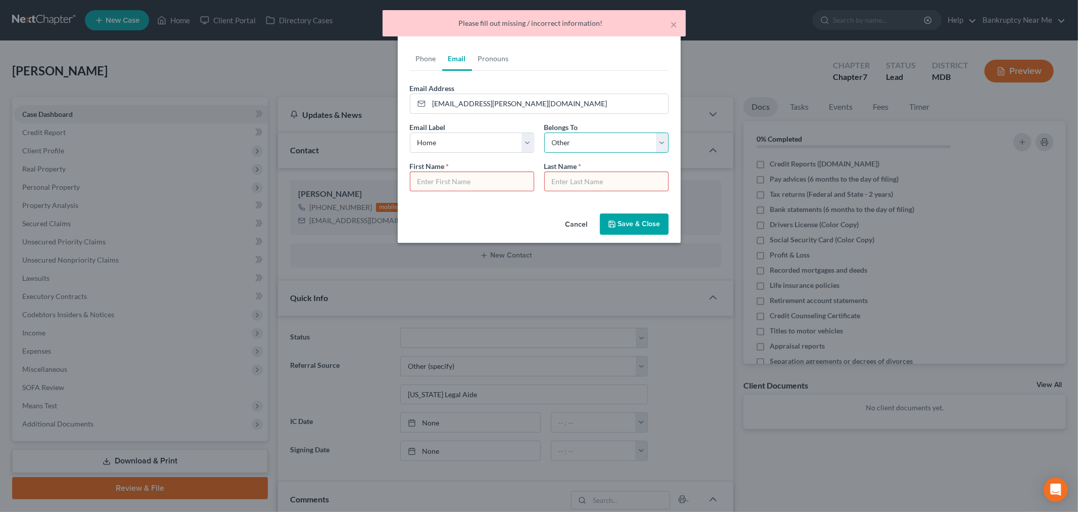
click at [587, 145] on select "Select Client Other" at bounding box center [607, 142] width 124 height 20
select select "0"
click at [545, 132] on select "Select Client Other" at bounding box center [607, 142] width 124 height 20
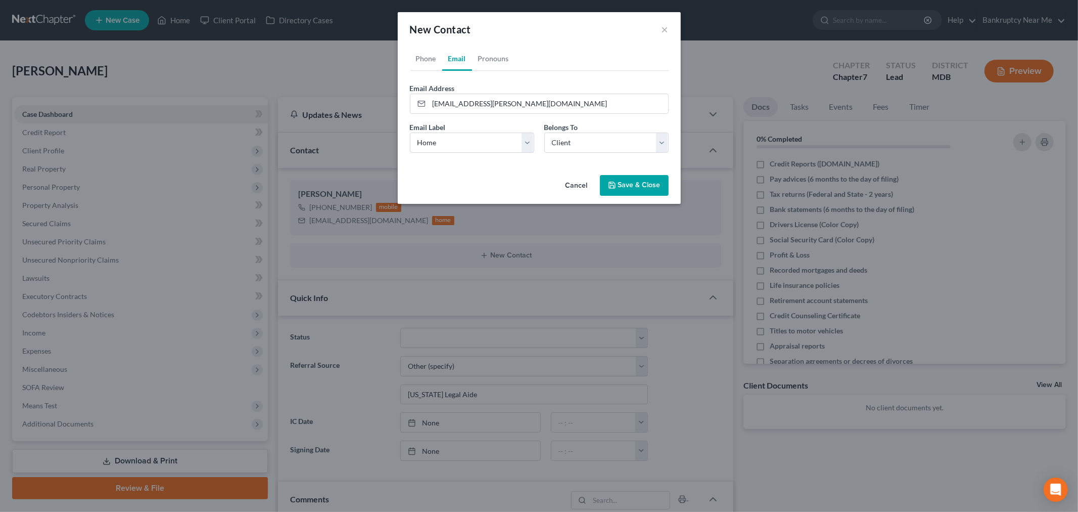
click at [619, 188] on button "Save & Close" at bounding box center [634, 185] width 69 height 21
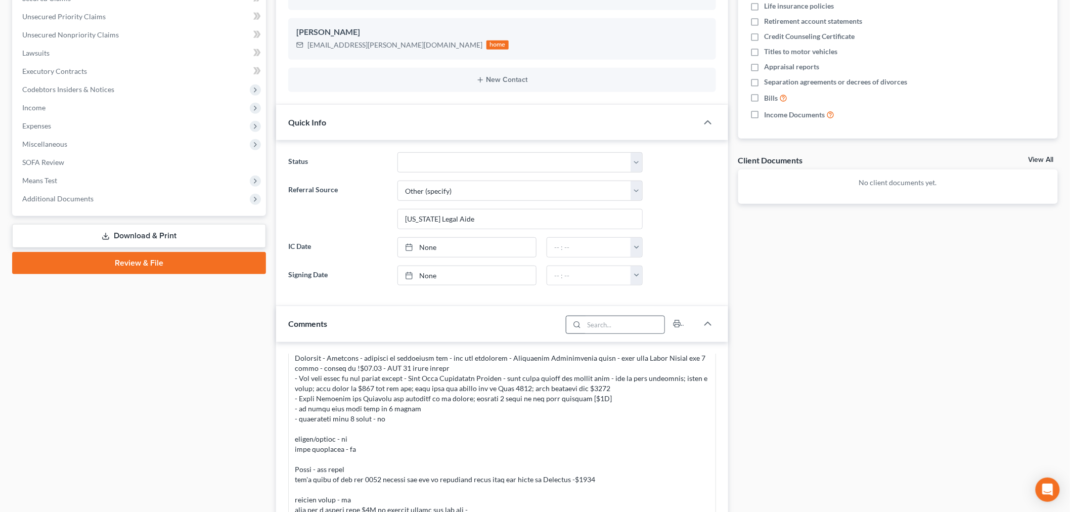
scroll to position [281, 0]
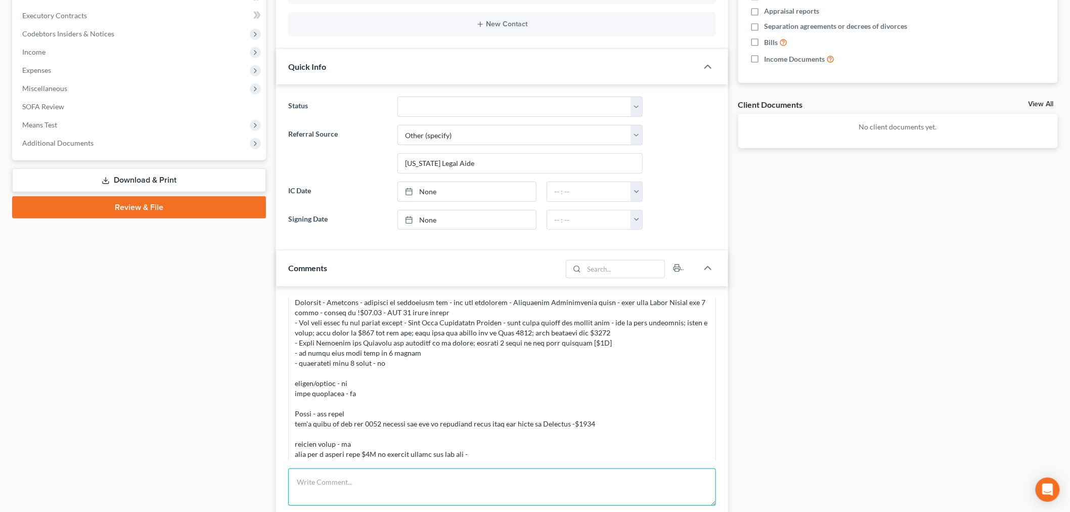
click at [464, 481] on textarea at bounding box center [502, 486] width 428 height 37
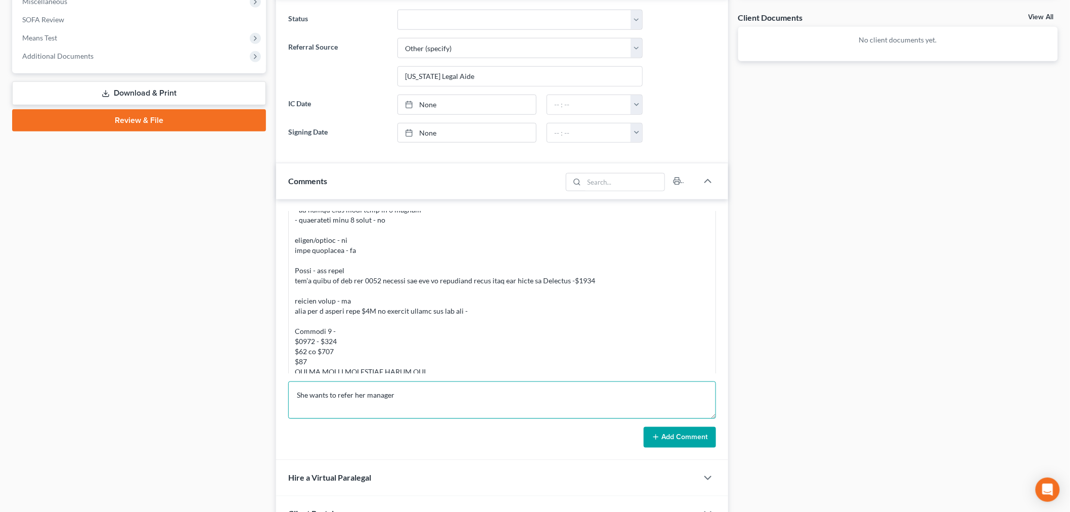
scroll to position [449, 0]
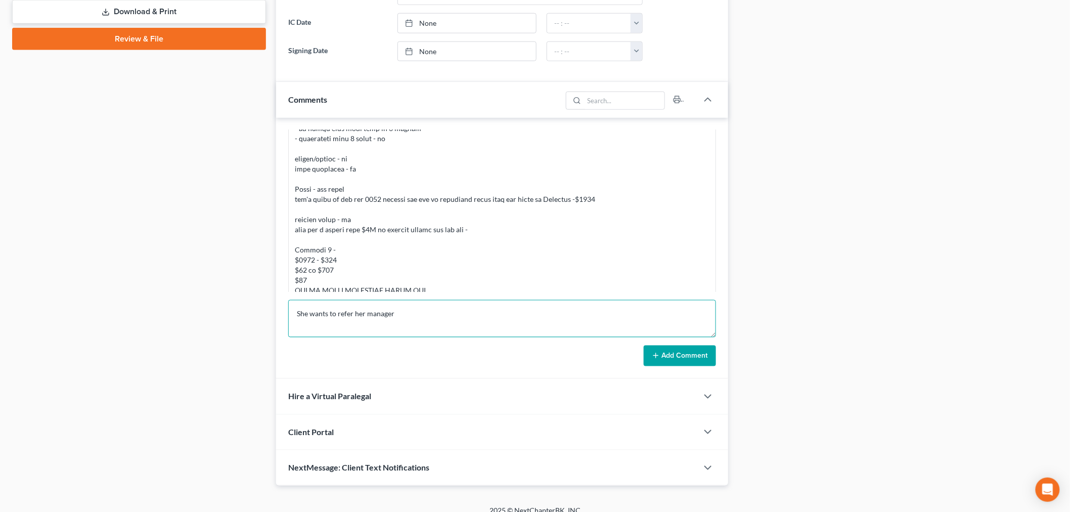
type textarea "She wants to refer her manager"
click at [701, 365] on button "Add Comment" at bounding box center [680, 355] width 72 height 21
click at [700, 355] on button "Add Comment" at bounding box center [680, 355] width 72 height 21
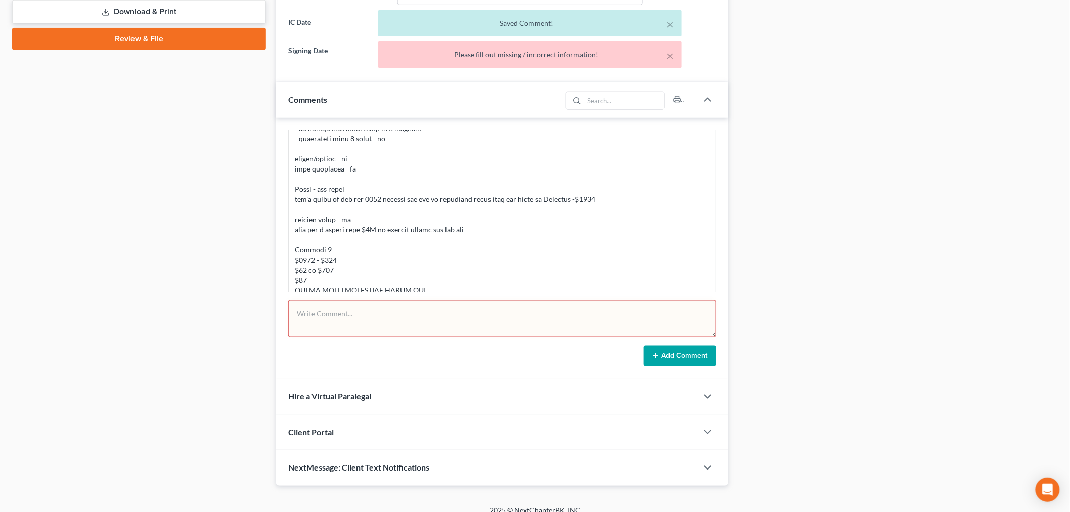
click at [868, 391] on div "Docs Tasks Events Fees Timer 0% Completed Nothing here yet! Credit Reports (www…" at bounding box center [898, 66] width 330 height 837
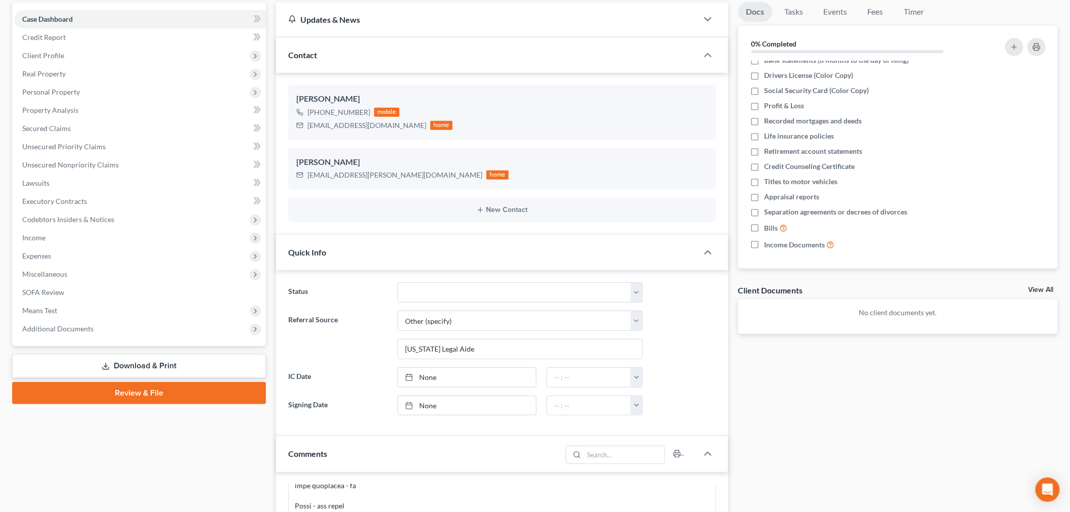
scroll to position [0, 0]
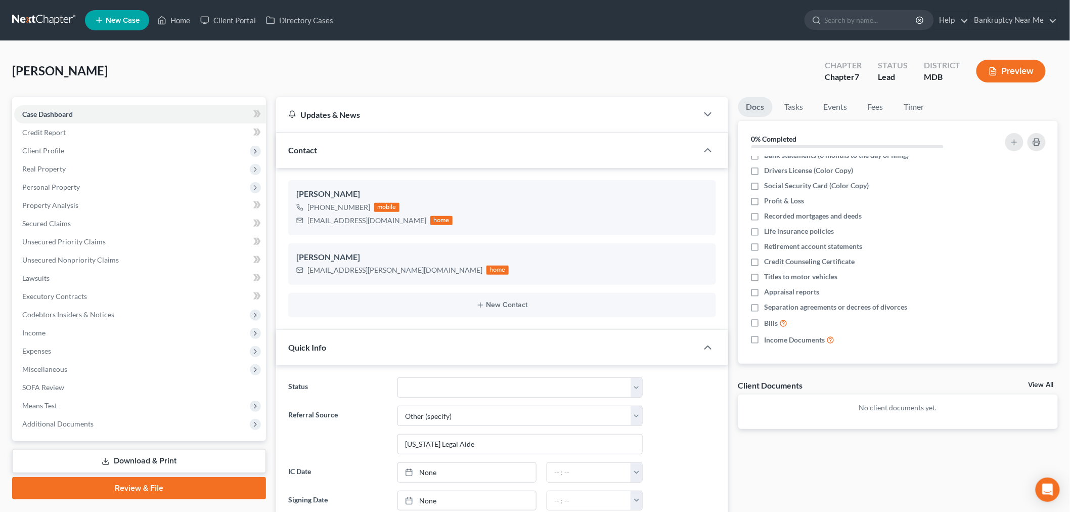
click at [48, 11] on link at bounding box center [44, 20] width 65 height 18
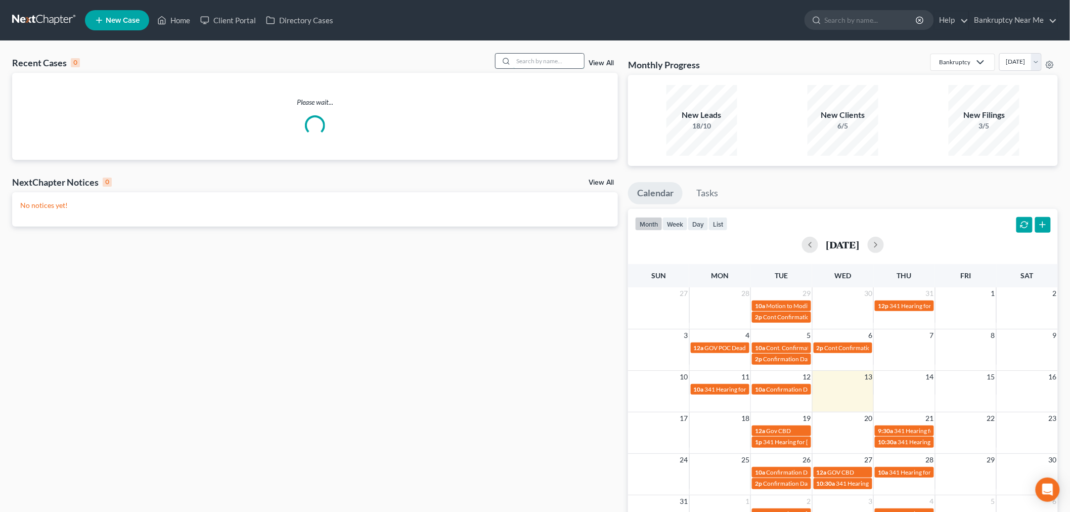
click at [558, 63] on input "search" at bounding box center [548, 61] width 71 height 15
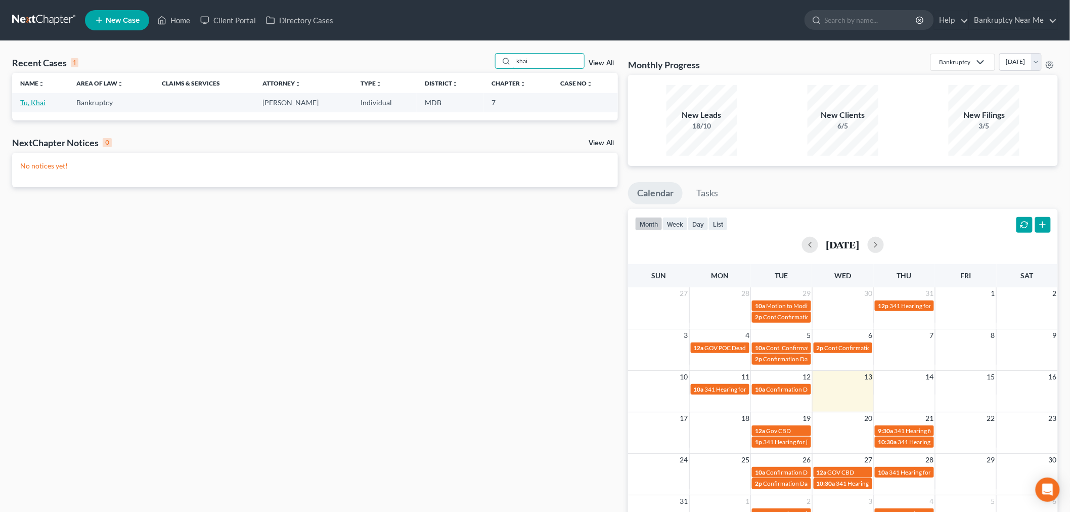
type input "khai"
click at [29, 103] on link "Tu, Khai" at bounding box center [32, 102] width 25 height 9
select select "4"
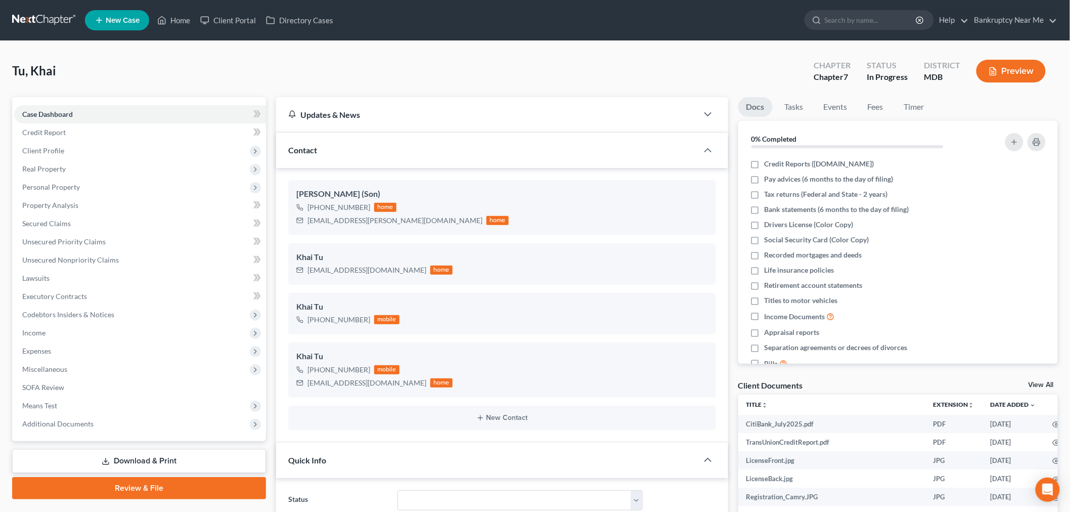
scroll to position [5202, 0]
click at [875, 108] on link "Fees" at bounding box center [875, 107] width 32 height 20
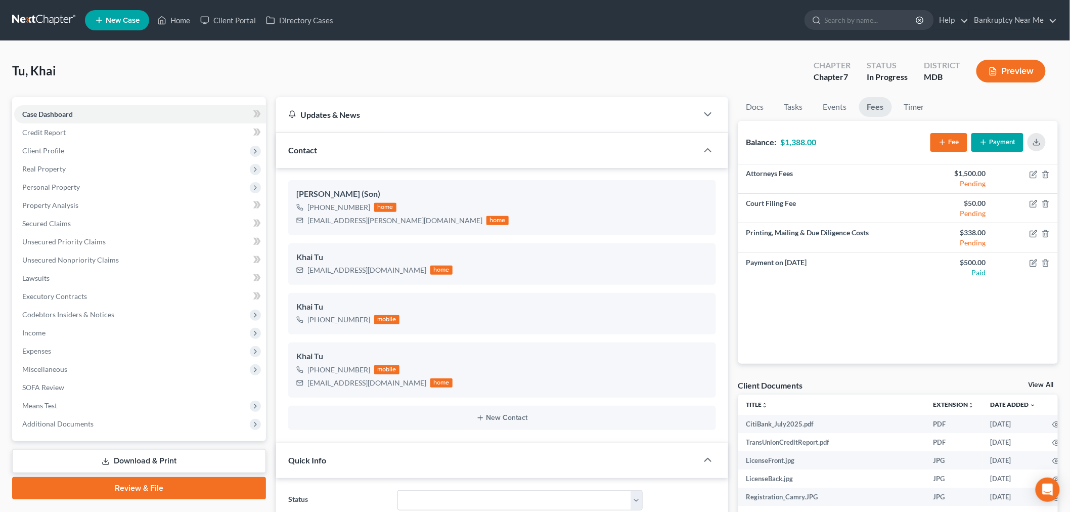
click at [994, 149] on button "Payment" at bounding box center [997, 142] width 52 height 19
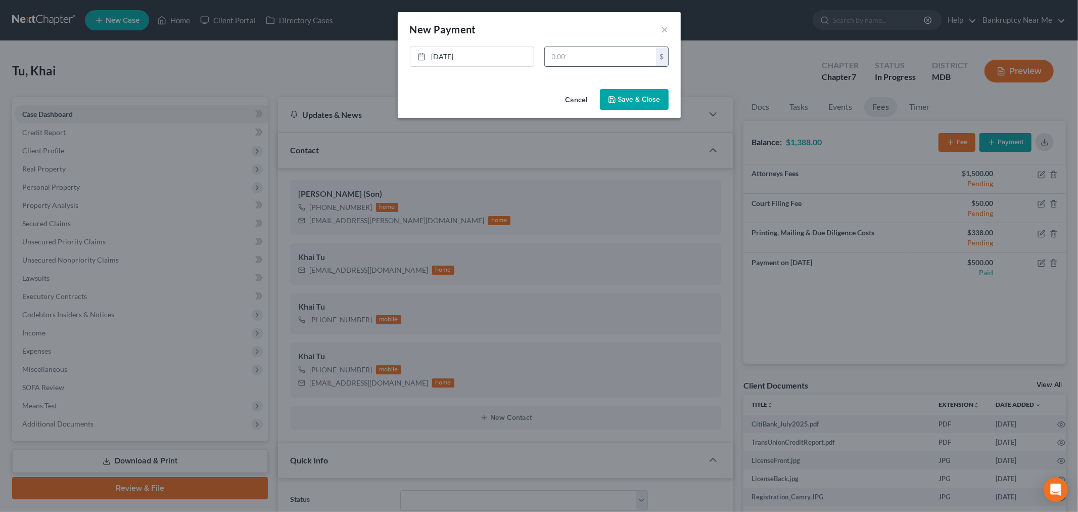
drag, startPoint x: 624, startPoint y: 66, endPoint x: 629, endPoint y: 58, distance: 10.0
click at [625, 66] on div "$" at bounding box center [607, 57] width 124 height 20
click at [629, 58] on input "text" at bounding box center [600, 56] width 111 height 19
click at [623, 66] on div "$" at bounding box center [607, 57] width 124 height 20
click at [608, 57] on input "text" at bounding box center [600, 56] width 111 height 19
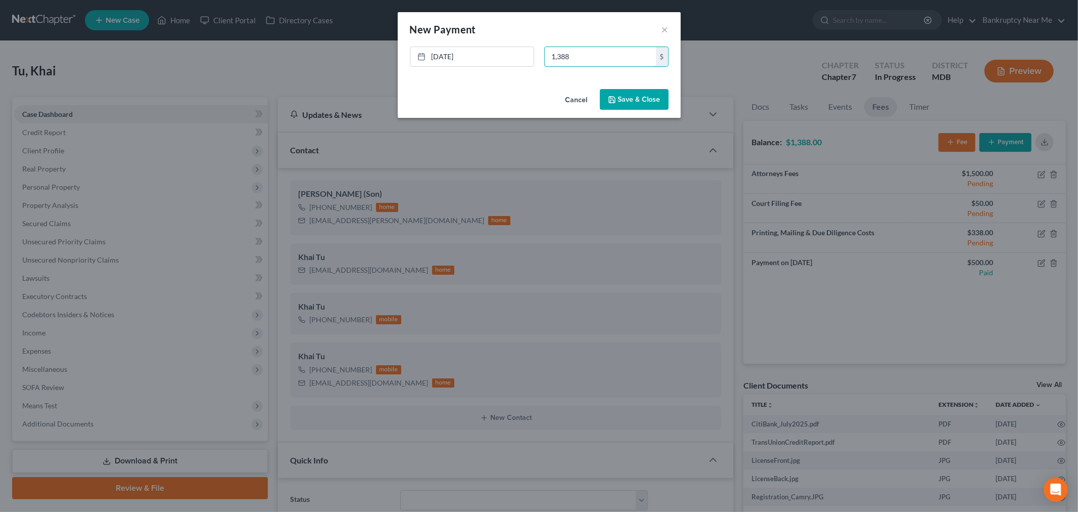
type input "1,388"
click at [630, 101] on button "Save & Close" at bounding box center [634, 99] width 69 height 21
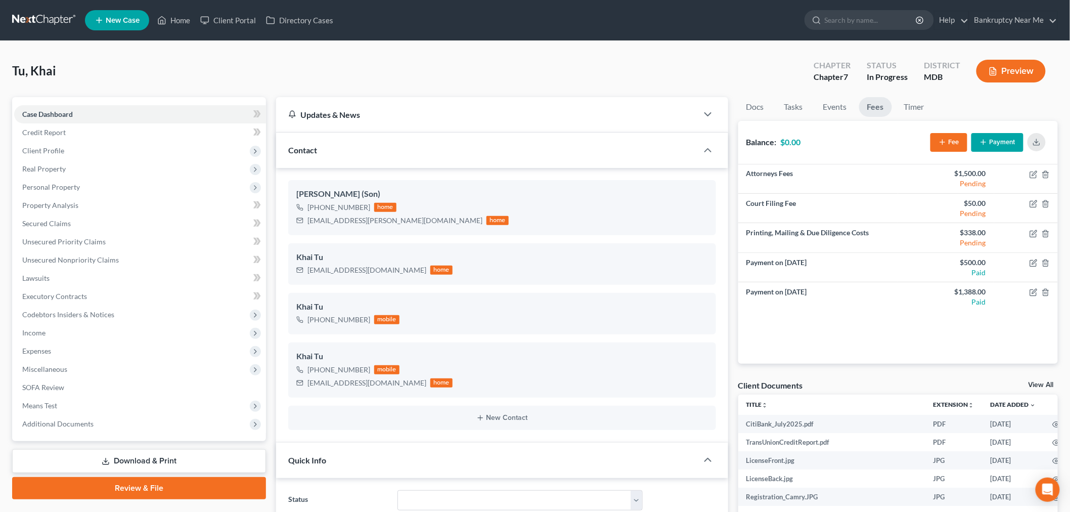
click at [27, 21] on link at bounding box center [44, 20] width 65 height 18
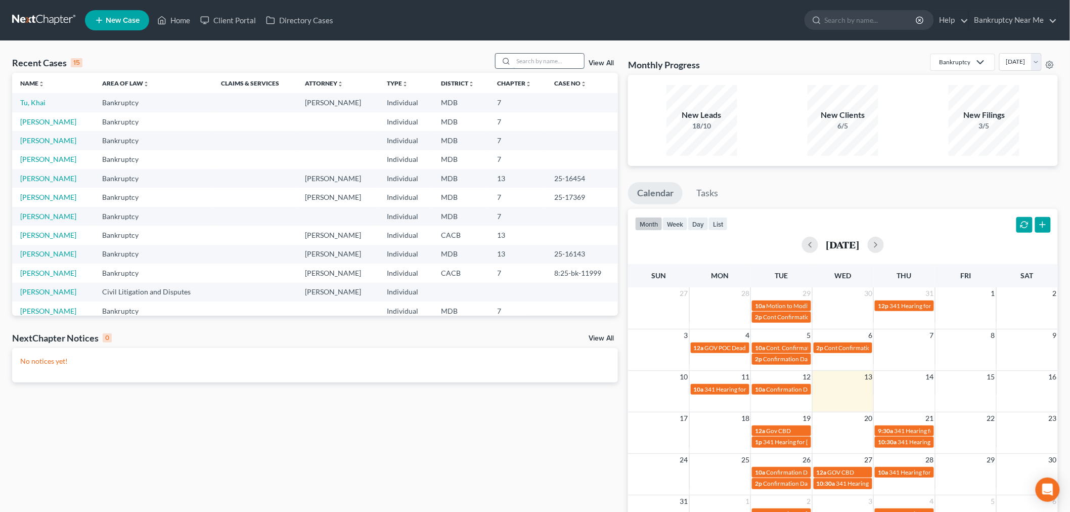
click at [520, 63] on input "search" at bounding box center [548, 61] width 71 height 15
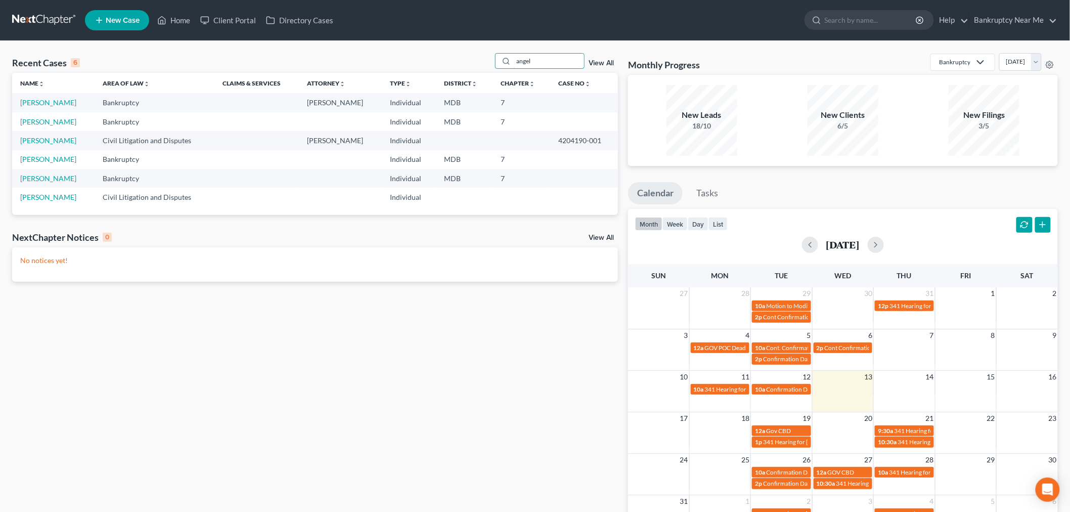
type input "angel"
click at [41, 98] on td "[PERSON_NAME]" at bounding box center [53, 102] width 82 height 19
click at [38, 104] on link "[PERSON_NAME]" at bounding box center [48, 102] width 56 height 9
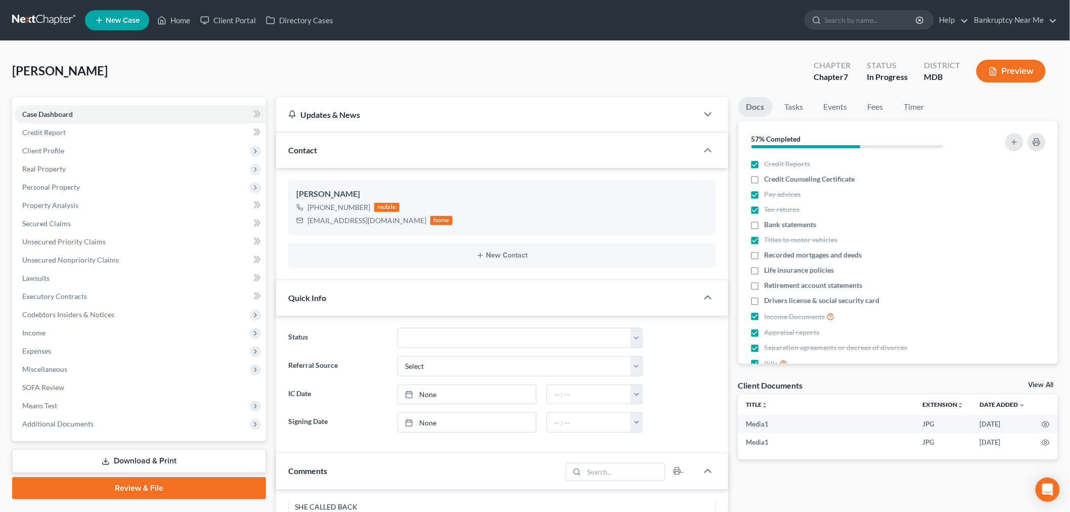
scroll to position [246, 0]
click at [811, 176] on span "Credit Counseling Certificate" at bounding box center [809, 179] width 90 height 10
click at [775, 176] on input "Credit Counseling Certificate" at bounding box center [771, 177] width 7 height 7
checkbox input "true"
drag, startPoint x: 796, startPoint y: 258, endPoint x: 796, endPoint y: 264, distance: 6.6
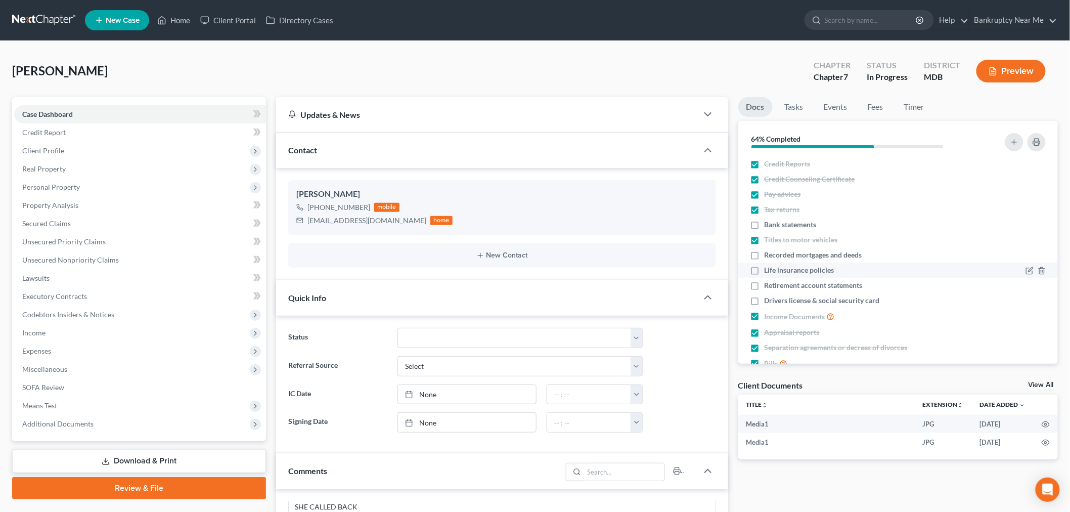
click at [796, 258] on span "Recorded mortgages and deeds" at bounding box center [813, 255] width 98 height 10
click at [775, 256] on input "Recorded mortgages and deeds" at bounding box center [771, 253] width 7 height 7
checkbox input "true"
click at [794, 271] on span "Life insurance policies" at bounding box center [799, 270] width 70 height 10
click at [775, 271] on input "Life insurance policies" at bounding box center [771, 268] width 7 height 7
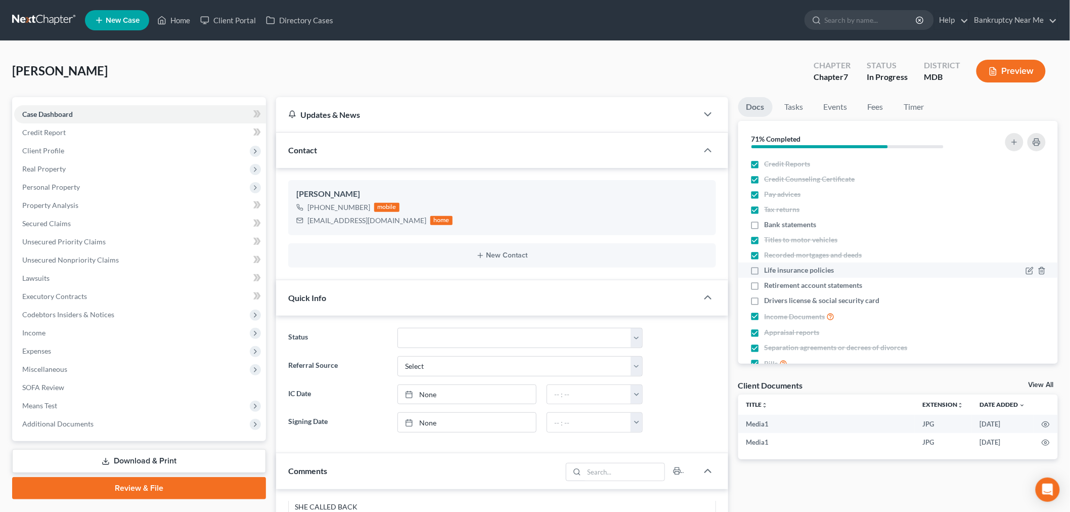
checkbox input "true"
click at [790, 287] on span "Retirement account statements" at bounding box center [813, 285] width 98 height 10
click at [775, 287] on input "Retirement account statements" at bounding box center [771, 283] width 7 height 7
checkbox input "true"
click at [801, 299] on span "Drivers license & social security card" at bounding box center [821, 300] width 115 height 10
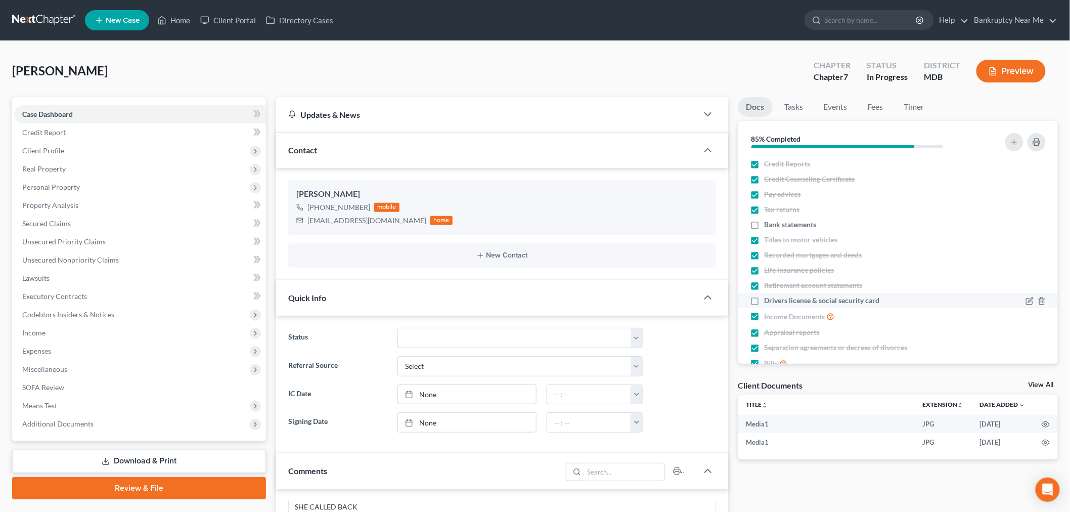
click at [775, 299] on input "Drivers license & social security card" at bounding box center [771, 298] width 7 height 7
checkbox input "true"
click at [814, 224] on span "Bank statements" at bounding box center [790, 224] width 52 height 10
click at [775, 224] on input "Bank statements" at bounding box center [771, 222] width 7 height 7
checkbox input "true"
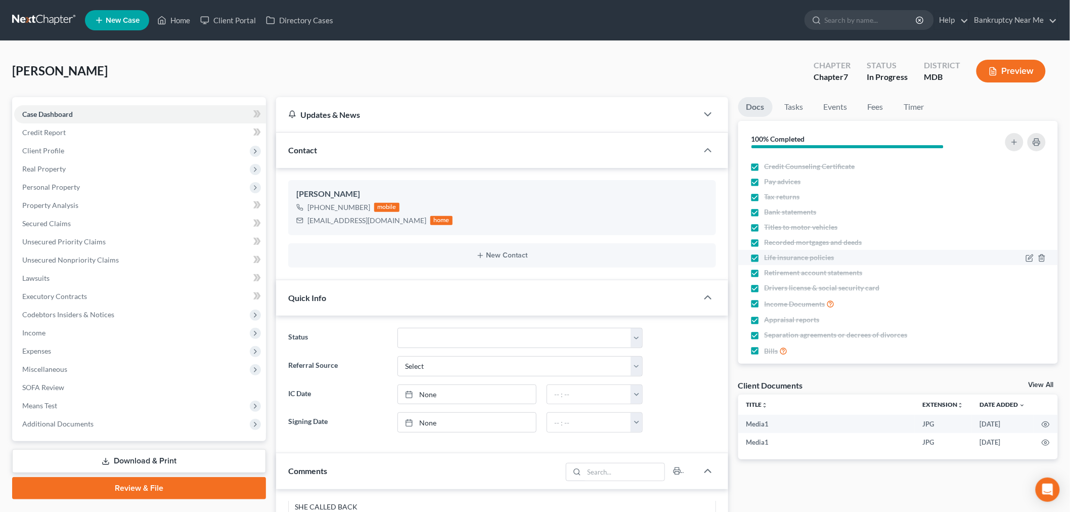
scroll to position [24, 0]
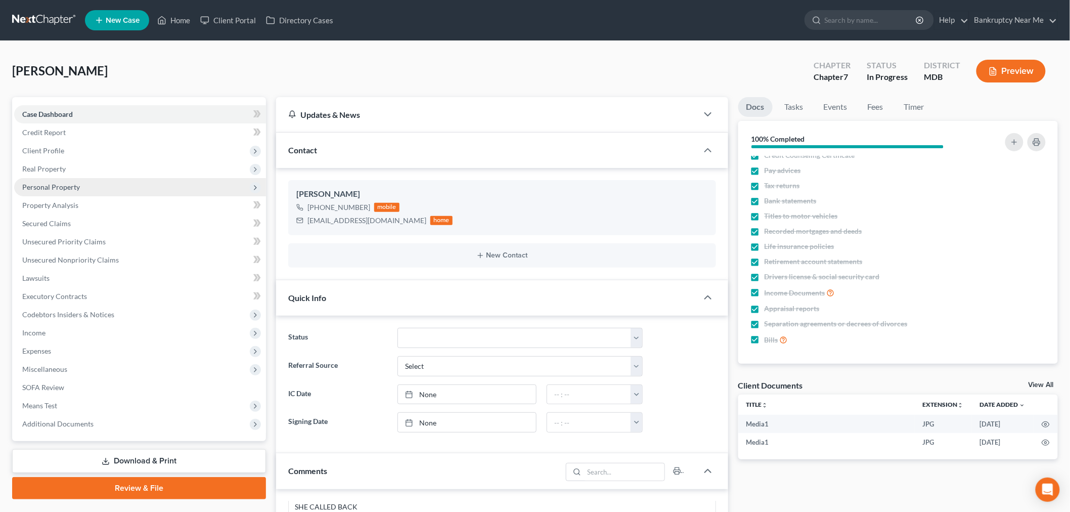
click at [72, 184] on span "Personal Property" at bounding box center [51, 187] width 58 height 9
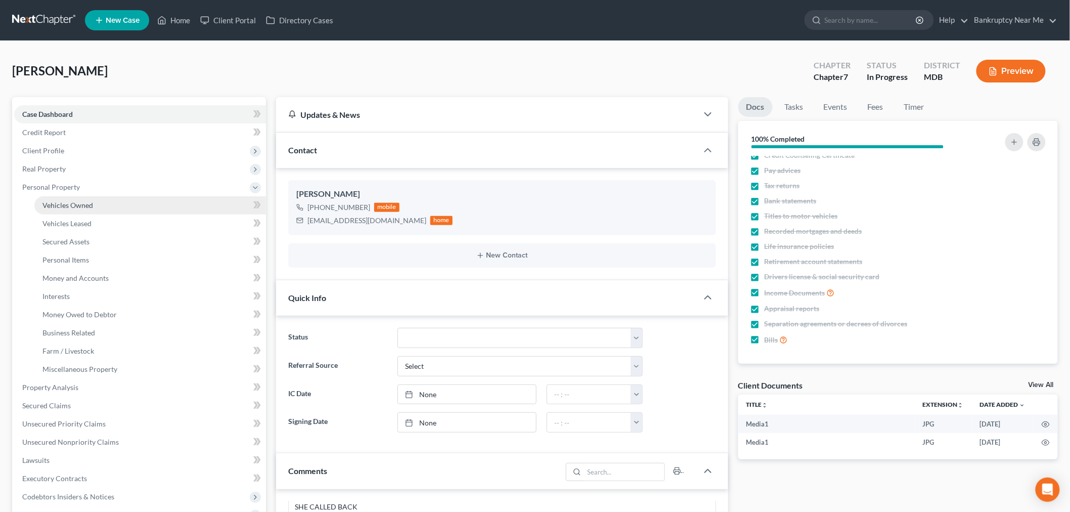
click at [115, 209] on link "Vehicles Owned" at bounding box center [150, 205] width 232 height 18
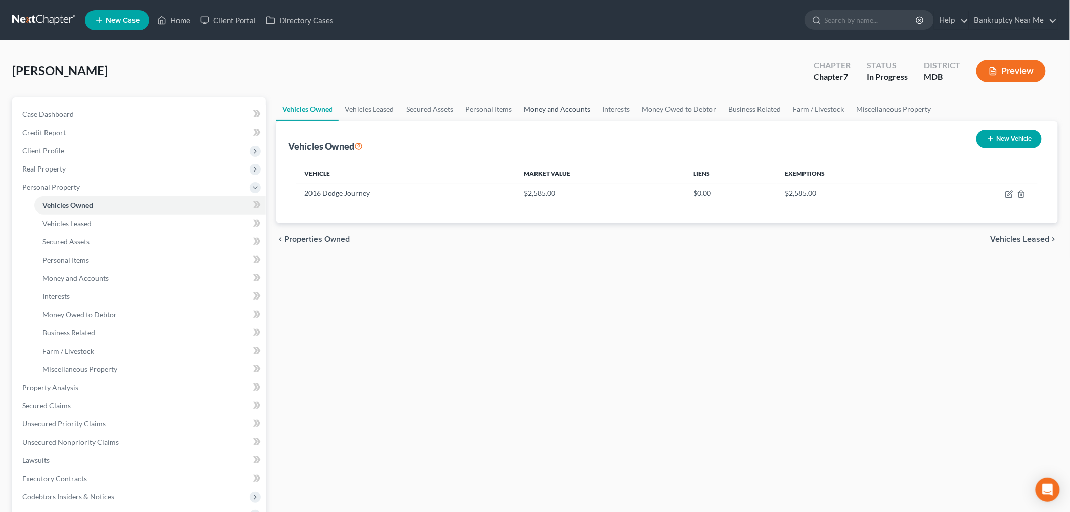
click at [572, 109] on link "Money and Accounts" at bounding box center [557, 109] width 78 height 24
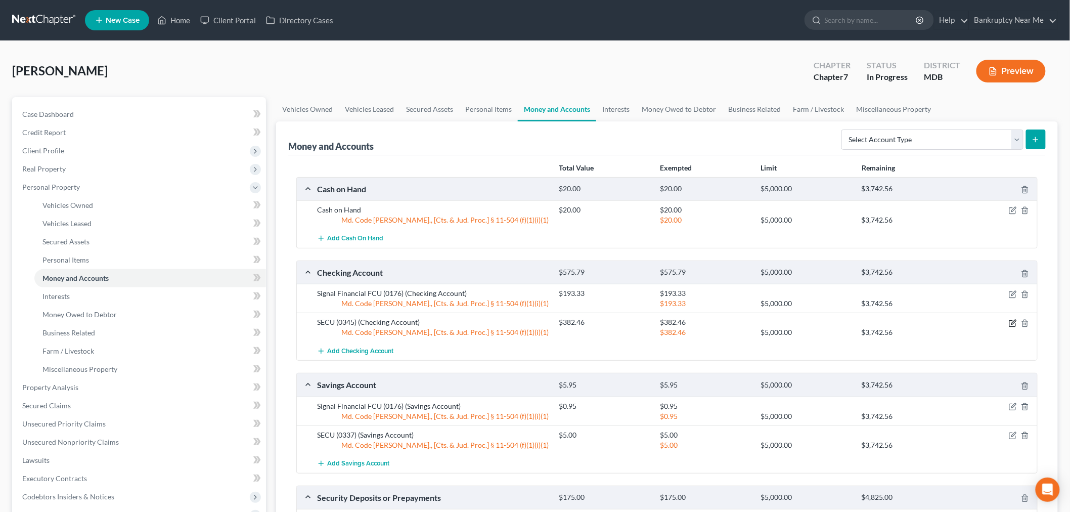
click at [1014, 321] on icon "button" at bounding box center [1013, 323] width 8 height 8
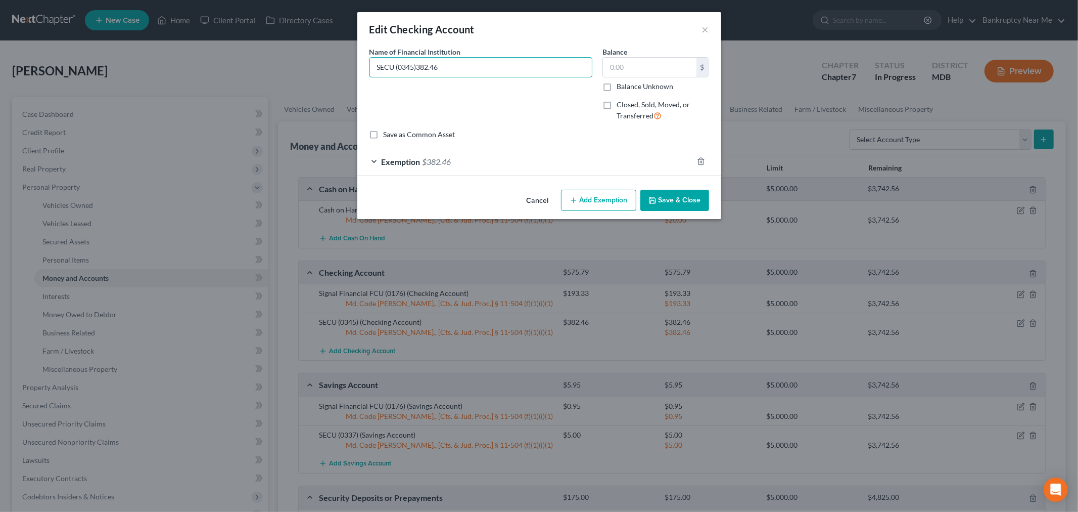
type input "SECU (0345)"
click at [610, 64] on input "text" at bounding box center [650, 67] width 94 height 19
type input "2,579.46"
click at [402, 160] on span "Exemption" at bounding box center [401, 162] width 39 height 10
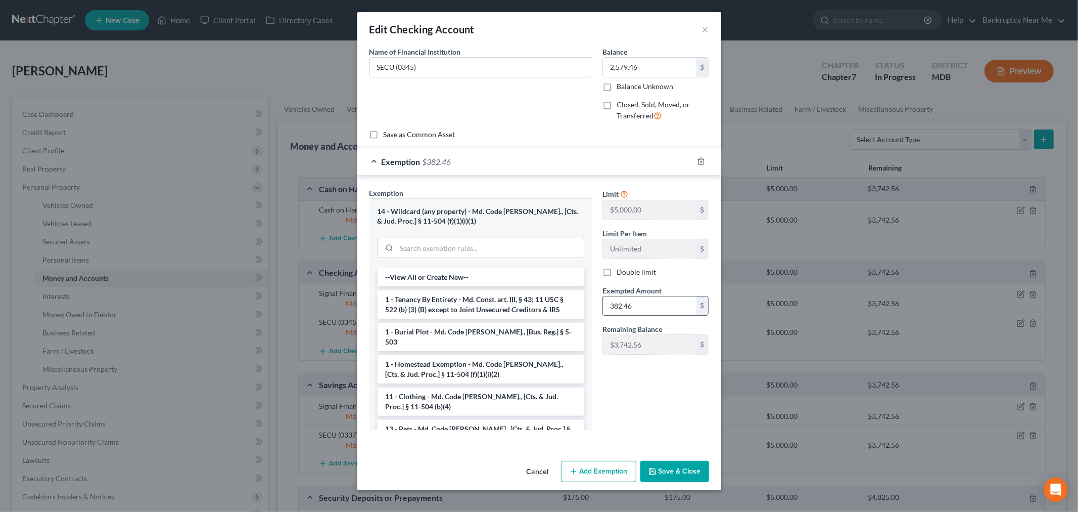
click at [644, 304] on input "382.46" at bounding box center [650, 305] width 94 height 19
type input "2,579.46"
click at [696, 462] on button "Save & Close" at bounding box center [675, 471] width 69 height 21
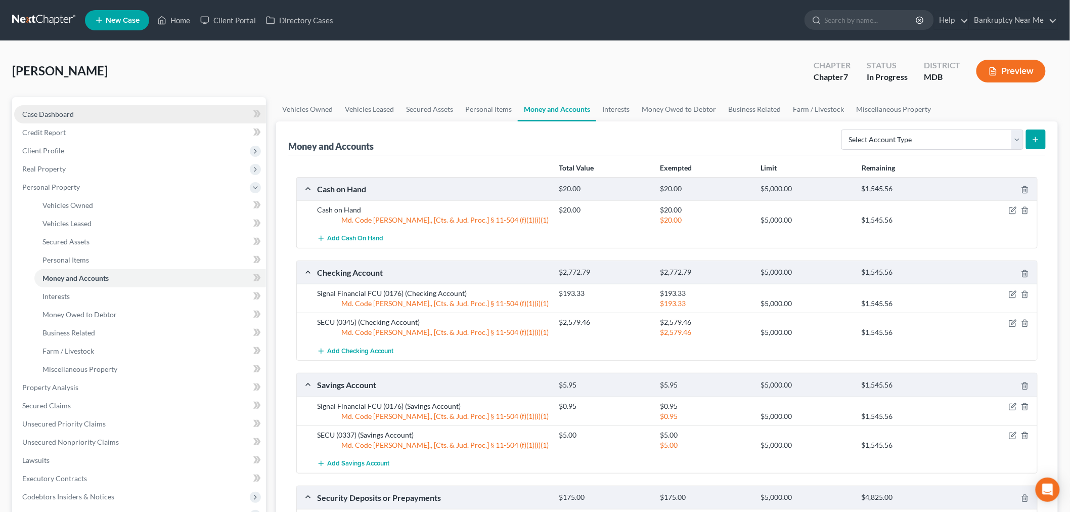
click at [117, 116] on link "Case Dashboard" at bounding box center [140, 114] width 252 height 18
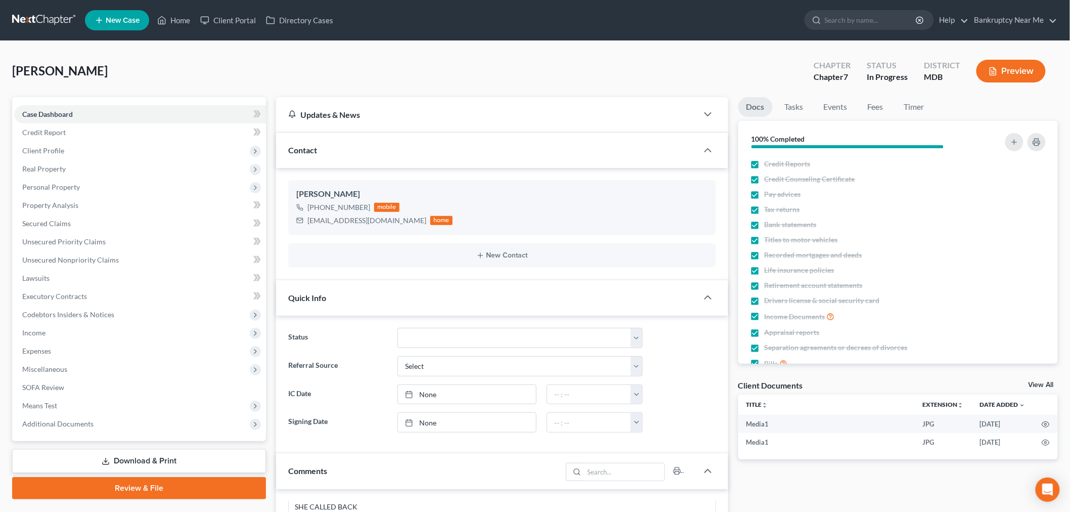
scroll to position [246, 0]
drag, startPoint x: 183, startPoint y: 482, endPoint x: 358, endPoint y: 381, distance: 202.7
click at [183, 482] on link "Review & File" at bounding box center [139, 488] width 254 height 22
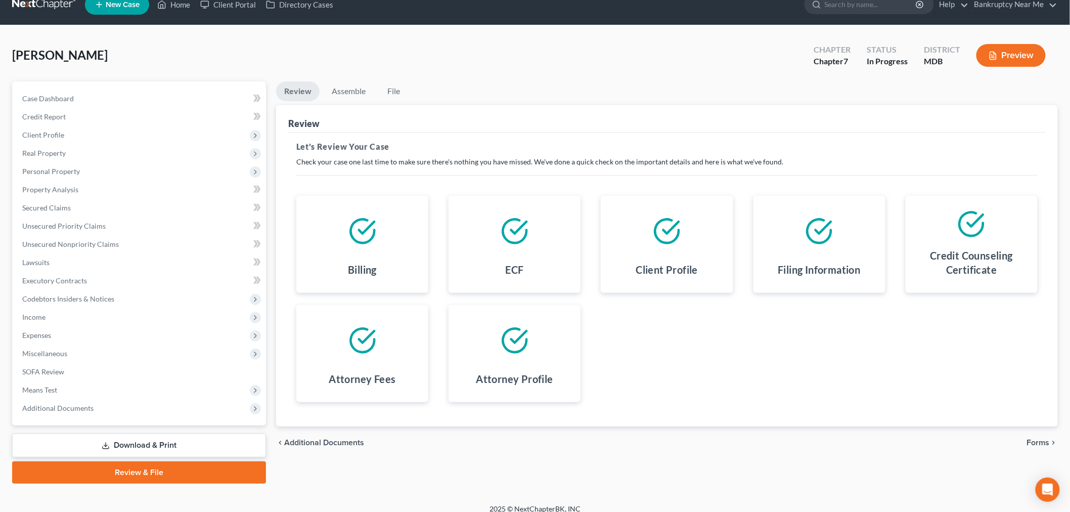
scroll to position [24, 0]
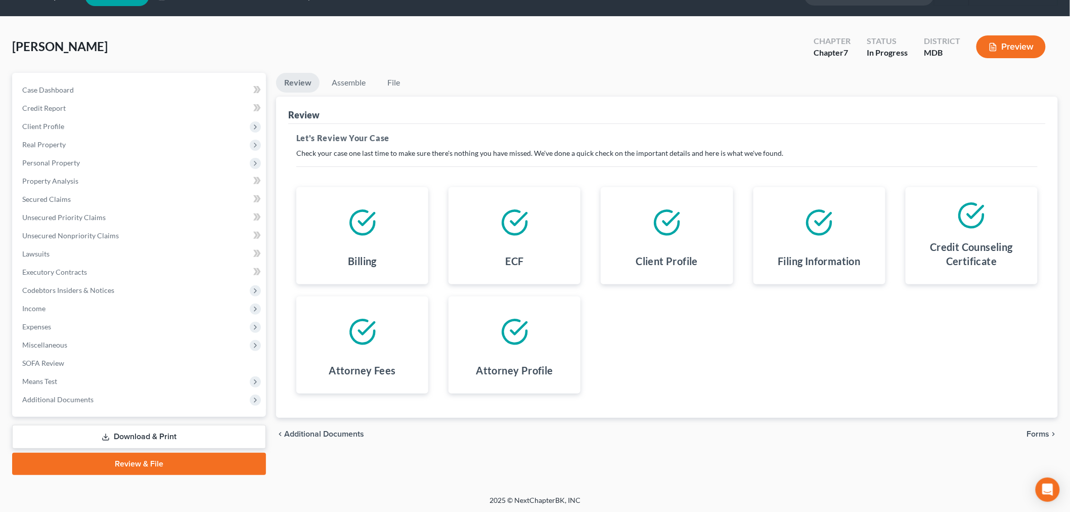
drag, startPoint x: 1044, startPoint y: 432, endPoint x: 1048, endPoint y: 425, distance: 8.4
click at [1043, 432] on span "Forms" at bounding box center [1038, 434] width 23 height 8
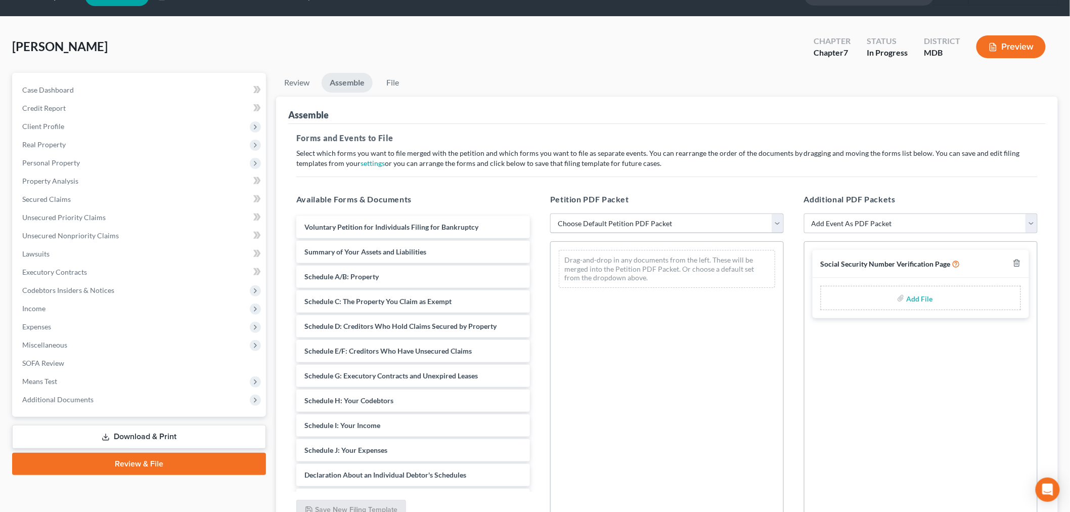
click at [699, 218] on select "Choose Default Petition PDF Packet Emergency Filing (Voluntary Petition and Cre…" at bounding box center [667, 223] width 234 height 20
select select "1"
click at [550, 213] on select "Choose Default Petition PDF Packet Emergency Filing (Voluntary Petition and Cre…" at bounding box center [667, 223] width 234 height 20
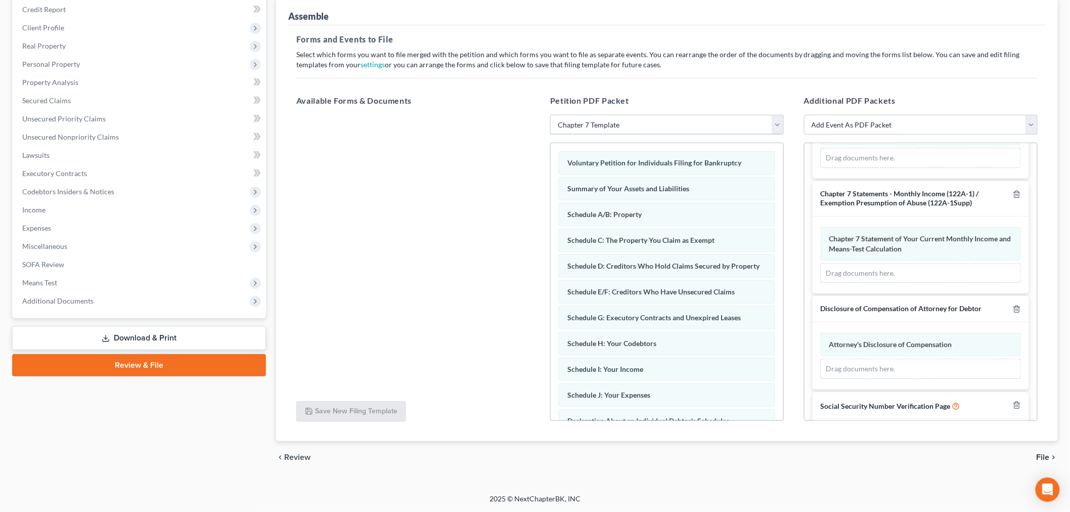
scroll to position [124, 0]
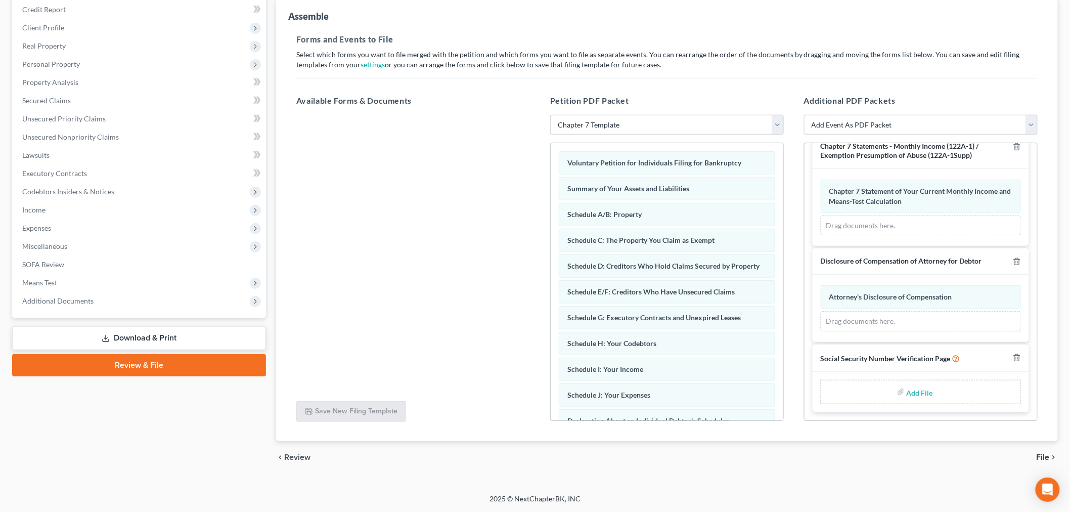
click at [912, 392] on input "file" at bounding box center [918, 392] width 24 height 18
type input "C:\fakepath\SS Form 8-3-2025.pdf"
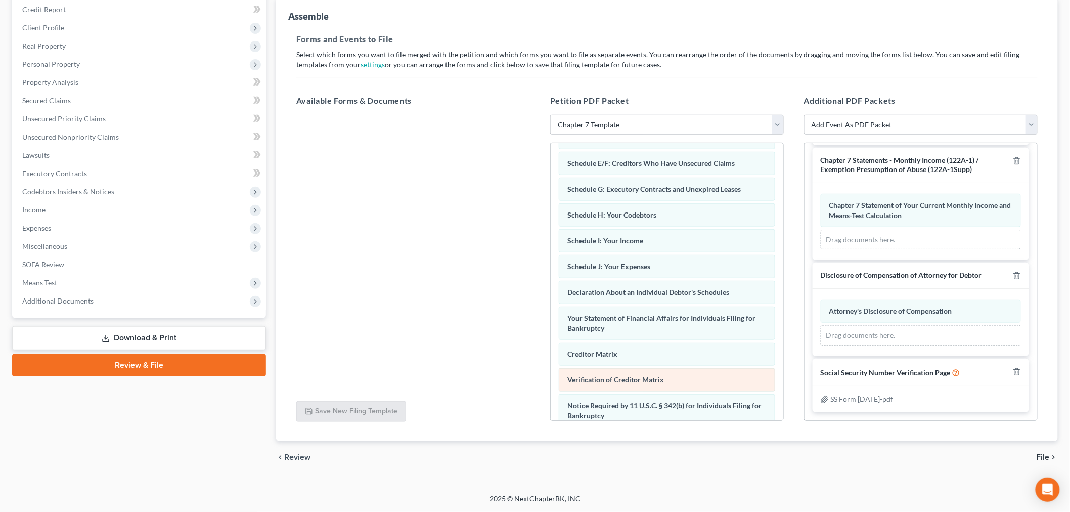
scroll to position [195, 0]
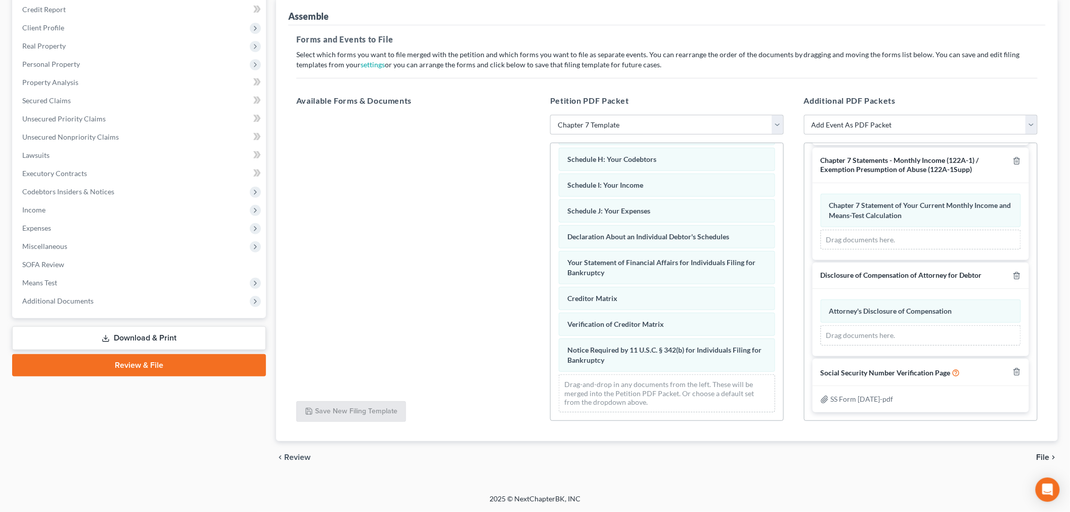
click at [1042, 457] on span "File" at bounding box center [1042, 457] width 13 height 8
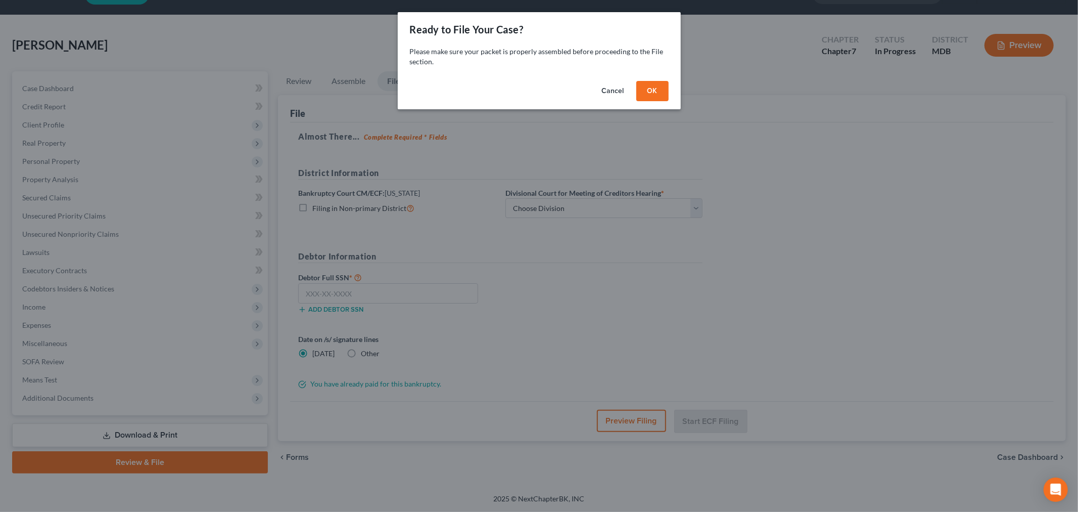
click at [647, 85] on button "OK" at bounding box center [653, 91] width 32 height 20
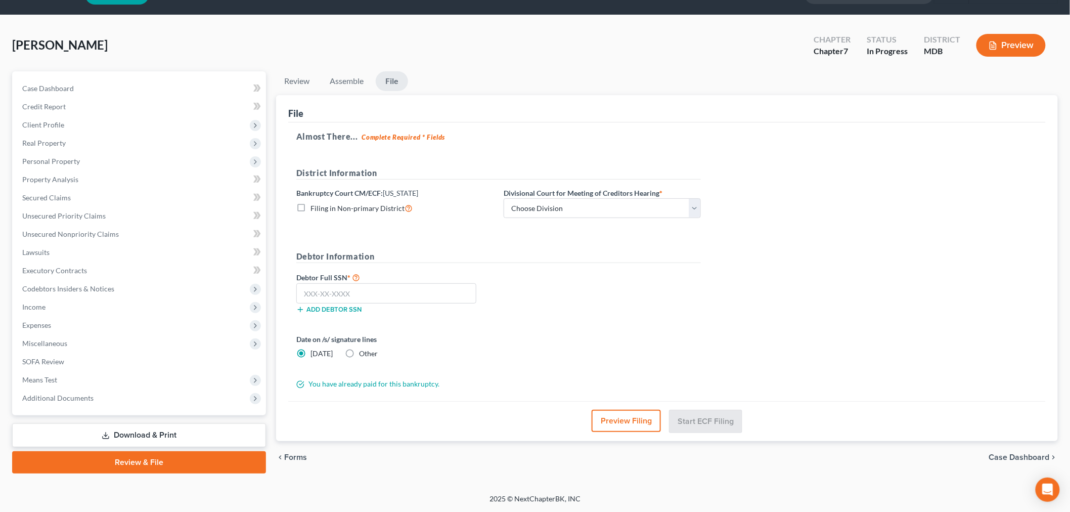
drag, startPoint x: 49, startPoint y: 123, endPoint x: 287, endPoint y: 56, distance: 247.3
click at [287, 56] on div "Ward, Angela Upgraded Chapter Chapter 7 Status In Progress District MDB Preview" at bounding box center [535, 49] width 1046 height 44
drag, startPoint x: 607, startPoint y: 47, endPoint x: 599, endPoint y: 63, distance: 18.3
click at [607, 47] on div "Ward, Angela Upgraded Chapter Chapter 7 Status In Progress District MDB Preview" at bounding box center [535, 49] width 1046 height 44
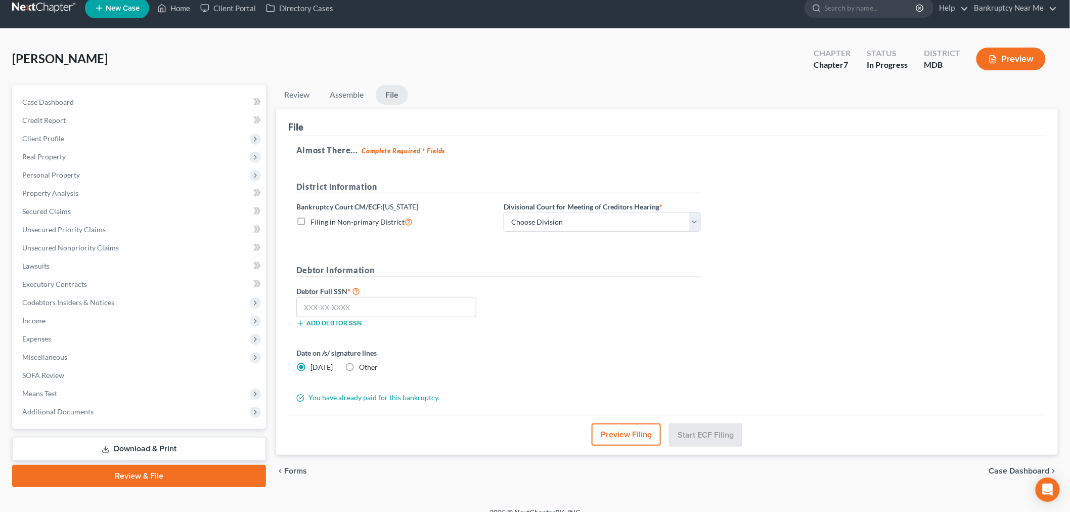
scroll to position [0, 0]
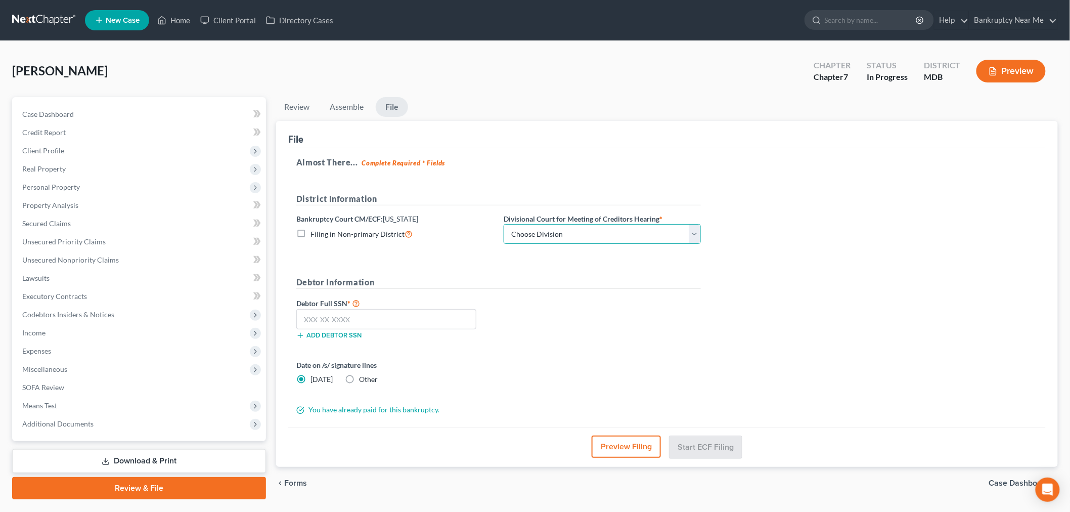
drag, startPoint x: 571, startPoint y: 236, endPoint x: 556, endPoint y: 240, distance: 15.7
click at [571, 236] on select "Choose Division Baltimore Greenbelt" at bounding box center [602, 234] width 197 height 20
click at [526, 238] on select "Choose Division Baltimore Greenbelt" at bounding box center [602, 234] width 197 height 20
select select "0"
click at [504, 224] on select "Choose Division Baltimore Greenbelt" at bounding box center [602, 234] width 197 height 20
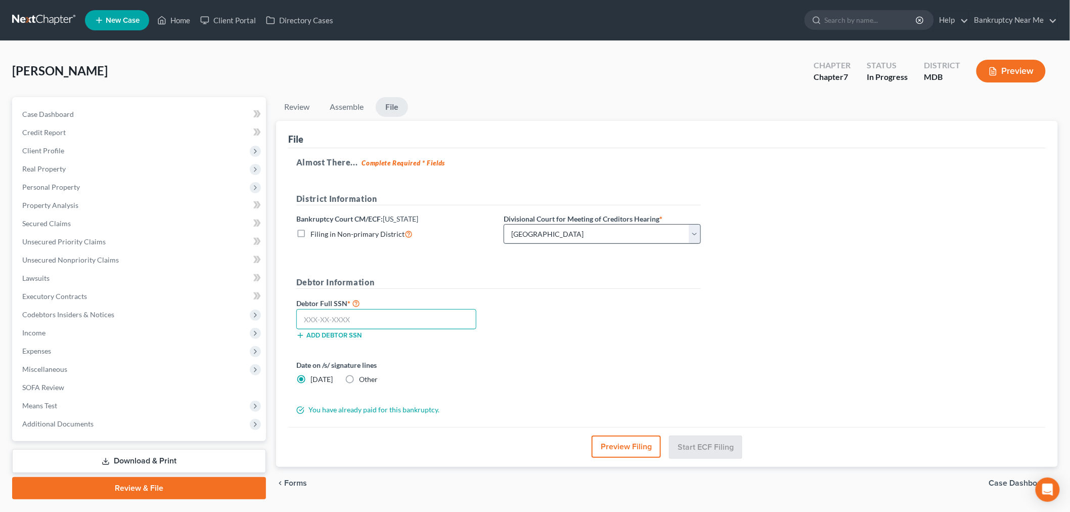
drag, startPoint x: 417, startPoint y: 313, endPoint x: 549, endPoint y: 239, distance: 151.4
click at [414, 310] on input "text" at bounding box center [386, 319] width 180 height 20
type input "218-56-7192"
click at [714, 451] on button "Start ECF Filing" at bounding box center [705, 446] width 72 height 22
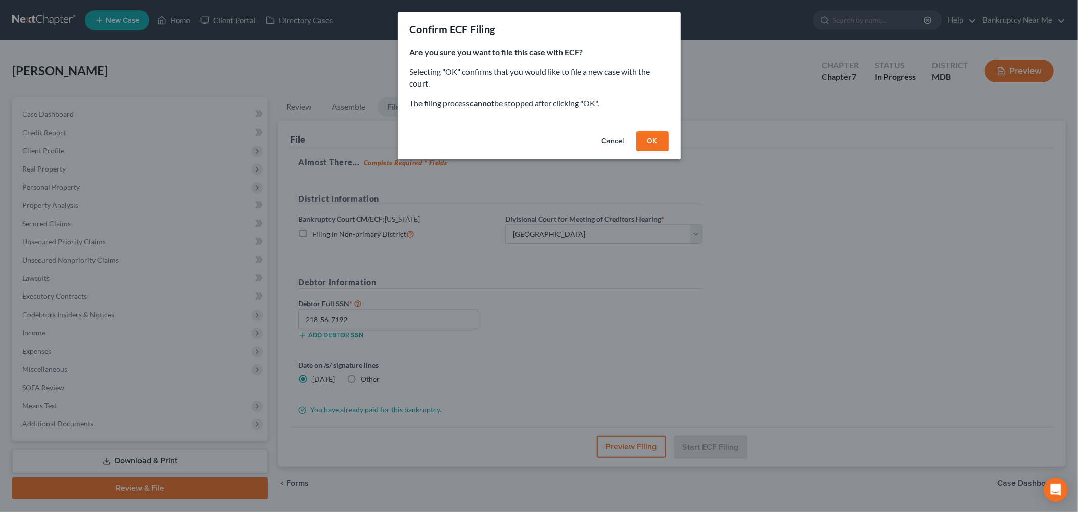
click at [647, 142] on button "OK" at bounding box center [653, 141] width 32 height 20
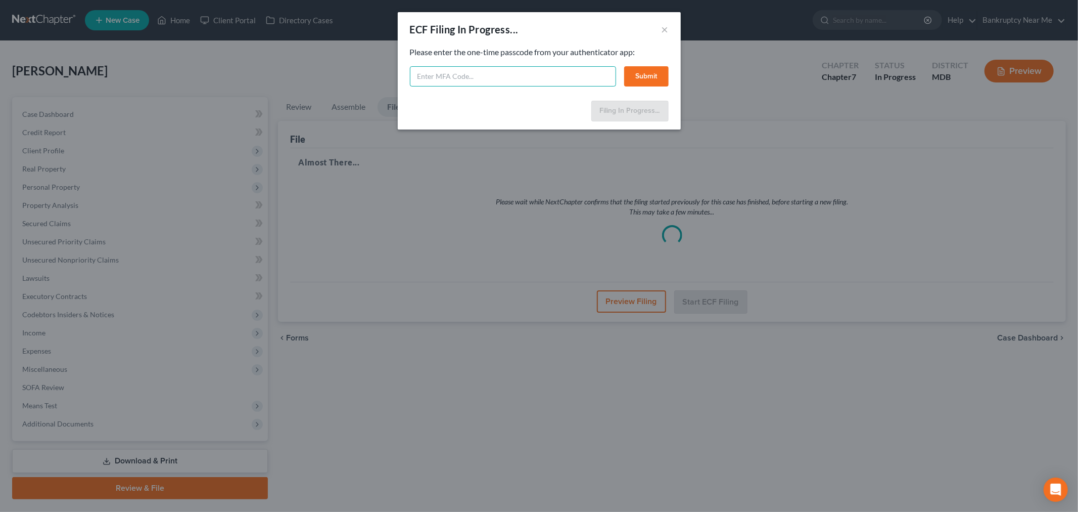
drag, startPoint x: 500, startPoint y: 74, endPoint x: 508, endPoint y: 66, distance: 11.4
click at [496, 73] on input "text" at bounding box center [513, 76] width 206 height 20
type input "752802"
click at [640, 73] on button "Submit" at bounding box center [646, 76] width 44 height 20
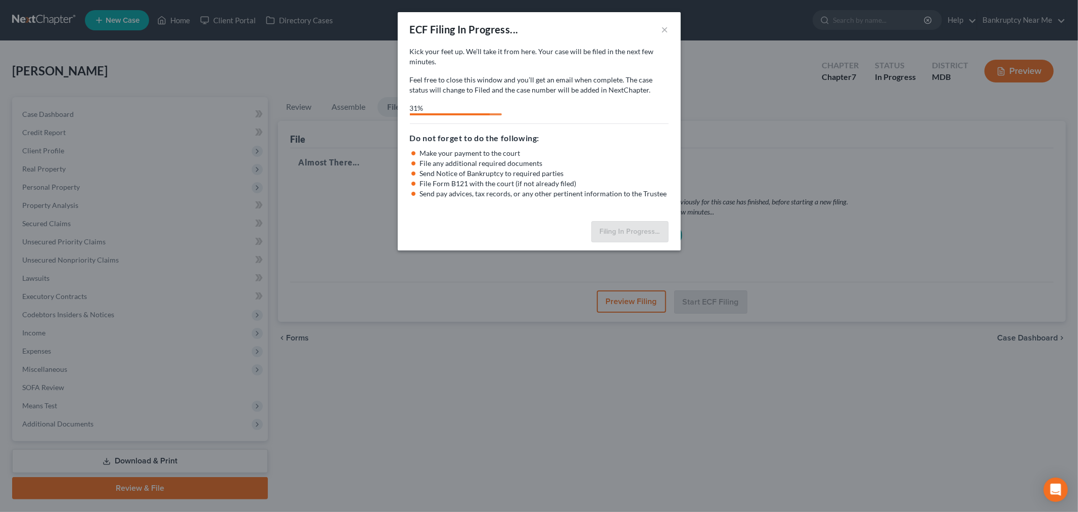
select select "0"
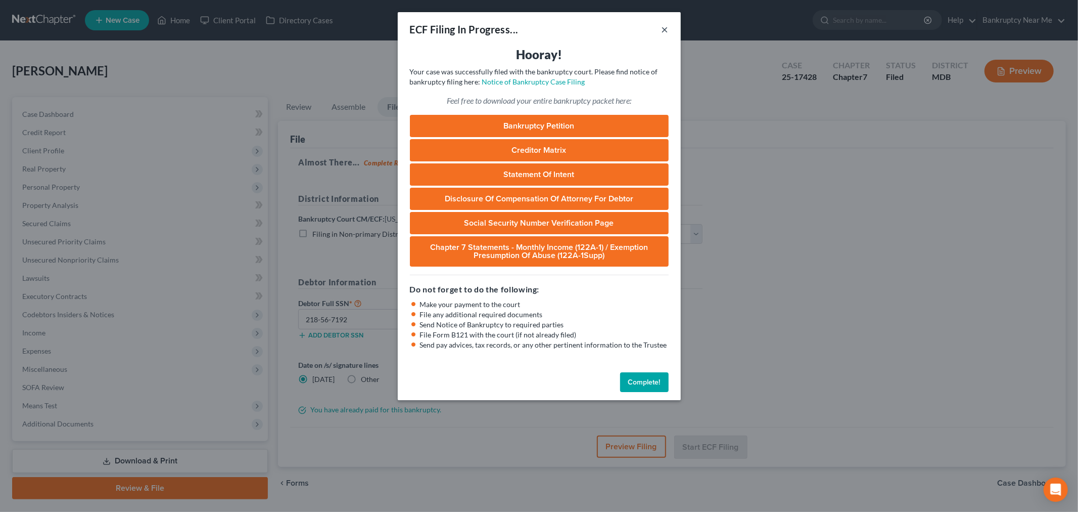
click at [668, 30] on button "×" at bounding box center [665, 29] width 7 height 12
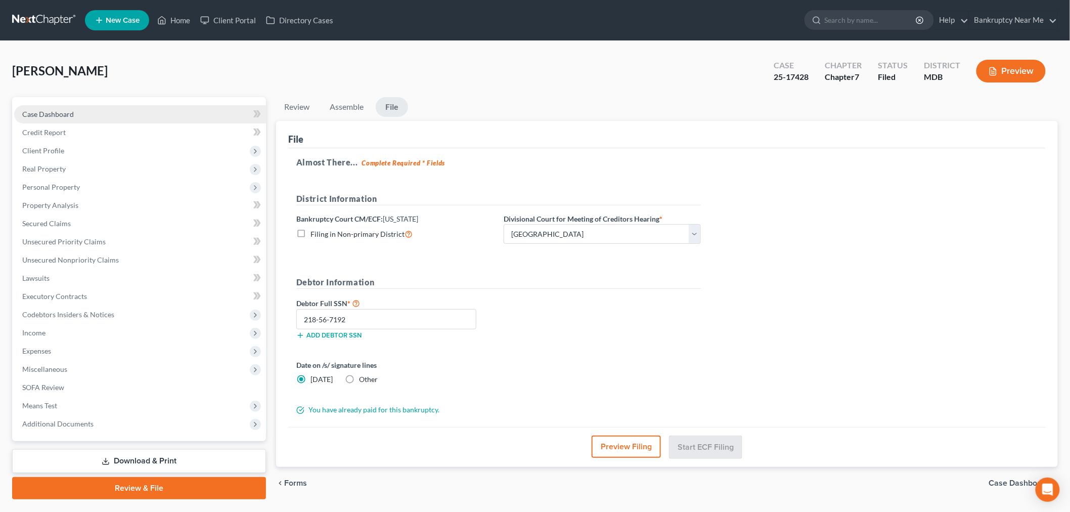
click at [91, 111] on link "Case Dashboard" at bounding box center [140, 114] width 252 height 18
select select "0"
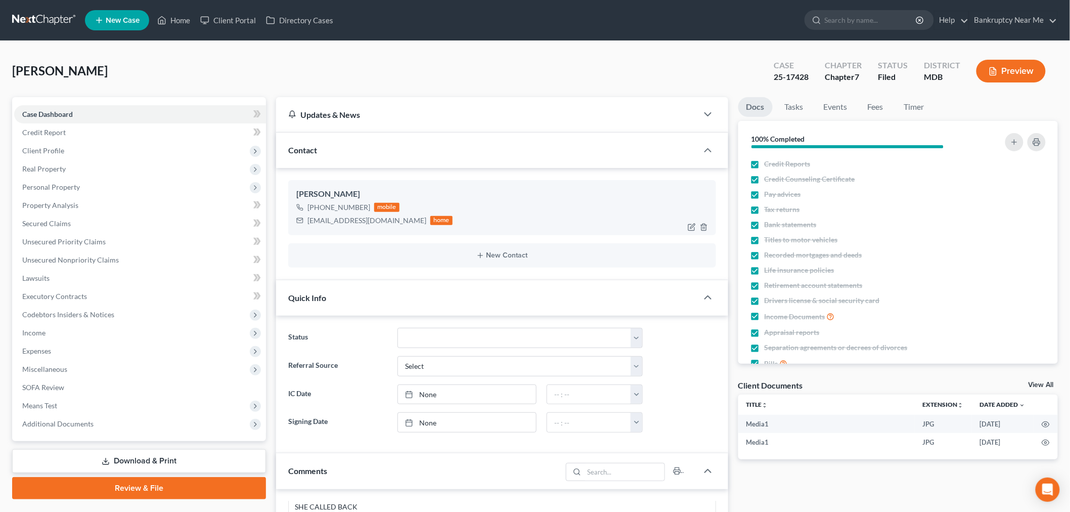
scroll to position [246, 0]
drag, startPoint x: 812, startPoint y: 72, endPoint x: 774, endPoint y: 78, distance: 38.9
click at [774, 78] on div "Case 25-17428" at bounding box center [790, 72] width 51 height 30
copy div "25-17428"
click at [41, 25] on link at bounding box center [44, 20] width 65 height 18
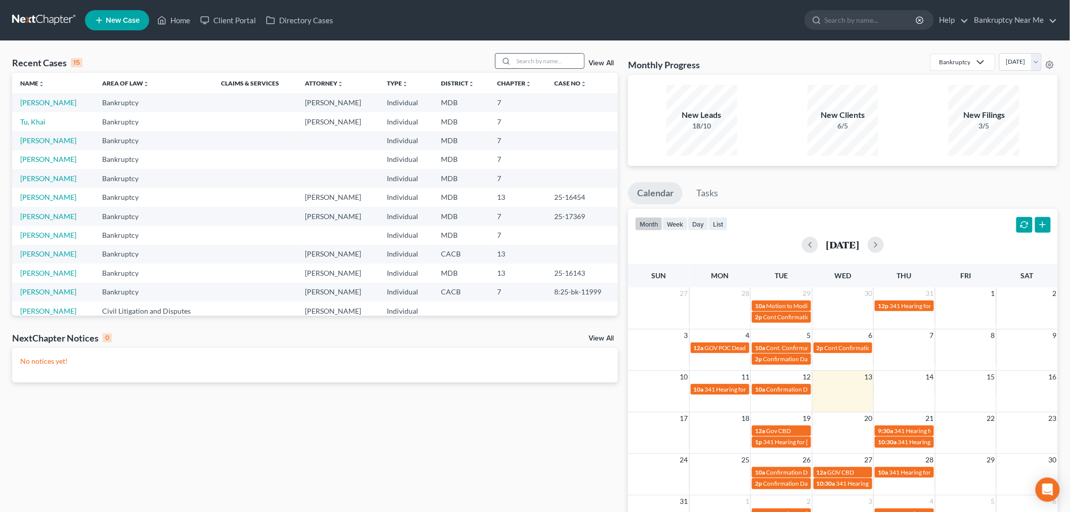
click at [543, 61] on input "search" at bounding box center [548, 61] width 71 height 15
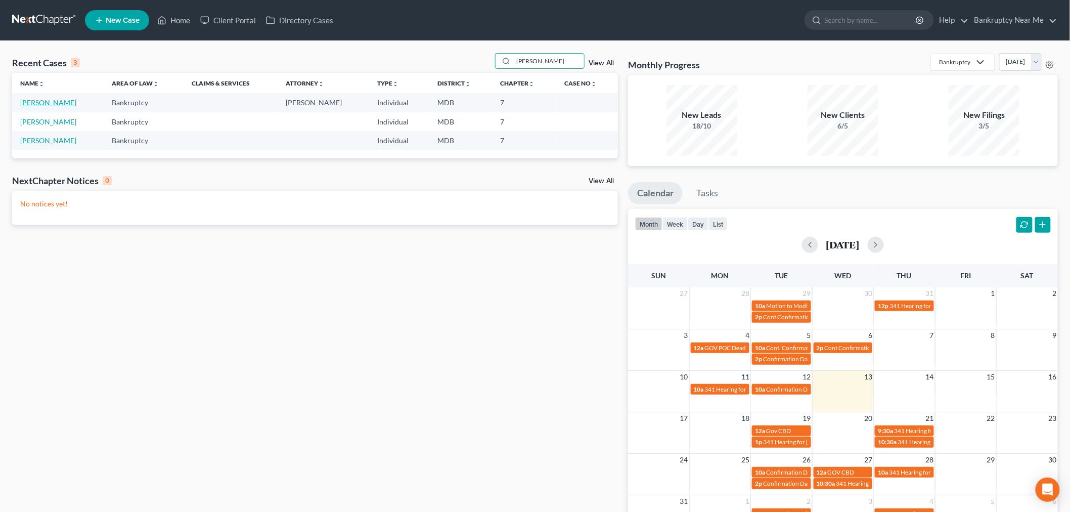
type input "[PERSON_NAME]"
click at [33, 100] on link "[PERSON_NAME]" at bounding box center [48, 102] width 56 height 9
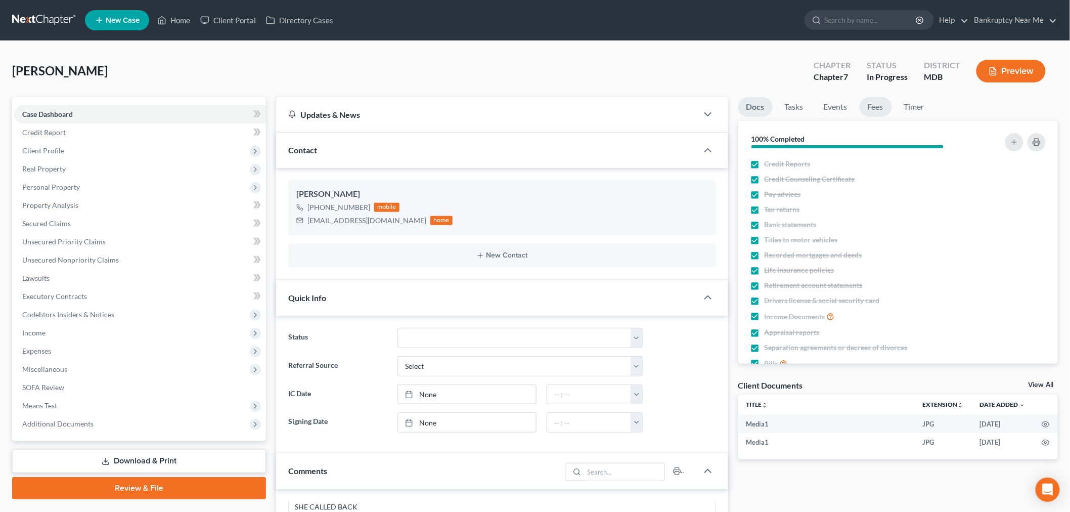
scroll to position [246, 0]
click at [885, 107] on link "Fees" at bounding box center [875, 107] width 32 height 20
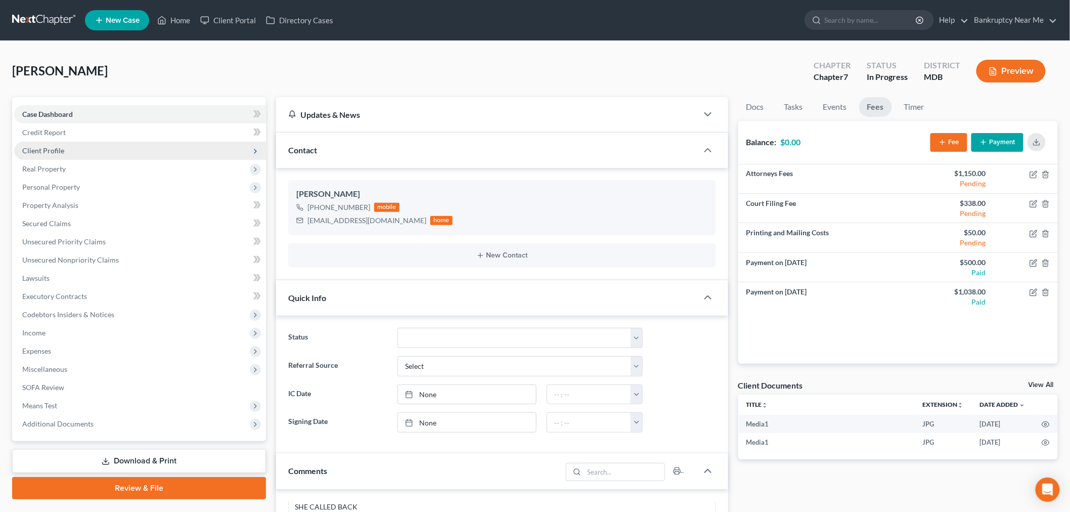
click at [122, 157] on span "Client Profile" at bounding box center [140, 151] width 252 height 18
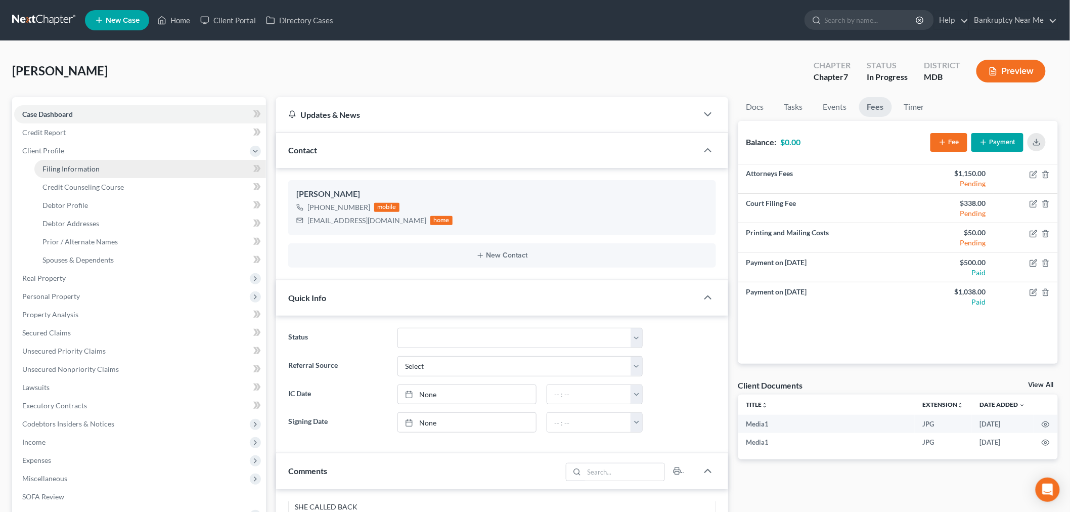
click at [156, 174] on link "Filing Information" at bounding box center [150, 169] width 232 height 18
select select "1"
select select "0"
select select "21"
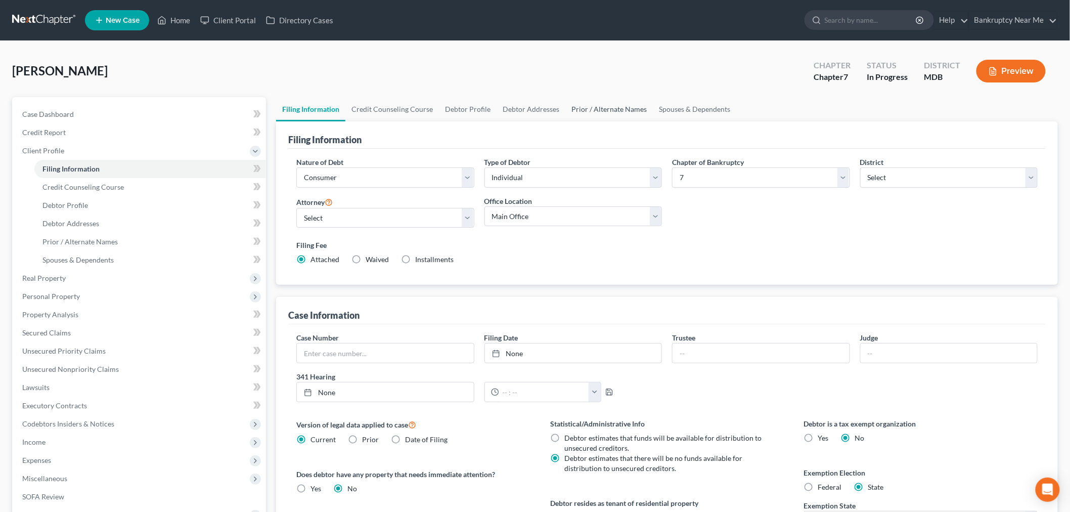
click at [585, 111] on link "Prior / Alternate Names" at bounding box center [608, 109] width 87 height 24
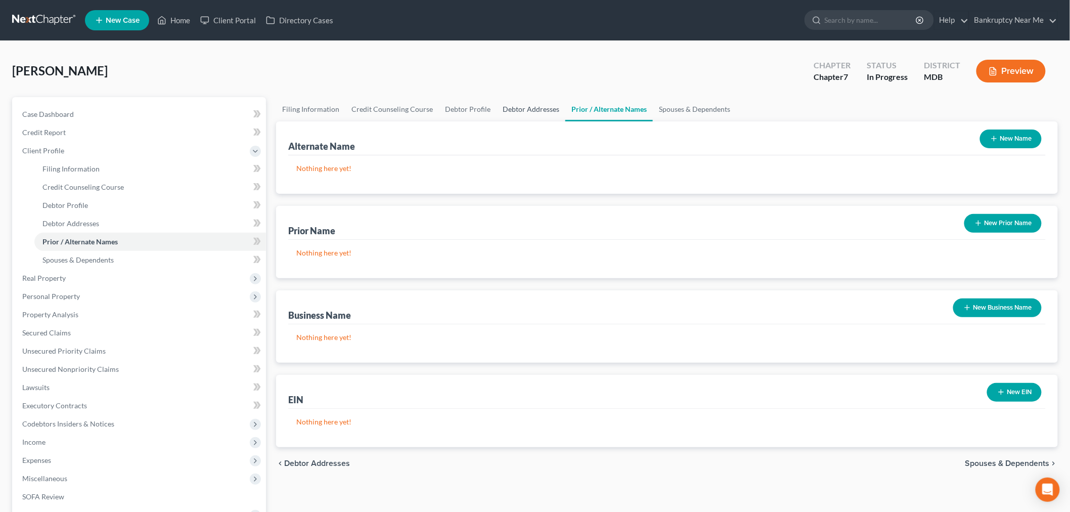
click at [531, 111] on link "Debtor Addresses" at bounding box center [530, 109] width 69 height 24
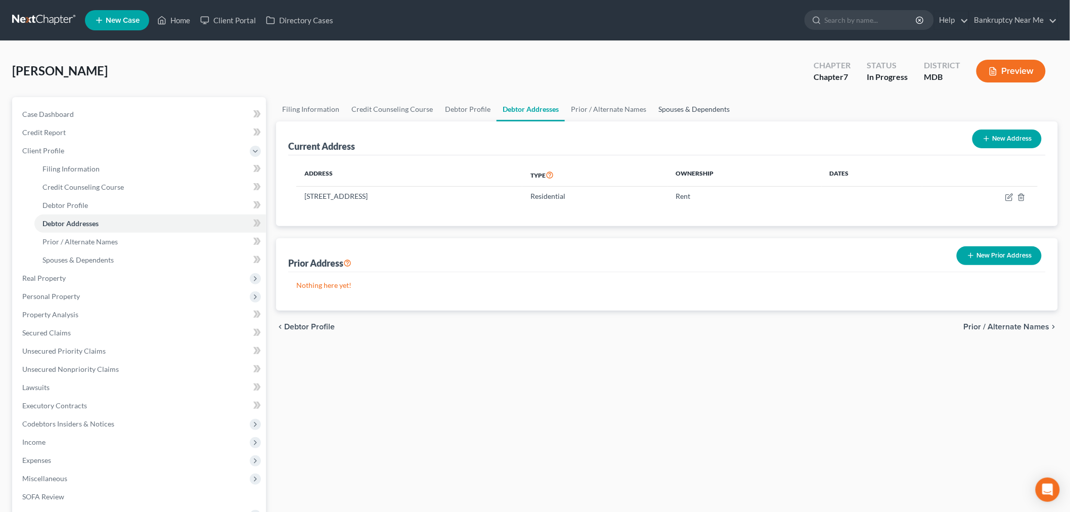
click at [683, 108] on link "Spouses & Dependents" at bounding box center [693, 109] width 83 height 24
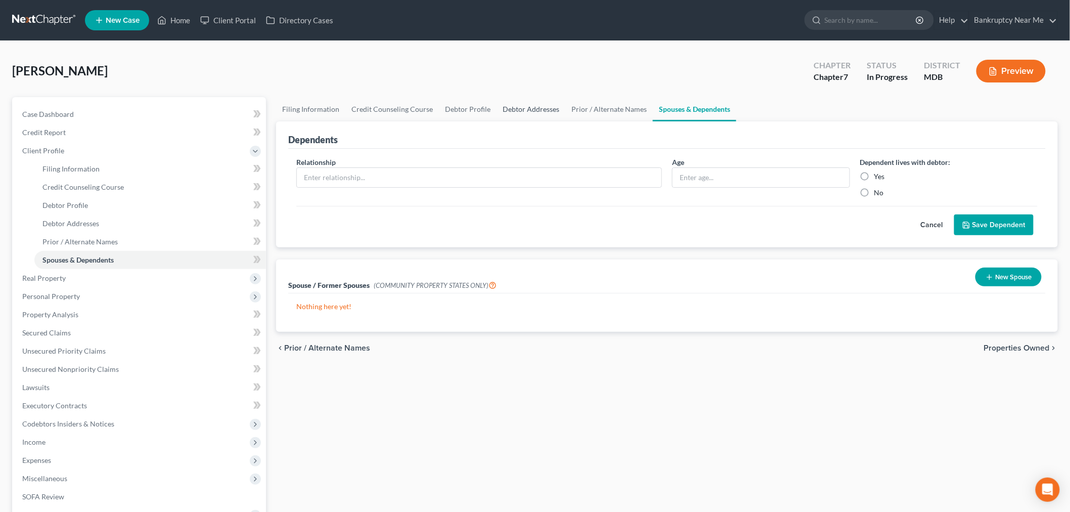
click at [529, 110] on link "Debtor Addresses" at bounding box center [530, 109] width 69 height 24
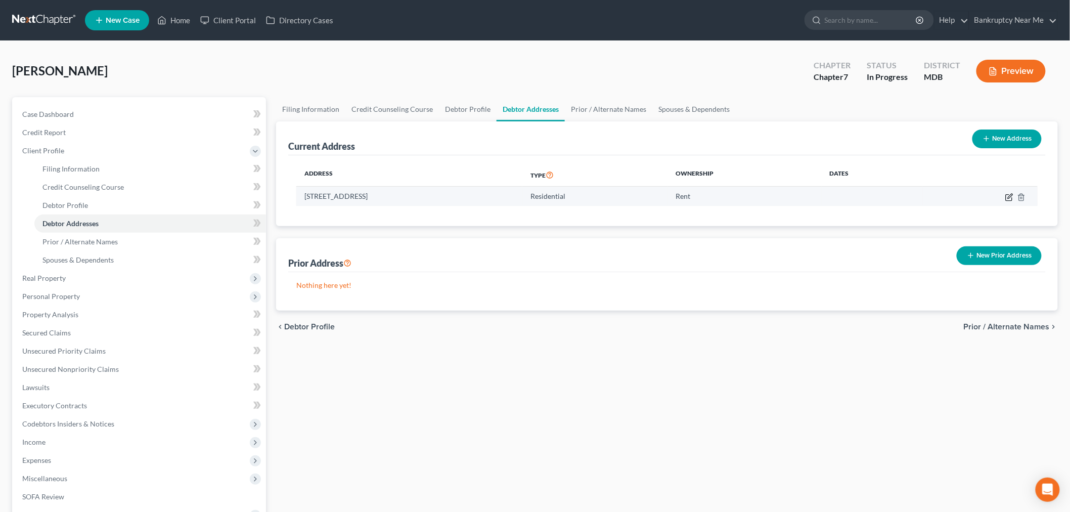
click at [1005, 196] on icon "button" at bounding box center [1009, 197] width 8 height 8
select select "21"
select select "0"
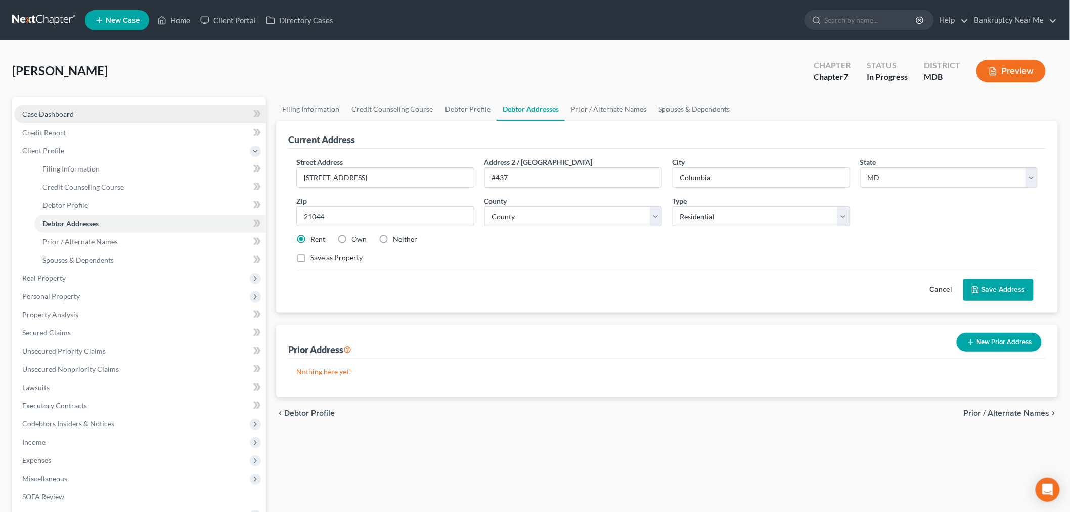
click at [53, 112] on span "Case Dashboard" at bounding box center [48, 114] width 52 height 9
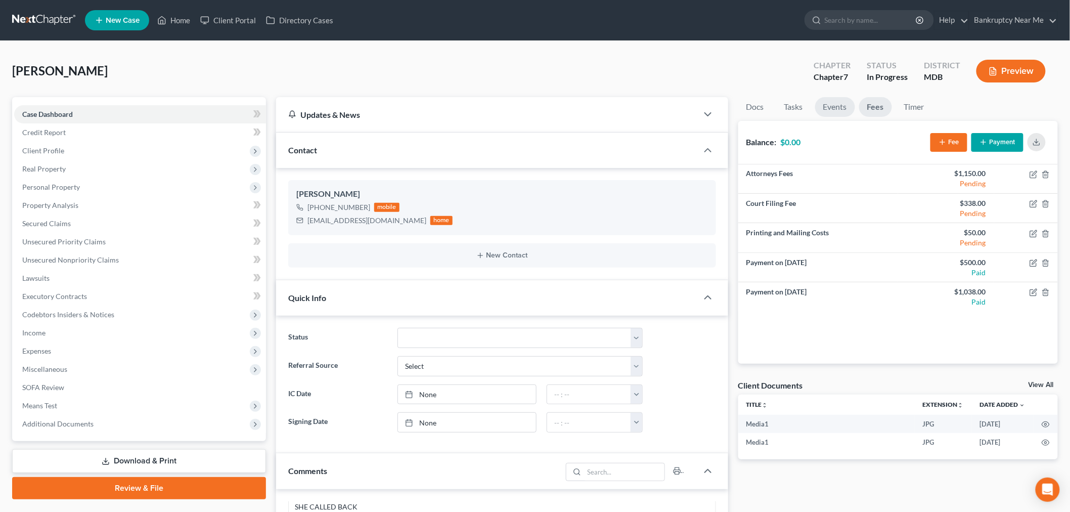
scroll to position [246, 0]
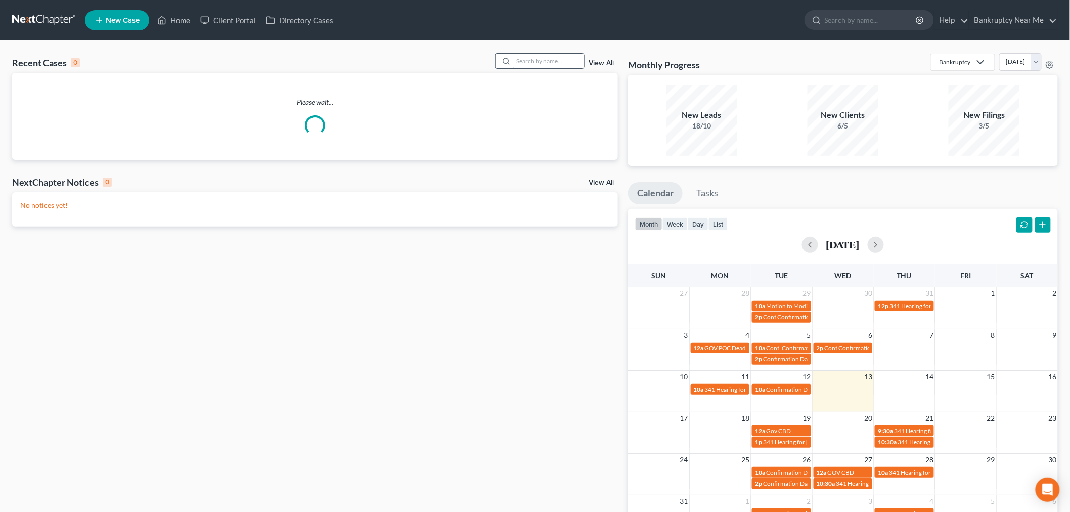
click at [549, 67] on input "search" at bounding box center [548, 61] width 71 height 15
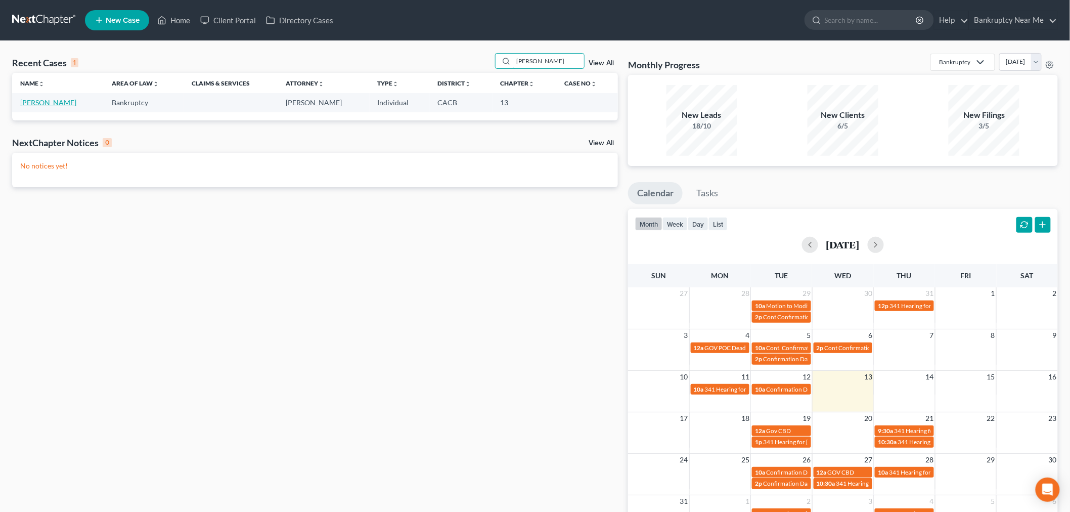
type input "[PERSON_NAME]"
click at [47, 102] on link "[PERSON_NAME]" at bounding box center [48, 102] width 56 height 9
select select "6"
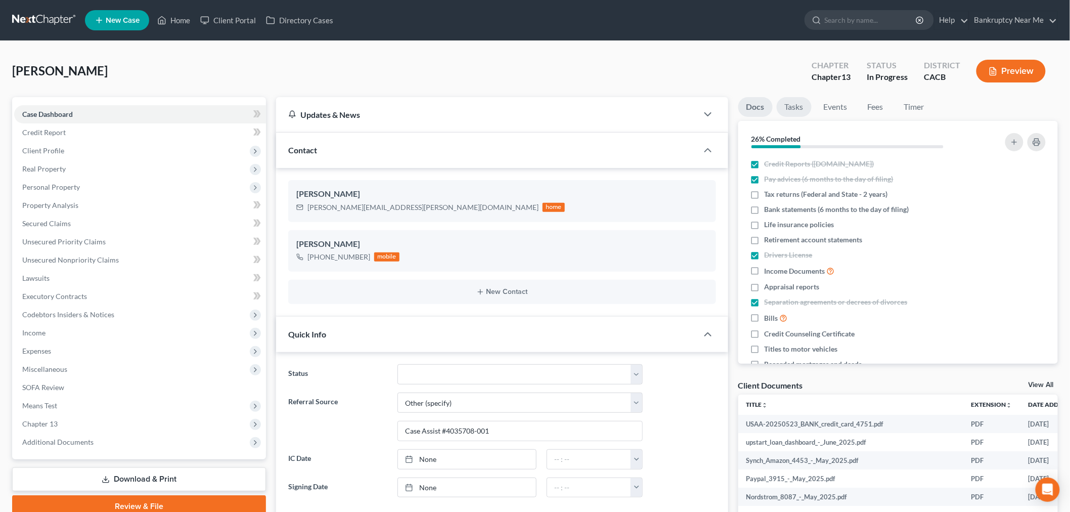
scroll to position [4925, 0]
click at [786, 108] on link "Tasks" at bounding box center [794, 107] width 35 height 20
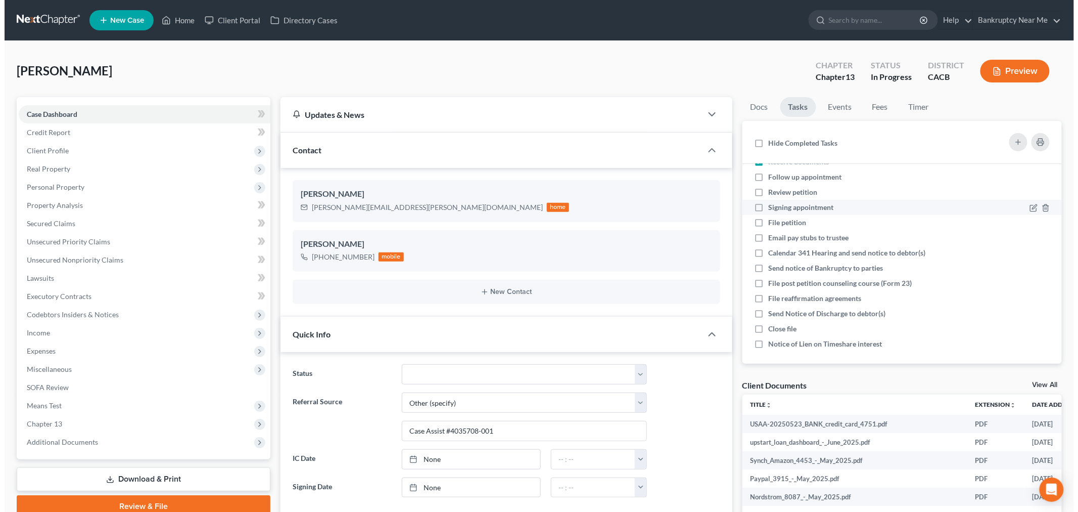
scroll to position [37, 0]
click at [1015, 144] on icon "button" at bounding box center [1014, 142] width 8 height 8
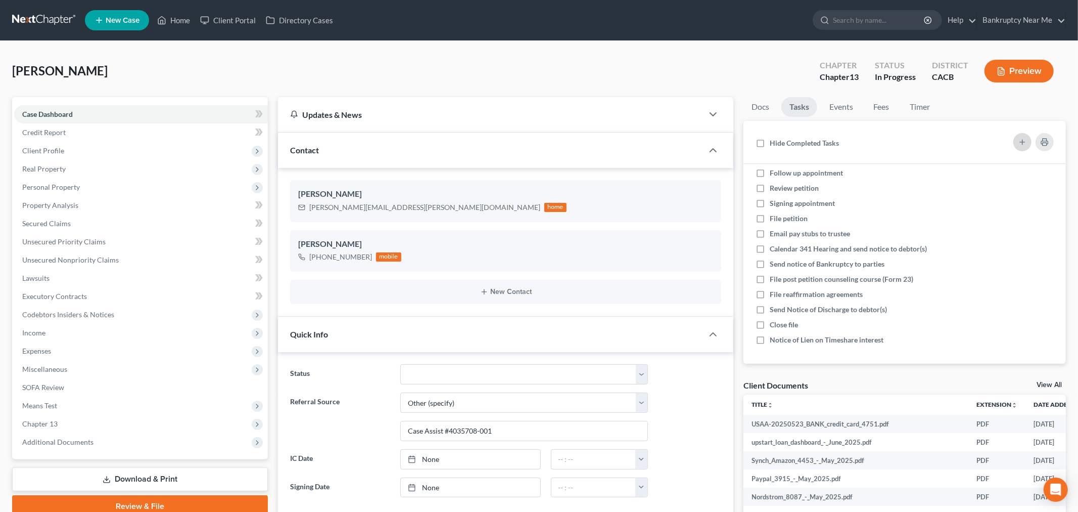
scroll to position [4915, 0]
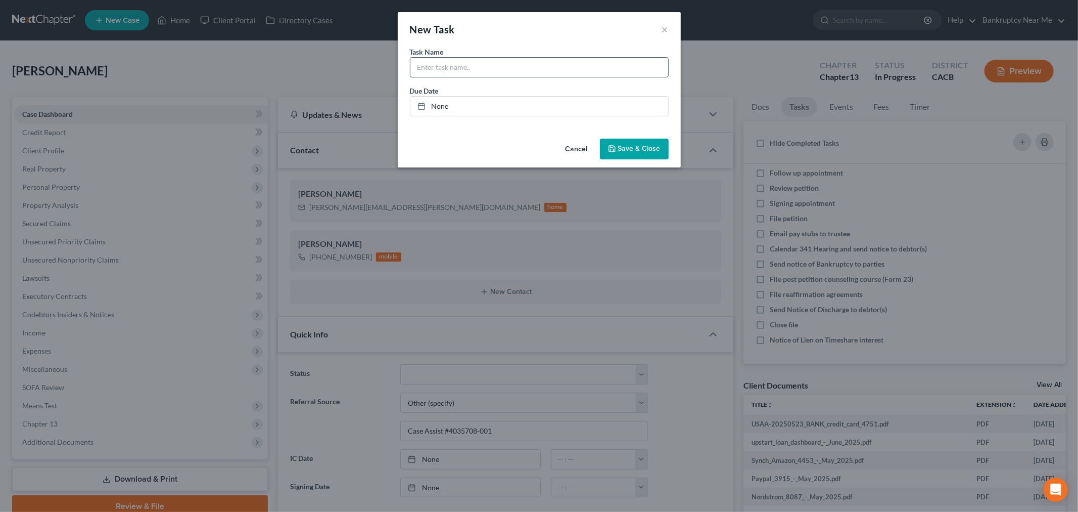
click at [519, 60] on input "text" at bounding box center [540, 67] width 258 height 19
type input "If he pays balance due for timeshare - have him sign acknowledgment of settleme…"
drag, startPoint x: 651, startPoint y: 155, endPoint x: 659, endPoint y: 154, distance: 8.1
click at [651, 155] on button "Save & Close" at bounding box center [634, 149] width 69 height 21
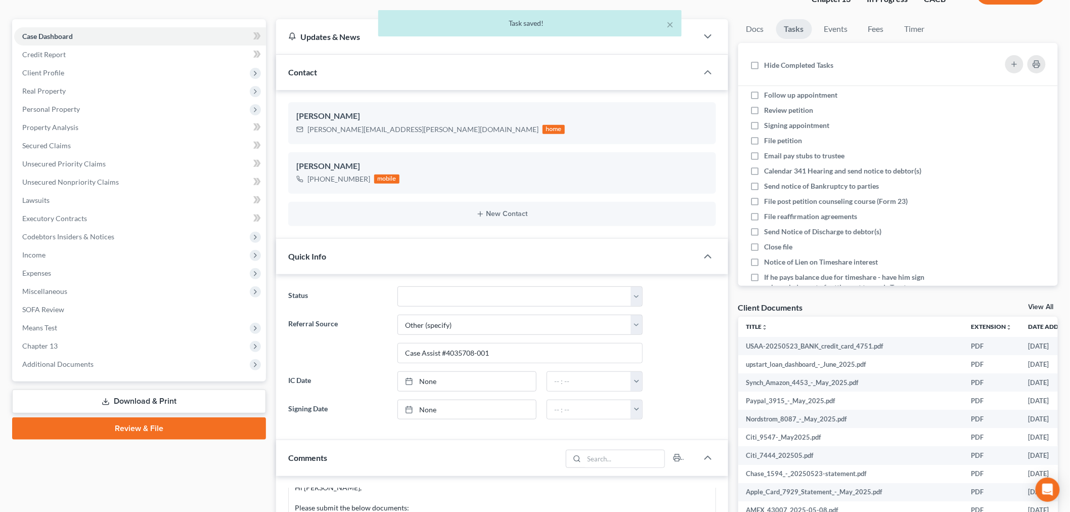
scroll to position [0, 0]
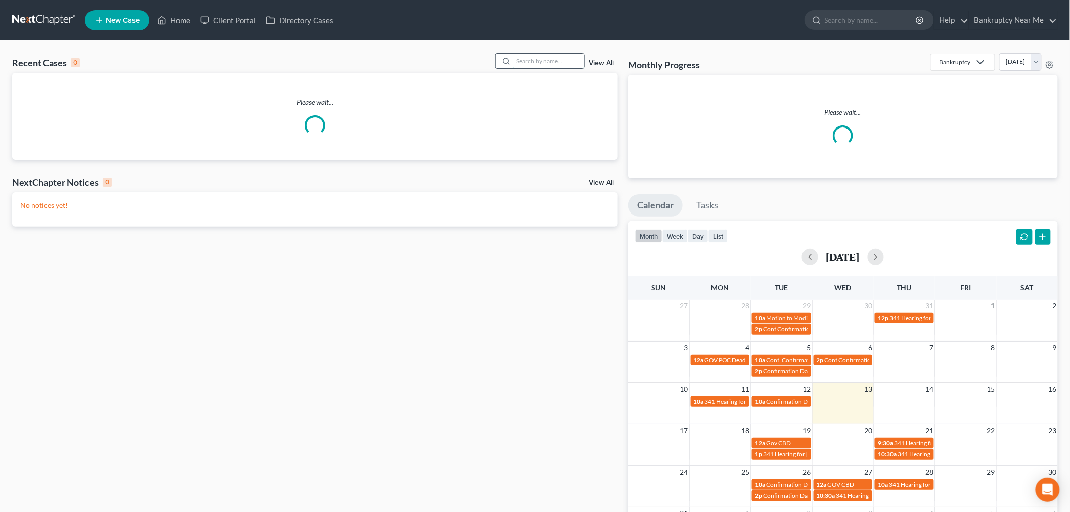
click at [541, 62] on input "search" at bounding box center [548, 61] width 71 height 15
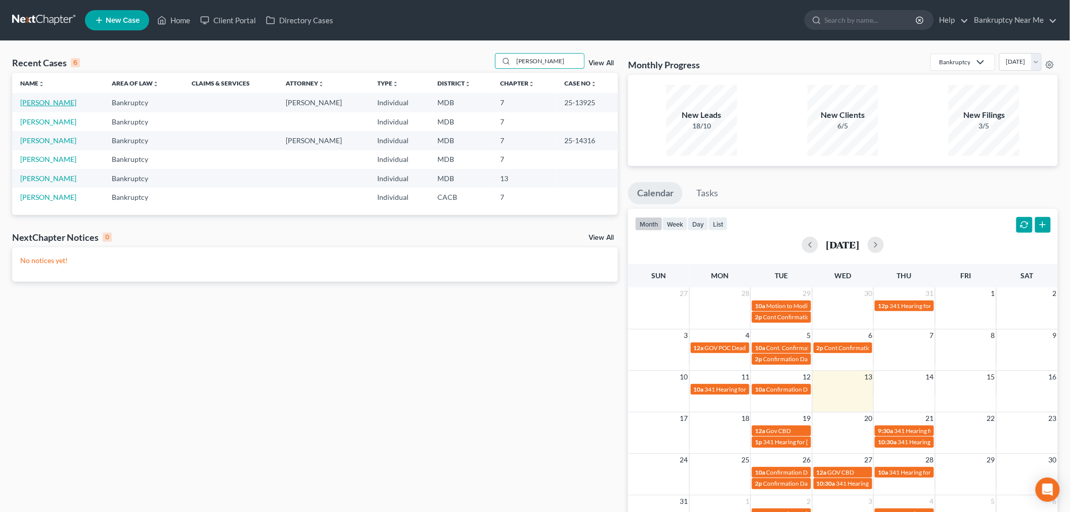
type input "[PERSON_NAME]"
click at [50, 105] on link "[PERSON_NAME]" at bounding box center [48, 102] width 56 height 9
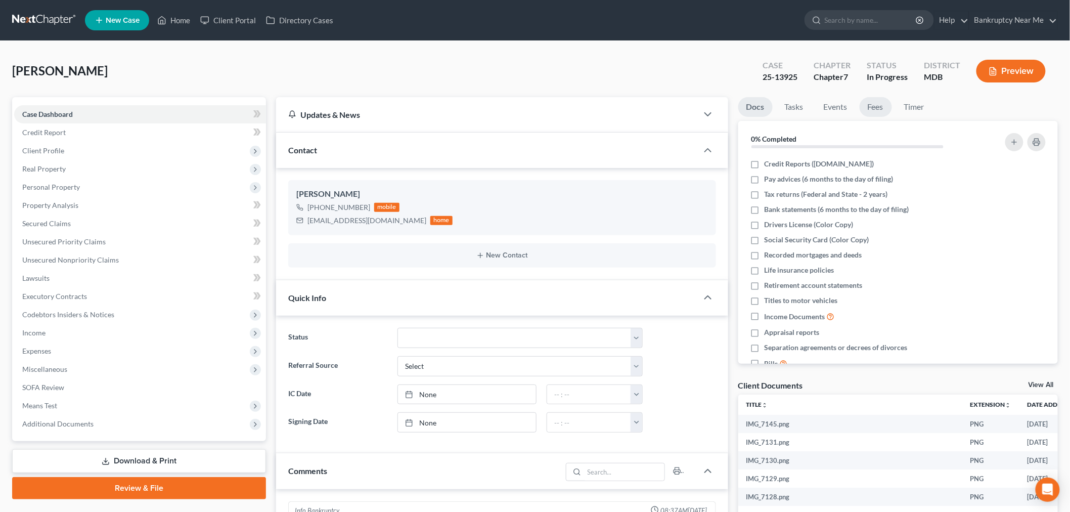
scroll to position [5289, 0]
click at [868, 99] on link "Fees" at bounding box center [875, 107] width 32 height 20
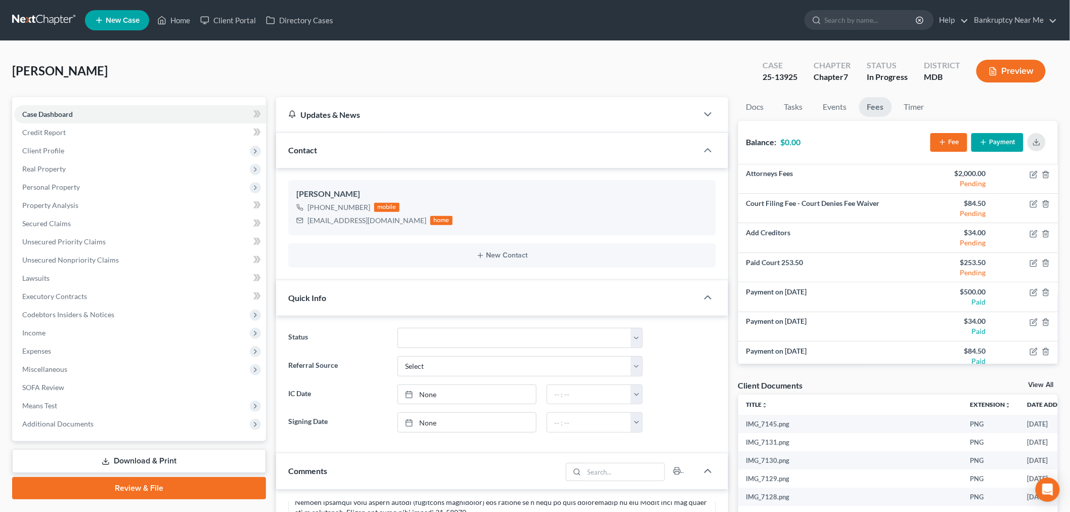
scroll to position [132, 0]
click at [1029, 202] on icon "button" at bounding box center [1033, 204] width 8 height 8
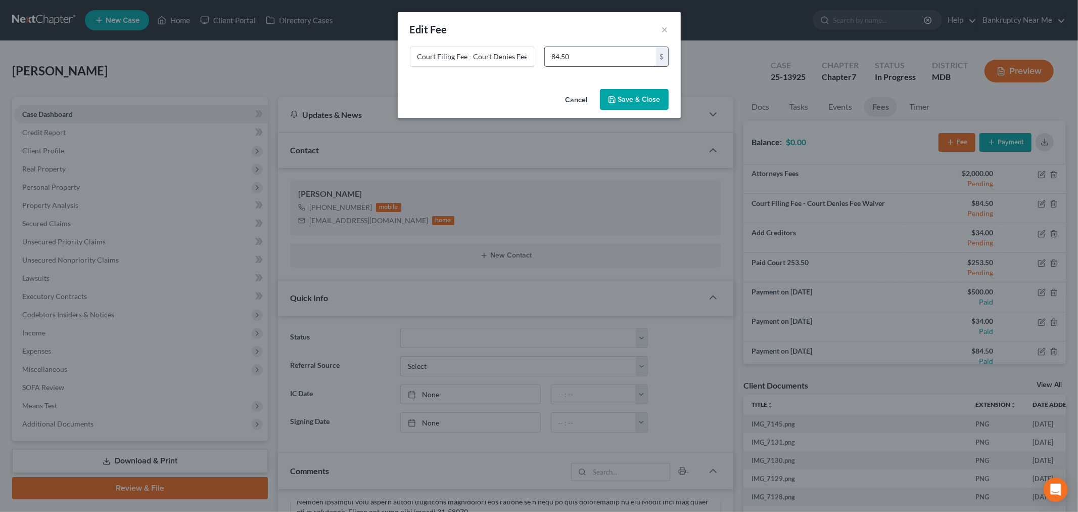
click at [602, 56] on input "84.50" at bounding box center [600, 56] width 111 height 19
type input "338"
click at [634, 100] on button "Save & Close" at bounding box center [634, 99] width 69 height 21
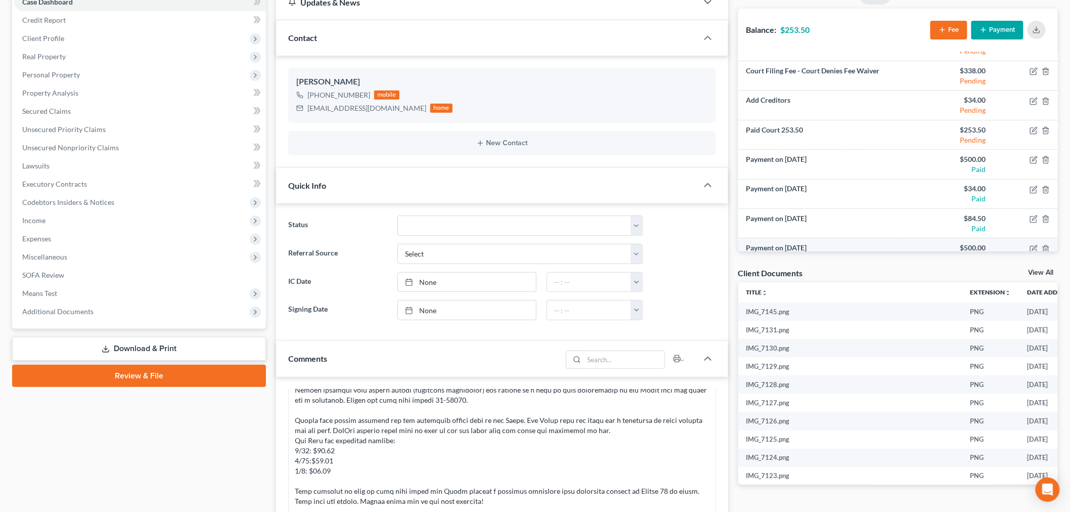
scroll to position [0, 0]
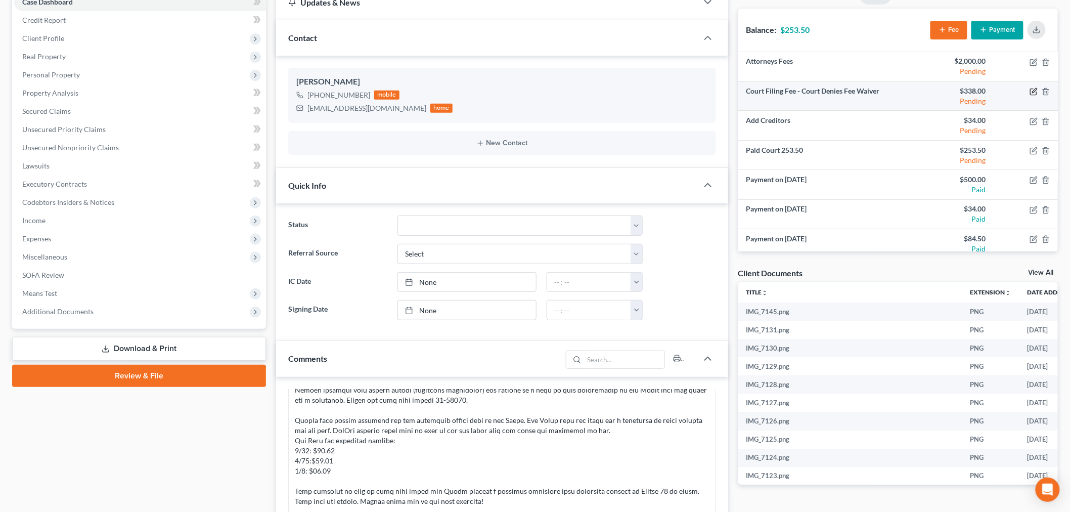
click at [1029, 89] on icon "button" at bounding box center [1033, 91] width 8 height 8
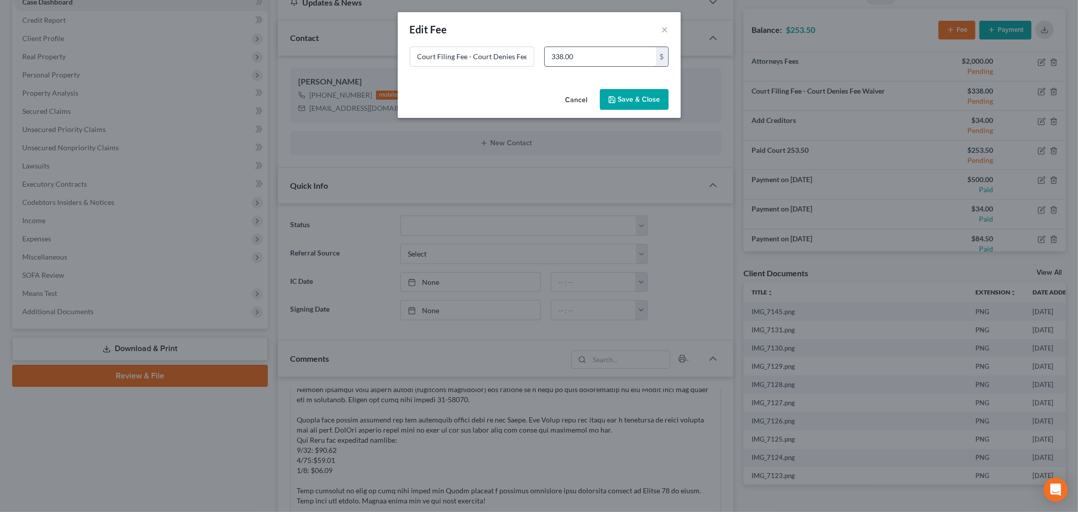
click at [579, 58] on input "338.00" at bounding box center [600, 56] width 111 height 19
type input "85"
click at [643, 98] on button "Save & Close" at bounding box center [634, 99] width 69 height 21
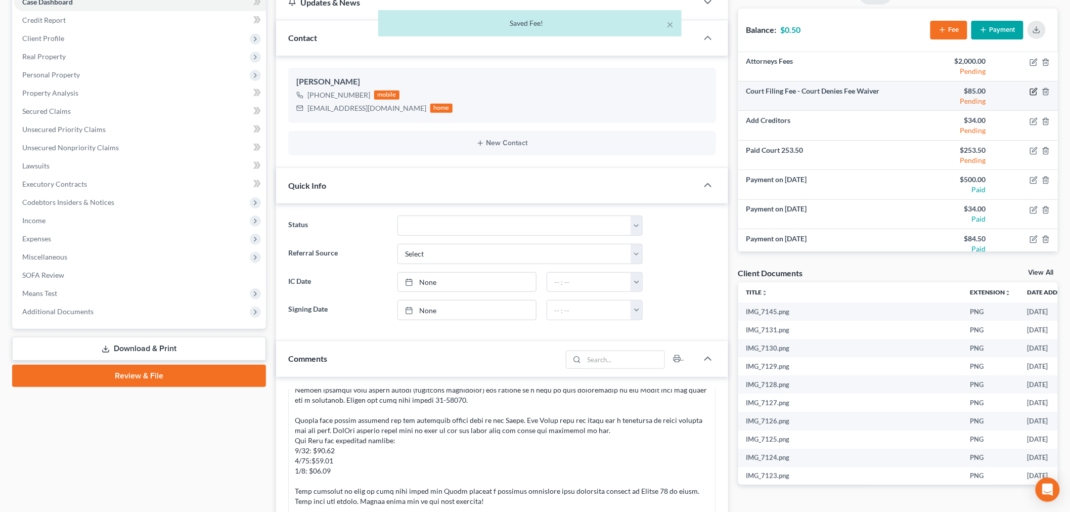
click at [1030, 91] on icon "button" at bounding box center [1033, 92] width 6 height 6
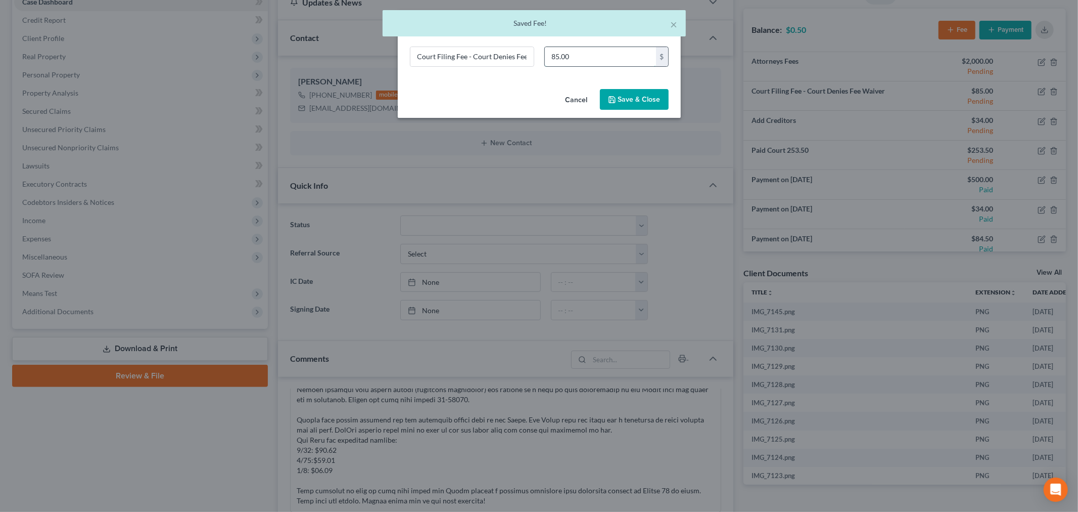
click at [565, 55] on input "85.00" at bounding box center [600, 56] width 111 height 19
click at [560, 55] on input "85.00" at bounding box center [600, 56] width 111 height 19
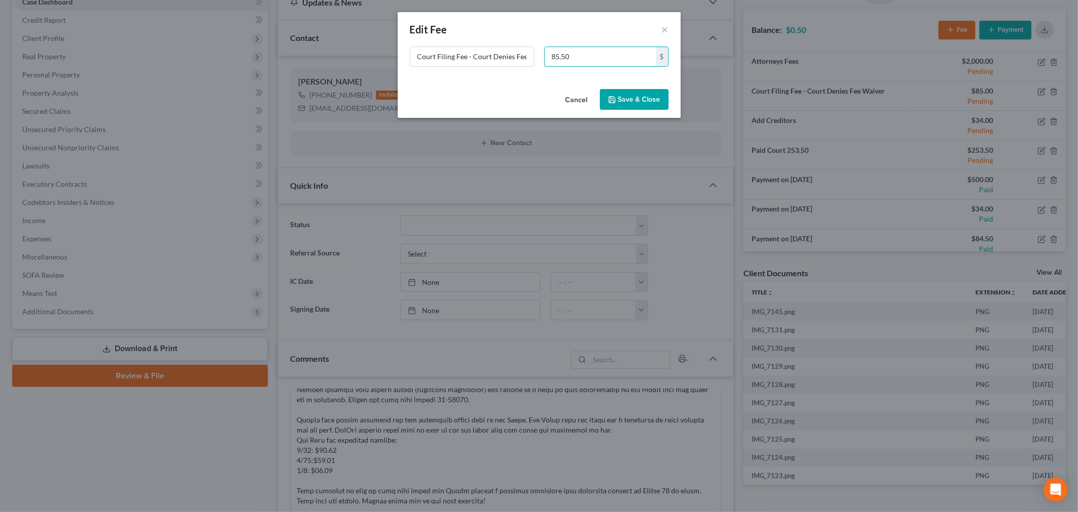
type input "85.50"
click at [615, 100] on icon "button" at bounding box center [612, 100] width 8 height 8
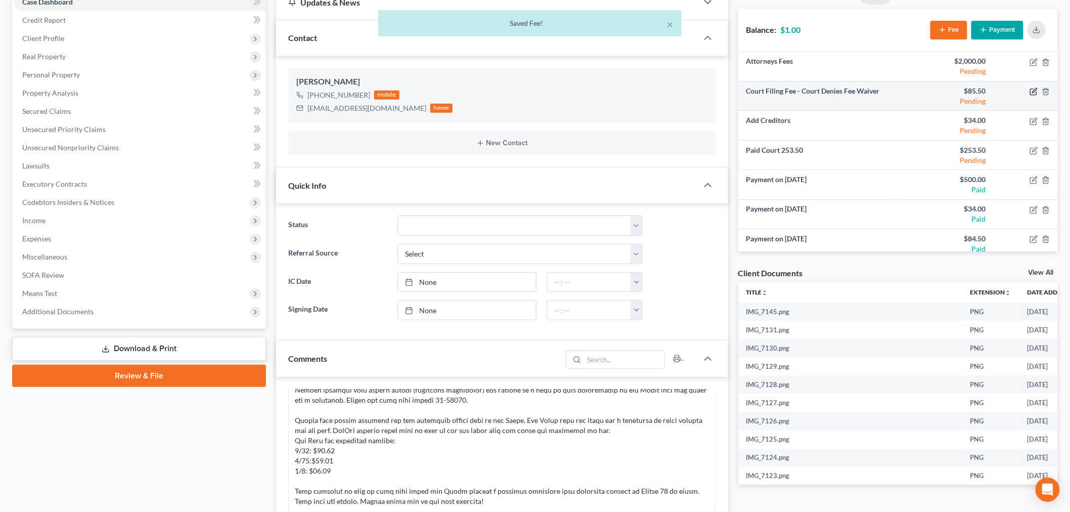
click at [1029, 87] on icon "button" at bounding box center [1033, 91] width 8 height 8
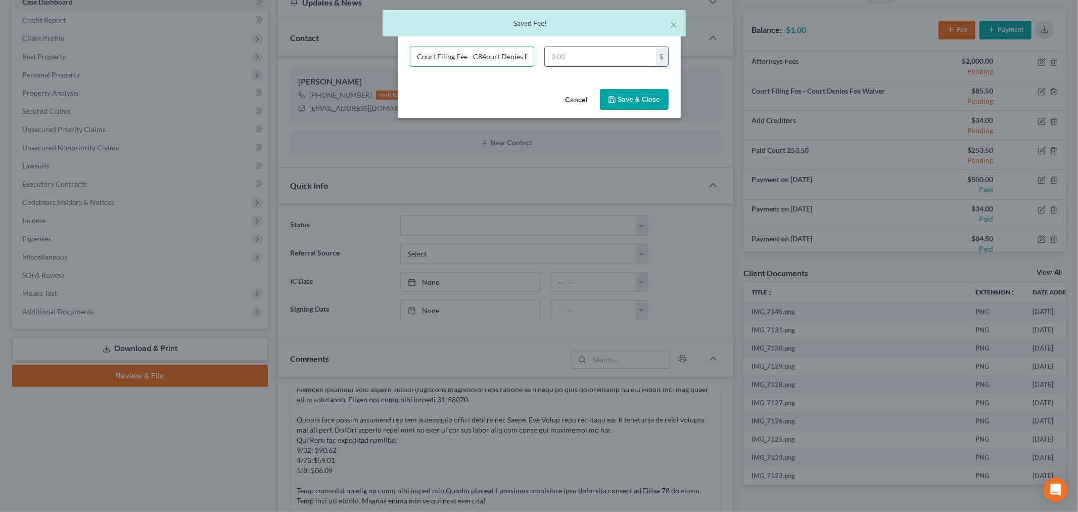
type input "Court Filing Fee - C84ourt Denies Fee Waiver"
click at [574, 61] on input "text" at bounding box center [600, 56] width 111 height 19
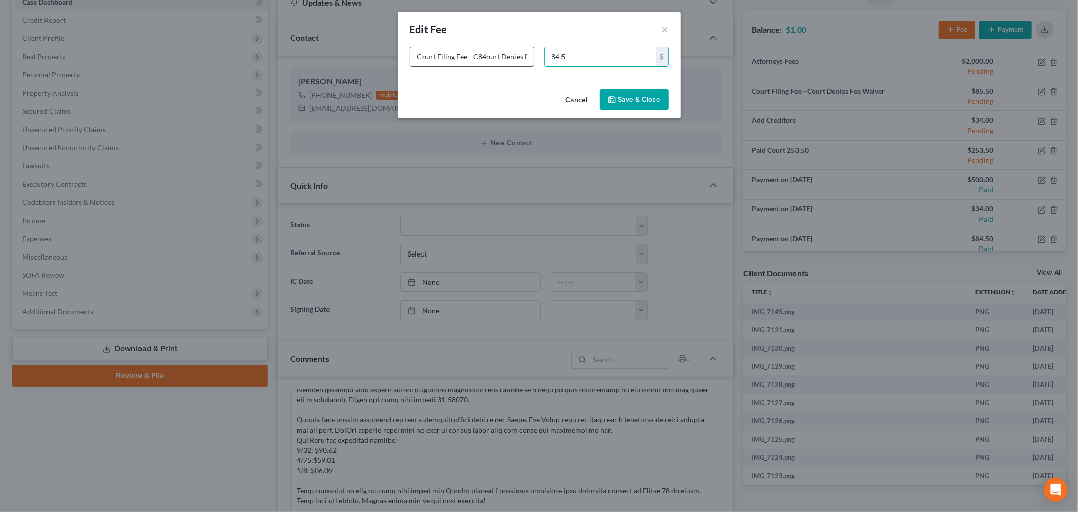
type input "84.5"
click at [477, 51] on input "Court Filing Fee - C84ourt Denies Fee Waiver" at bounding box center [472, 56] width 123 height 19
type input "Court Filing Fee - Court Denies Fee Waiver"
click at [616, 96] on icon "button" at bounding box center [612, 100] width 8 height 8
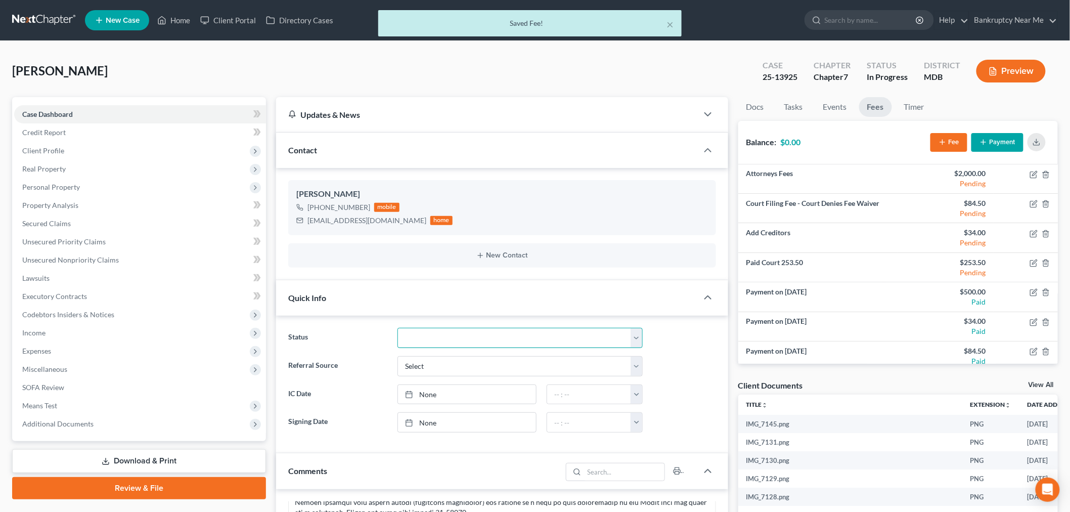
click at [451, 339] on select "Discharged Discharged & Reported Discharge Litigation Dismissal Notice Dismisse…" at bounding box center [519, 338] width 245 height 20
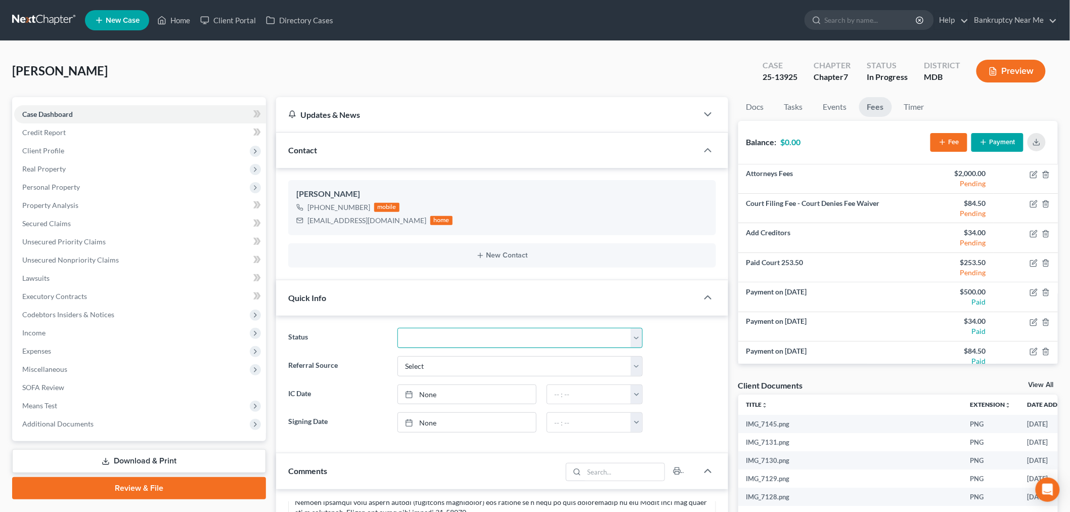
select select "0"
click at [397, 328] on select "Discharged Discharged & Reported Discharge Litigation Dismissal Notice Dismisse…" at bounding box center [519, 338] width 245 height 20
drag, startPoint x: 397, startPoint y: 221, endPoint x: 307, endPoint y: 222, distance: 90.5
click at [307, 222] on div "lynnettehamrick@yahoo.com" at bounding box center [366, 220] width 119 height 10
copy div "lynnettehamrick@yahoo.com"
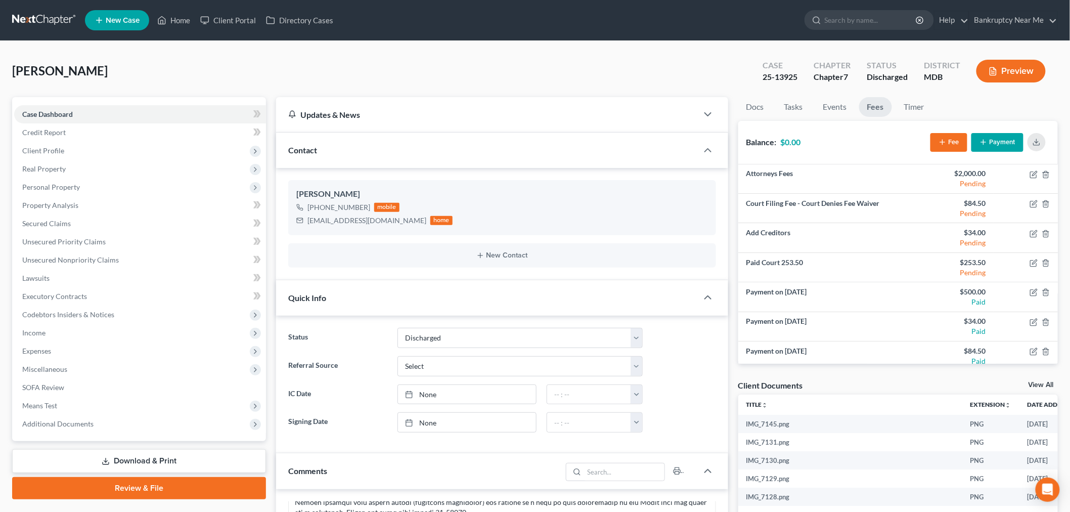
click at [14, 31] on nav "Home New Case Client Portal Directory Cases Bankruptcy Near Me iris@bankruptcyn…" at bounding box center [535, 20] width 1070 height 40
click at [20, 21] on link at bounding box center [44, 20] width 65 height 18
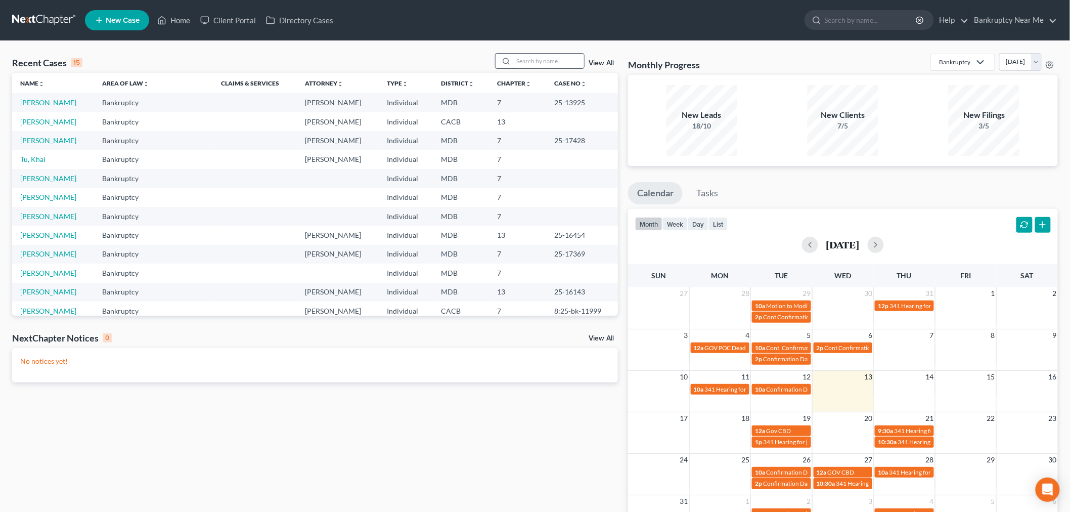
drag, startPoint x: 549, startPoint y: 71, endPoint x: 552, endPoint y: 59, distance: 12.0
click at [548, 71] on div "Recent Cases 15 View All" at bounding box center [315, 63] width 606 height 20
click at [552, 57] on input "search" at bounding box center [548, 61] width 71 height 15
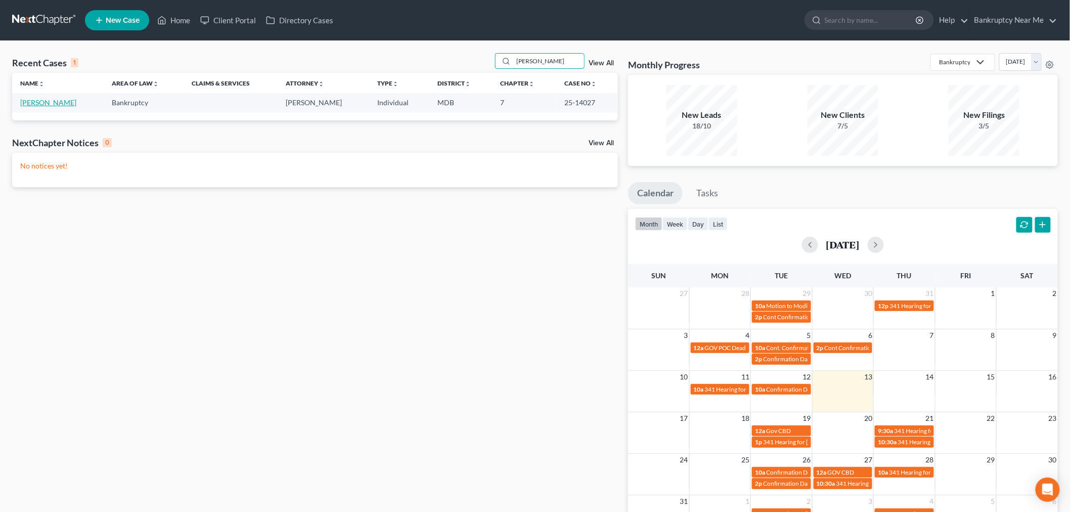
type input "[PERSON_NAME]"
click at [63, 99] on link "[PERSON_NAME]" at bounding box center [48, 102] width 56 height 9
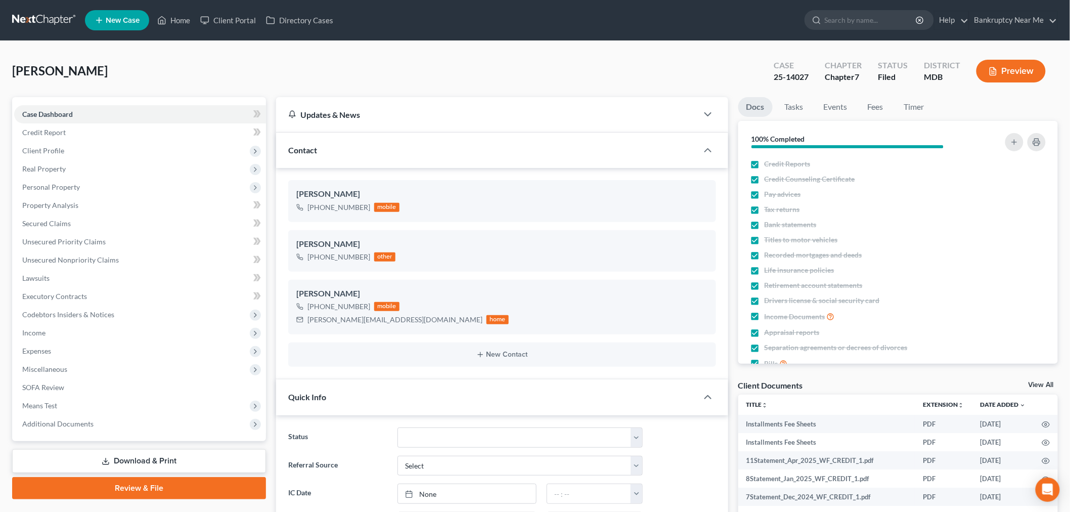
scroll to position [5452, 0]
click at [825, 103] on link "Events" at bounding box center [835, 107] width 40 height 20
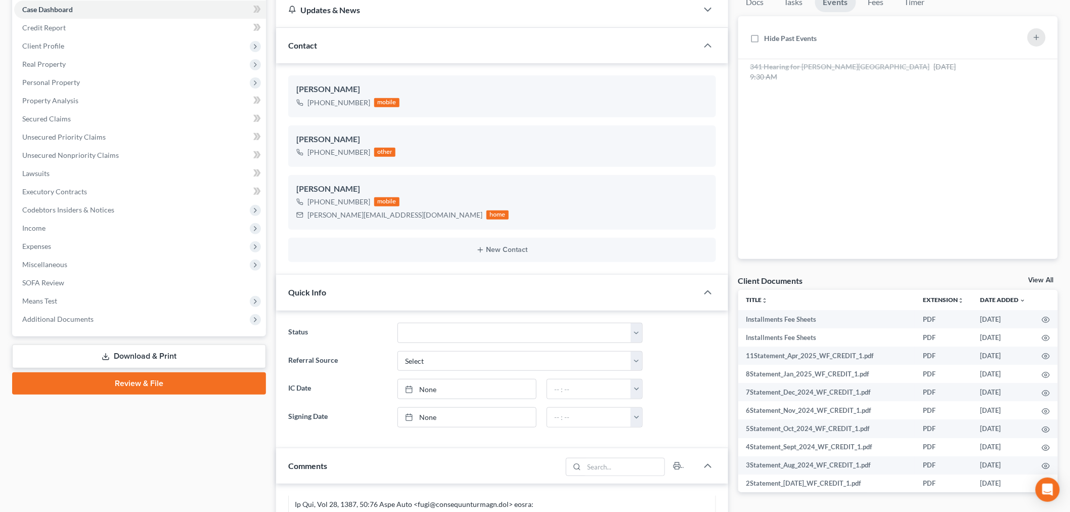
scroll to position [224, 0]
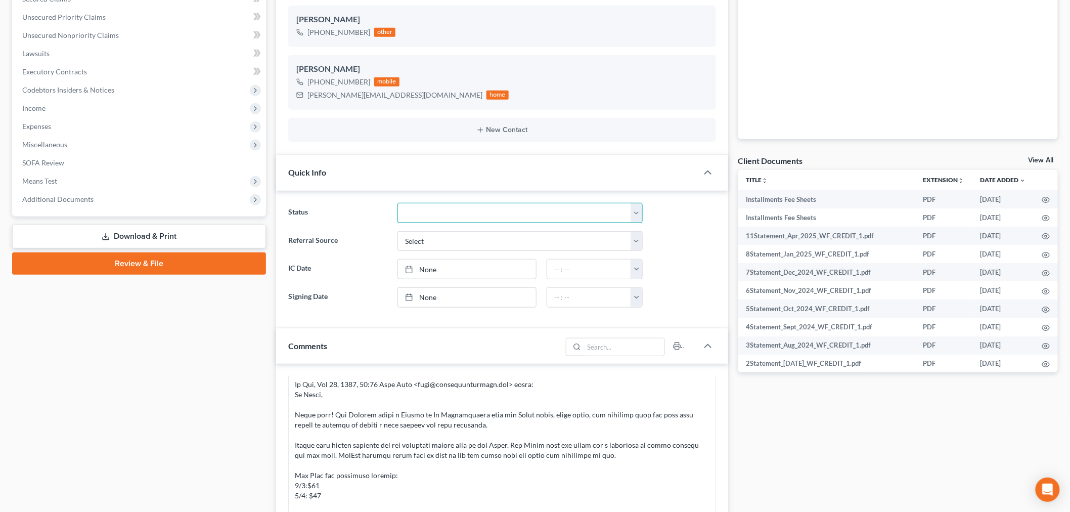
click at [450, 214] on select "Discharged Discharged & Reported Discharge Litigation Dismissal Notice Dismisse…" at bounding box center [519, 213] width 245 height 20
select select "0"
click at [397, 203] on select "Discharged Discharged & Reported Discharge Litigation Dismissal Notice Dismisse…" at bounding box center [519, 213] width 245 height 20
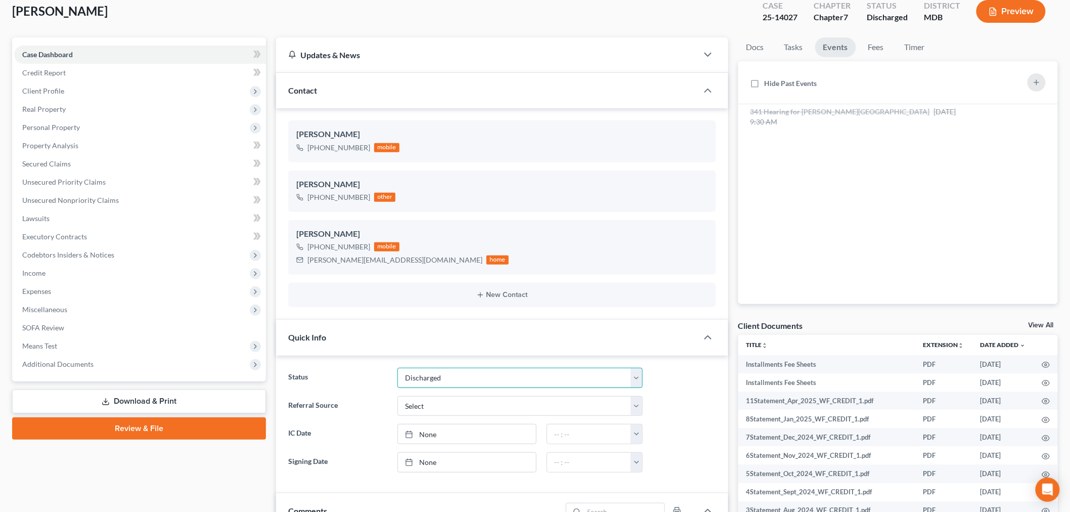
scroll to position [56, 0]
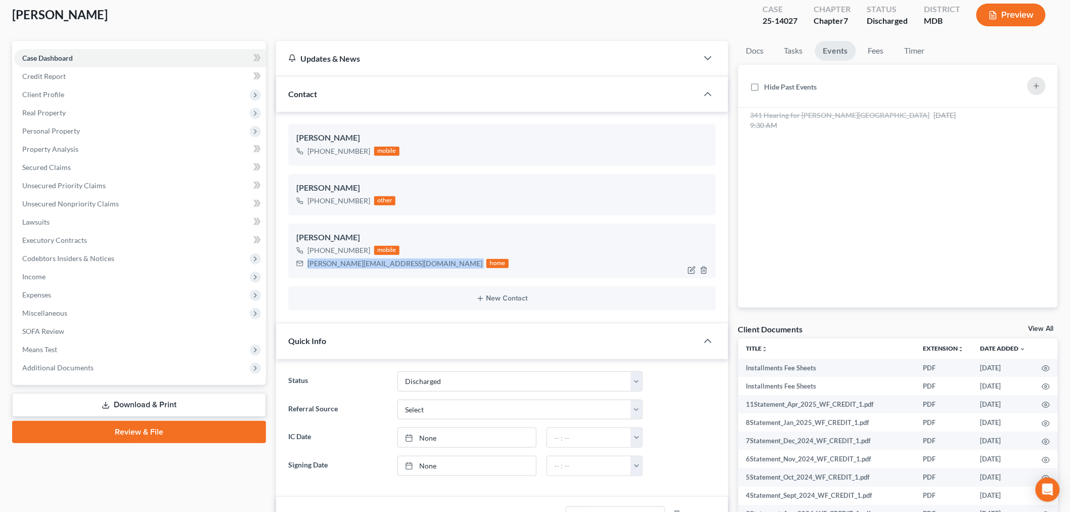
drag, startPoint x: 389, startPoint y: 263, endPoint x: 418, endPoint y: 240, distance: 37.0
click at [293, 265] on div "Logan Hedgecoth +1 (443) 764-5877 mobile l.m.hedgecoth@gmail.com home" at bounding box center [502, 250] width 428 height 55
copy div "l.m.hedgecoth@gmail.com"
click at [858, 53] on ul "Docs Tasks Events Fees Timer" at bounding box center [898, 53] width 320 height 24
click at [885, 117] on span "Jun 13, 2025 9:30 AM" at bounding box center [853, 120] width 206 height 19
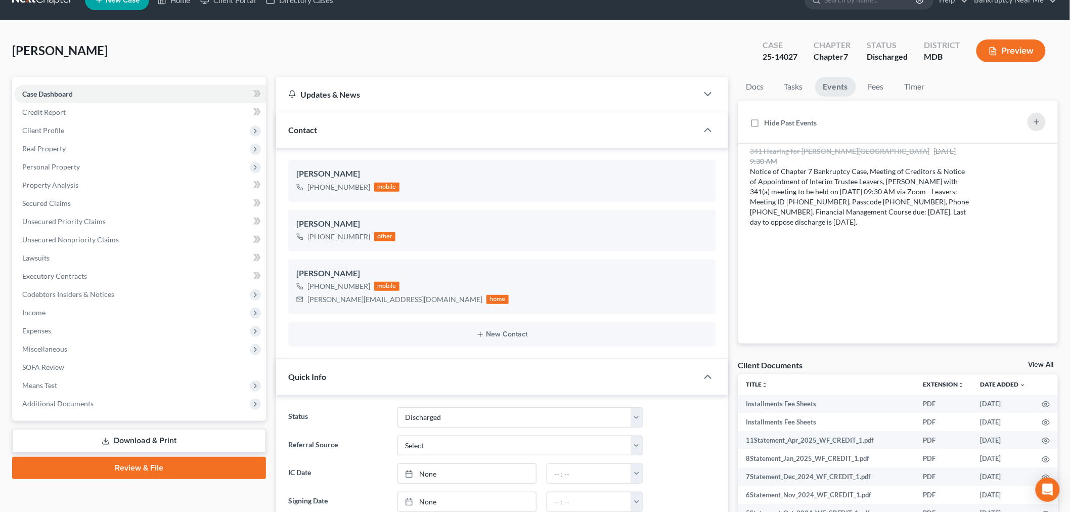
scroll to position [0, 0]
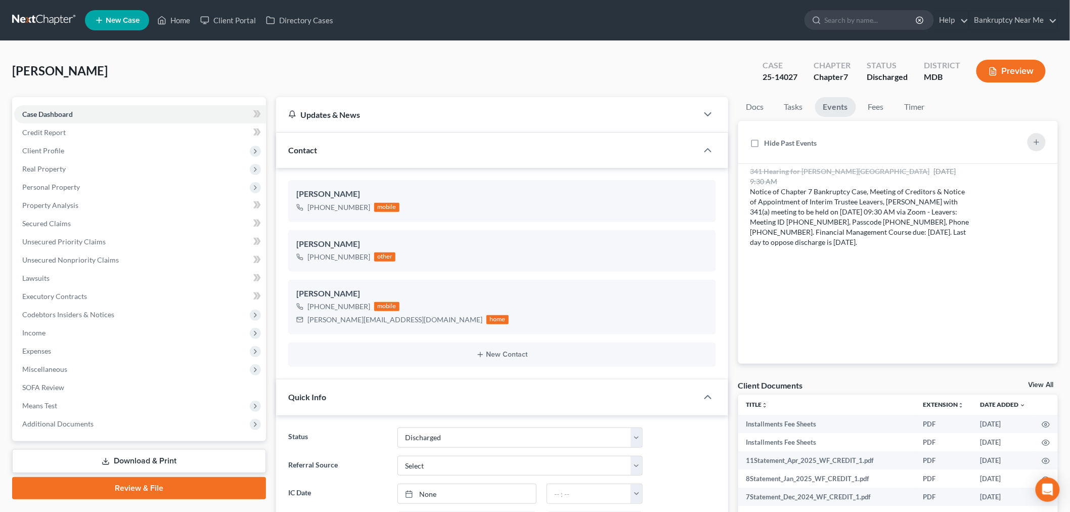
click at [43, 26] on link at bounding box center [44, 20] width 65 height 18
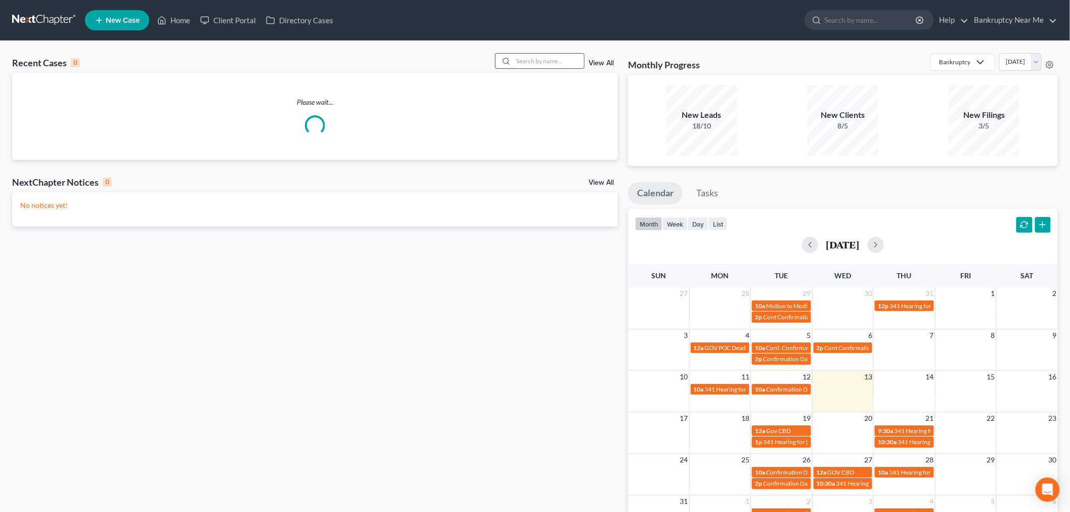
click at [530, 62] on input "search" at bounding box center [548, 61] width 71 height 15
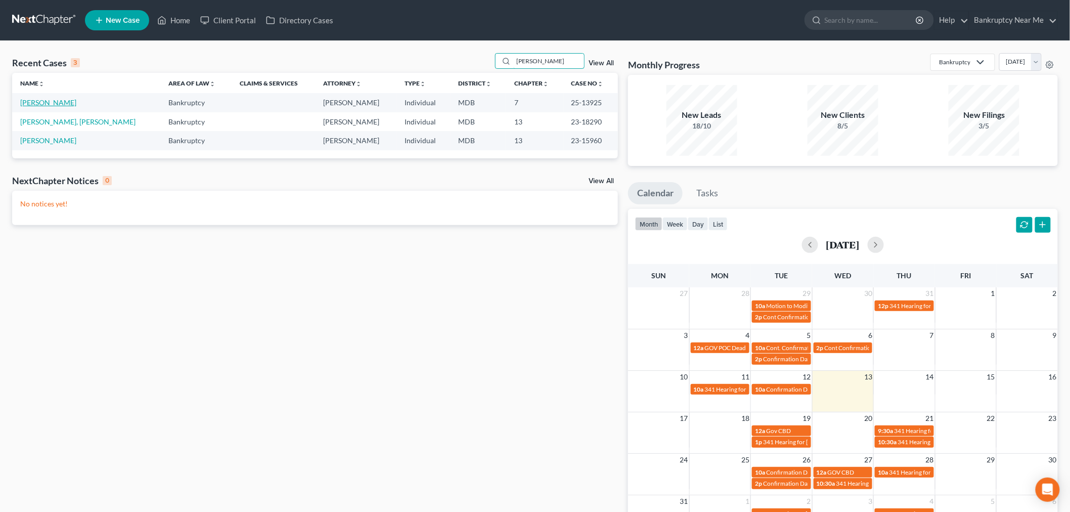
type input "lynne"
click at [53, 104] on link "[PERSON_NAME]" at bounding box center [48, 102] width 56 height 9
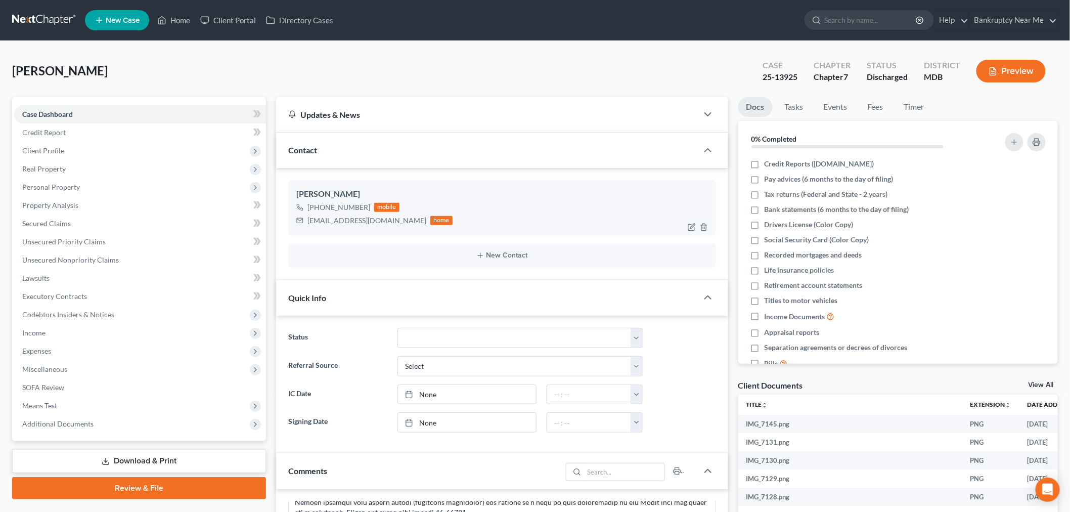
scroll to position [132, 0]
drag, startPoint x: 397, startPoint y: 223, endPoint x: 473, endPoint y: 285, distance: 97.0
click at [307, 224] on div "lynnettehamrick@yahoo.com" at bounding box center [366, 220] width 119 height 10
copy div "lynnettehamrick@yahoo.com"
drag, startPoint x: 827, startPoint y: 104, endPoint x: 825, endPoint y: 99, distance: 5.9
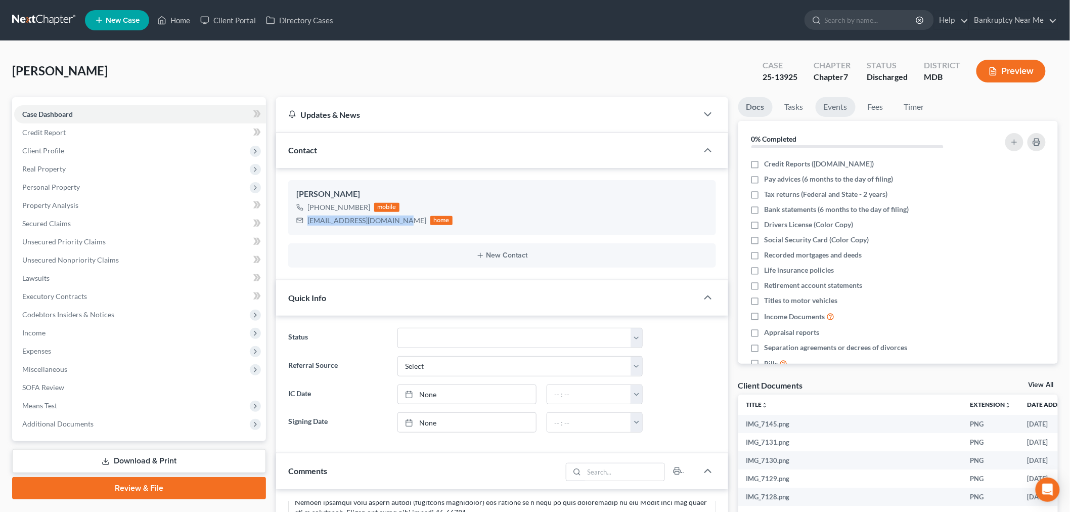
click at [827, 104] on link "Events" at bounding box center [835, 107] width 40 height 20
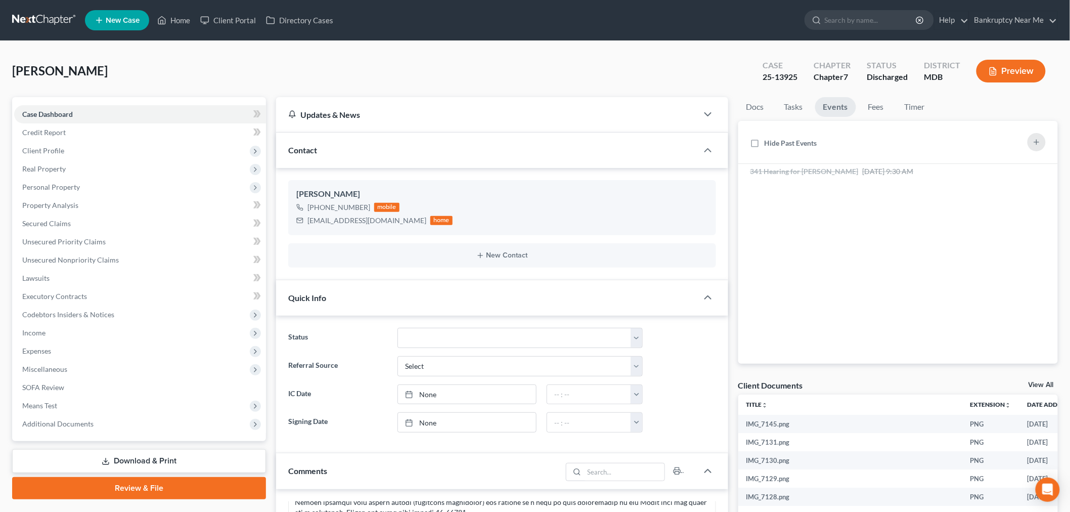
click at [555, 74] on div "Hamrick, Lynnette Upgraded Case 25-13925 Chapter Chapter 7 Status Discharged Di…" at bounding box center [535, 75] width 1046 height 44
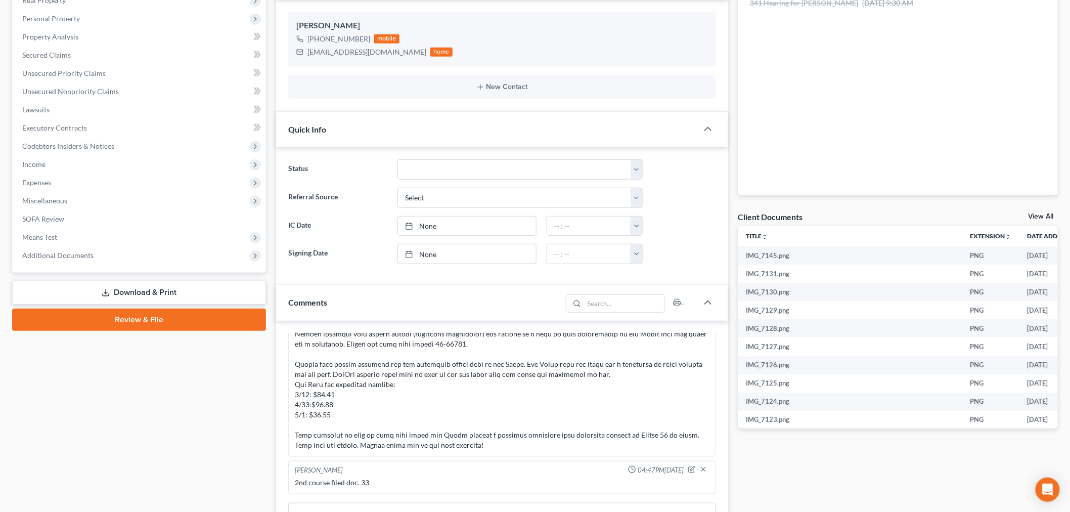
scroll to position [0, 0]
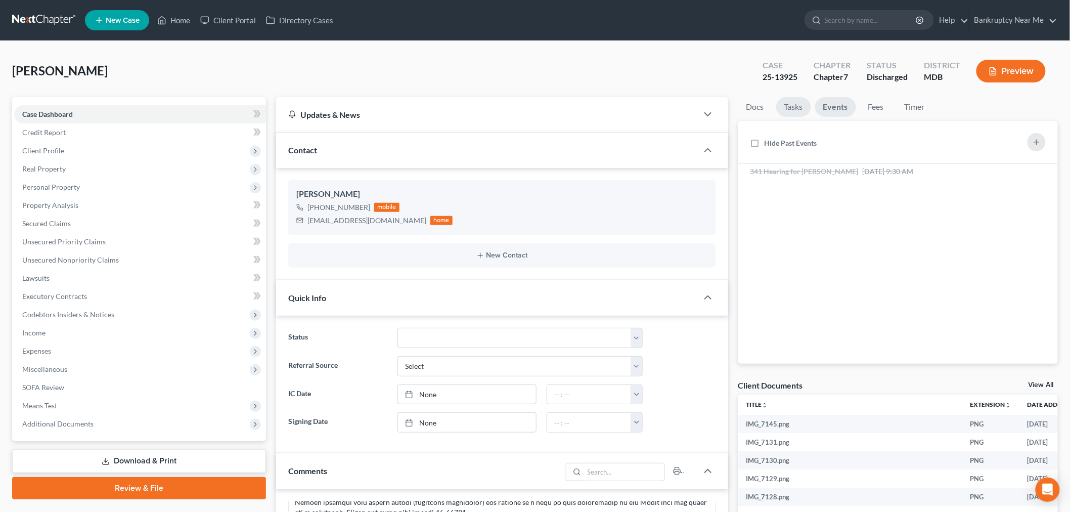
click at [805, 103] on link "Tasks" at bounding box center [793, 107] width 35 height 20
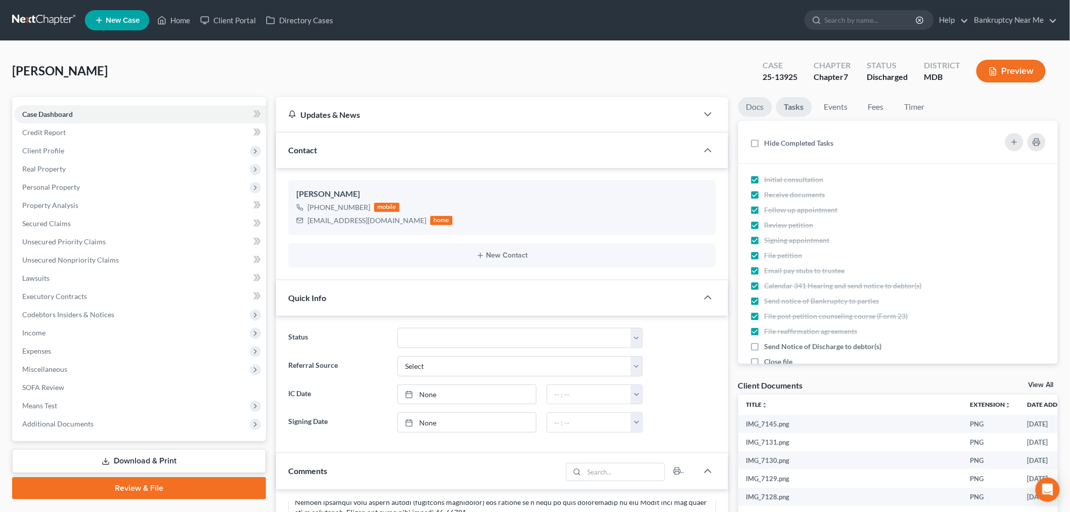
drag, startPoint x: 757, startPoint y: 112, endPoint x: 764, endPoint y: 110, distance: 7.2
click at [759, 112] on link "Docs" at bounding box center [755, 107] width 34 height 20
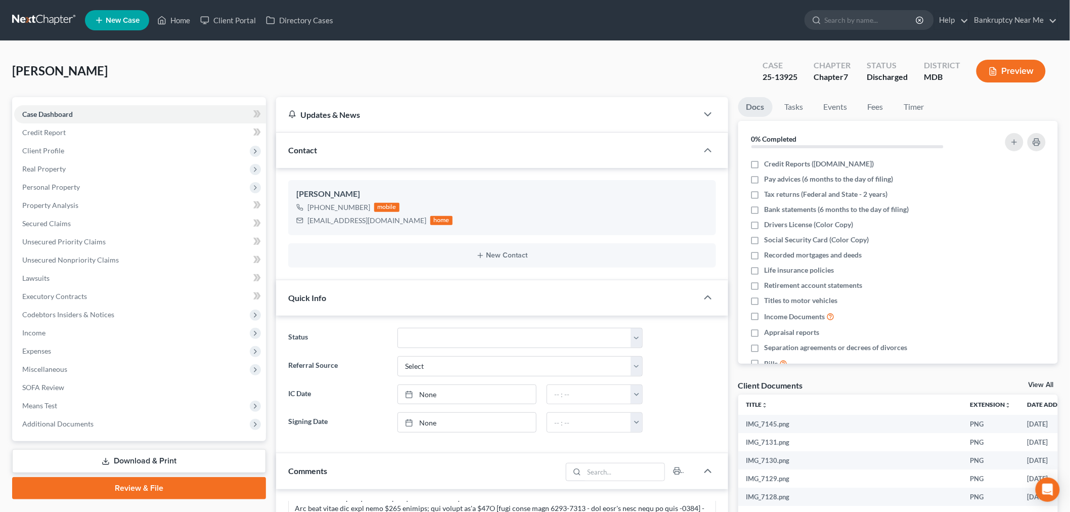
click at [50, 17] on link at bounding box center [44, 20] width 65 height 18
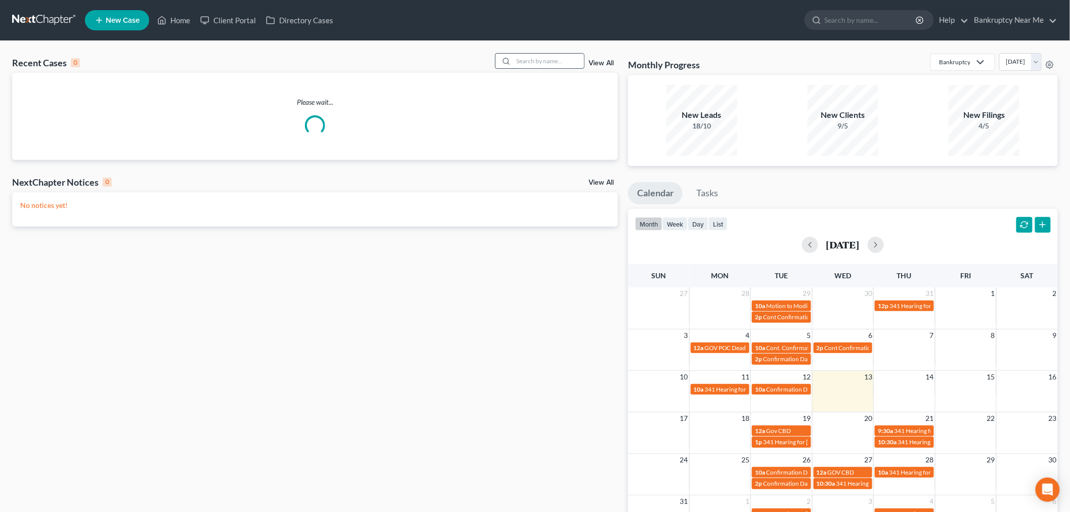
click at [539, 62] on input "search" at bounding box center [548, 61] width 71 height 15
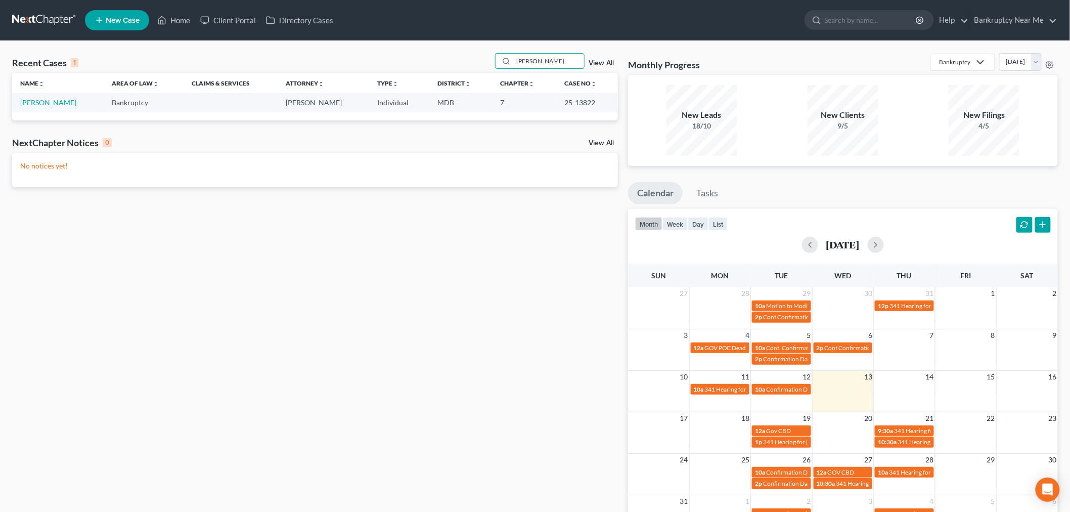
type input "kristina"
click at [59, 108] on td "[PERSON_NAME]" at bounding box center [58, 102] width 92 height 19
click at [59, 105] on link "[PERSON_NAME]" at bounding box center [48, 102] width 56 height 9
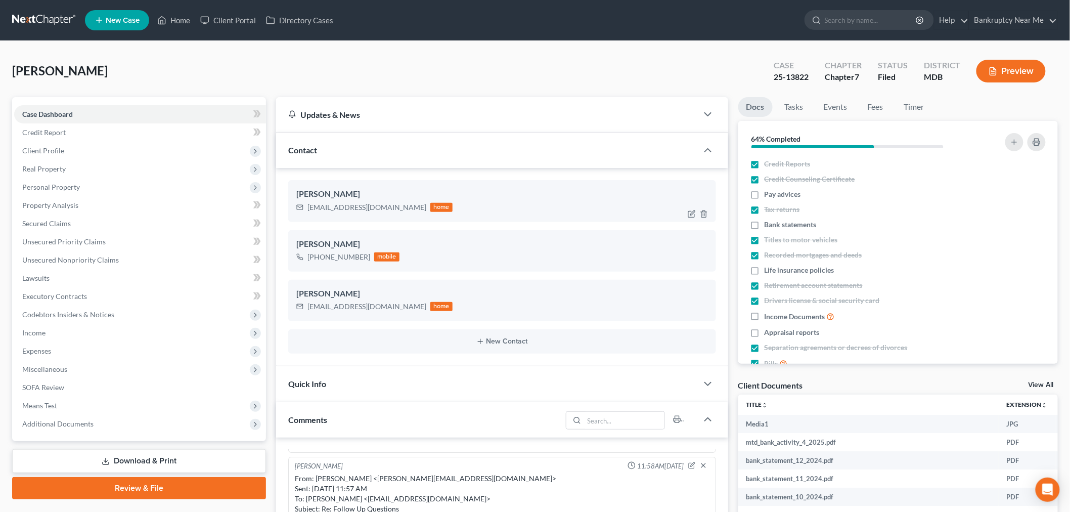
scroll to position [753, 0]
drag, startPoint x: 396, startPoint y: 205, endPoint x: 306, endPoint y: 213, distance: 90.3
click at [306, 213] on div "kristinaywilliams@gmail.com home" at bounding box center [374, 207] width 156 height 13
copy div "kristinaywilliams@gmail.com"
click at [827, 104] on link "Events" at bounding box center [835, 107] width 40 height 20
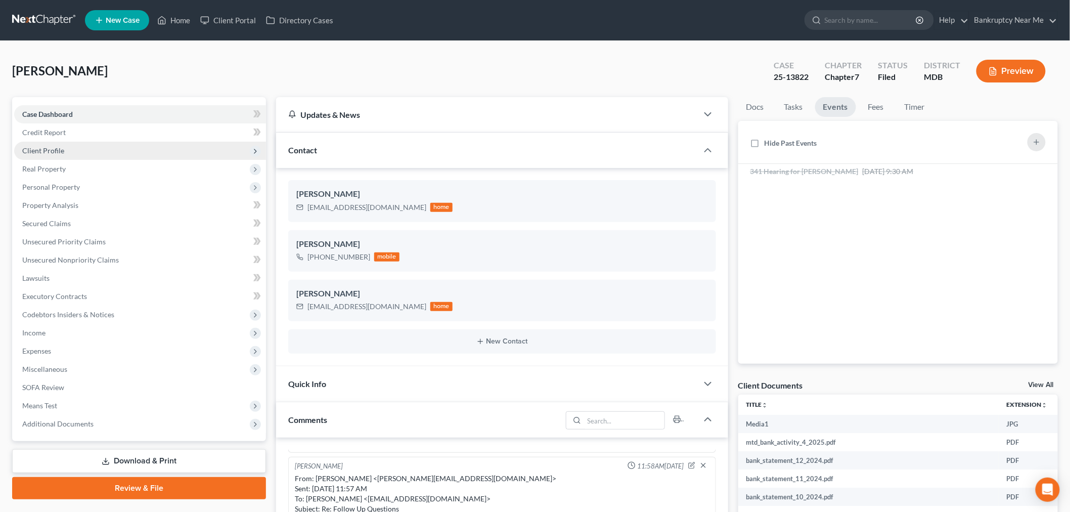
click at [66, 147] on span "Client Profile" at bounding box center [140, 151] width 252 height 18
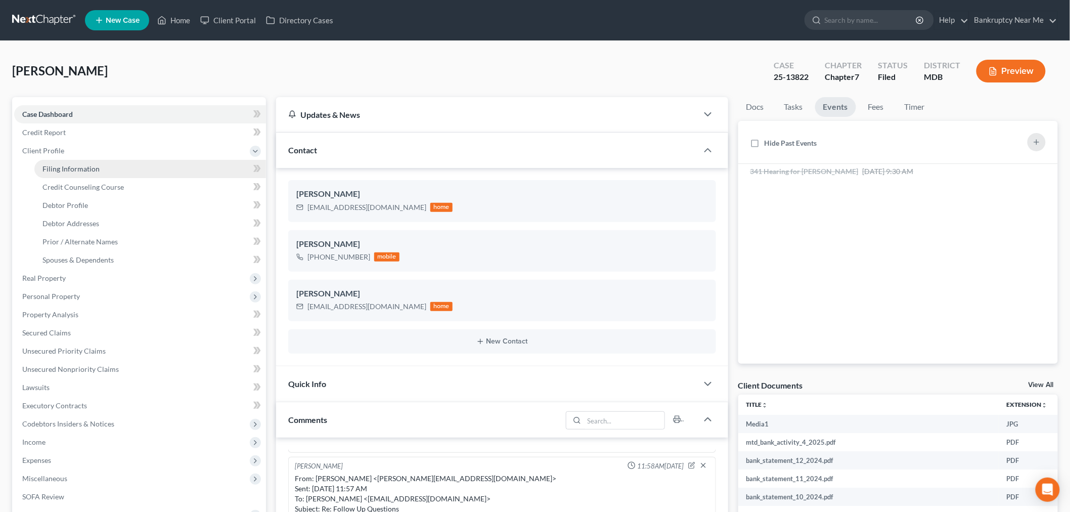
click at [81, 170] on span "Filing Information" at bounding box center [70, 168] width 57 height 9
select select "1"
select select "0"
select select "21"
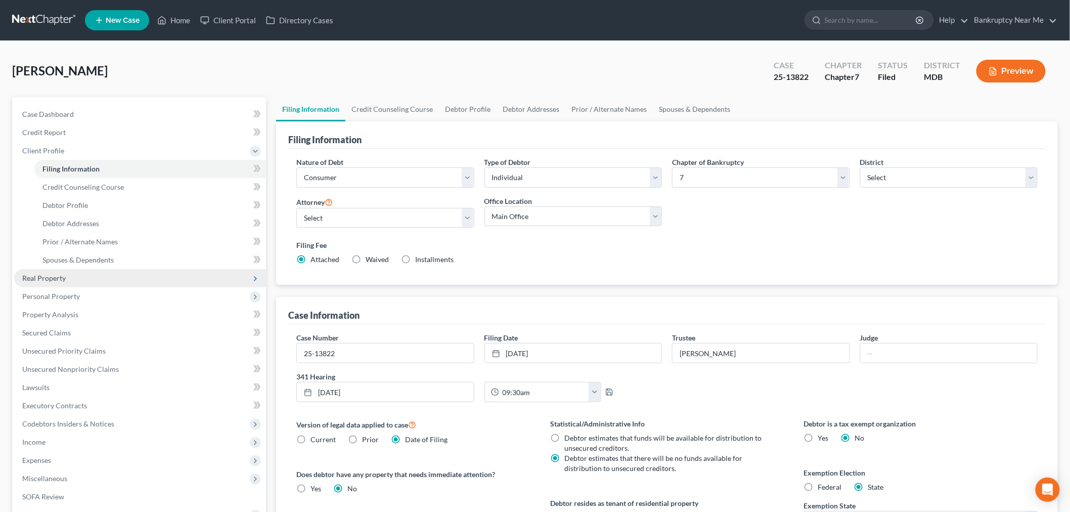
click at [69, 275] on span "Real Property" at bounding box center [140, 278] width 252 height 18
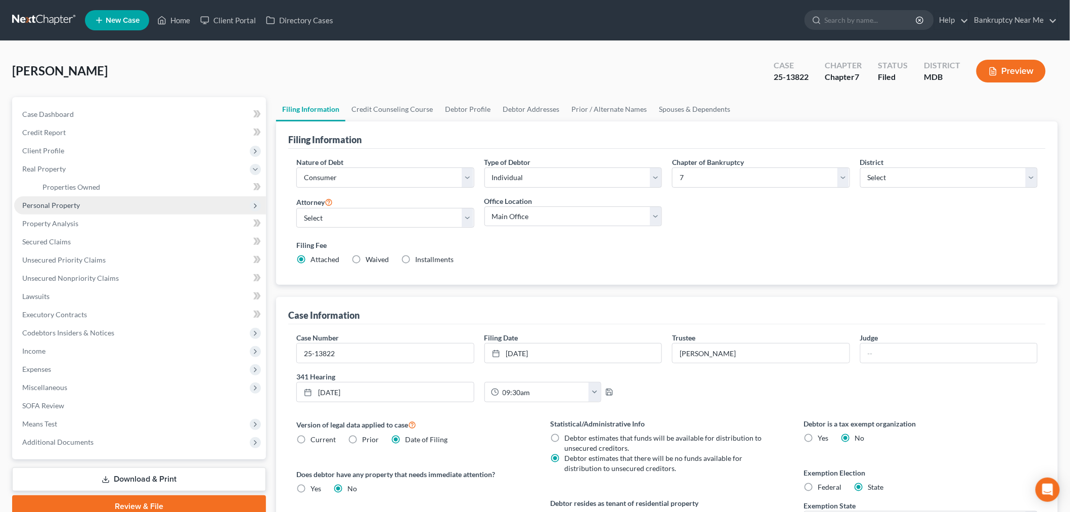
click at [102, 202] on span "Personal Property" at bounding box center [140, 205] width 252 height 18
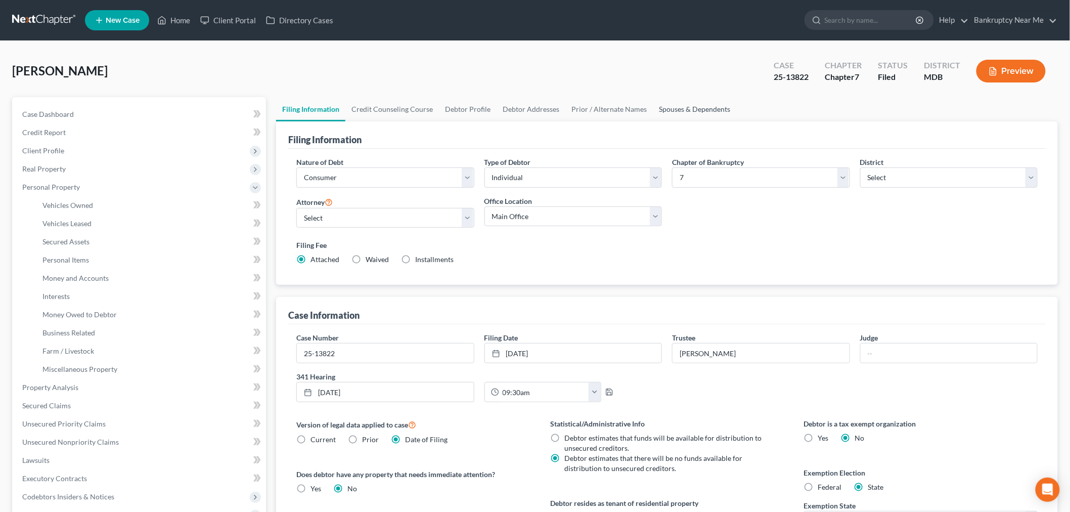
drag, startPoint x: 666, startPoint y: 107, endPoint x: 651, endPoint y: 109, distance: 14.8
click at [665, 107] on link "Spouses & Dependents" at bounding box center [694, 109] width 83 height 24
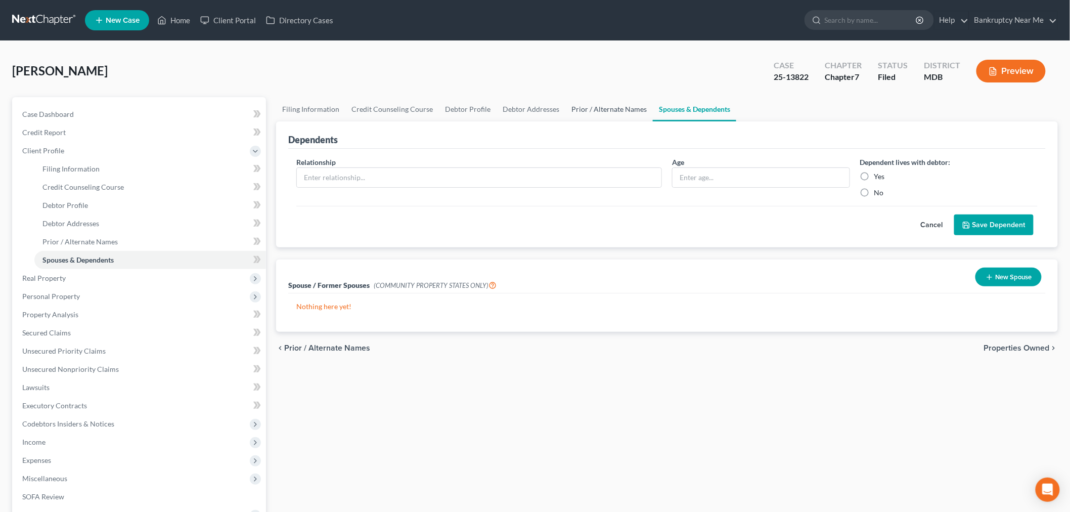
click at [591, 109] on link "Prior / Alternate Names" at bounding box center [608, 109] width 87 height 24
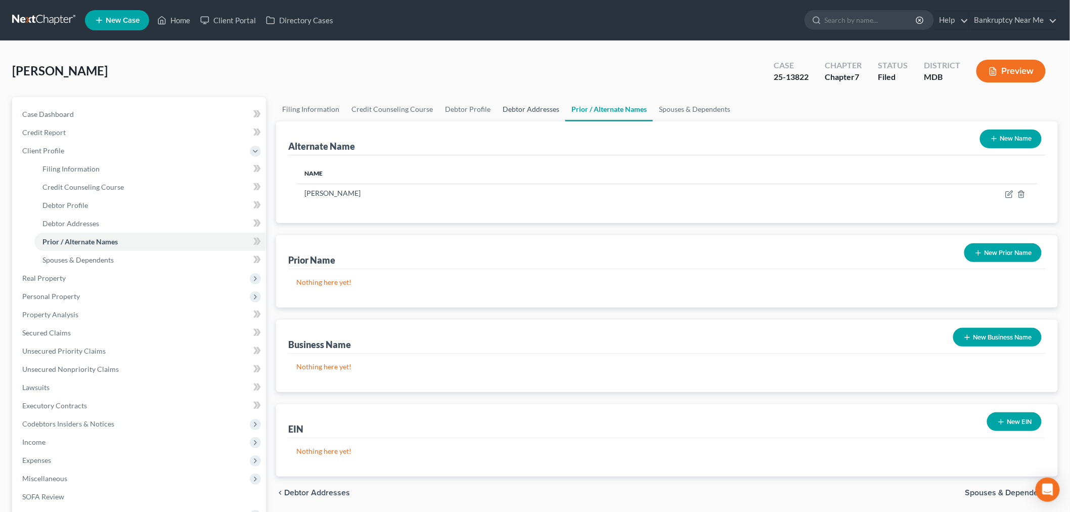
click at [519, 109] on link "Debtor Addresses" at bounding box center [530, 109] width 69 height 24
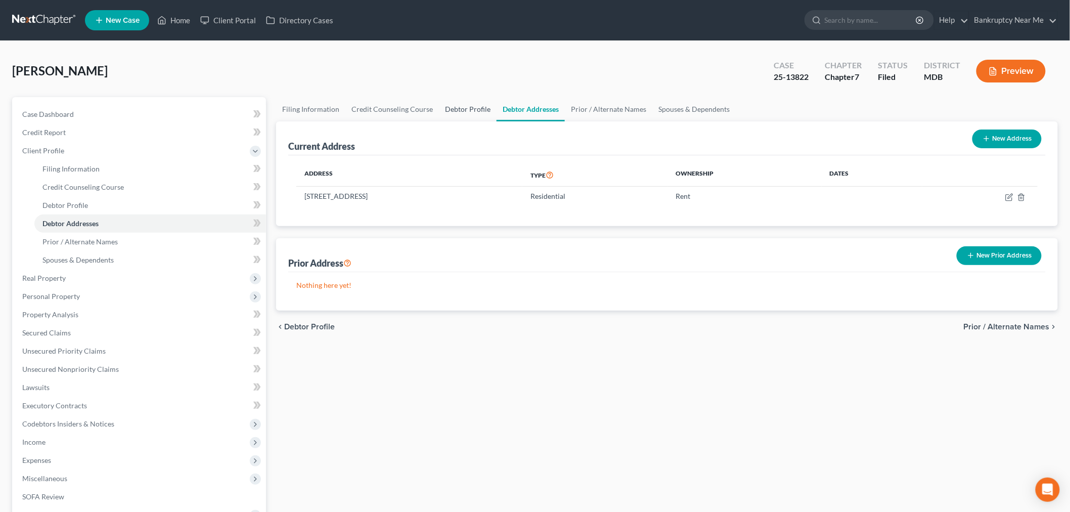
click at [473, 112] on link "Debtor Profile" at bounding box center [468, 109] width 58 height 24
select select "0"
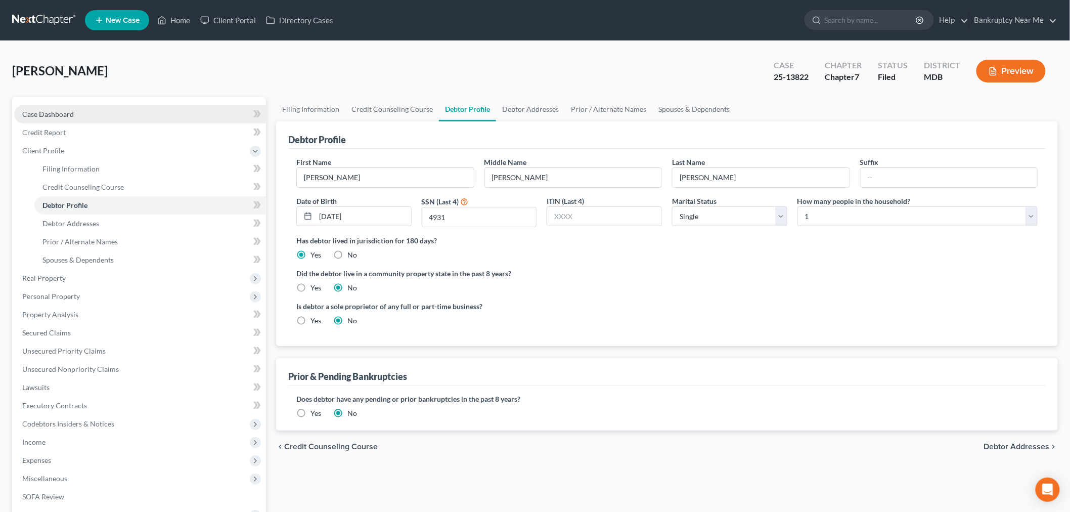
click at [85, 114] on link "Case Dashboard" at bounding box center [140, 114] width 252 height 18
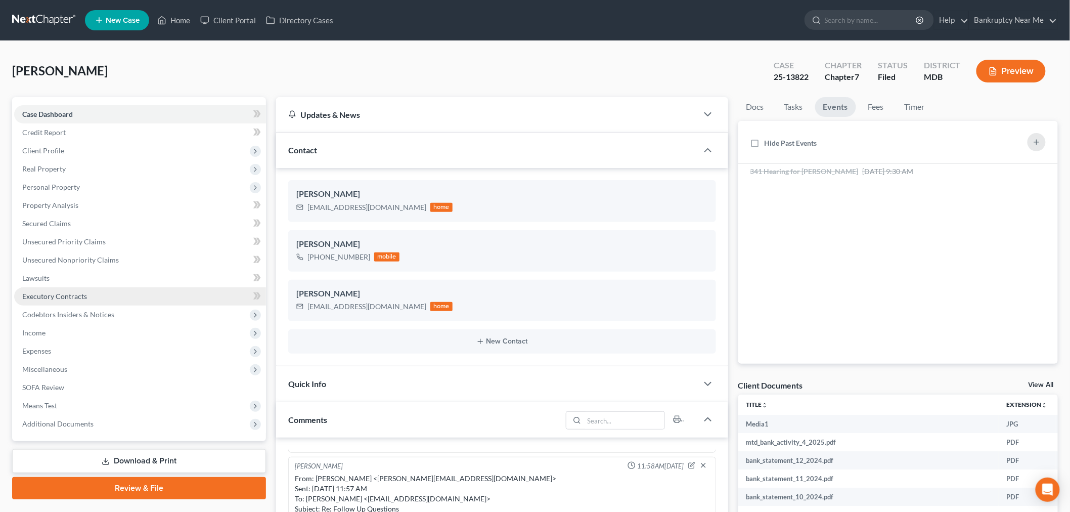
scroll to position [753, 0]
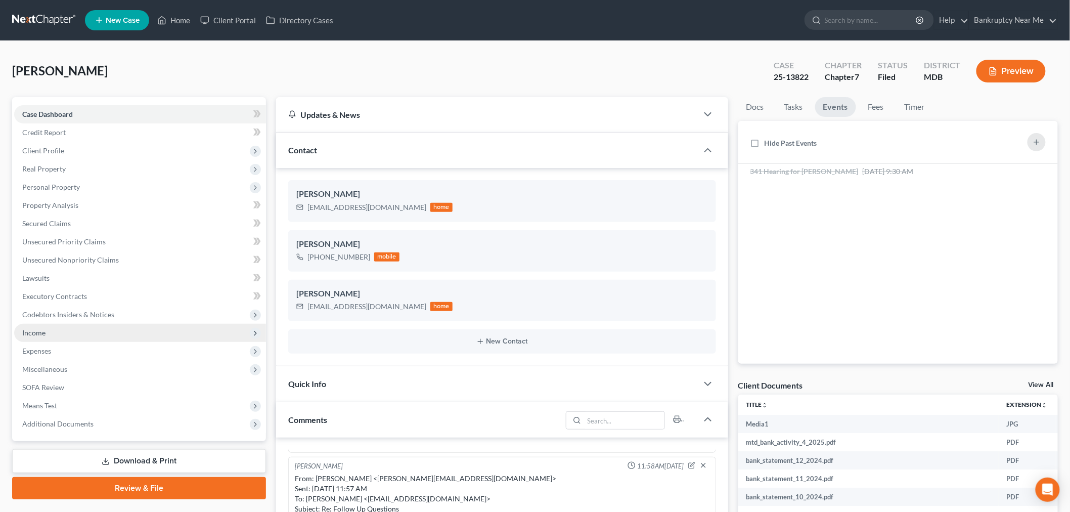
click at [53, 332] on span "Income" at bounding box center [140, 333] width 252 height 18
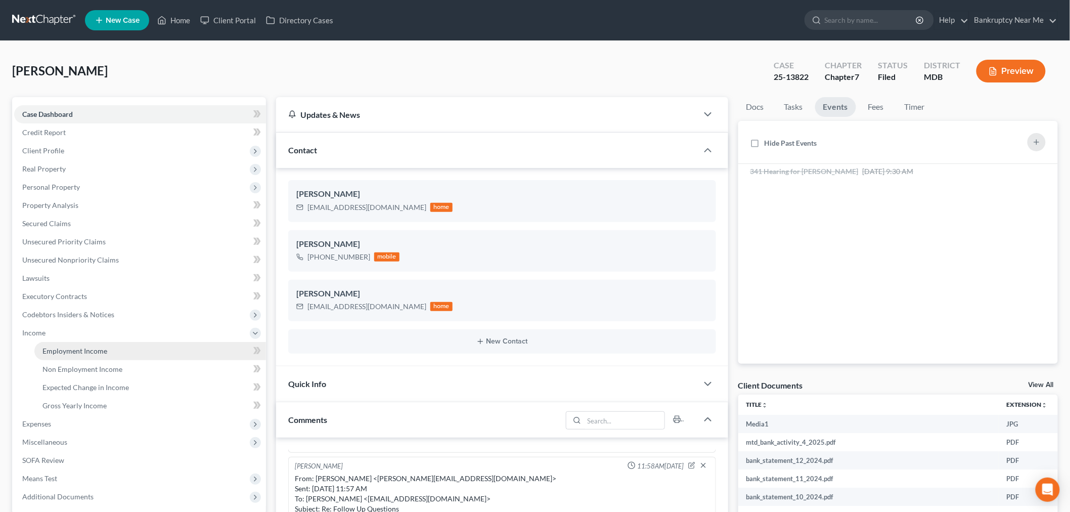
click at [75, 352] on span "Employment Income" at bounding box center [74, 350] width 65 height 9
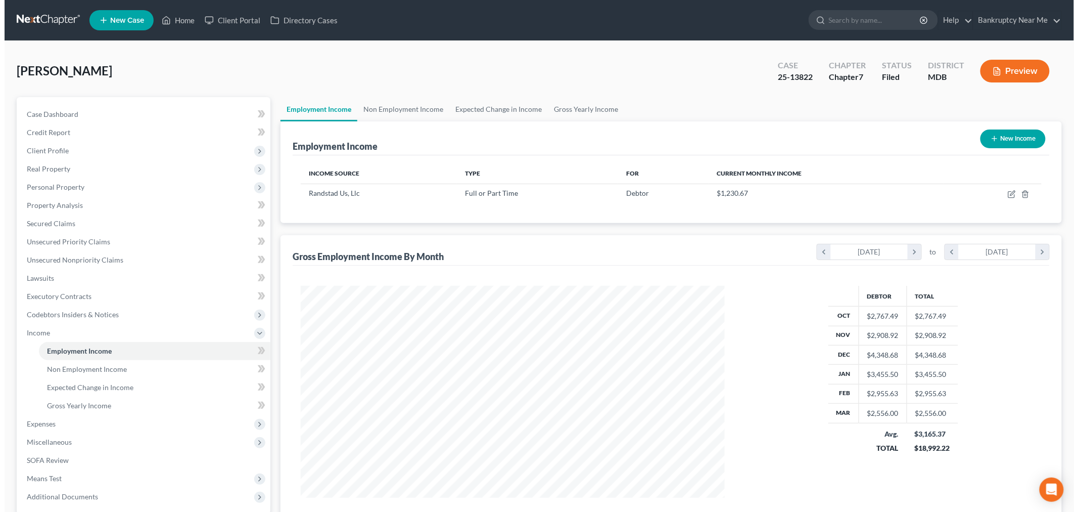
scroll to position [211, 444]
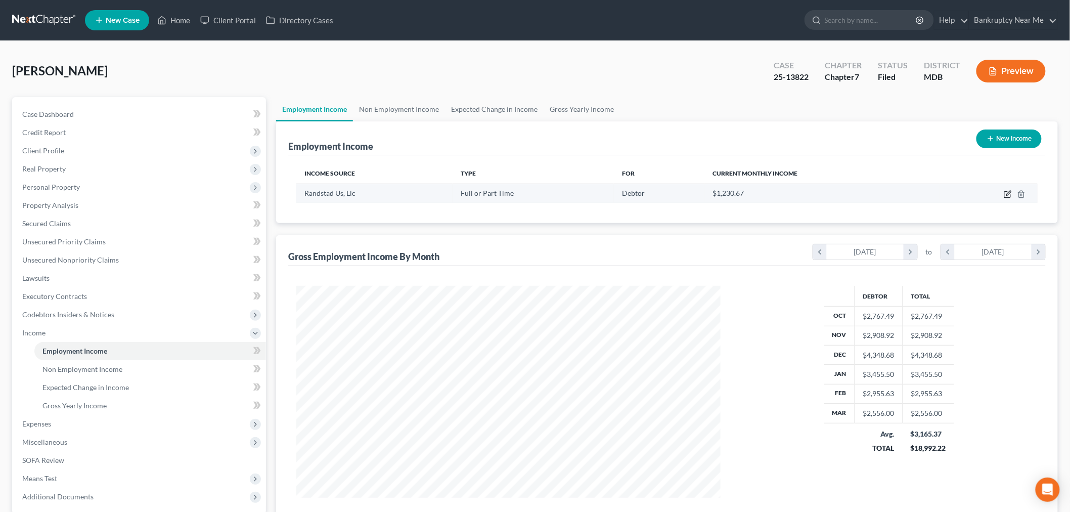
click at [1009, 190] on icon "button" at bounding box center [1008, 194] width 8 height 8
select select "0"
select select "10"
select select "3"
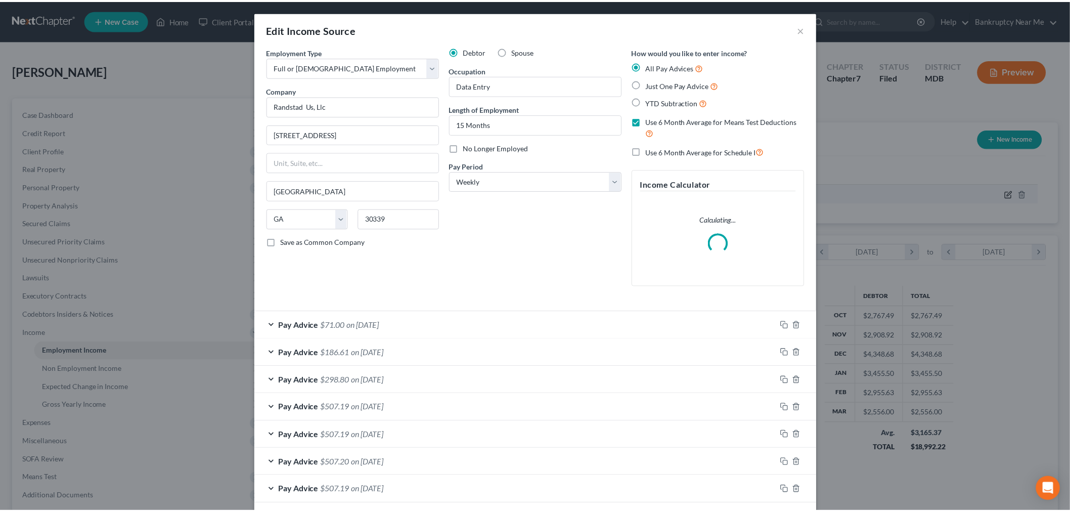
scroll to position [213, 448]
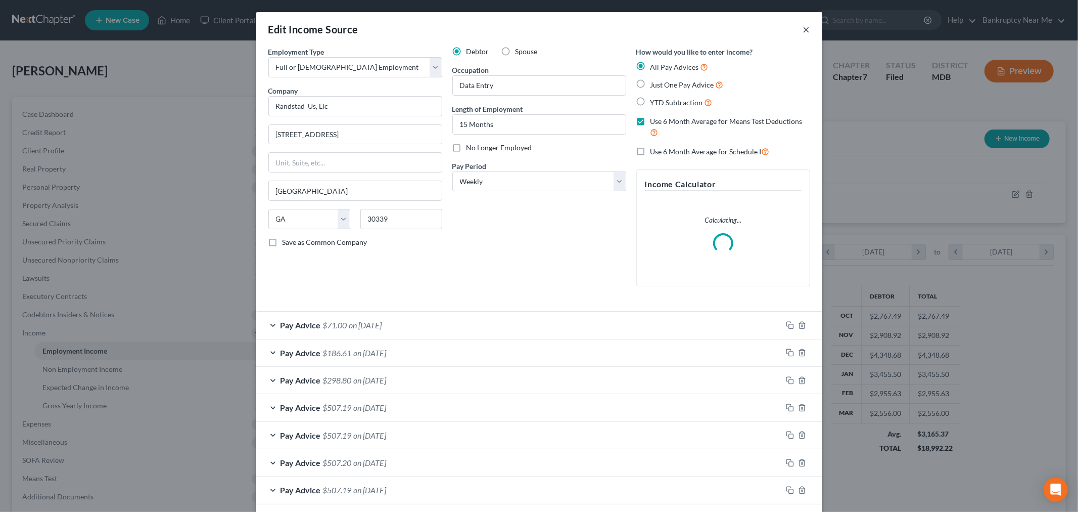
click button "×"
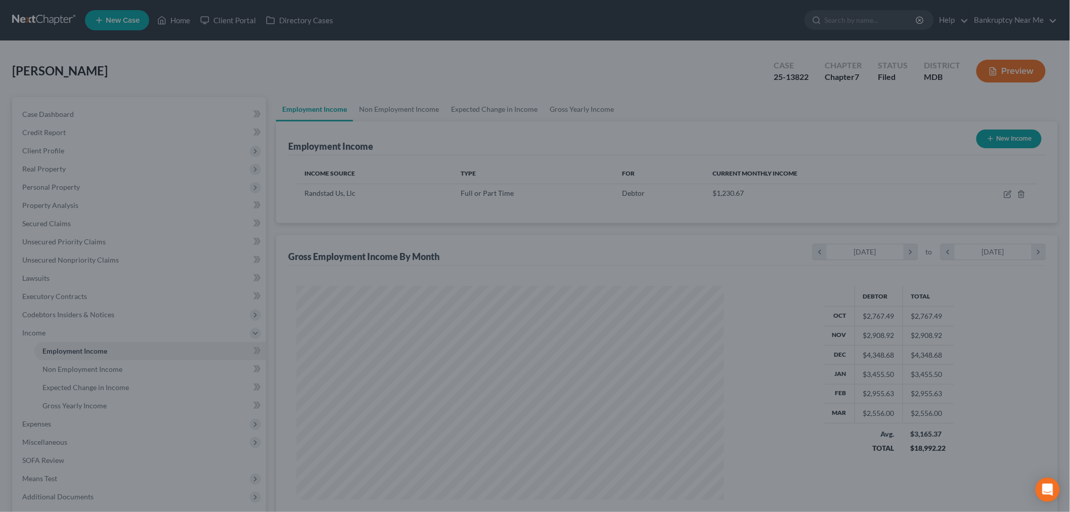
scroll to position [505365, 505132]
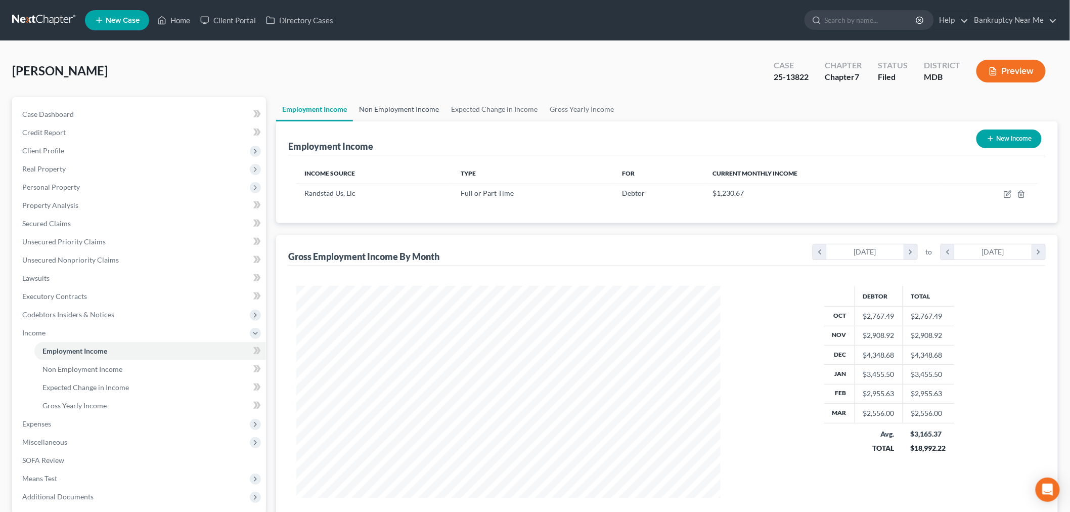
click link "Non Employment Income"
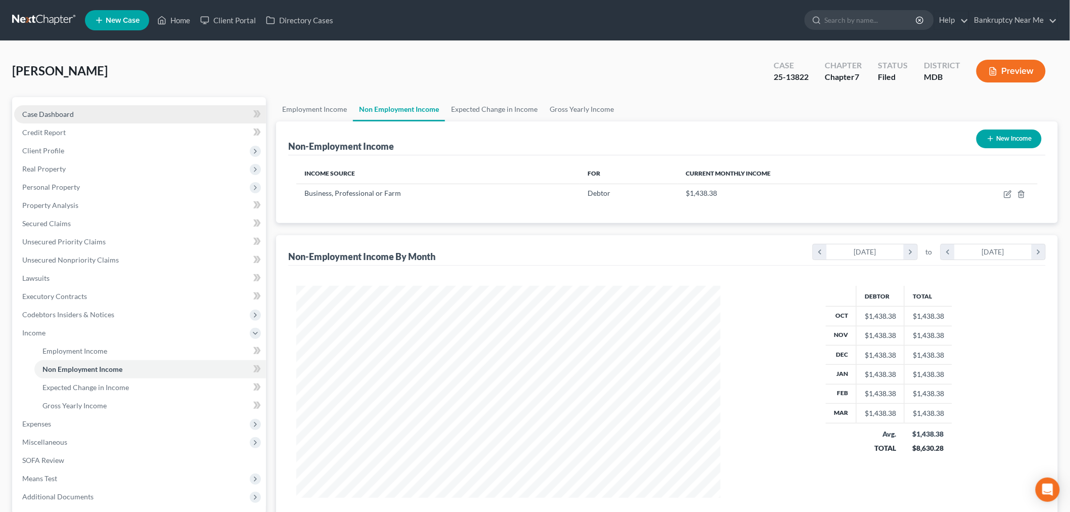
scroll to position [211, 444]
click link "Case Dashboard"
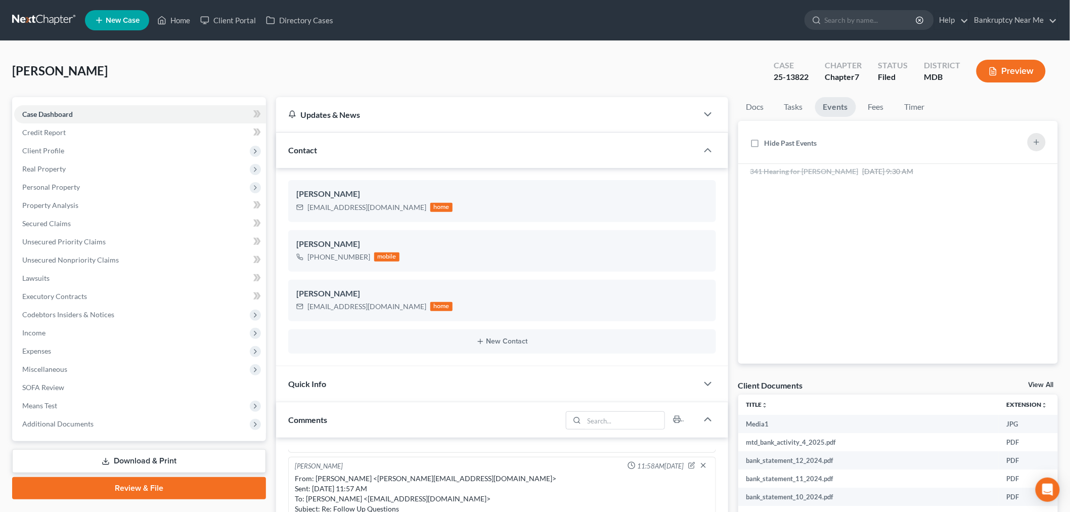
scroll to position [753, 0]
click link "Fees"
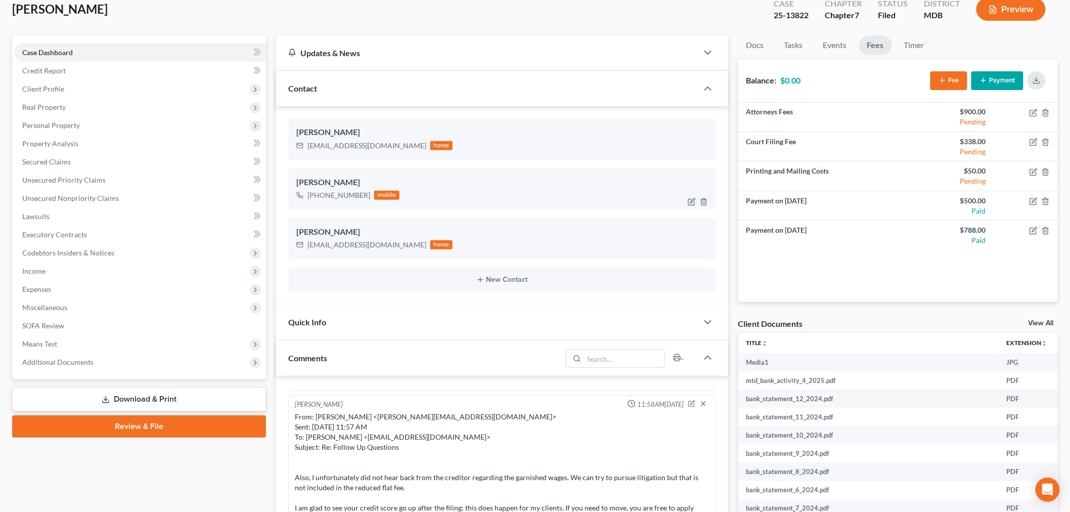
scroll to position [0, 0]
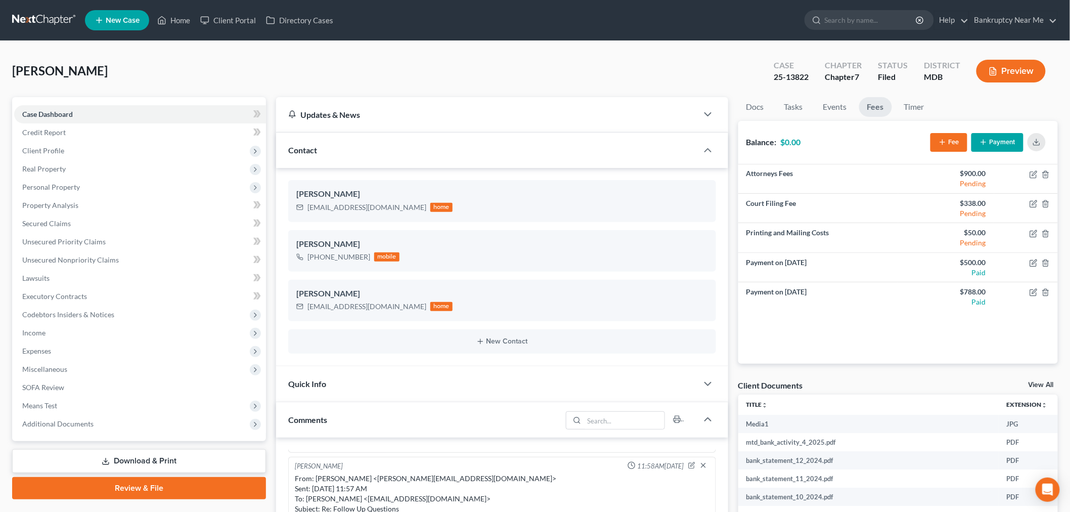
drag, startPoint x: 446, startPoint y: 381, endPoint x: 477, endPoint y: 379, distance: 31.4
click div "Quick Info"
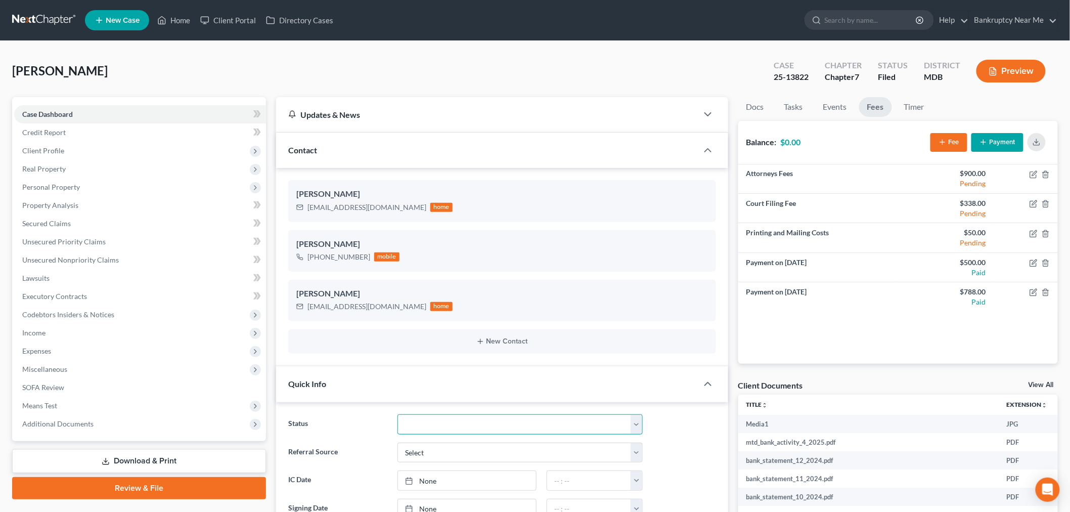
click select "Discharged Discharged & Reported Discharge Litigation Dismissal Notice Dismisse…"
select select "0"
click select "Discharged Discharged & Reported Discharge Litigation Dismissal Notice Dismisse…"
click span "Unsecured Nonpriority Claims"
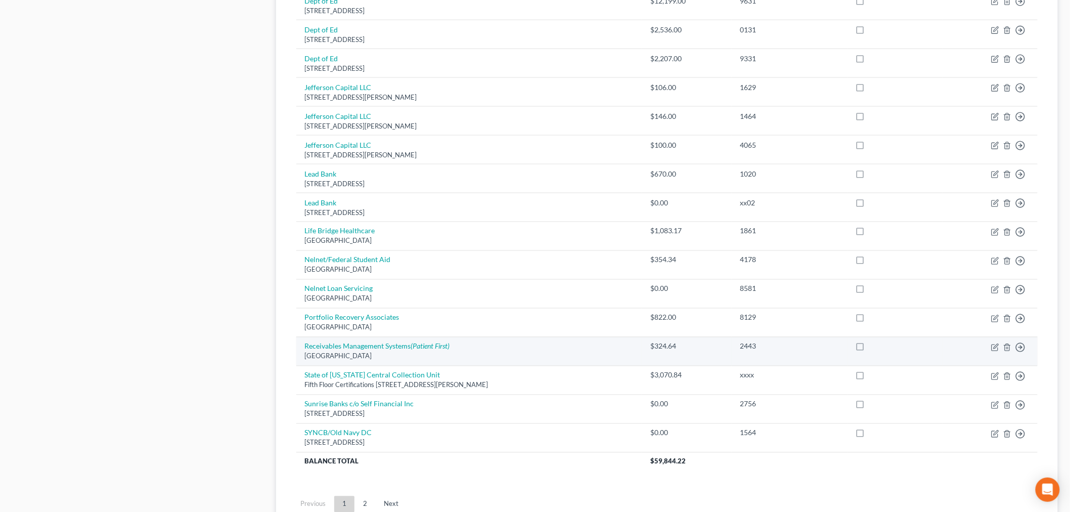
scroll to position [660, 0]
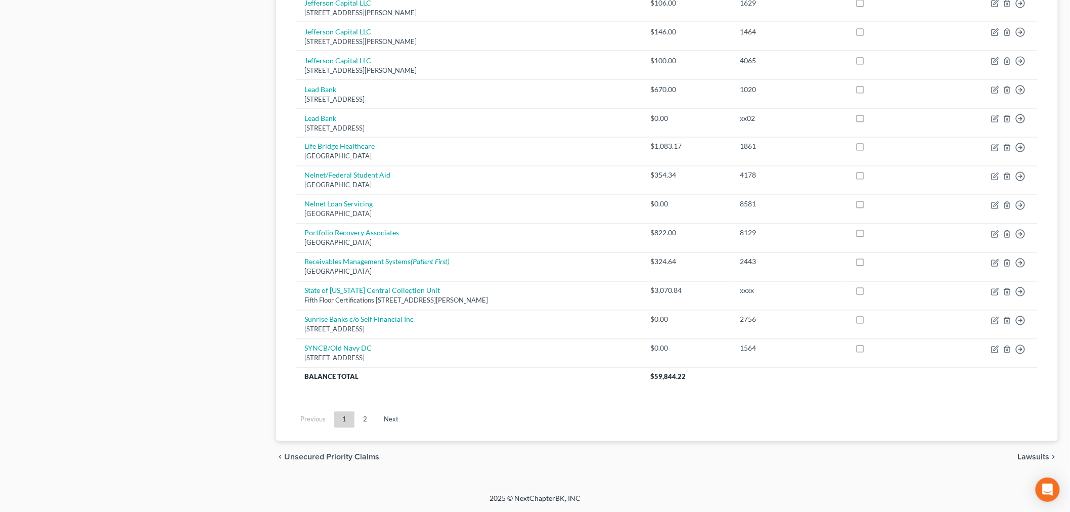
click link "Next"
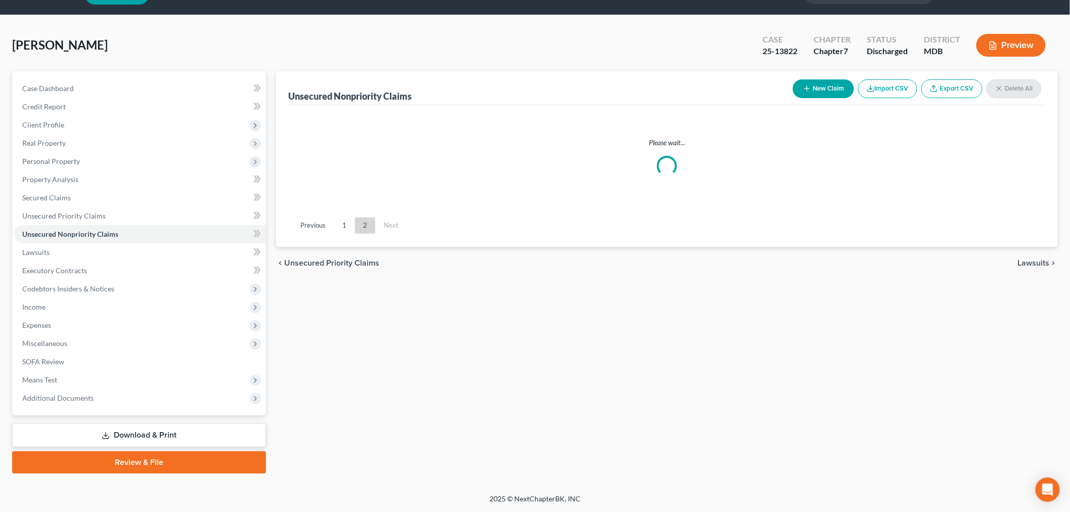
scroll to position [24, 0]
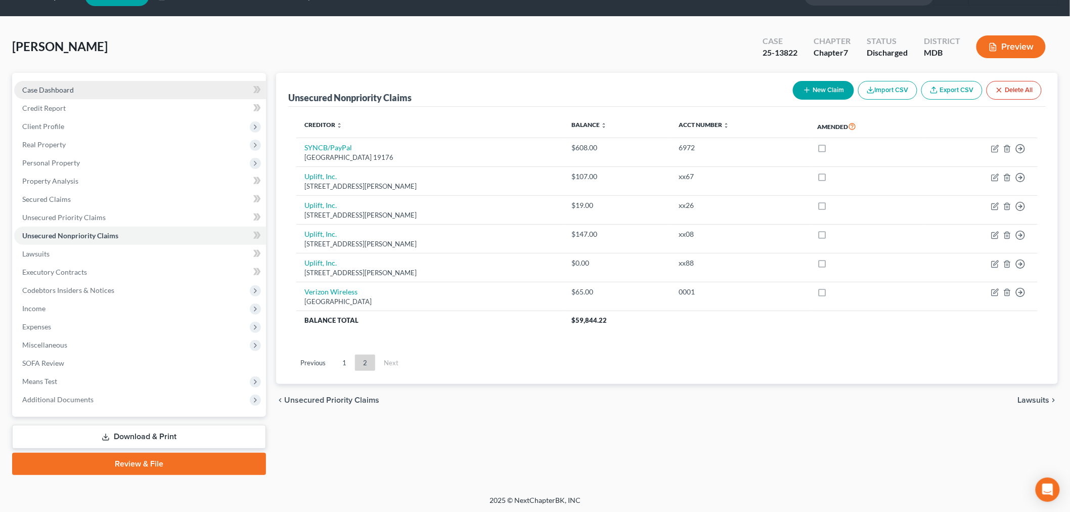
click link "Case Dashboard"
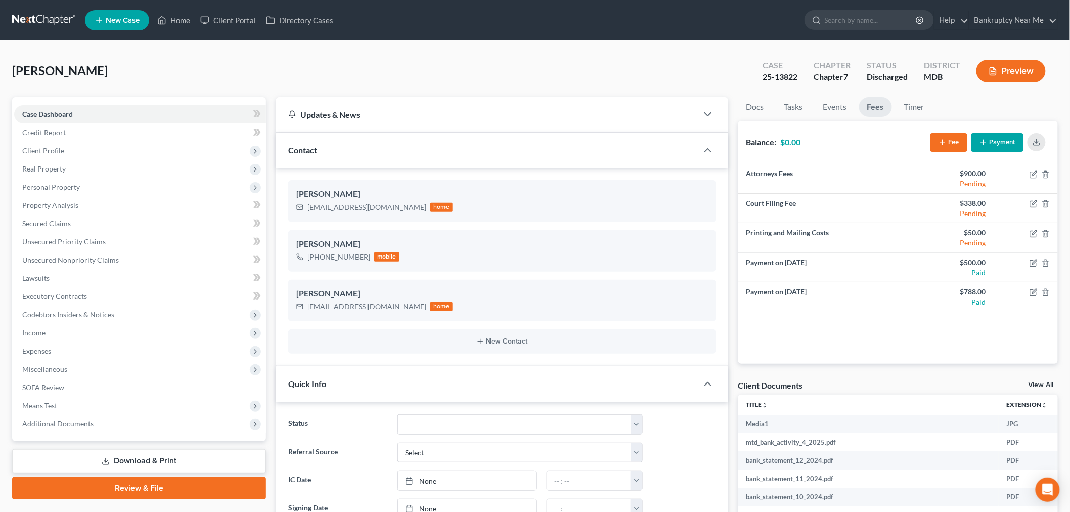
scroll to position [753, 0]
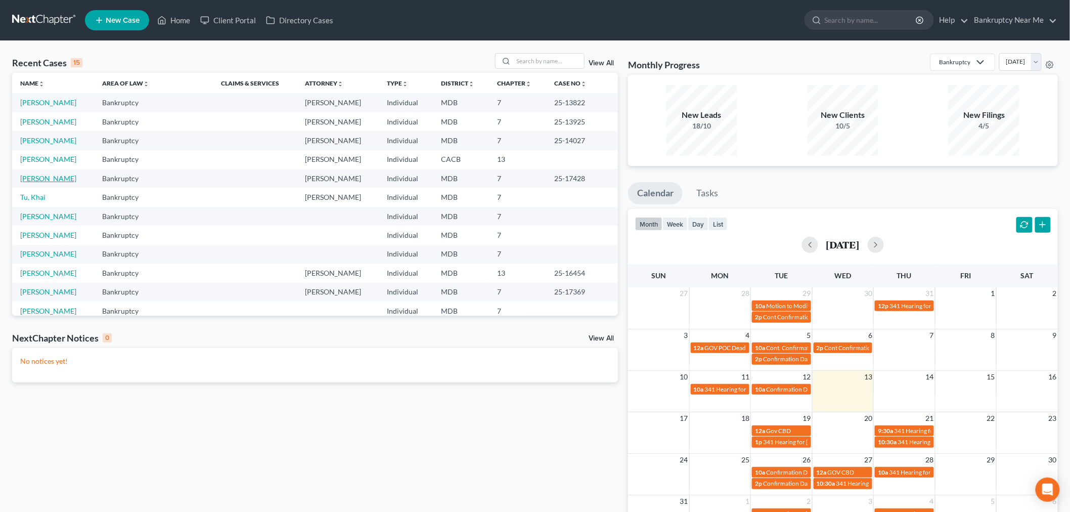
click at [52, 176] on link "[PERSON_NAME]" at bounding box center [48, 178] width 56 height 9
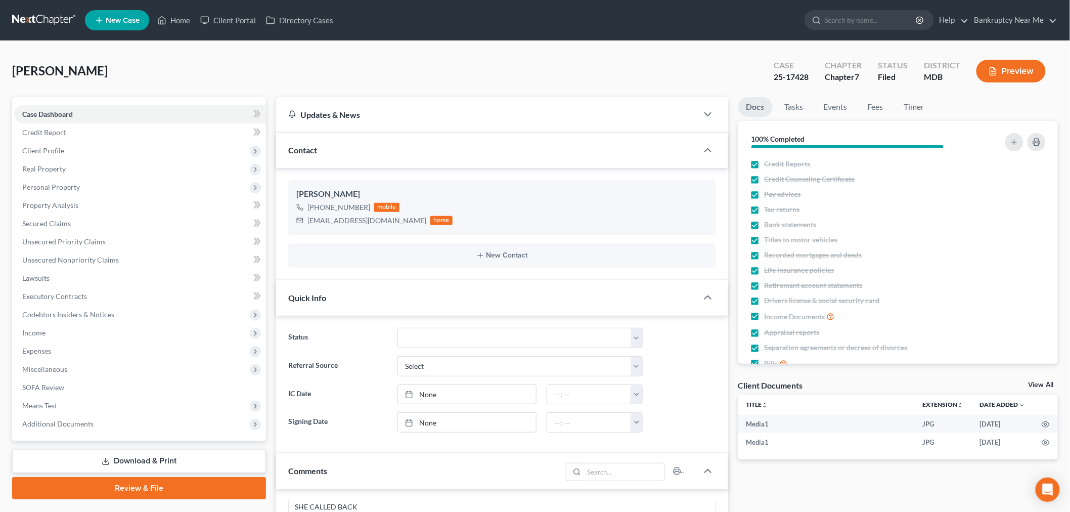
scroll to position [246, 0]
drag, startPoint x: 377, startPoint y: 218, endPoint x: 304, endPoint y: 225, distance: 73.1
click at [304, 225] on div "arward52@gmail.com home" at bounding box center [374, 220] width 156 height 13
copy div "arward52@gmail.com"
drag, startPoint x: 812, startPoint y: 76, endPoint x: 767, endPoint y: 76, distance: 44.5
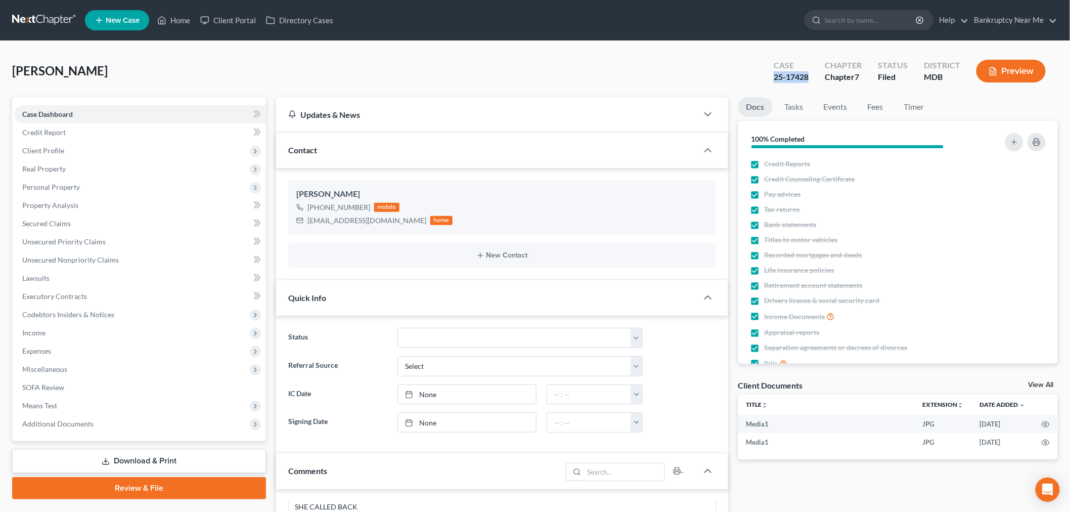
click at [767, 76] on div "Case 25-17428" at bounding box center [790, 72] width 51 height 30
copy div "25-17428"
click at [48, 13] on link at bounding box center [44, 20] width 65 height 18
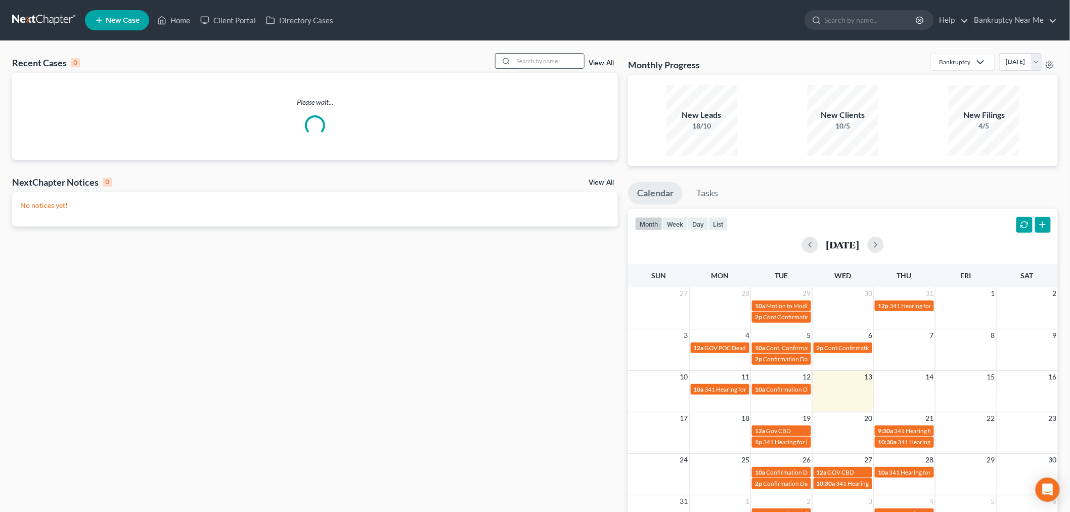
click at [547, 61] on input "search" at bounding box center [548, 61] width 71 height 15
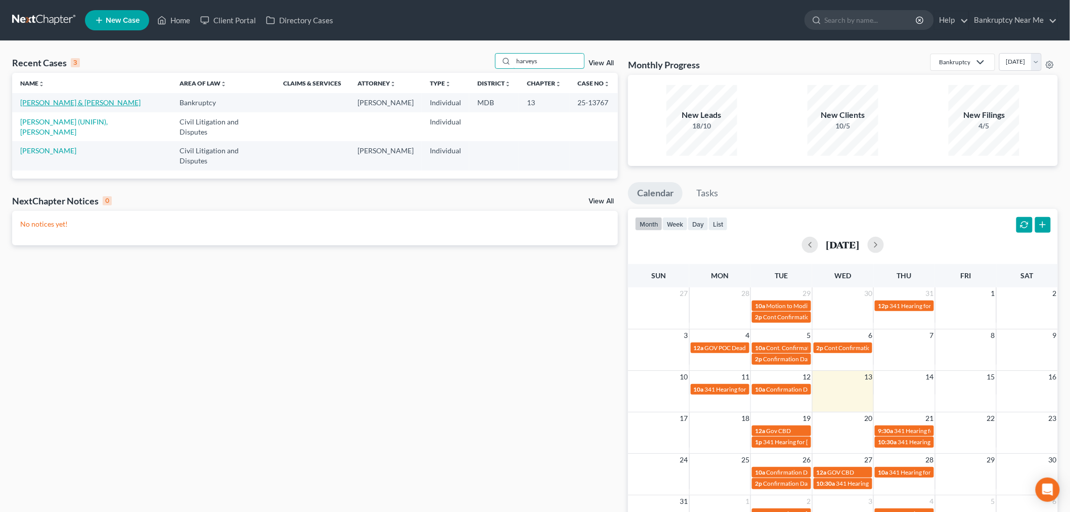
type input "harveys"
click at [55, 103] on link "[PERSON_NAME] & [PERSON_NAME]" at bounding box center [80, 102] width 120 height 9
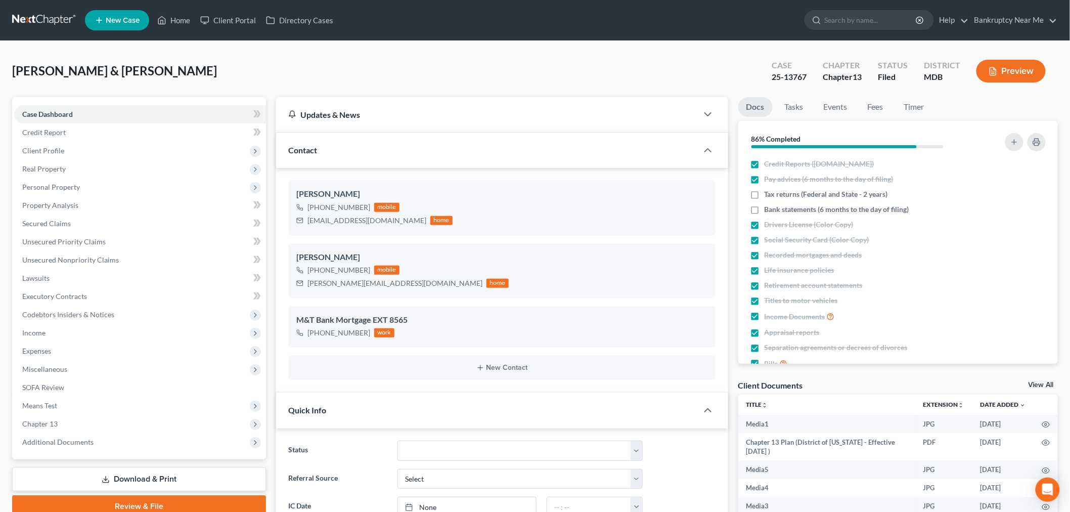
scroll to position [1417, 0]
